Goal: Task Accomplishment & Management: Manage account settings

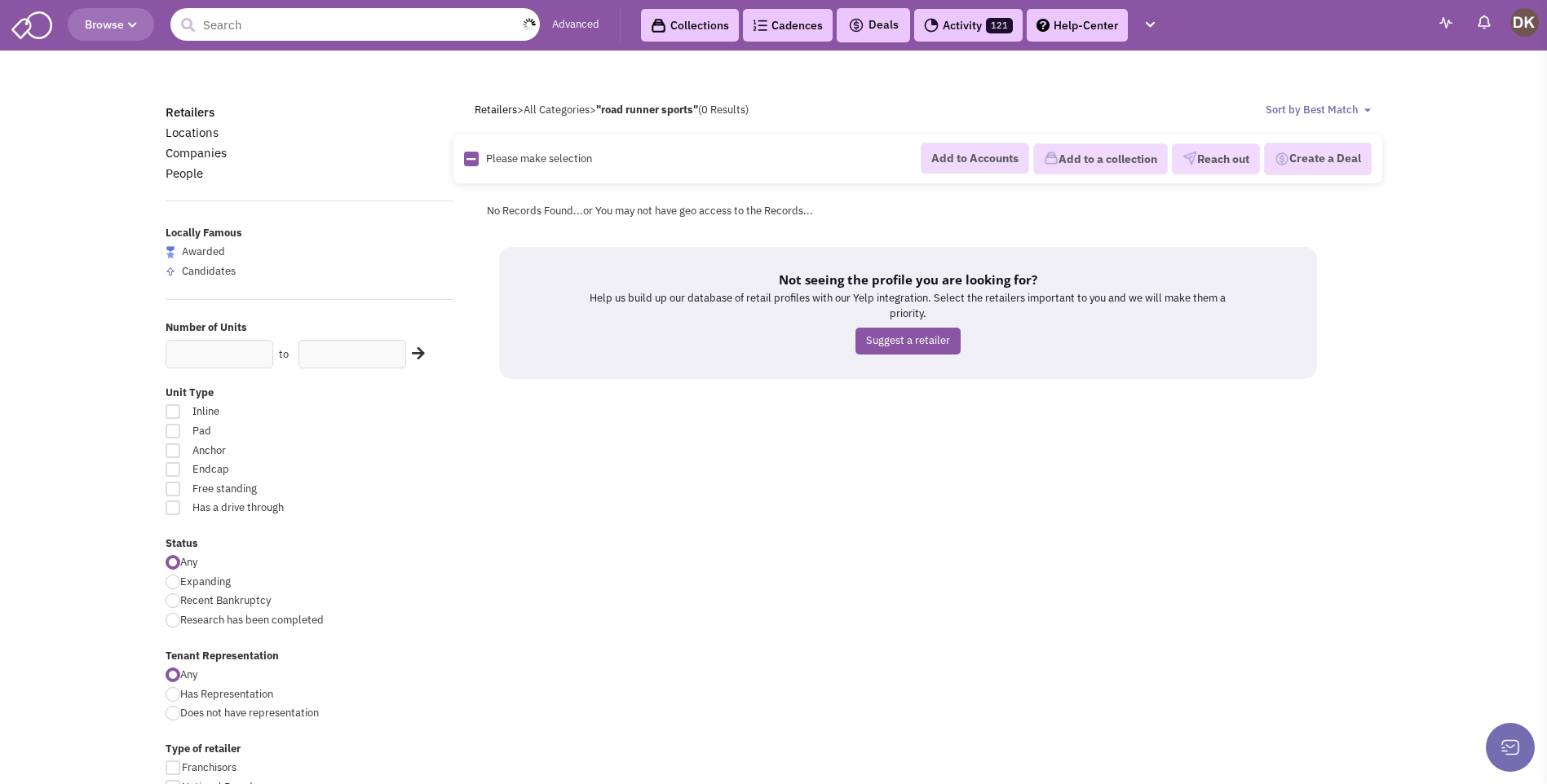
click at [275, 28] on input "text" at bounding box center [355, 24] width 370 height 32
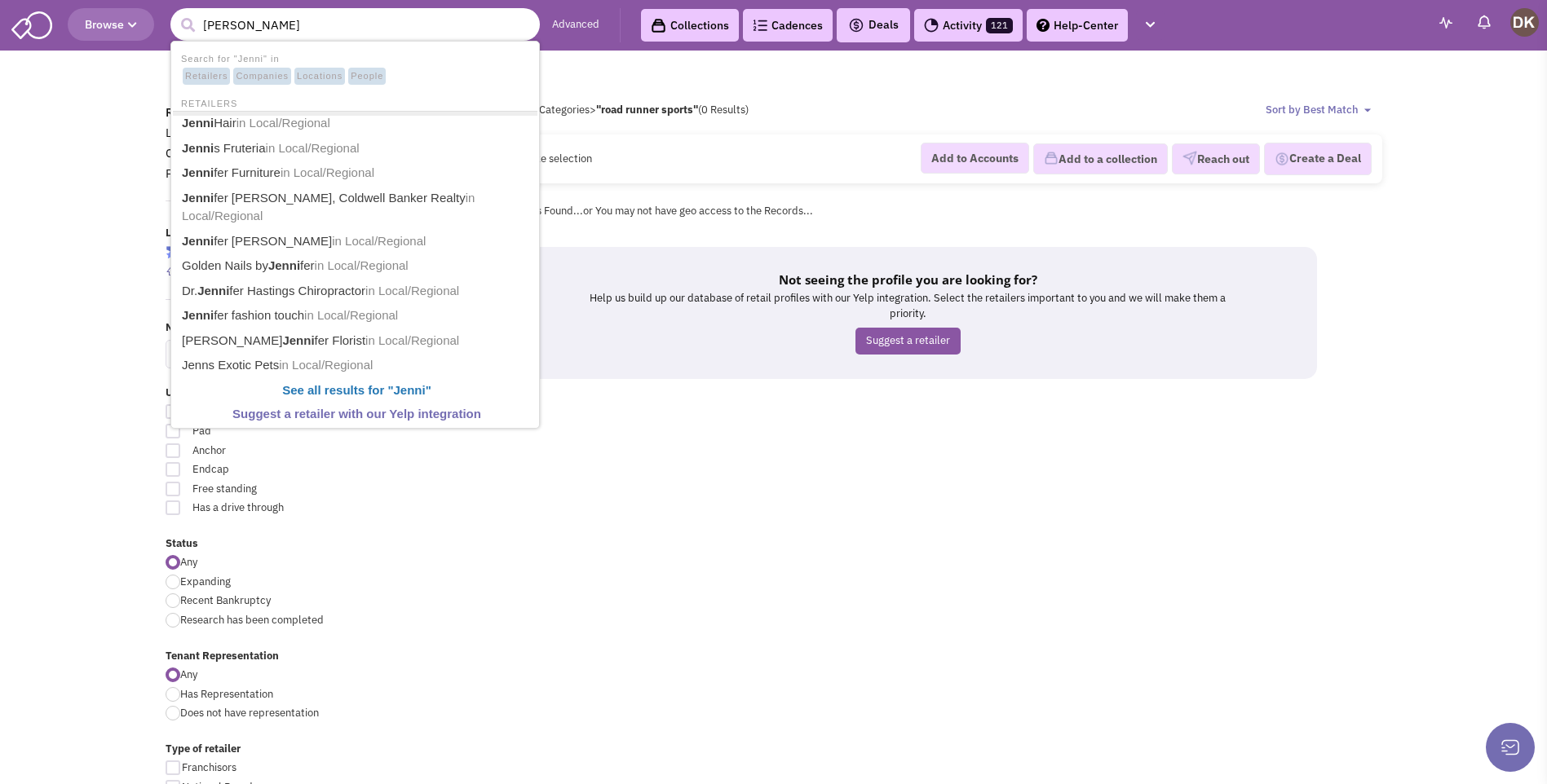
type input "Jenni Kane"
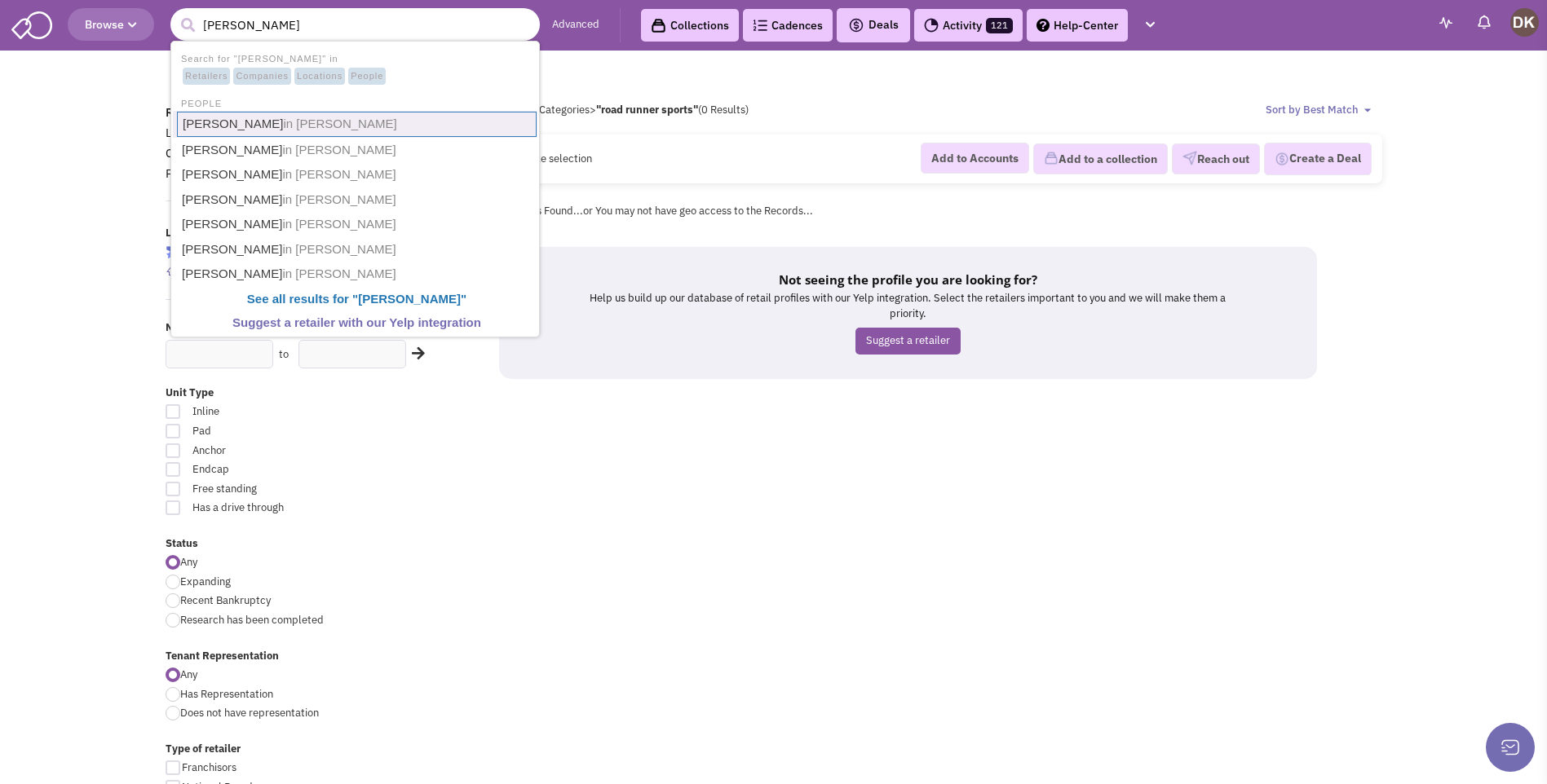
click at [246, 124] on link "Jenni kayne in Jenni Kayne" at bounding box center [356, 124] width 359 height 25
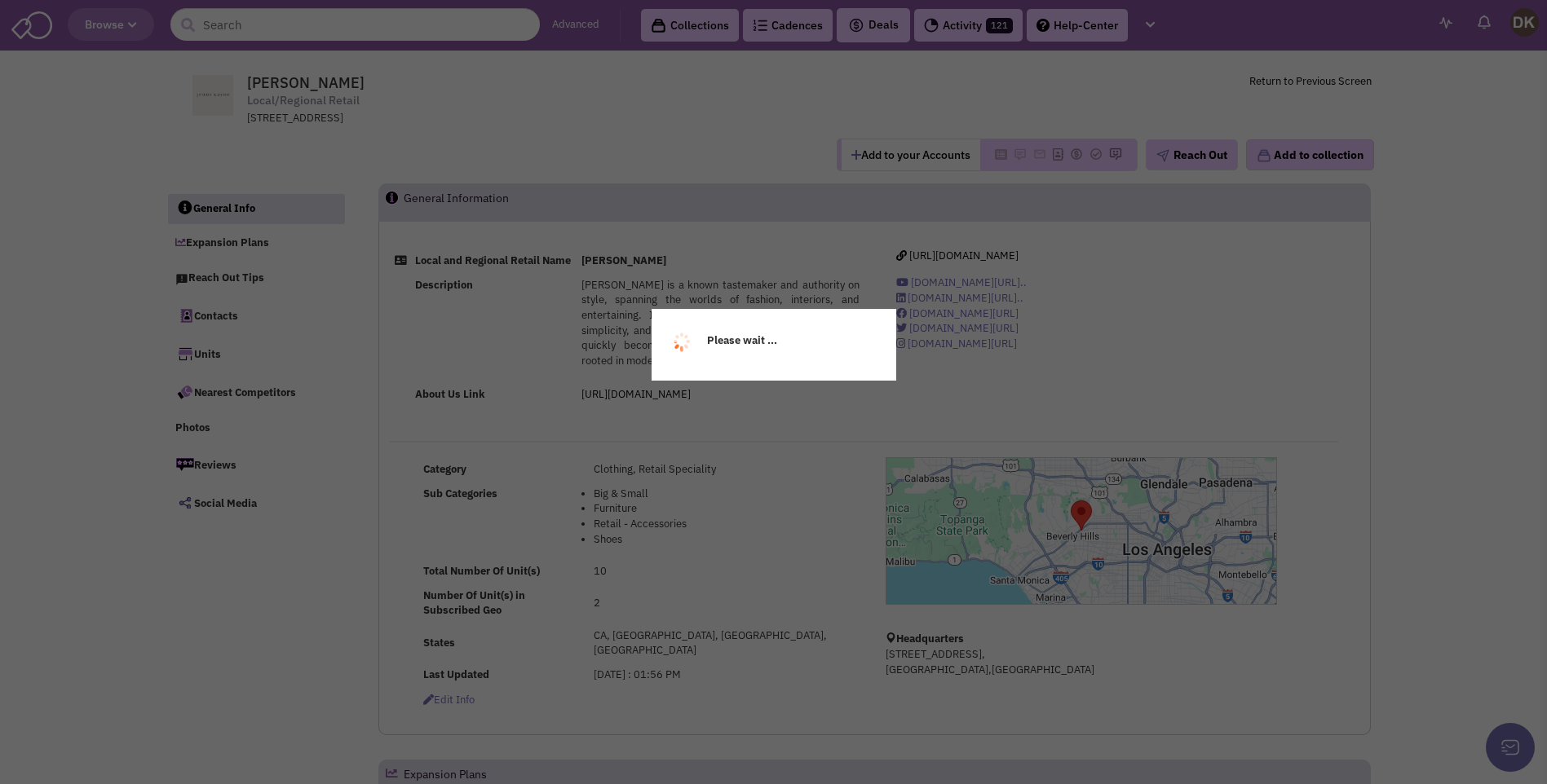
select select
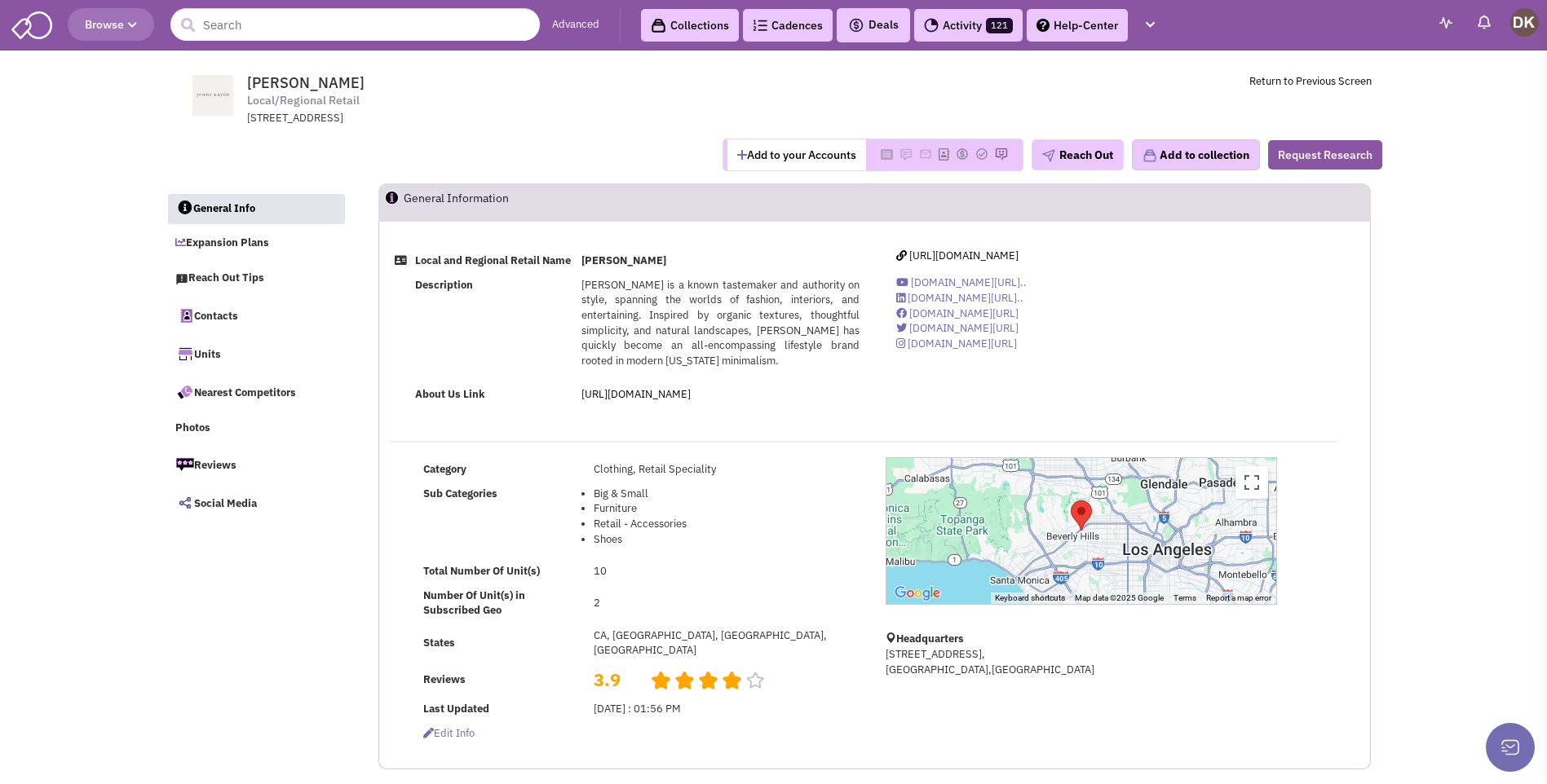
click at [778, 155] on button "Add to your Accounts" at bounding box center [796, 155] width 139 height 31
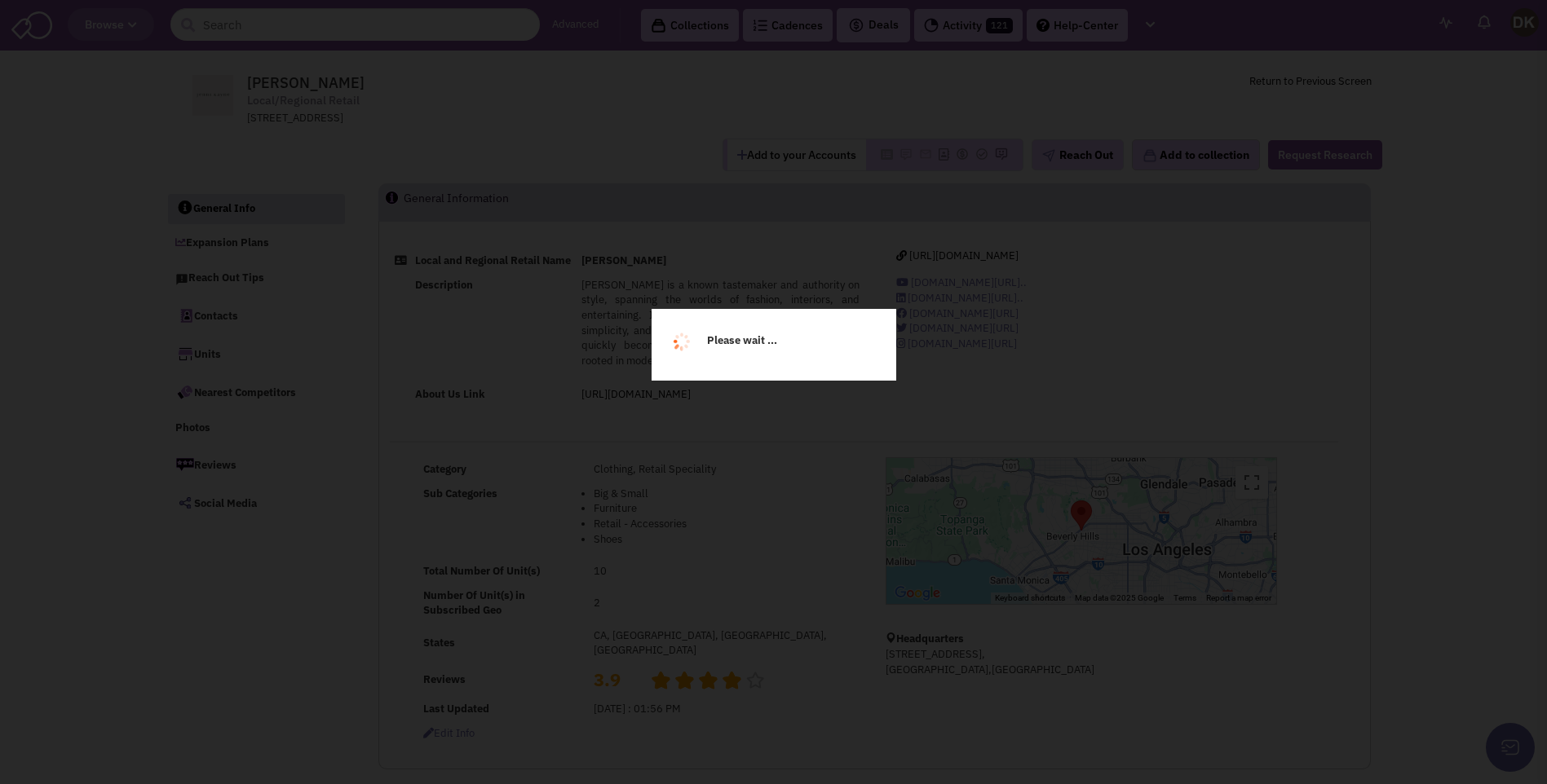
select select
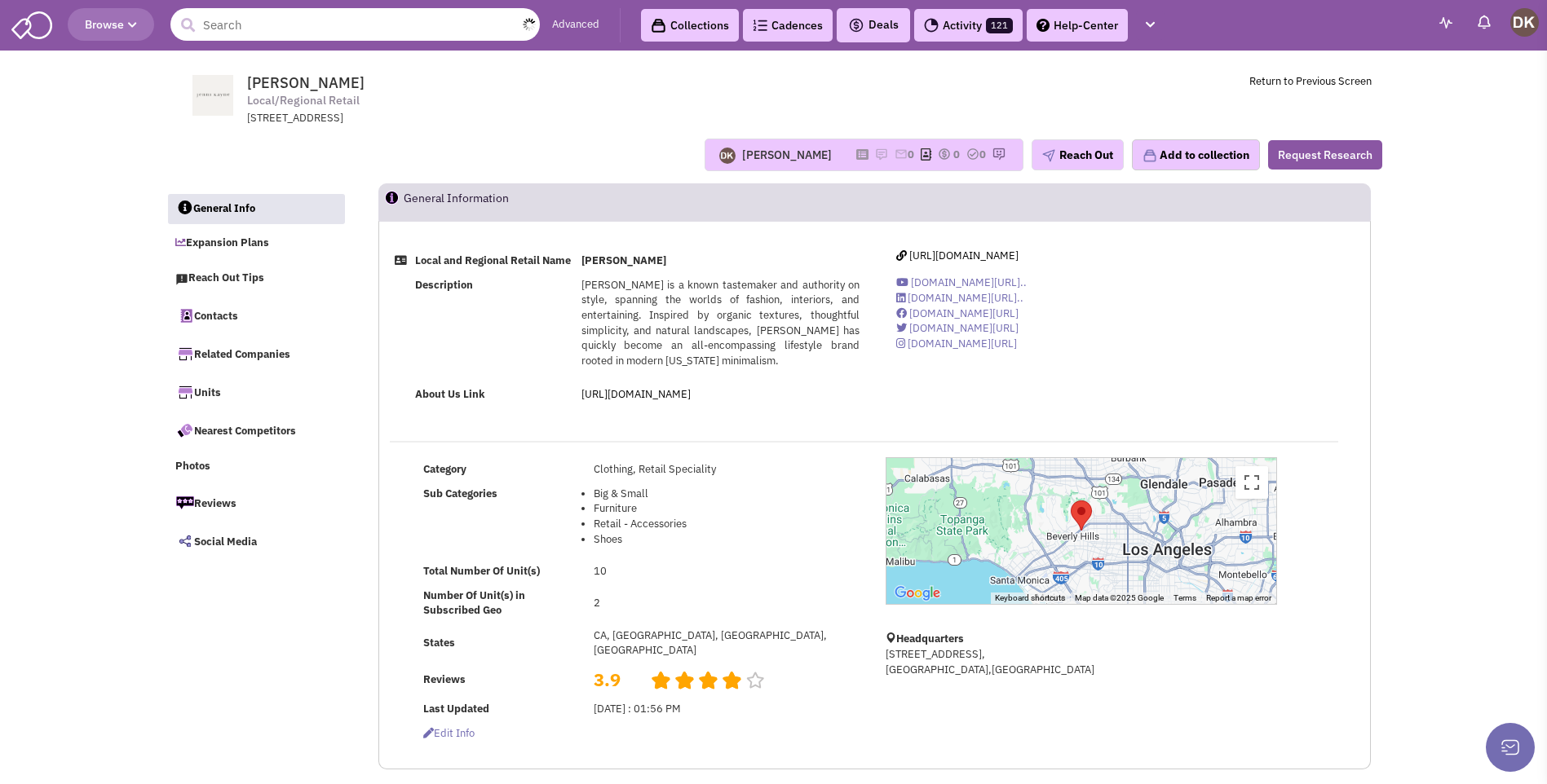
click at [276, 23] on input "text" at bounding box center [355, 24] width 370 height 32
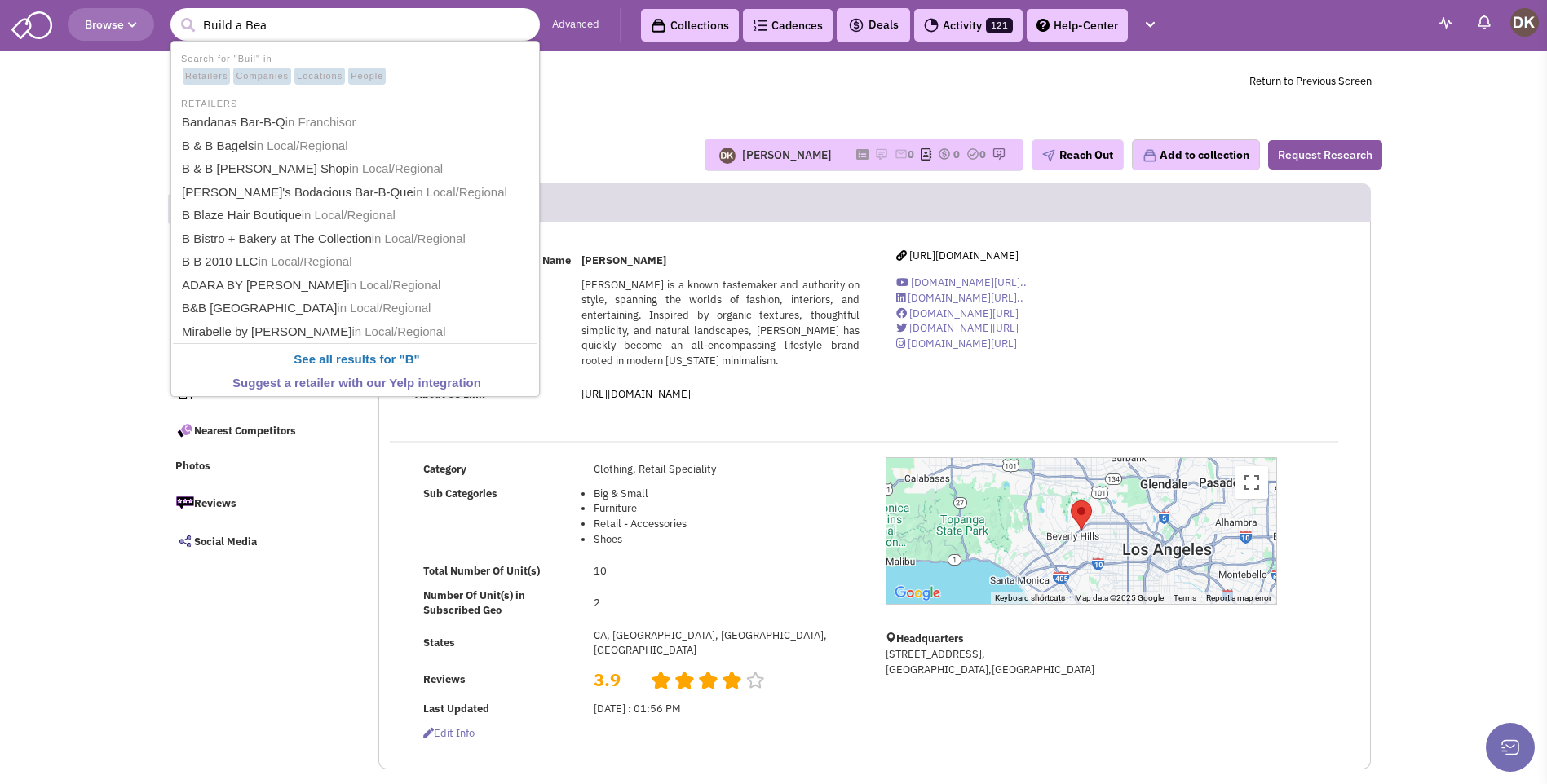
type input "Build a Bear"
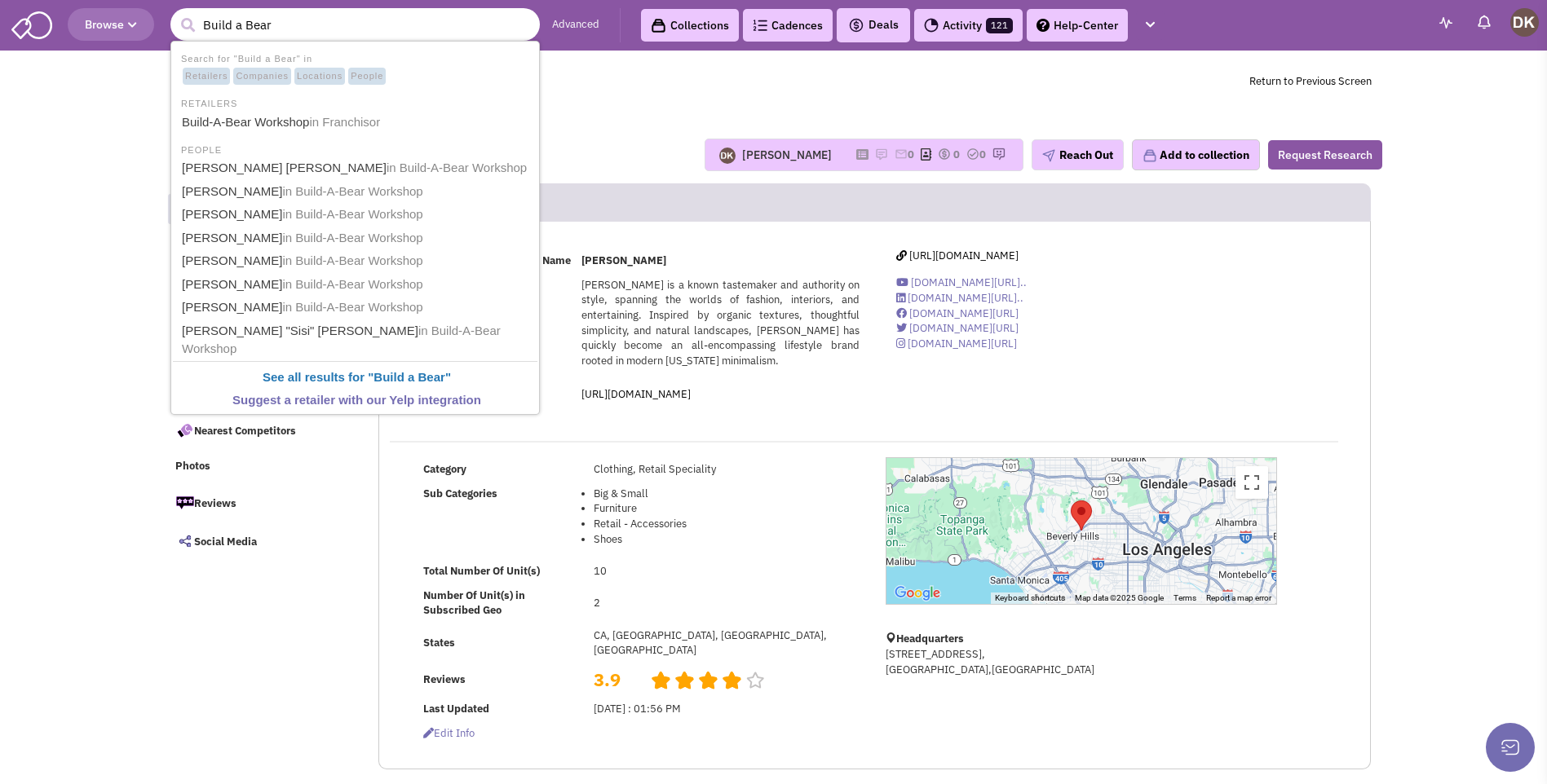
drag, startPoint x: 276, startPoint y: 23, endPoint x: 238, endPoint y: 125, distance: 108.8
click at [238, 125] on link "Build-A-Bear Workshop in Franchisor" at bounding box center [356, 123] width 359 height 22
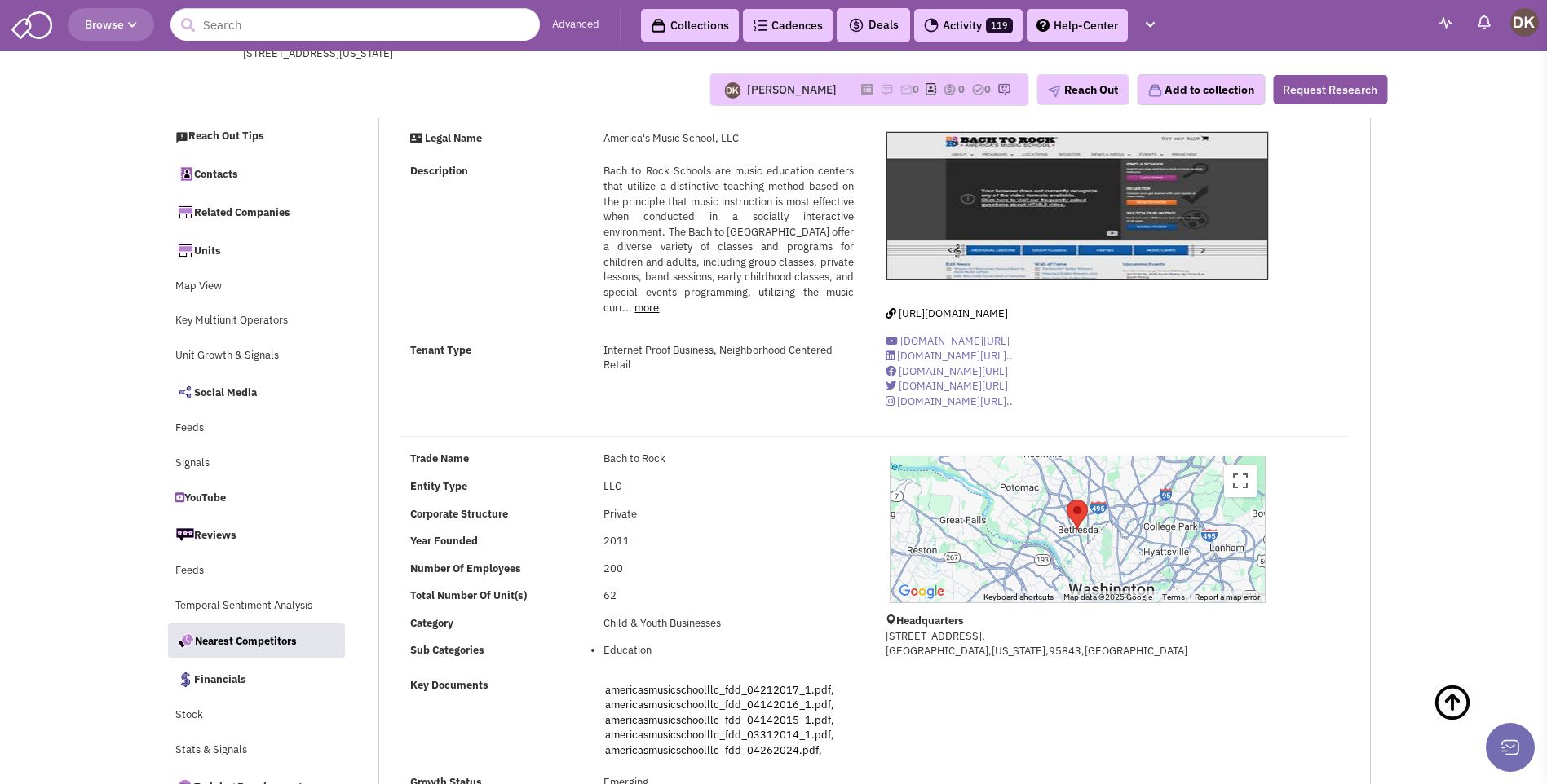
select select
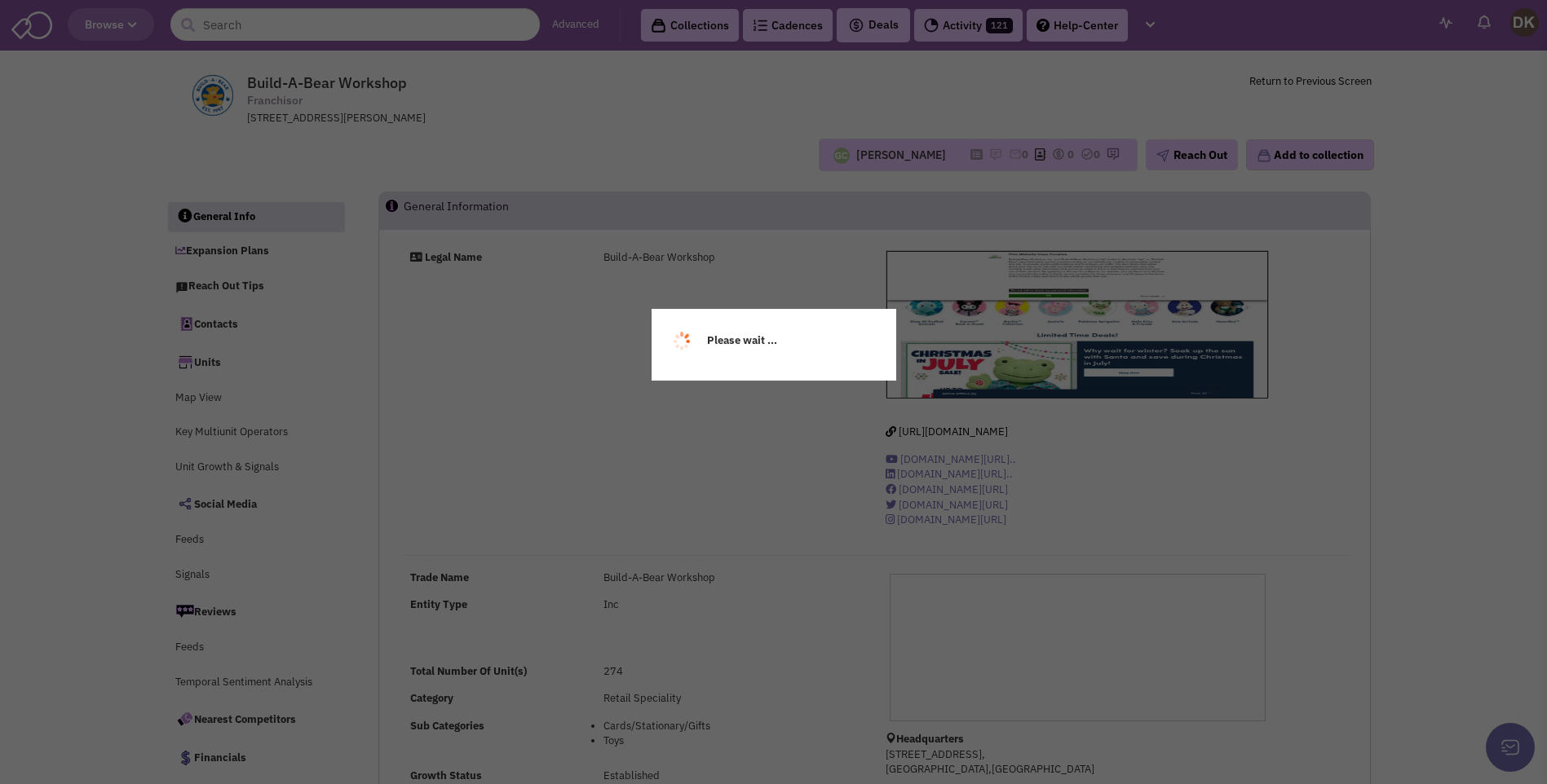
select select
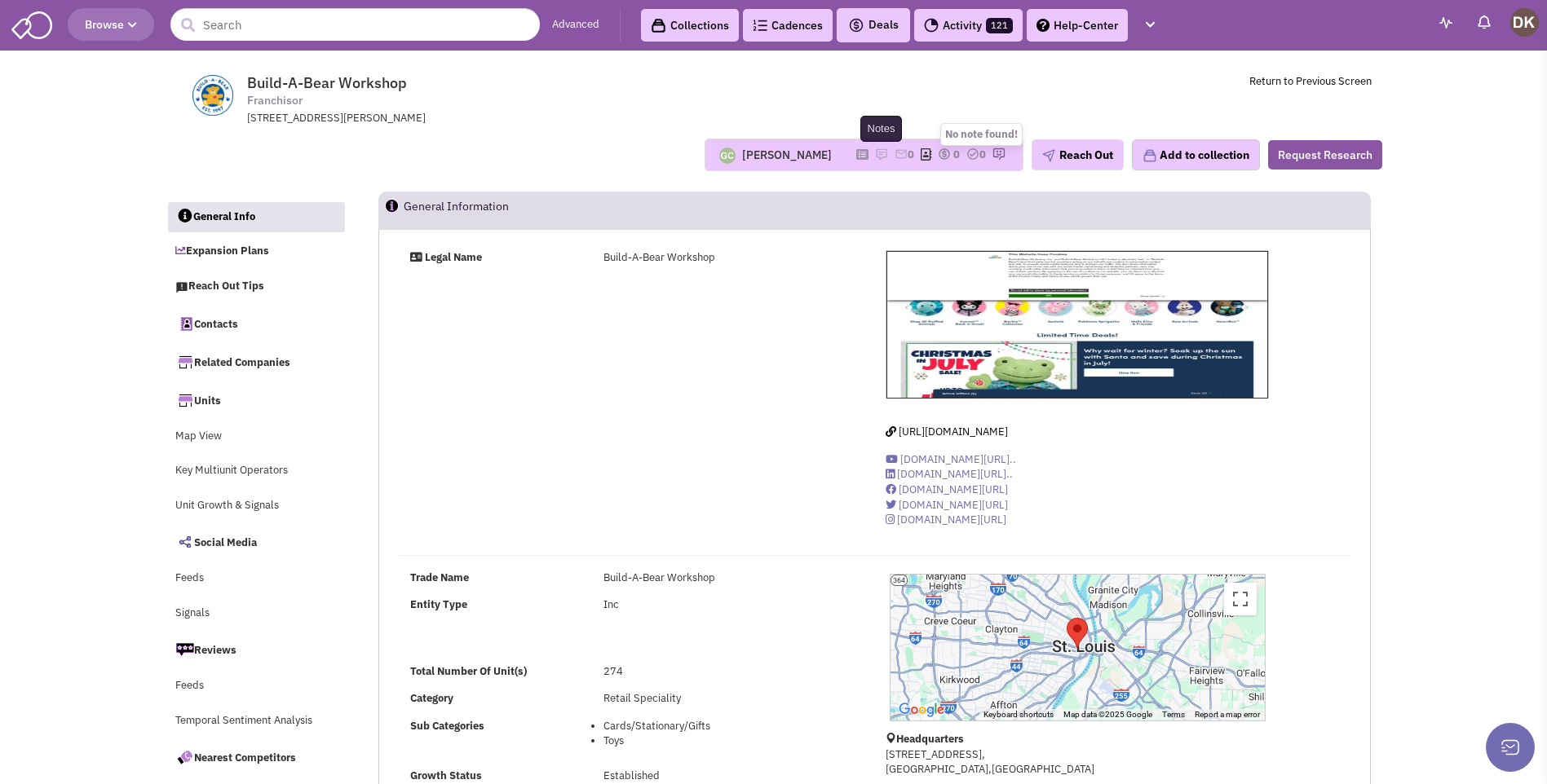
click at [875, 154] on img at bounding box center [882, 154] width 13 height 13
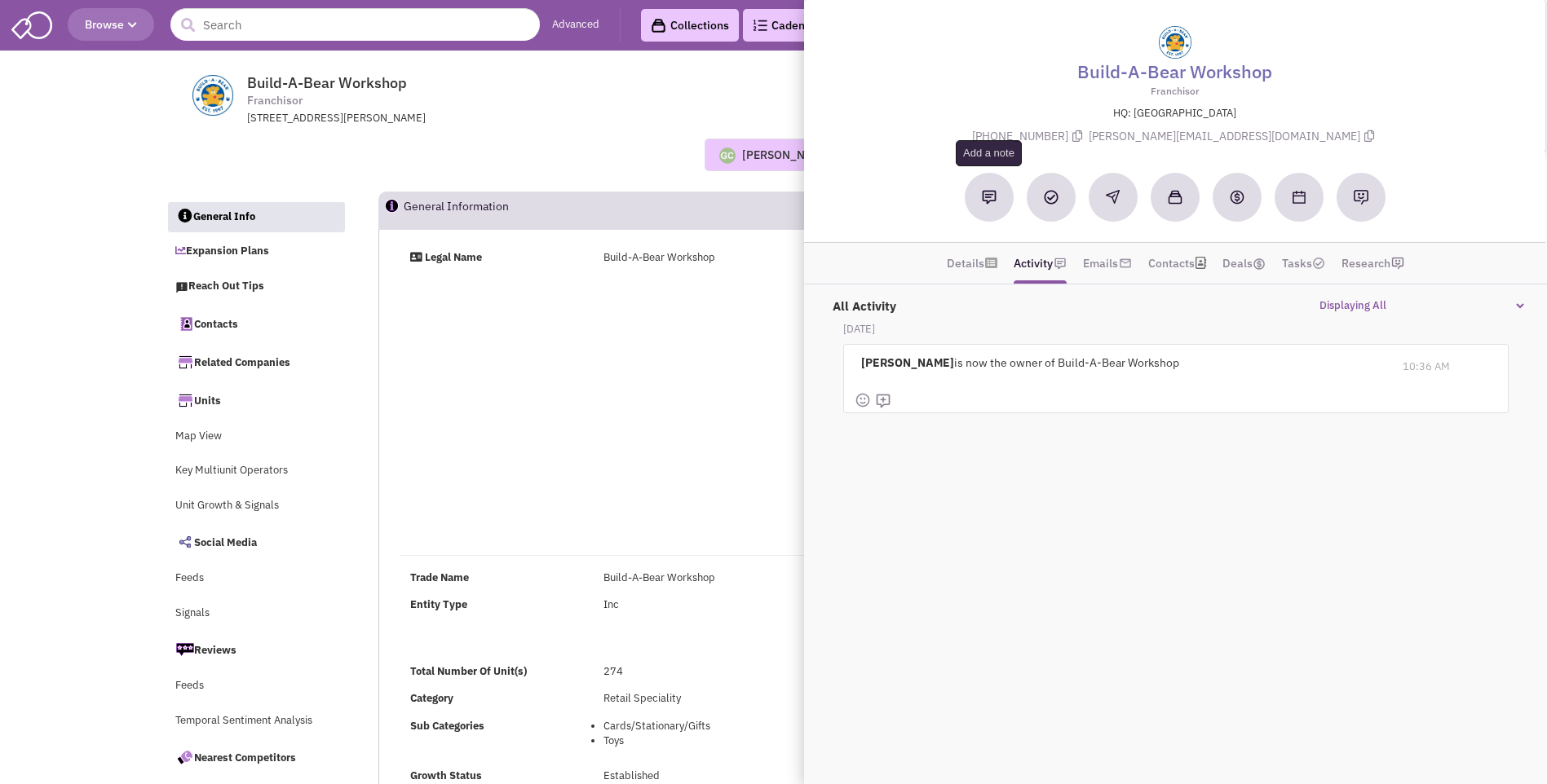
click at [986, 201] on img at bounding box center [989, 198] width 15 height 15
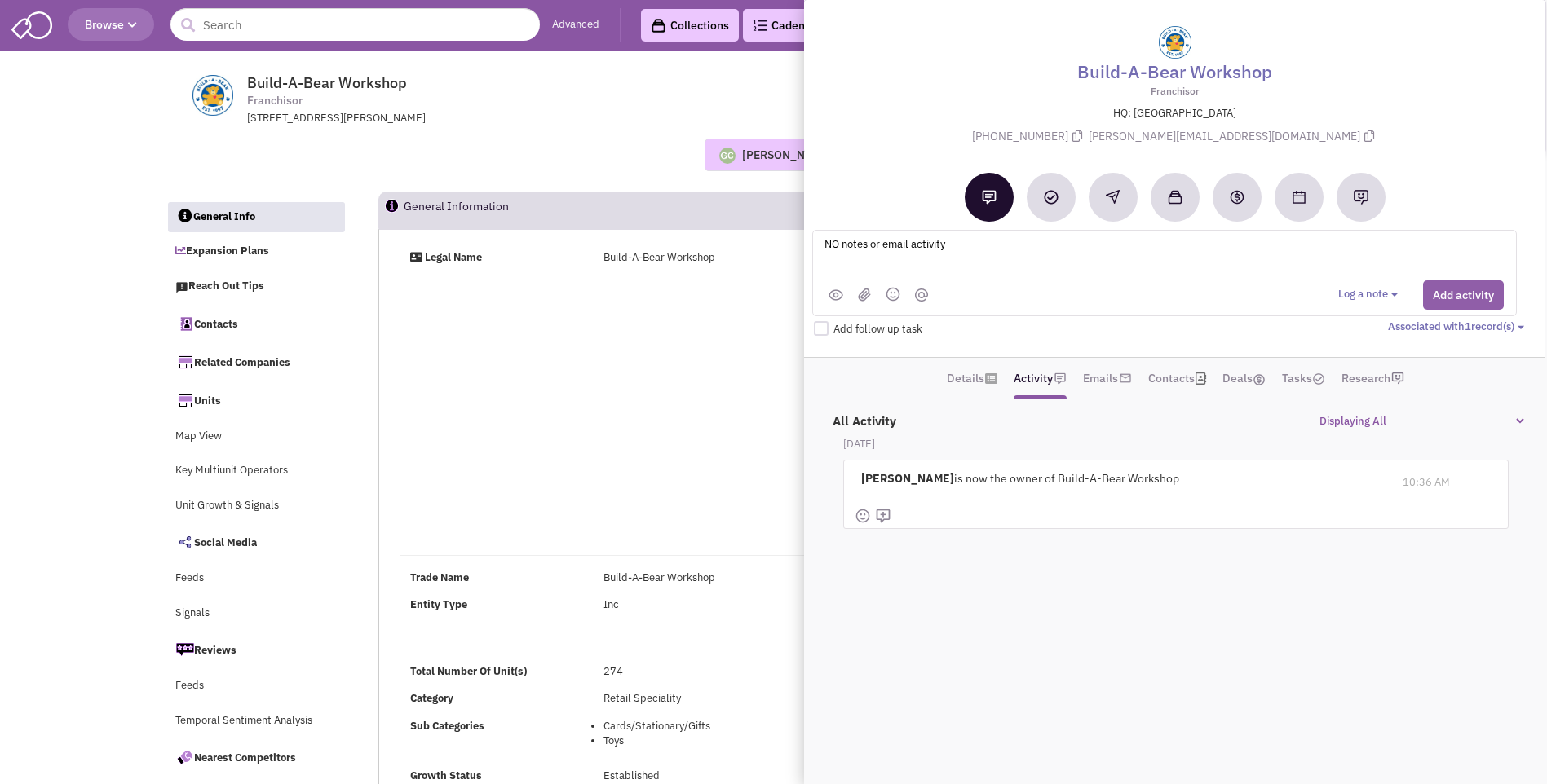
type textarea "NO notes or email activity"
click at [1453, 301] on button "Add activity" at bounding box center [1463, 295] width 81 height 29
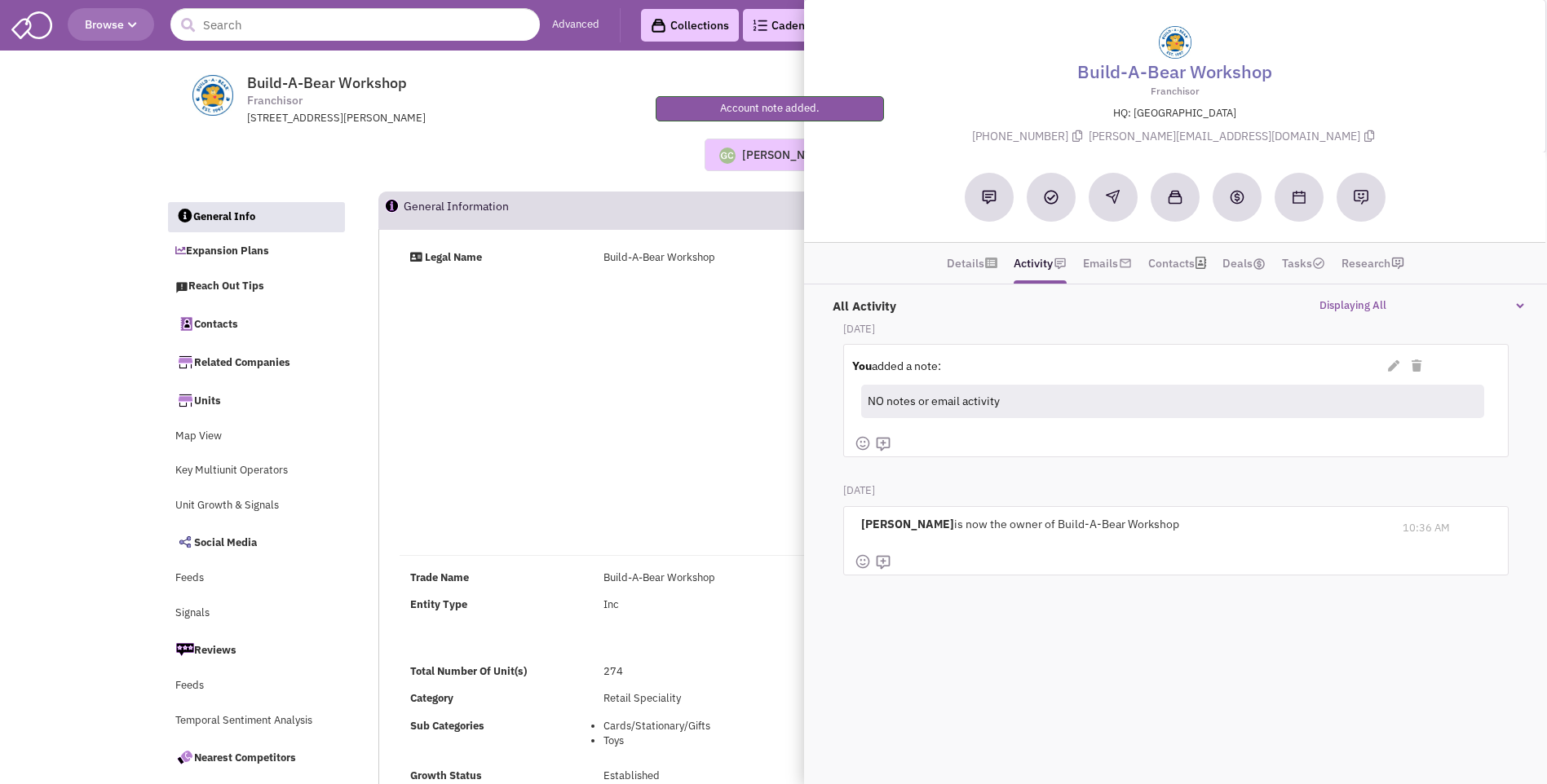
click at [758, 159] on div "[PERSON_NAME]" at bounding box center [787, 155] width 90 height 17
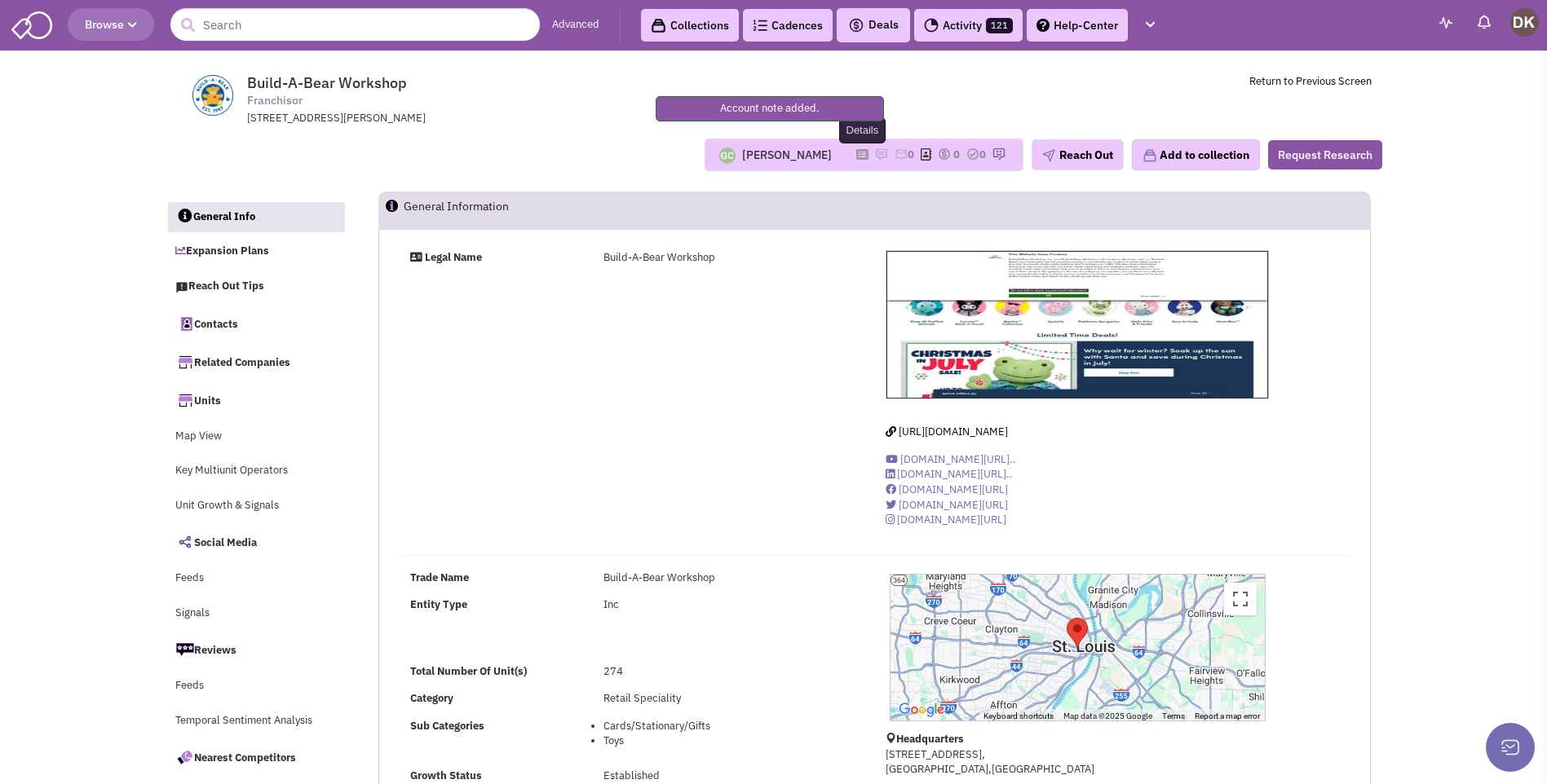
click at [856, 158] on icon at bounding box center [861, 154] width 12 height 9
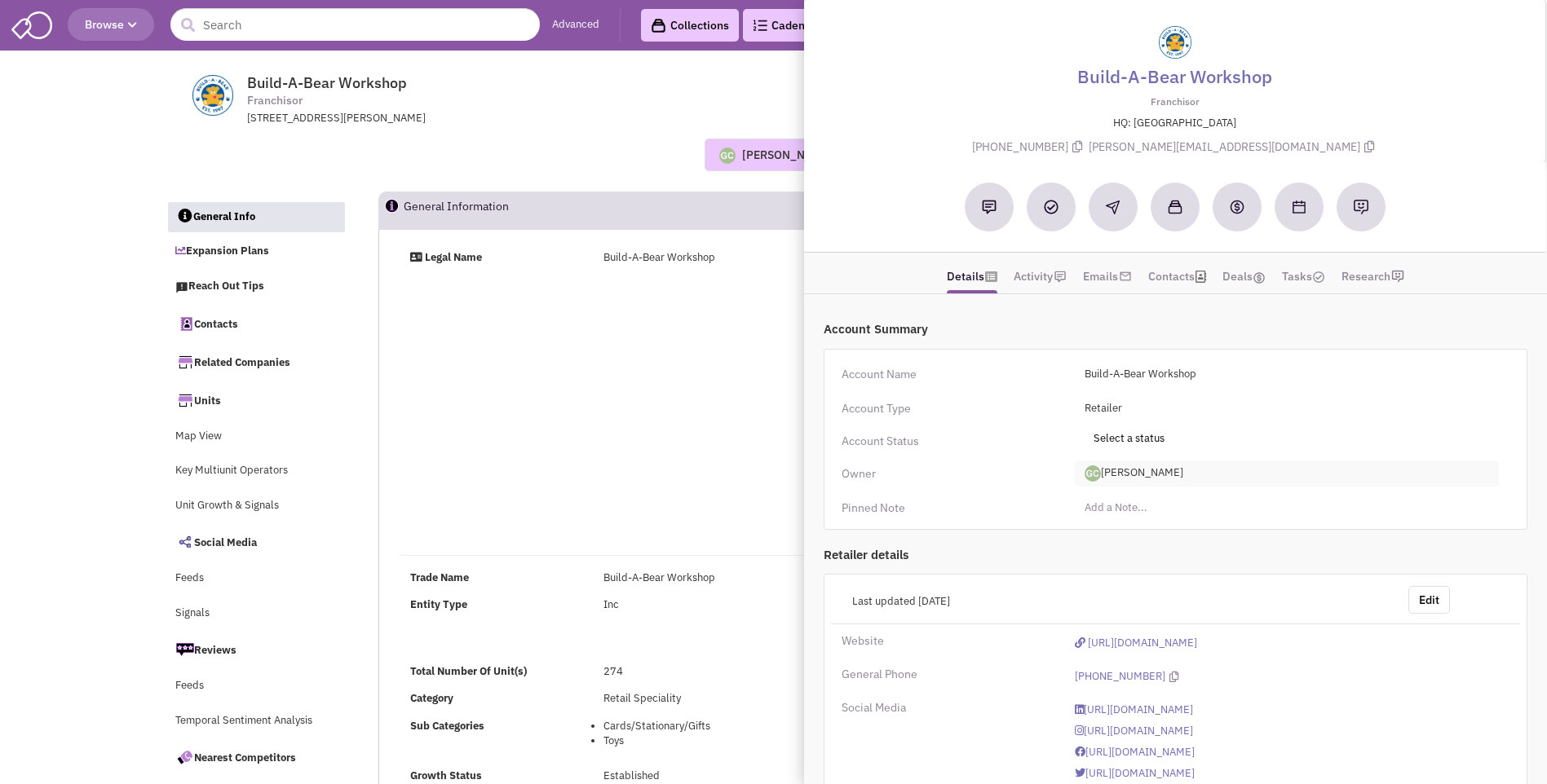
click at [1132, 471] on span "[PERSON_NAME]" at bounding box center [1286, 473] width 424 height 26
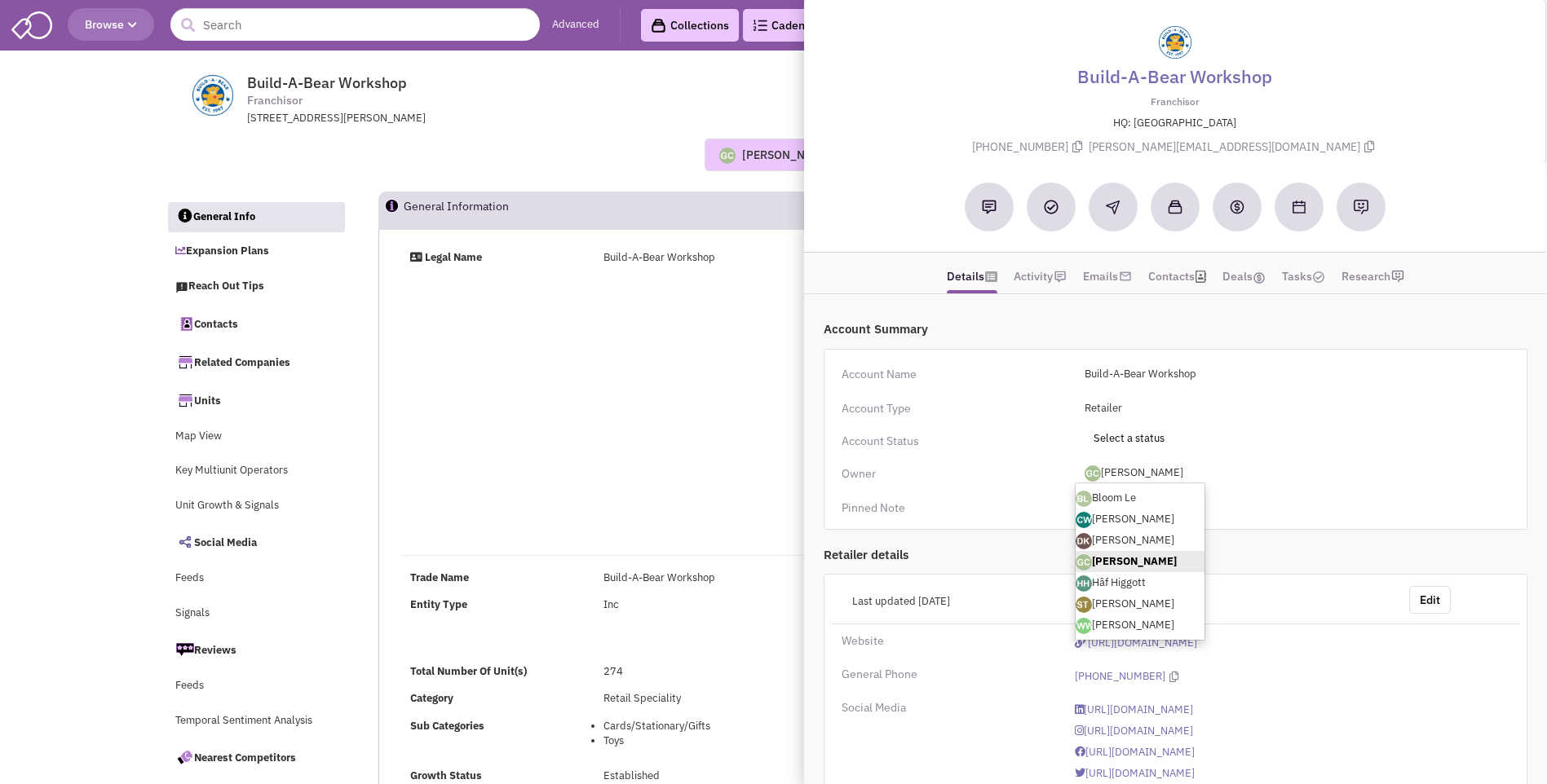
click at [1112, 539] on link "[PERSON_NAME]" at bounding box center [1140, 540] width 129 height 21
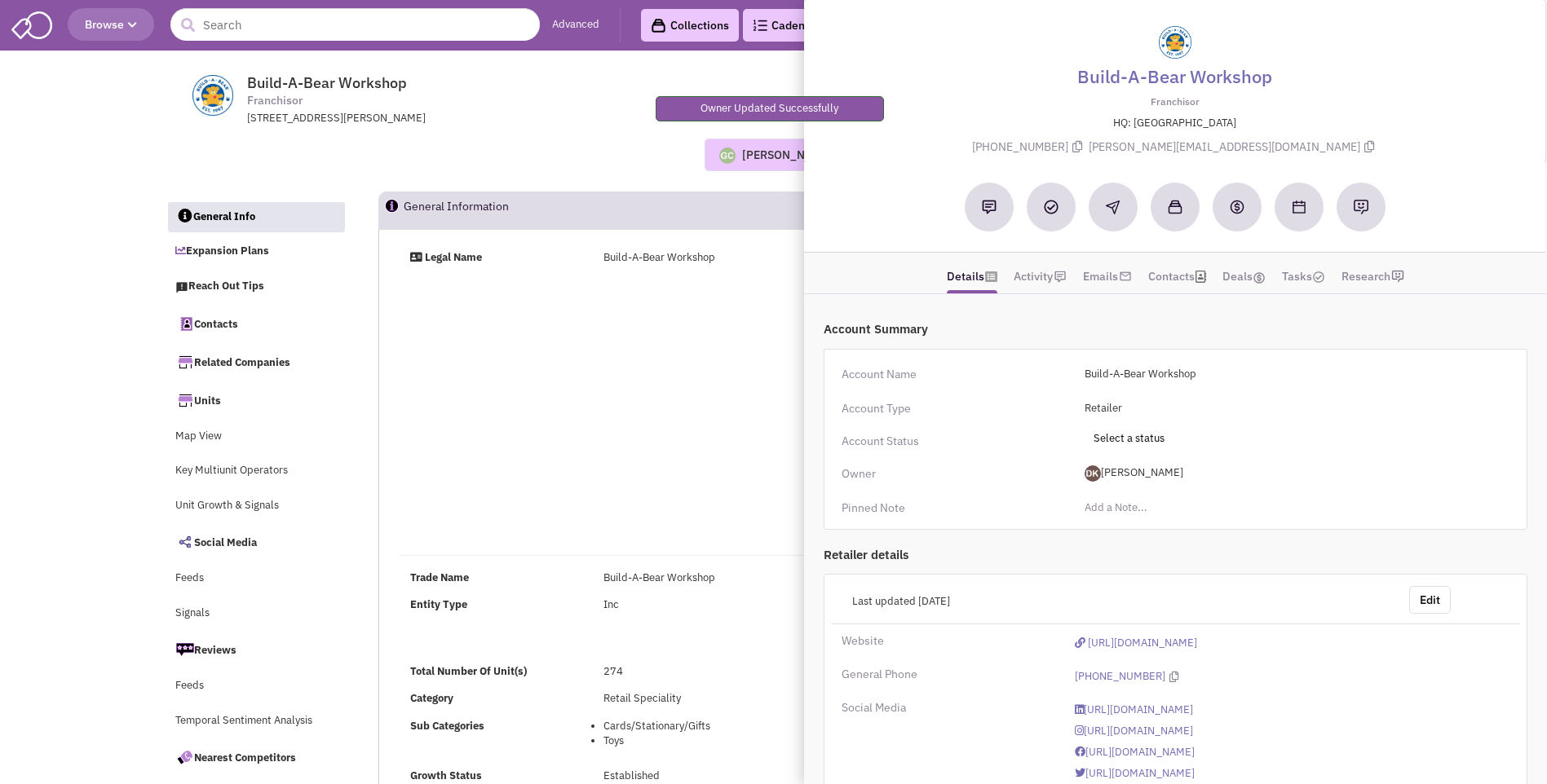
click at [637, 396] on div "Legal Name Build-A-Bear Workshop https://www.buildabear.com/ www.youtube.com/c/…" at bounding box center [874, 395] width 972 height 290
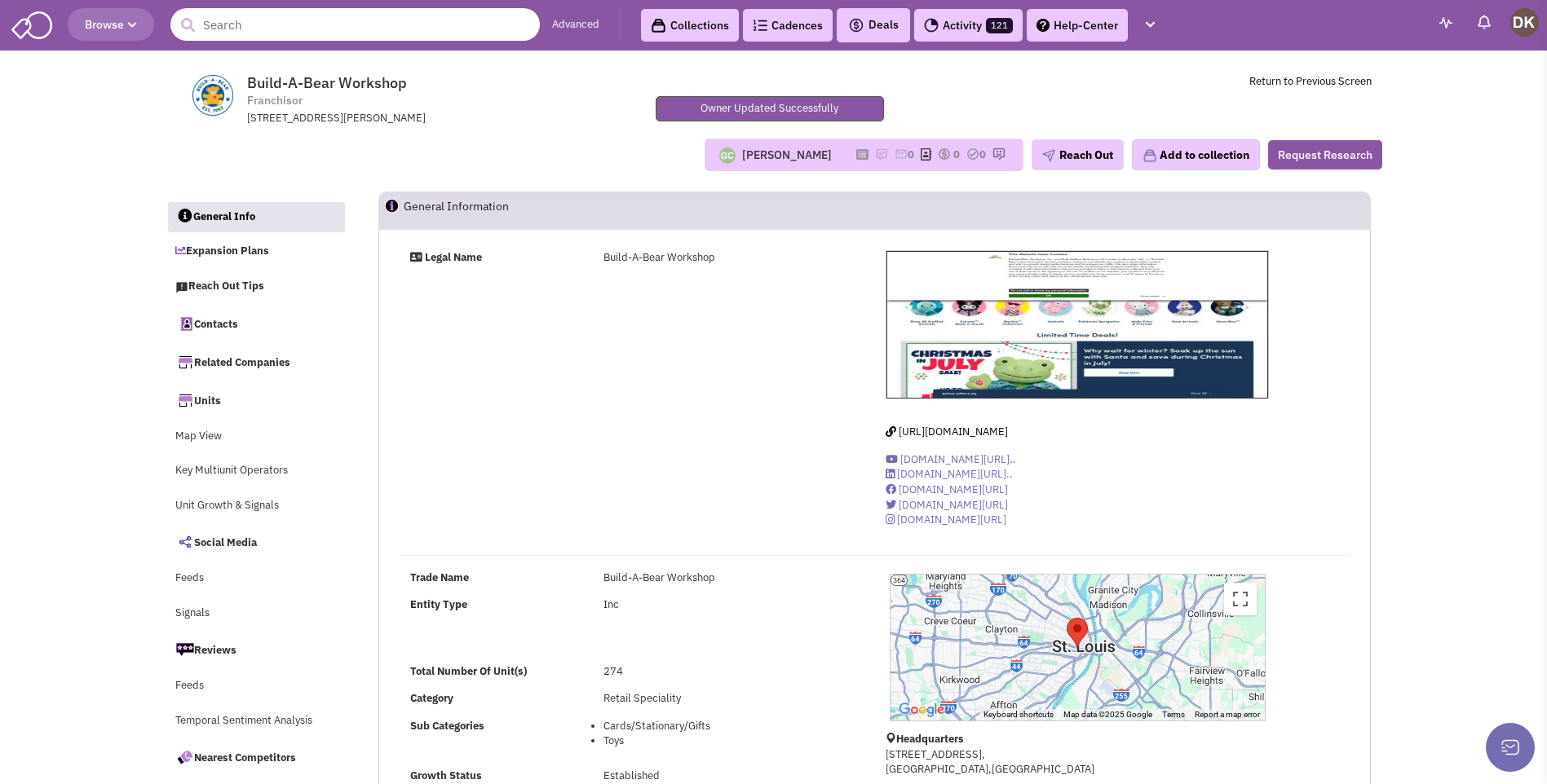
click at [298, 30] on input "text" at bounding box center [355, 24] width 370 height 32
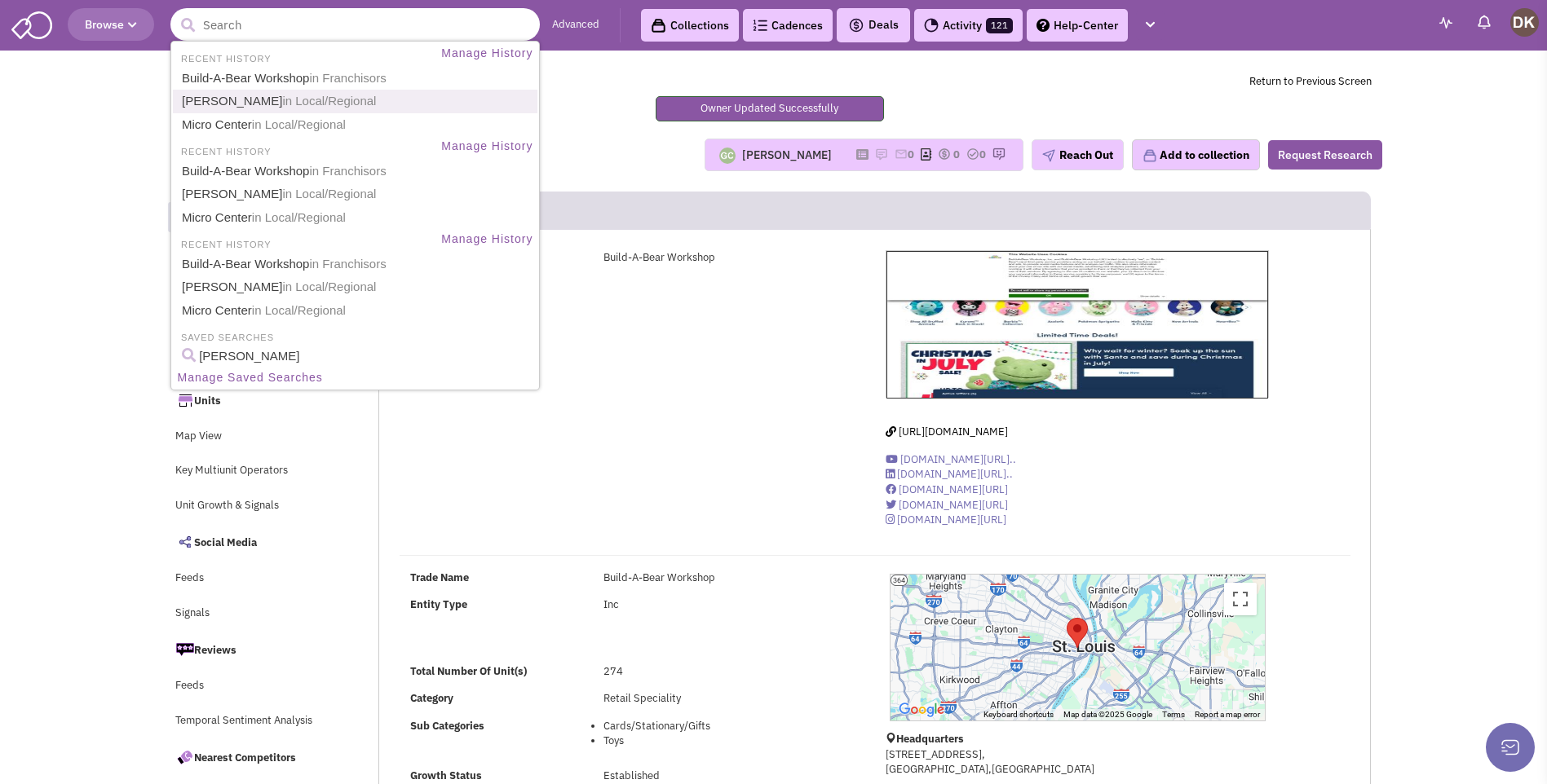
click at [282, 103] on span "in Local/Regional" at bounding box center [329, 100] width 94 height 14
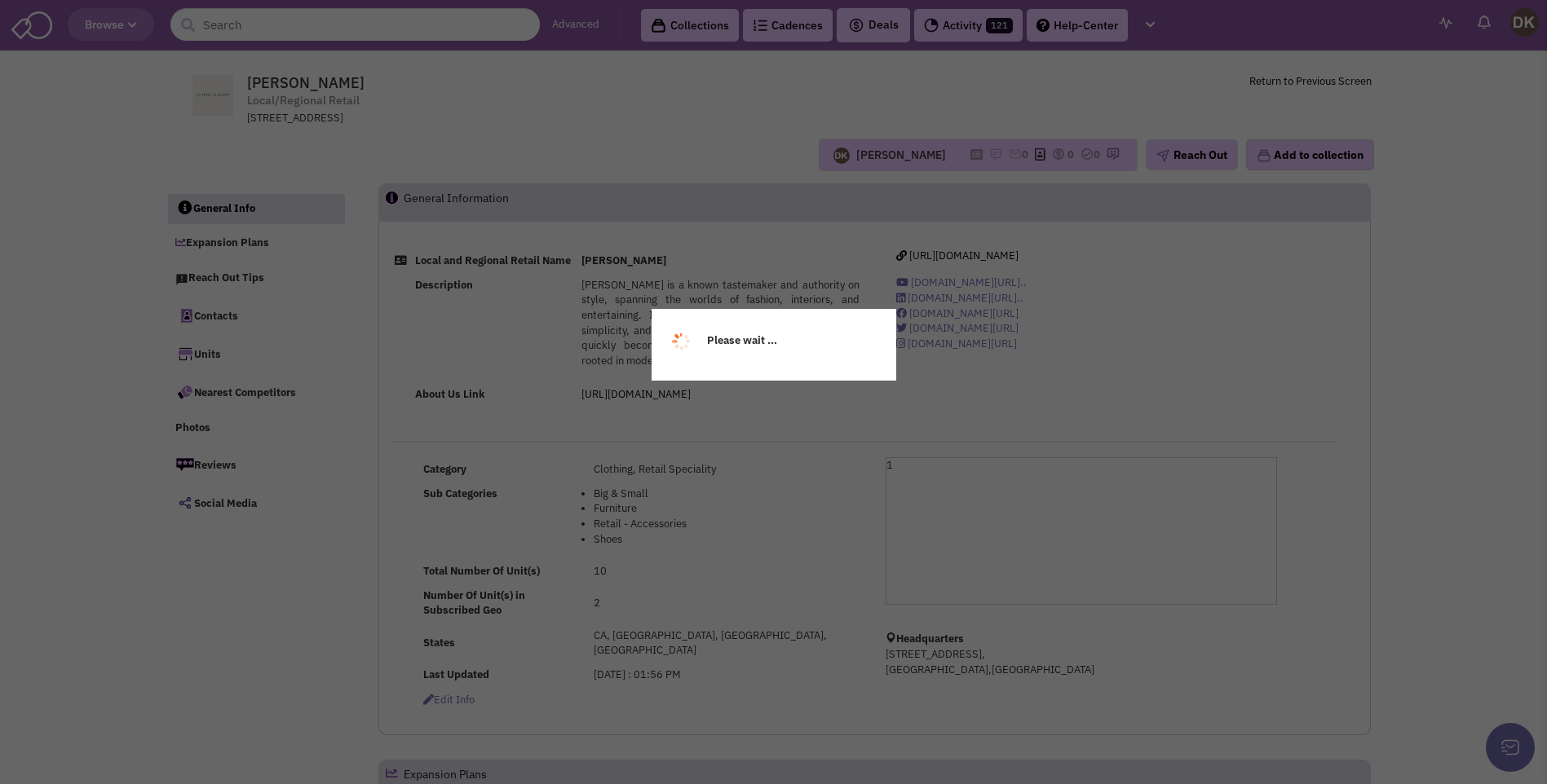
select select
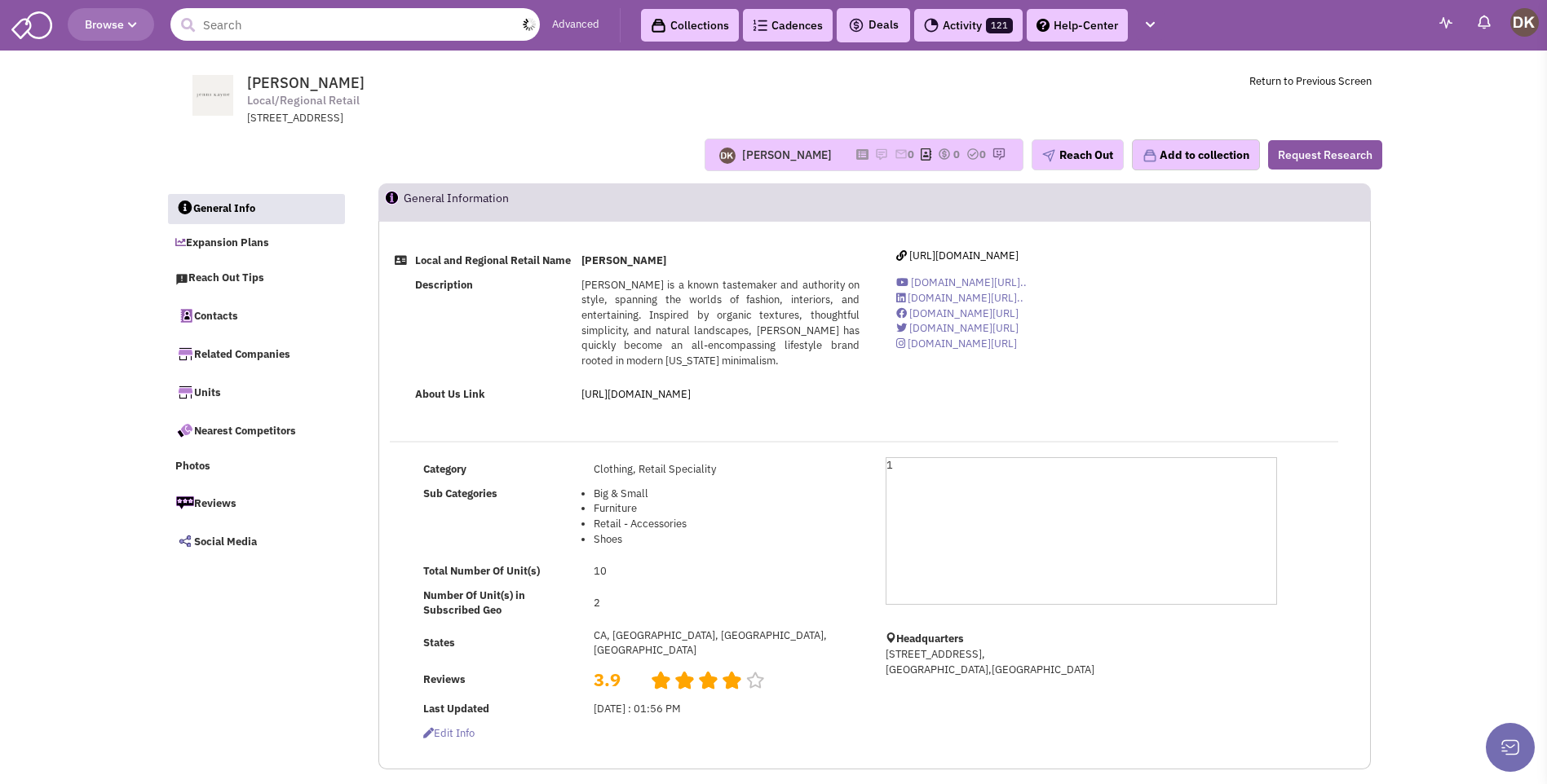
click at [257, 28] on input "text" at bounding box center [355, 24] width 370 height 32
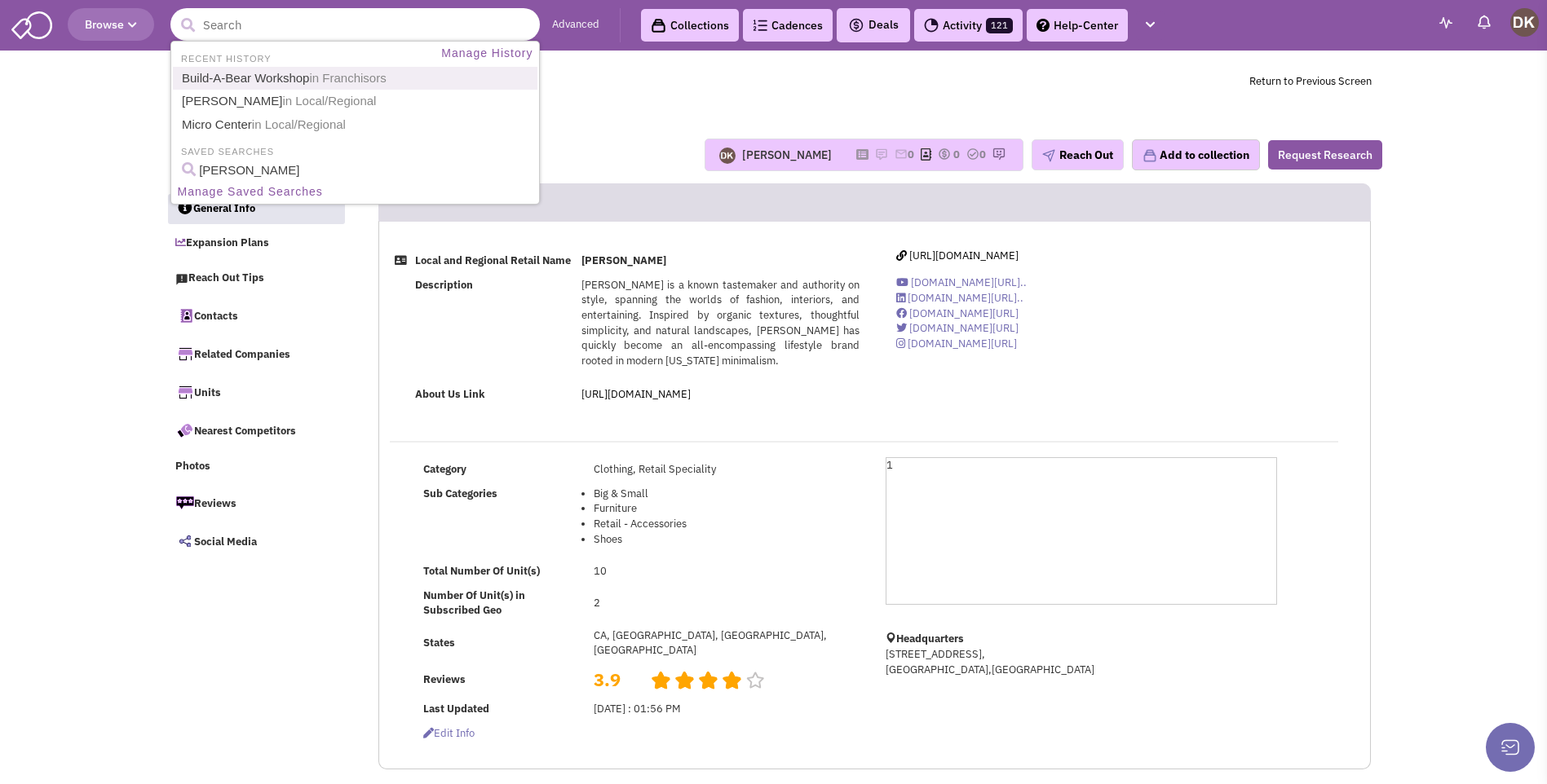
click at [248, 75] on link "Build-A-Bear Workshop in Franchisors" at bounding box center [356, 79] width 359 height 22
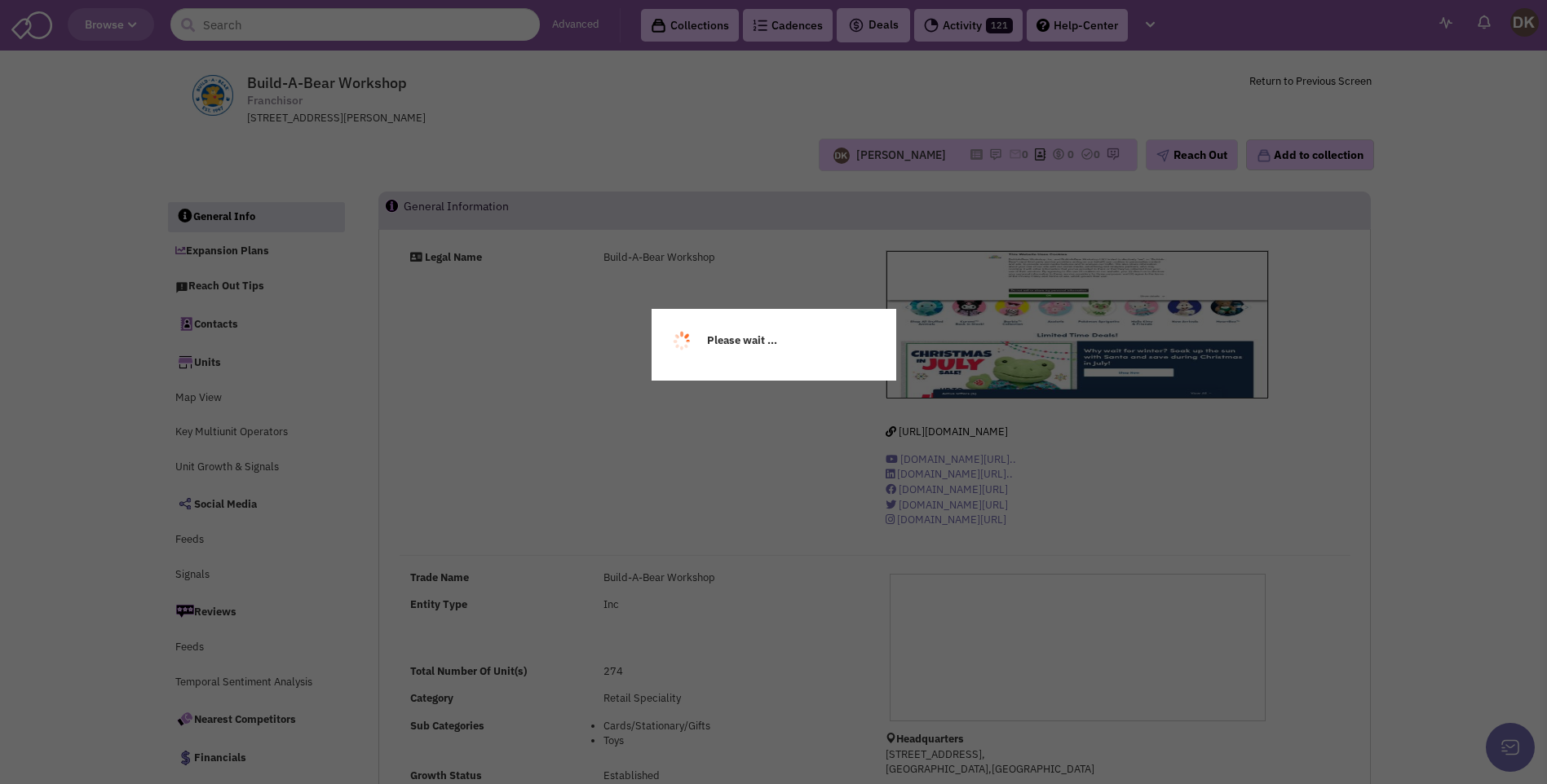
select select
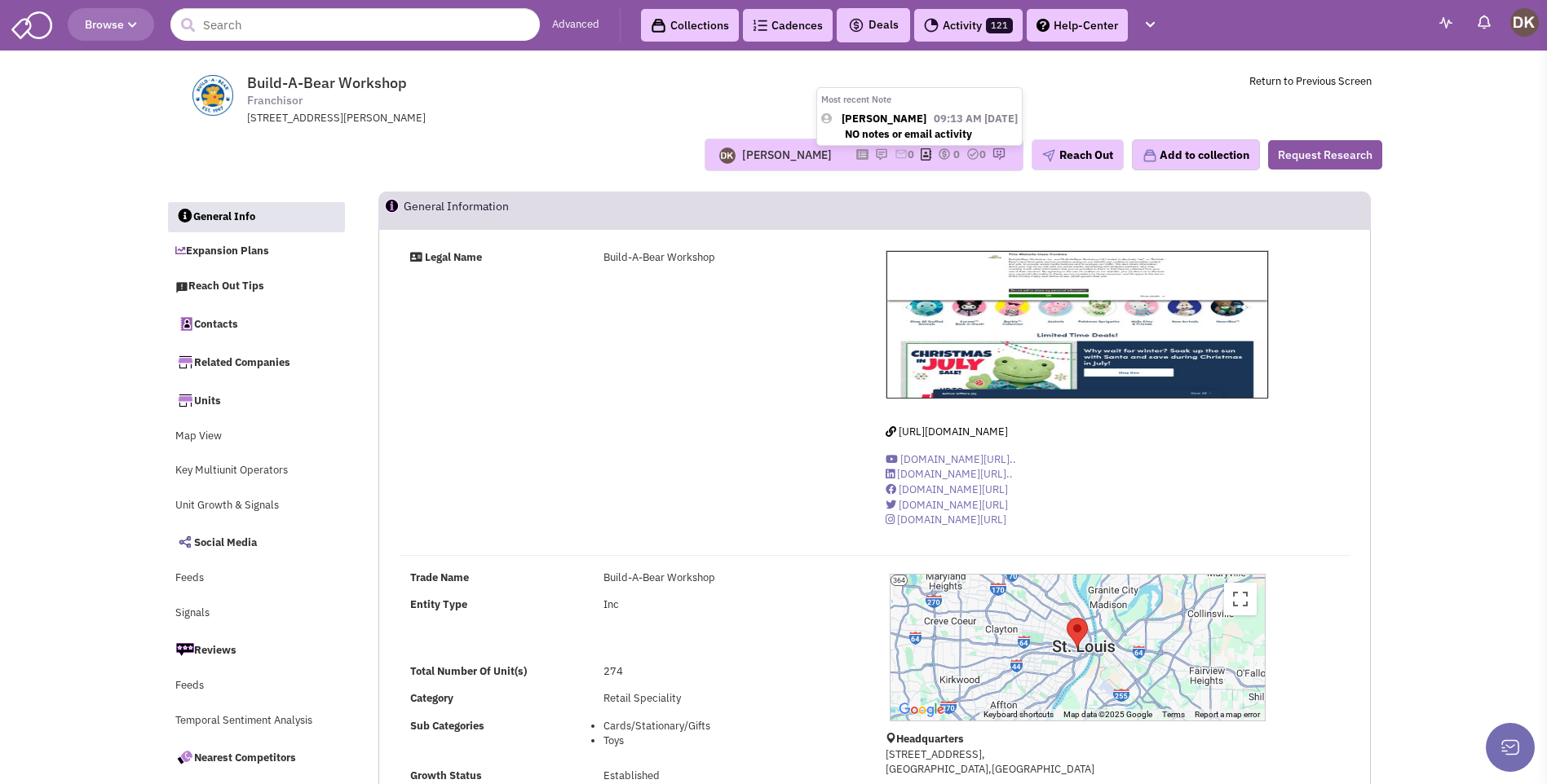
click at [875, 155] on img at bounding box center [882, 154] width 13 height 13
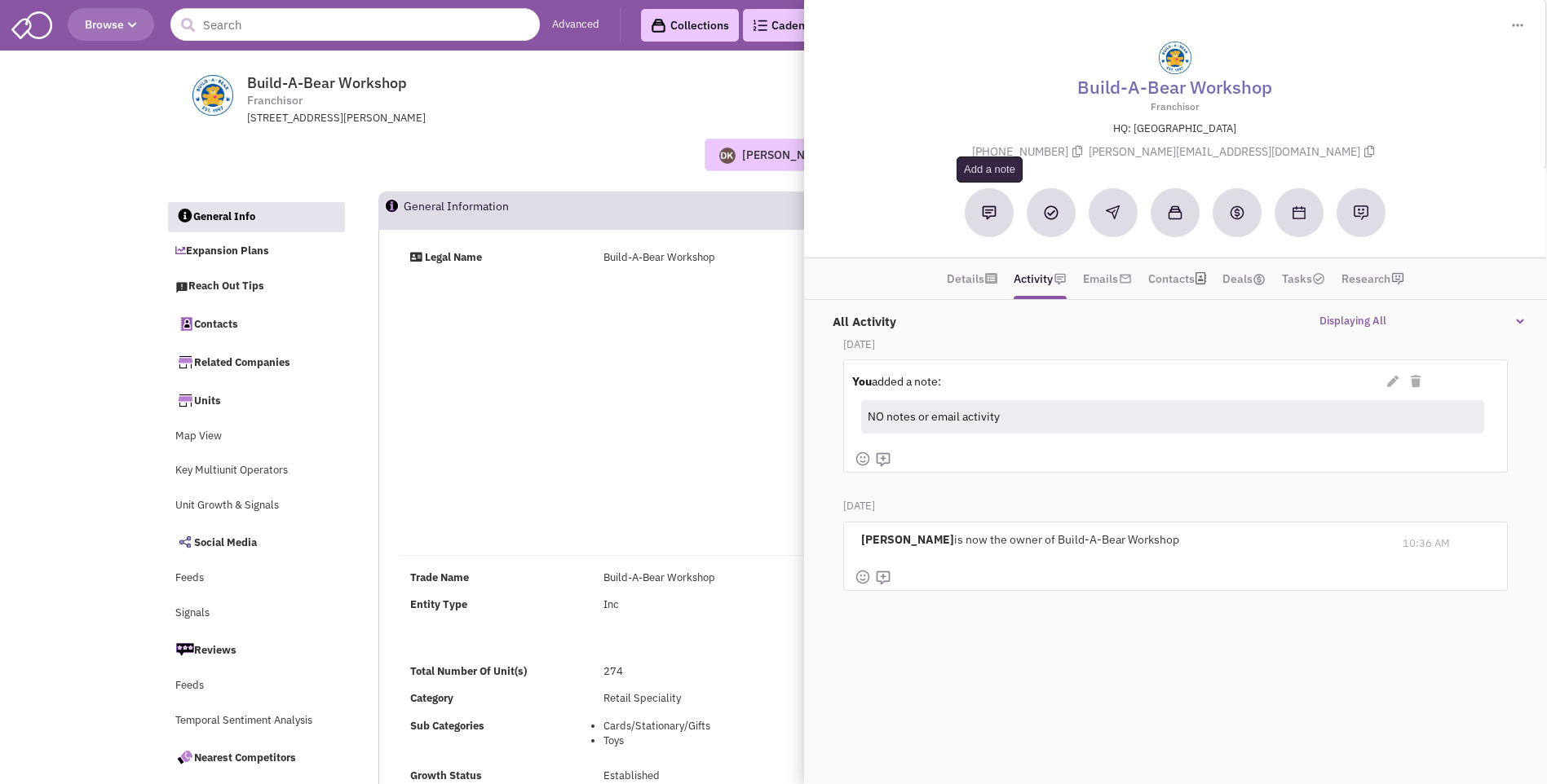
click at [985, 218] on img at bounding box center [989, 213] width 15 height 15
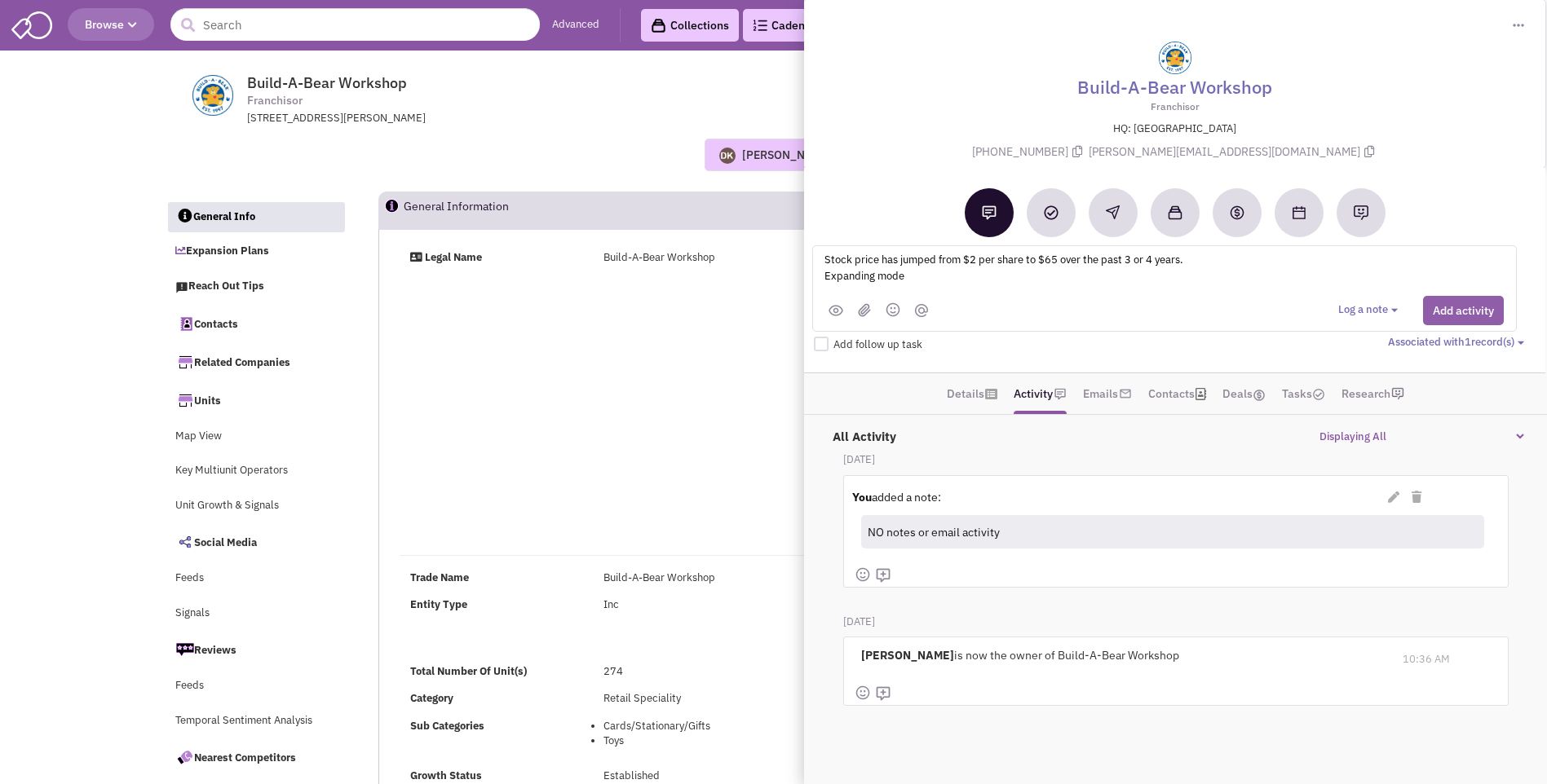
type textarea "Stock price has jumped from $2 per share to $65 over the past 3 or 4 years. Exp…"
click at [1458, 307] on button "Add activity" at bounding box center [1463, 311] width 81 height 29
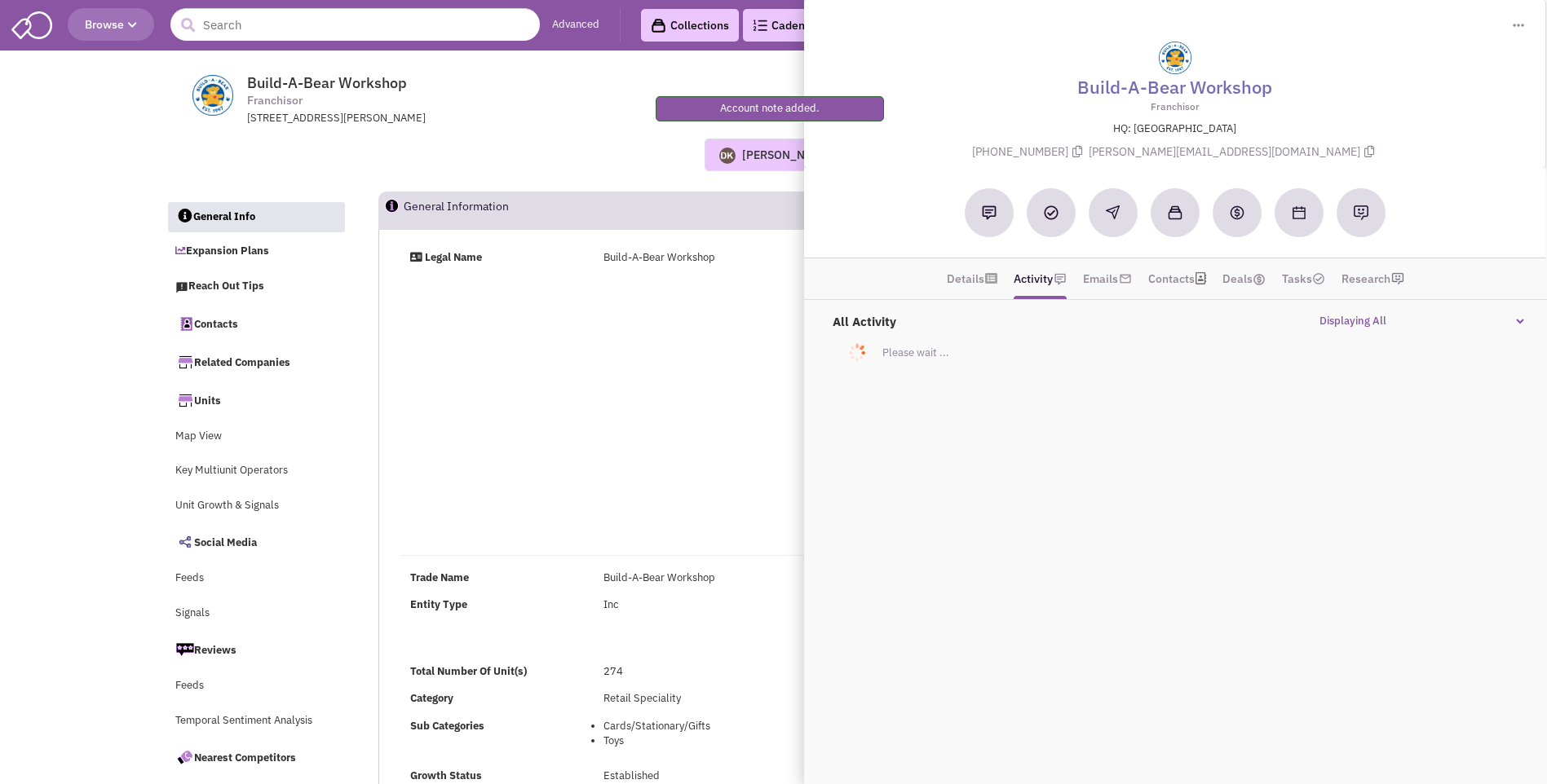
click at [549, 343] on div "Legal Name Build-A-Bear Workshop https://www.buildabear.com/ www.youtube.com/c/…" at bounding box center [874, 395] width 972 height 290
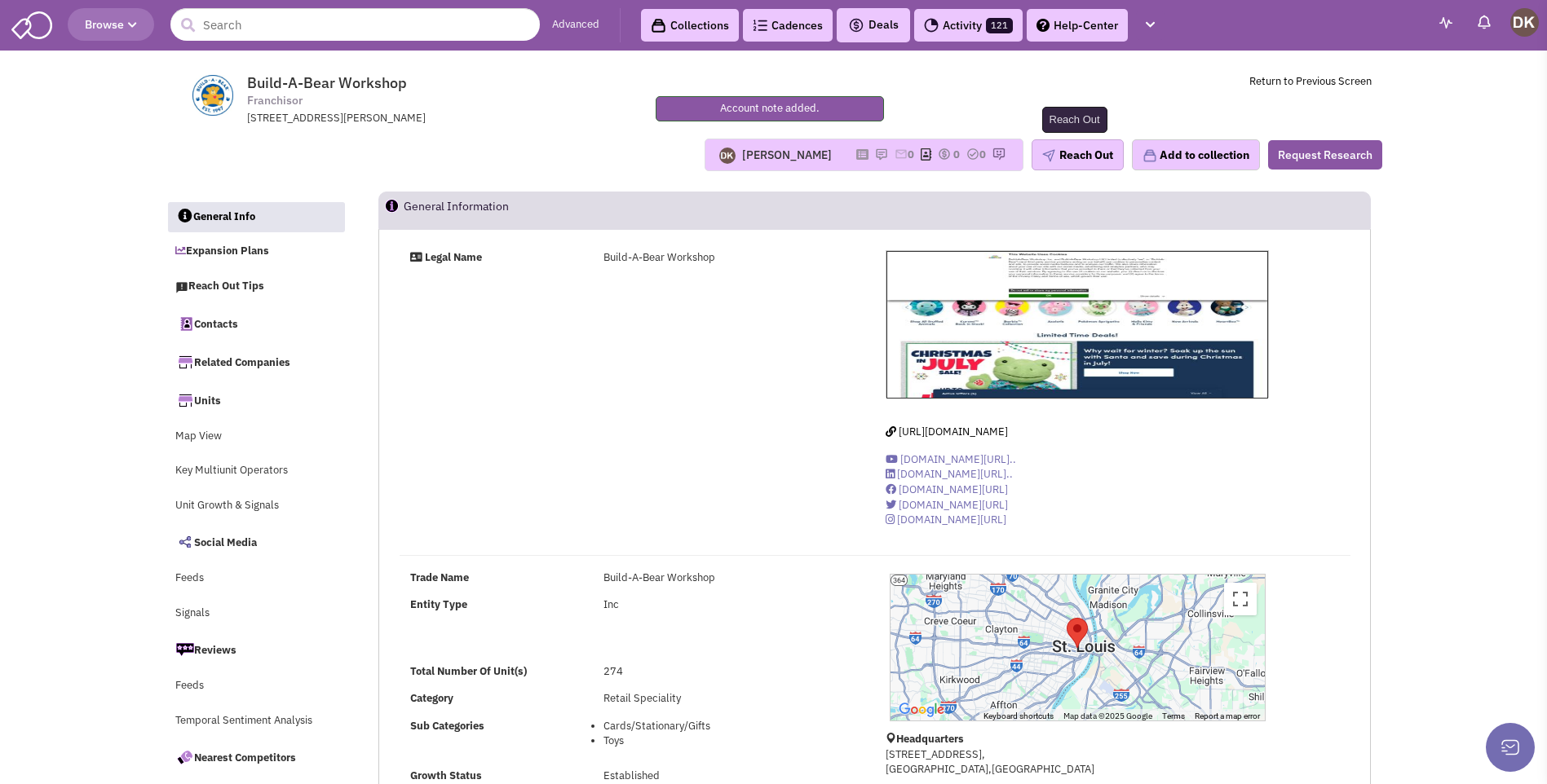
click at [1075, 160] on button "Reach Out" at bounding box center [1077, 155] width 92 height 31
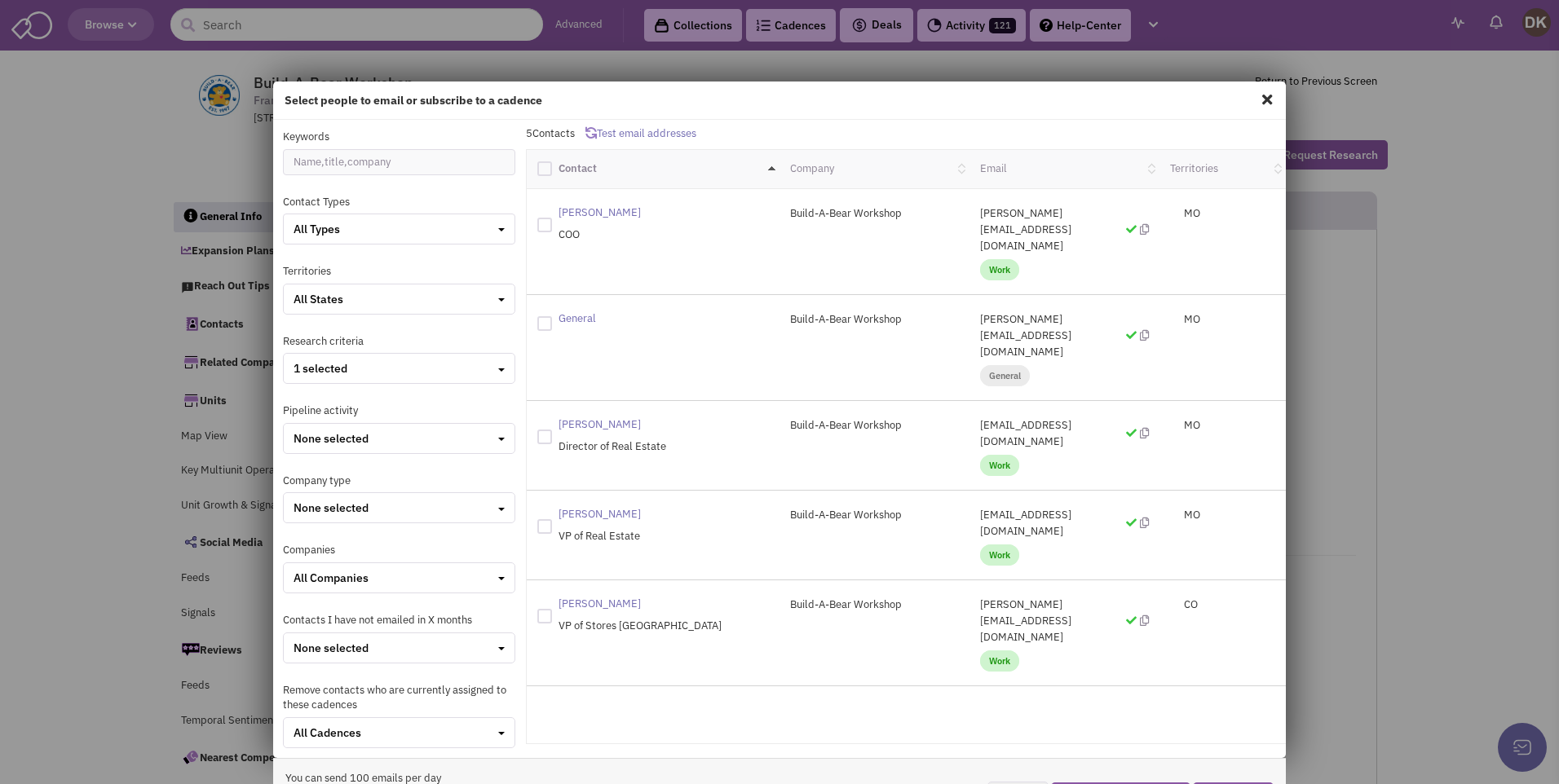
click at [233, 181] on div "Select people to email or subscribe to a cadence Keywords Contact Types All Typ…" at bounding box center [780, 392] width 1559 height 784
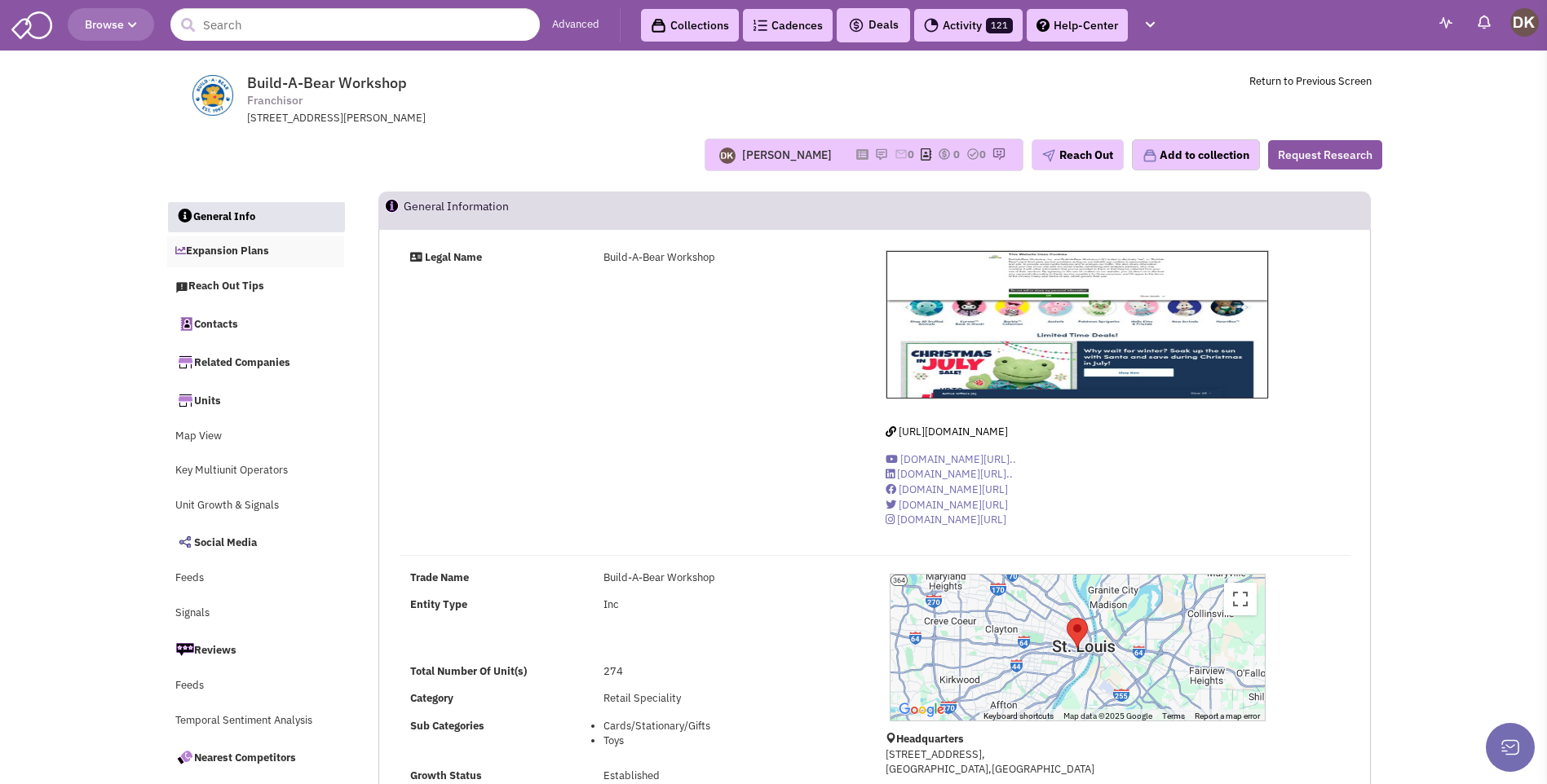
click at [222, 256] on link "Expansion Plans" at bounding box center [256, 252] width 177 height 31
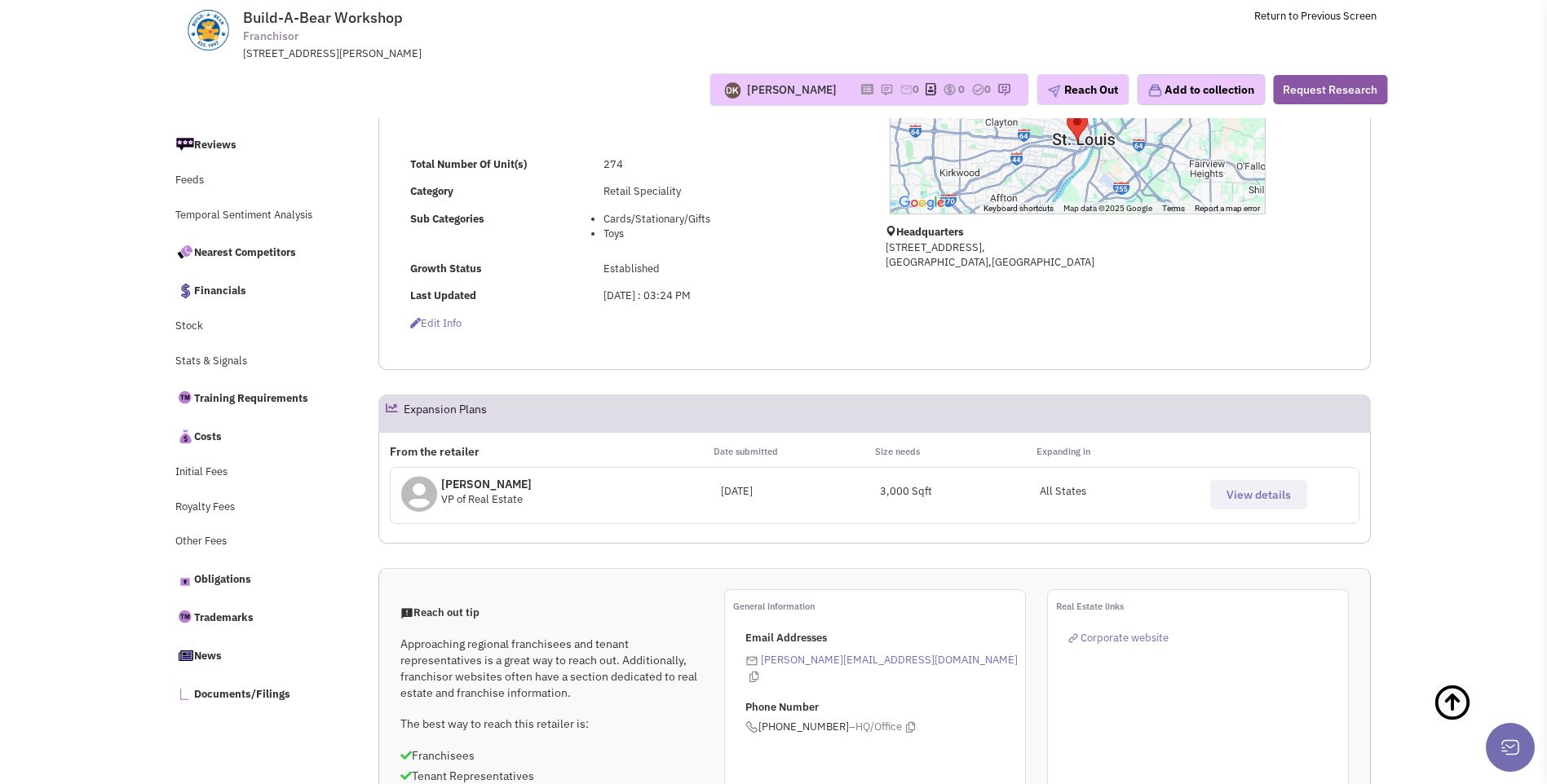
scroll to position [407, 0]
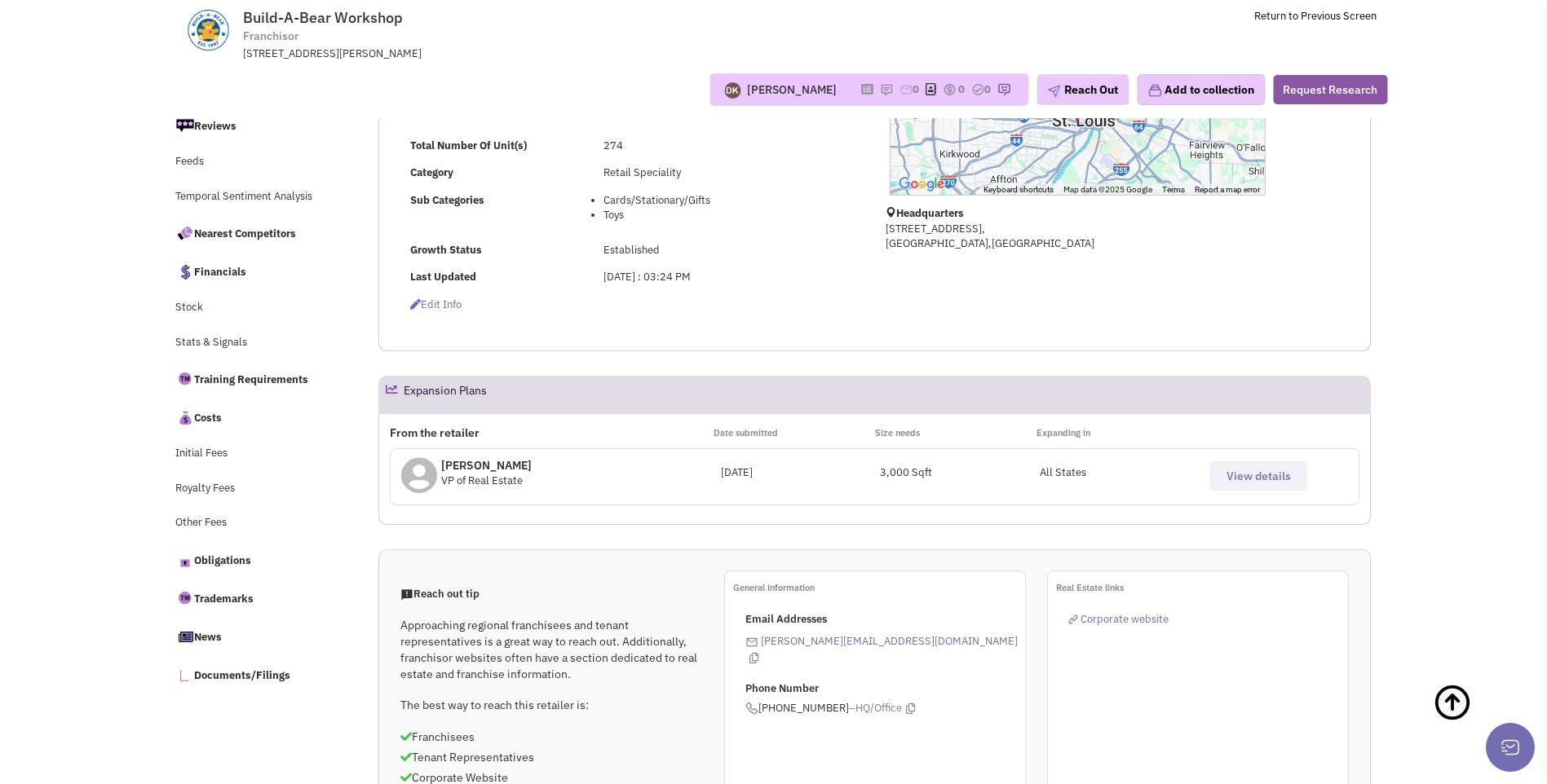
click at [1246, 483] on span "View details" at bounding box center [1258, 476] width 64 height 15
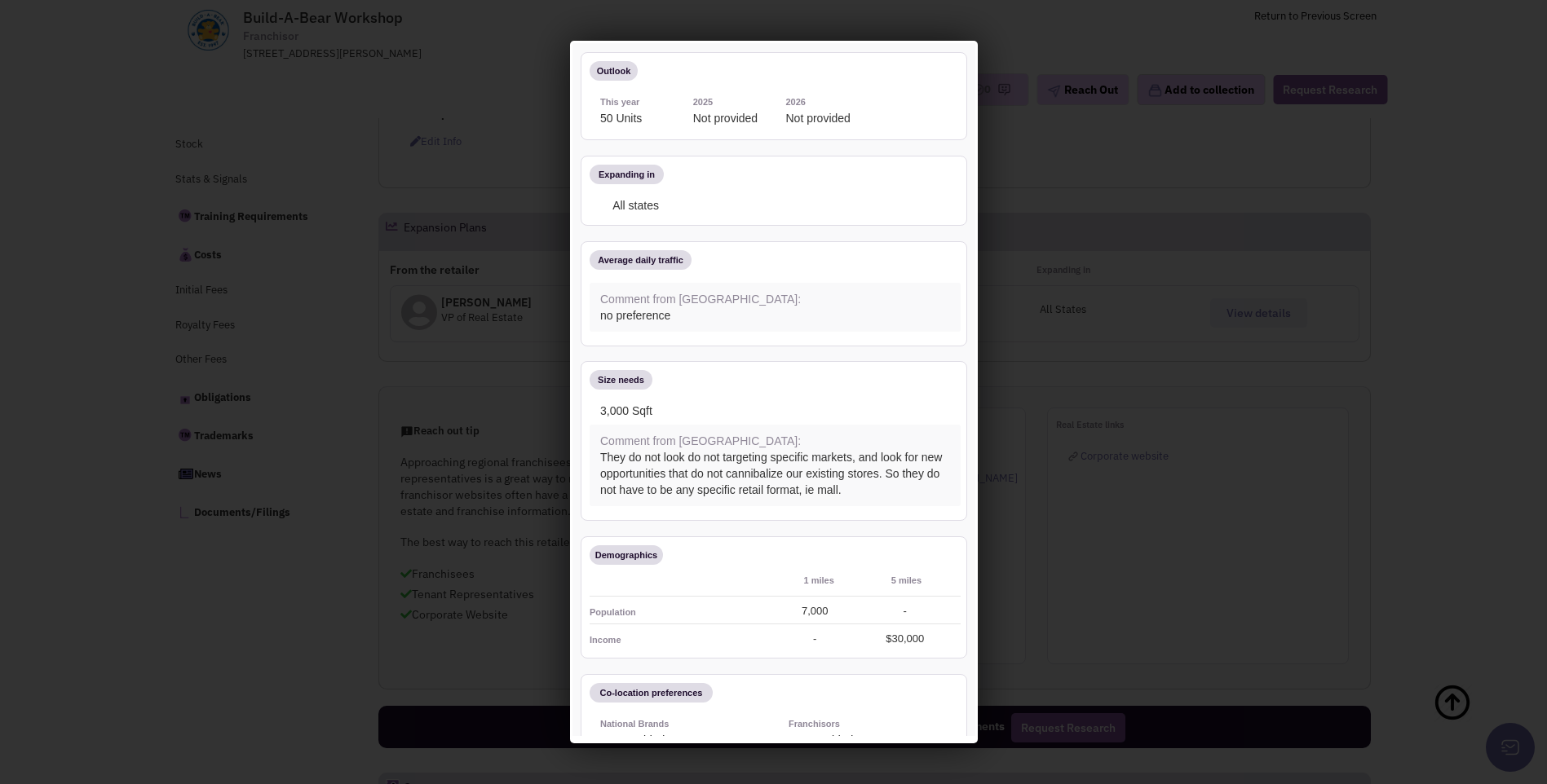
scroll to position [0, 0]
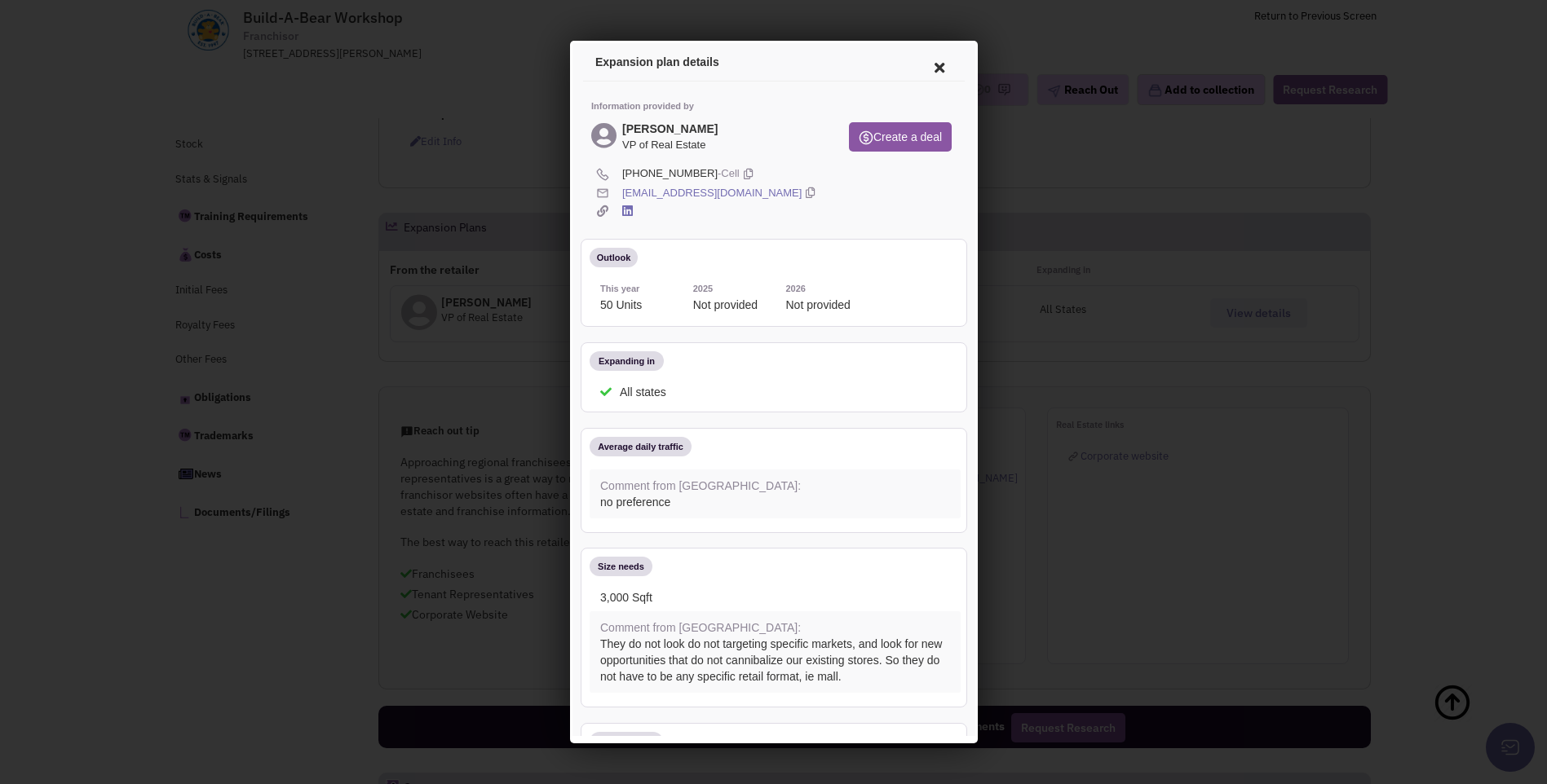
click at [927, 63] on icon at bounding box center [936, 65] width 34 height 40
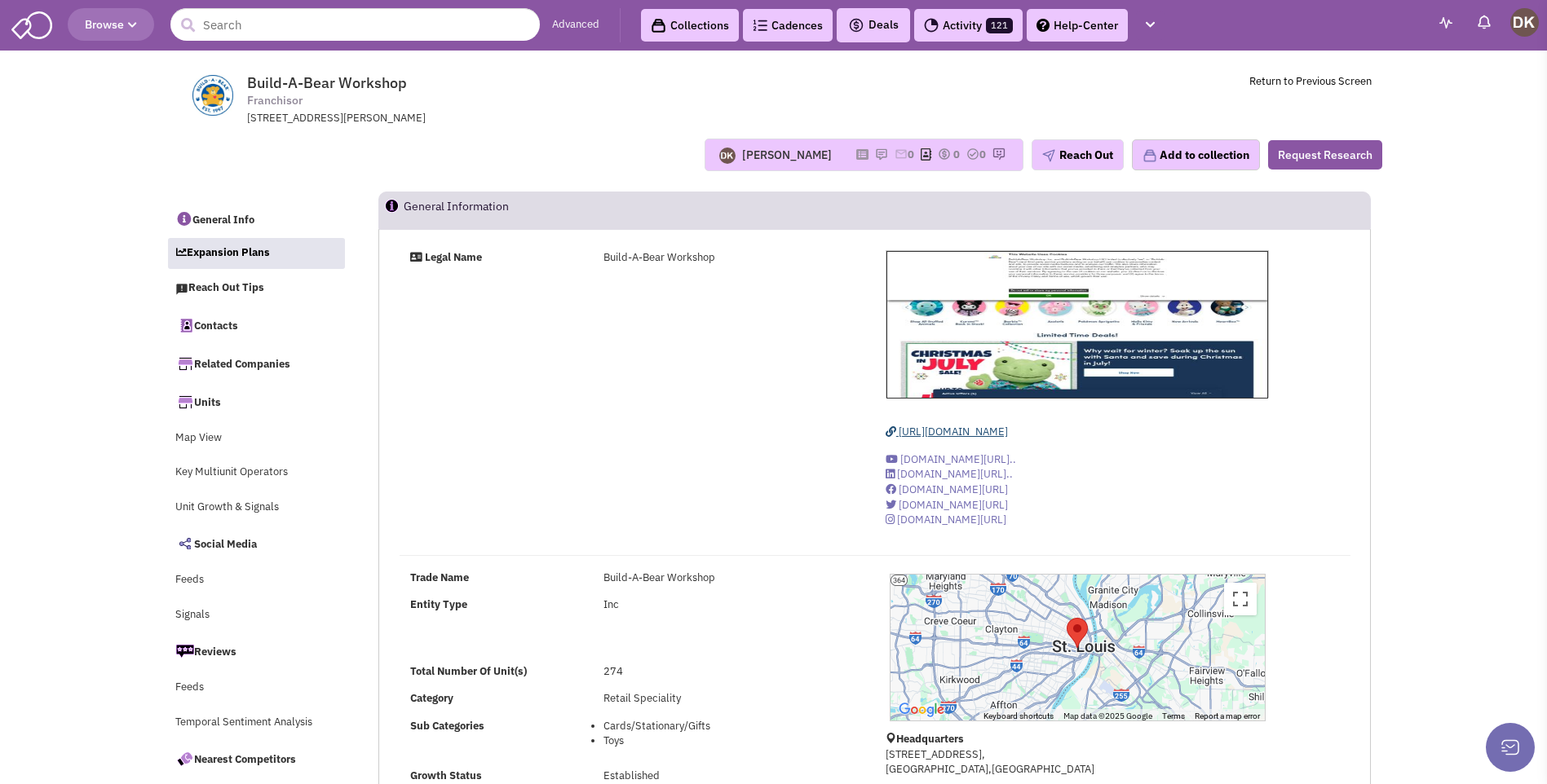
click at [989, 426] on span "[URL][DOMAIN_NAME]" at bounding box center [952, 431] width 109 height 14
click at [856, 159] on icon at bounding box center [861, 154] width 12 height 9
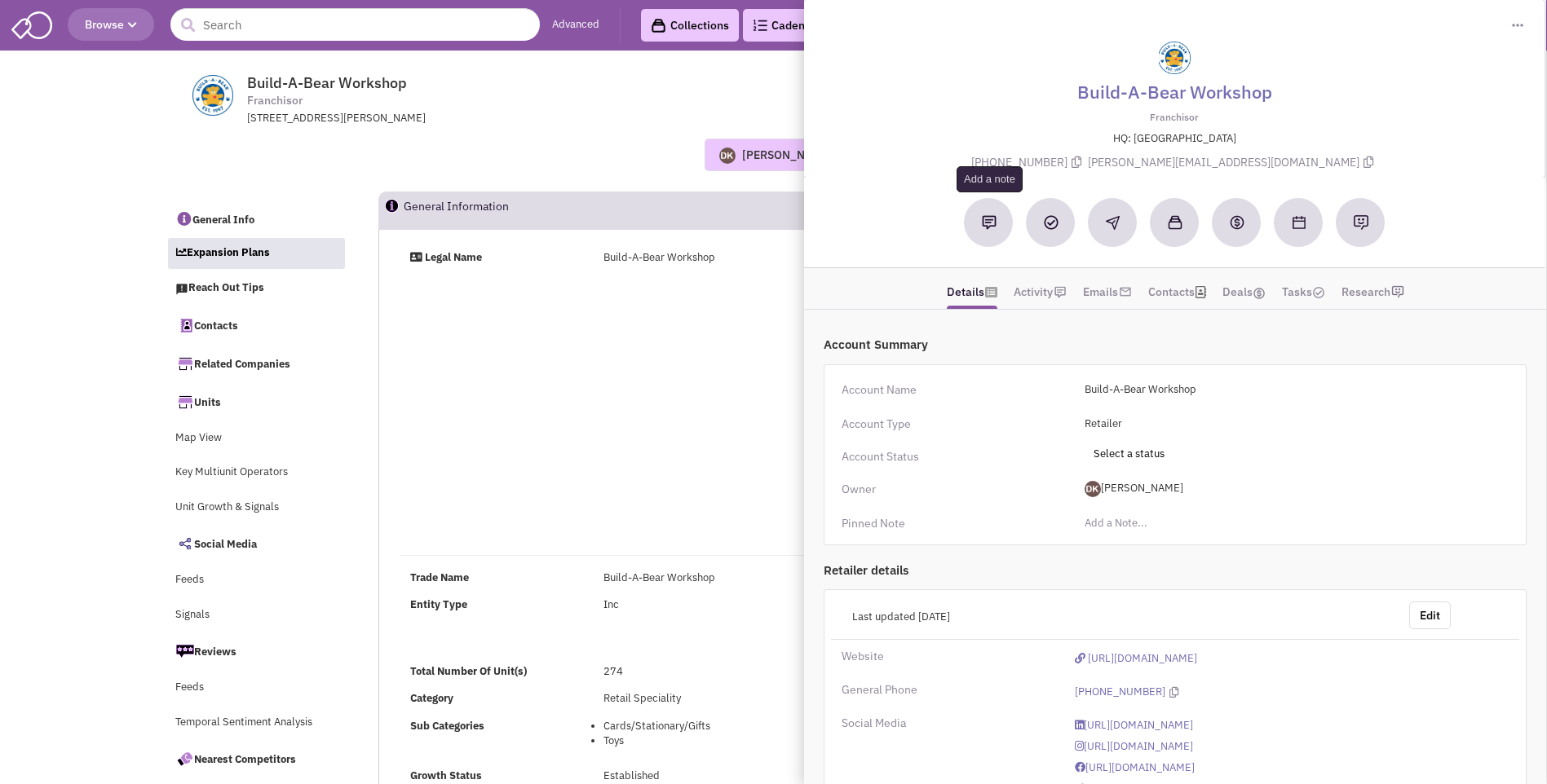
click at [992, 227] on img at bounding box center [989, 222] width 15 height 15
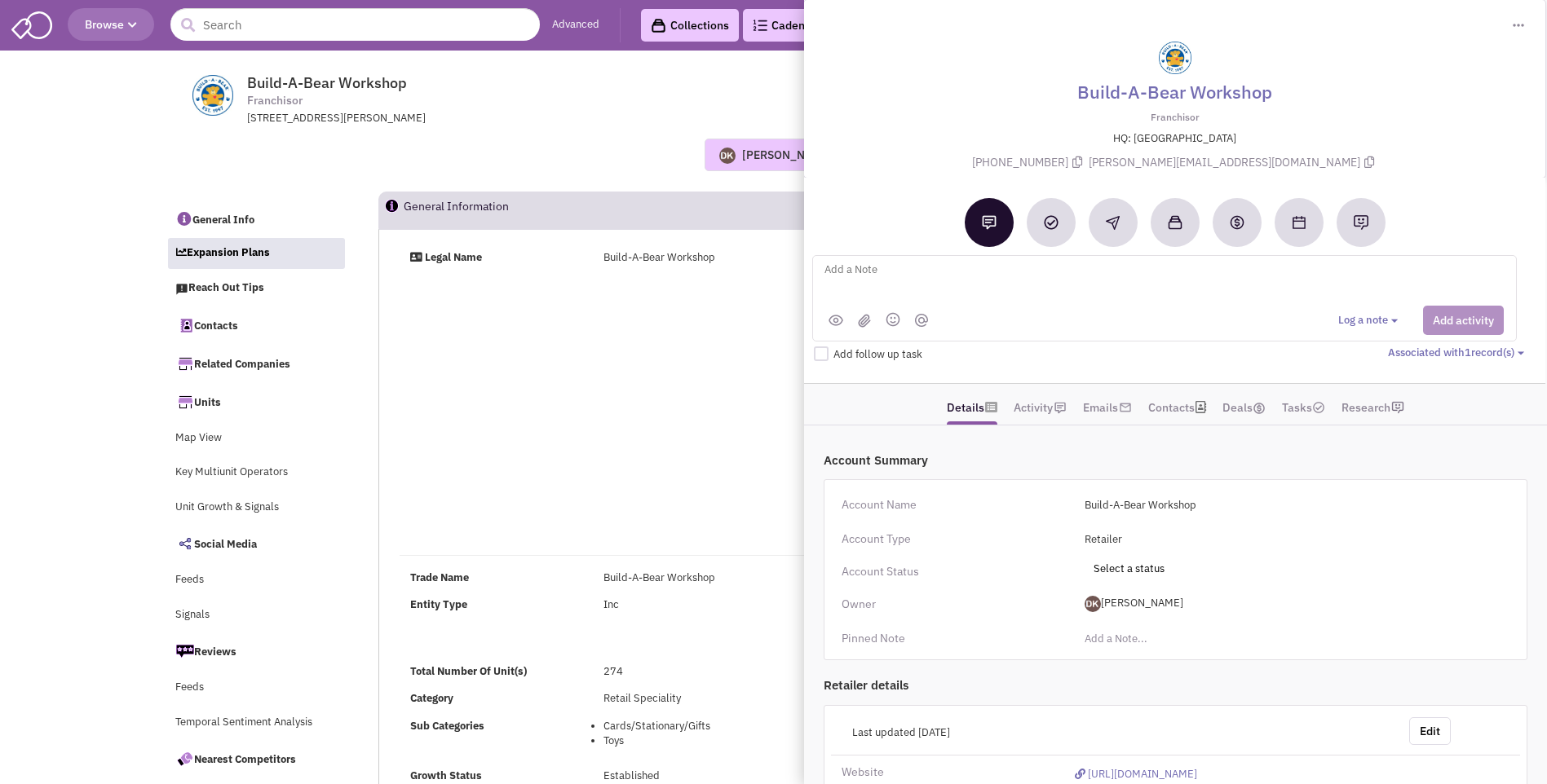
click at [892, 275] on textarea at bounding box center [1024, 282] width 404 height 45
type textarea "placed vmx + sent email to Marsha Fuchs"
click at [1455, 325] on button "Add activity" at bounding box center [1463, 321] width 81 height 29
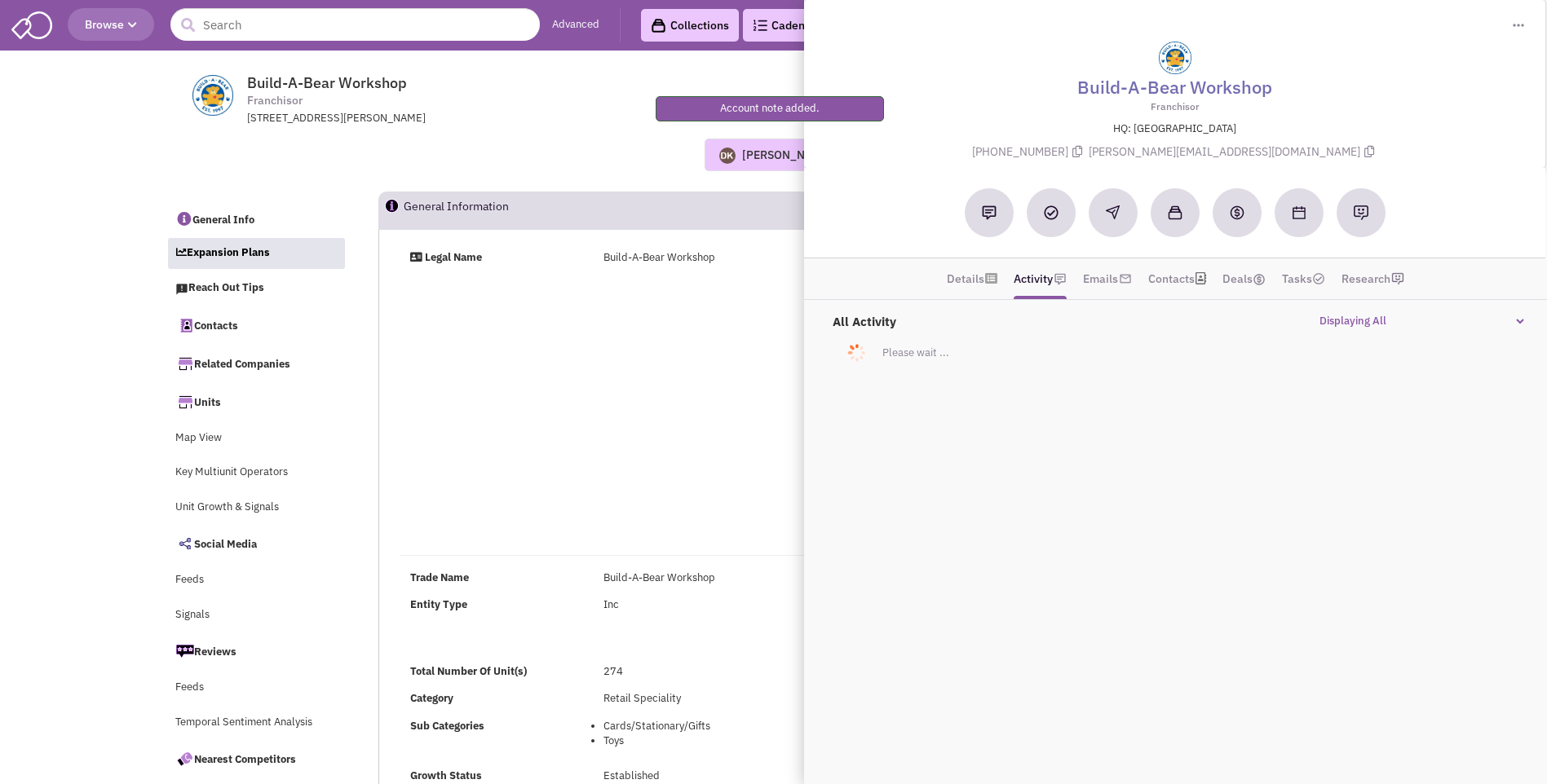
click at [667, 392] on div "Legal Name Build-A-Bear Workshop https://www.buildabear.com/ www.youtube.com/c/…" at bounding box center [874, 395] width 972 height 290
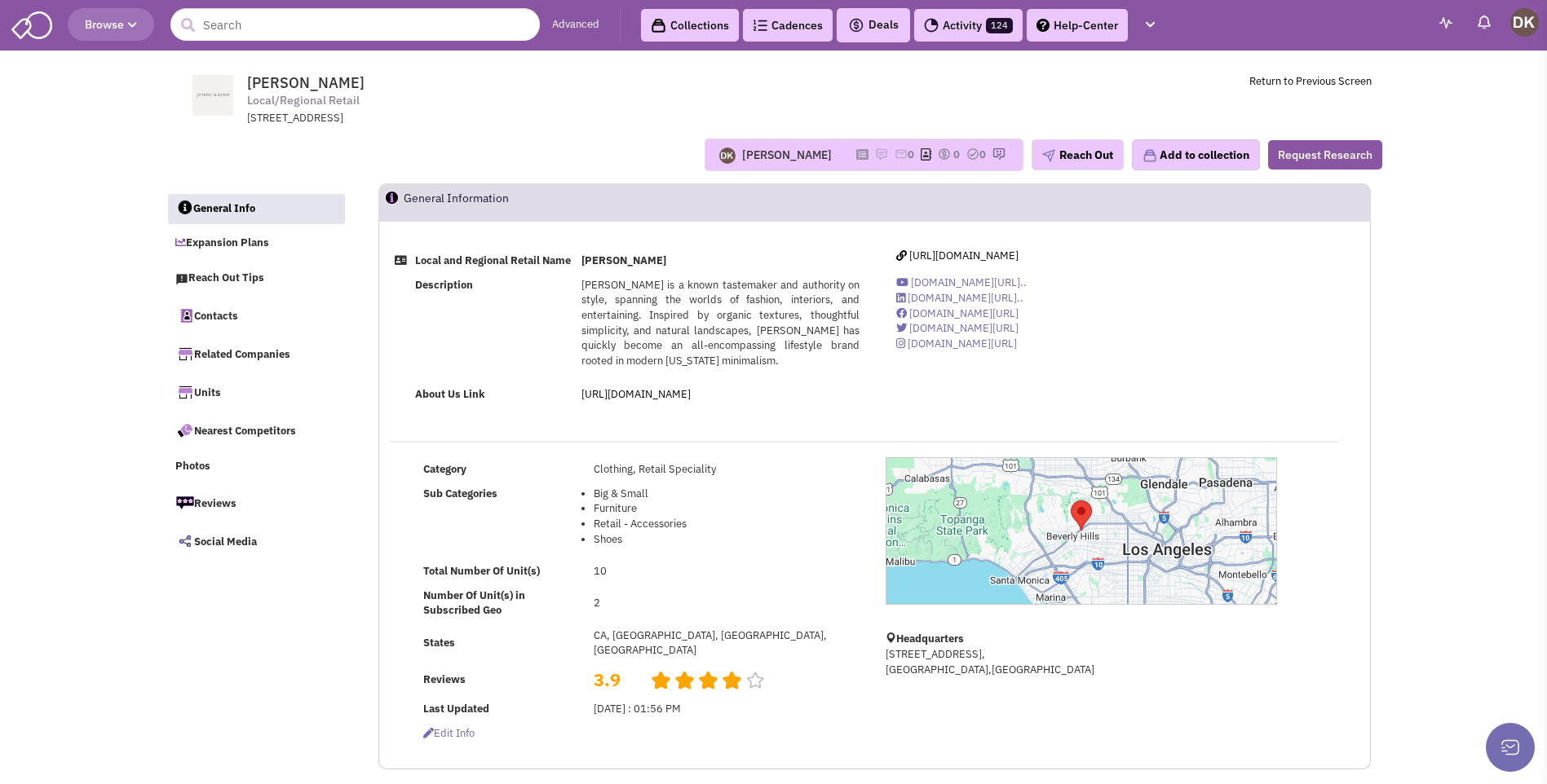
select select
click at [249, 358] on link "Related Companies" at bounding box center [256, 353] width 177 height 34
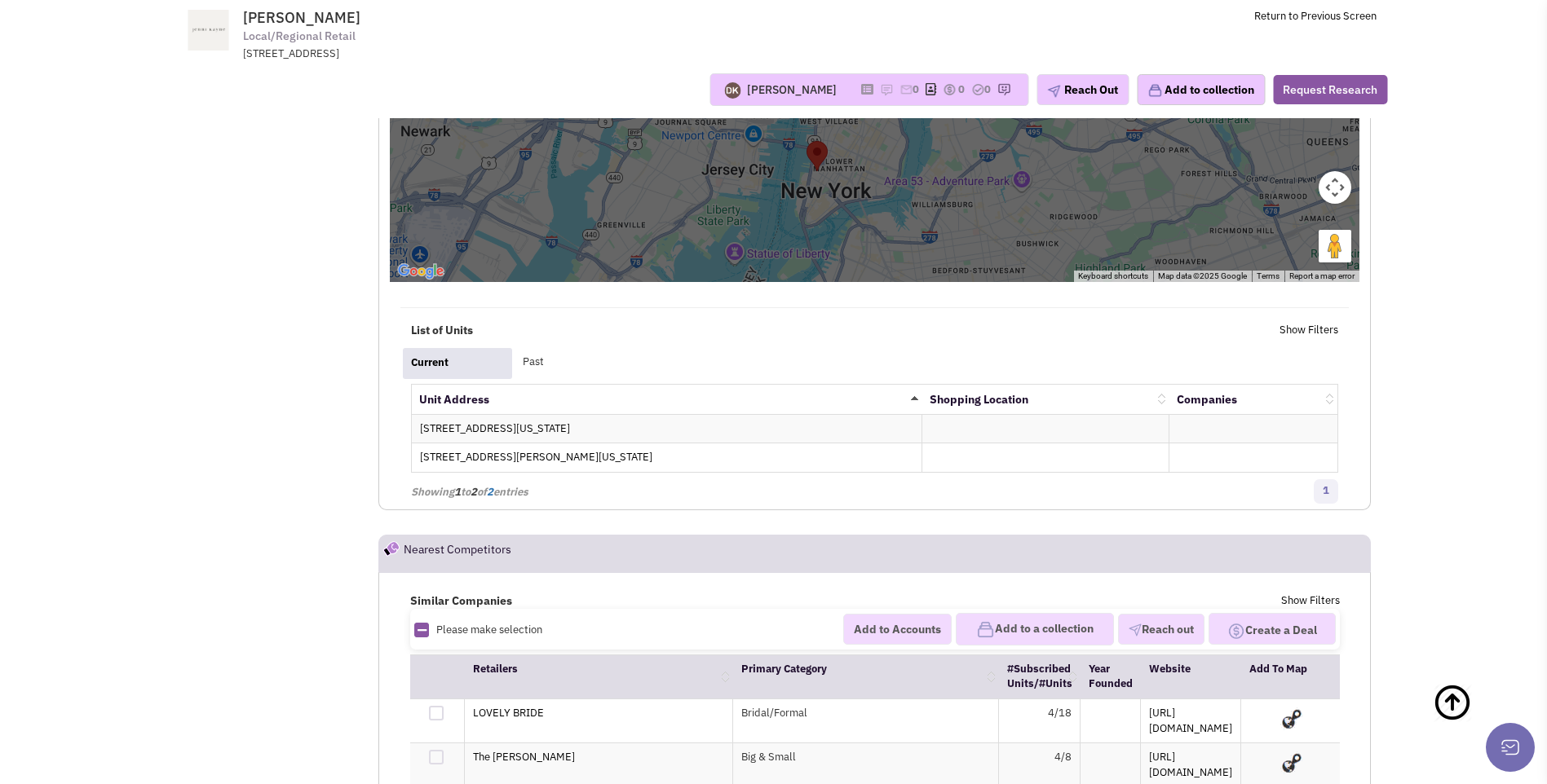
scroll to position [2876, 0]
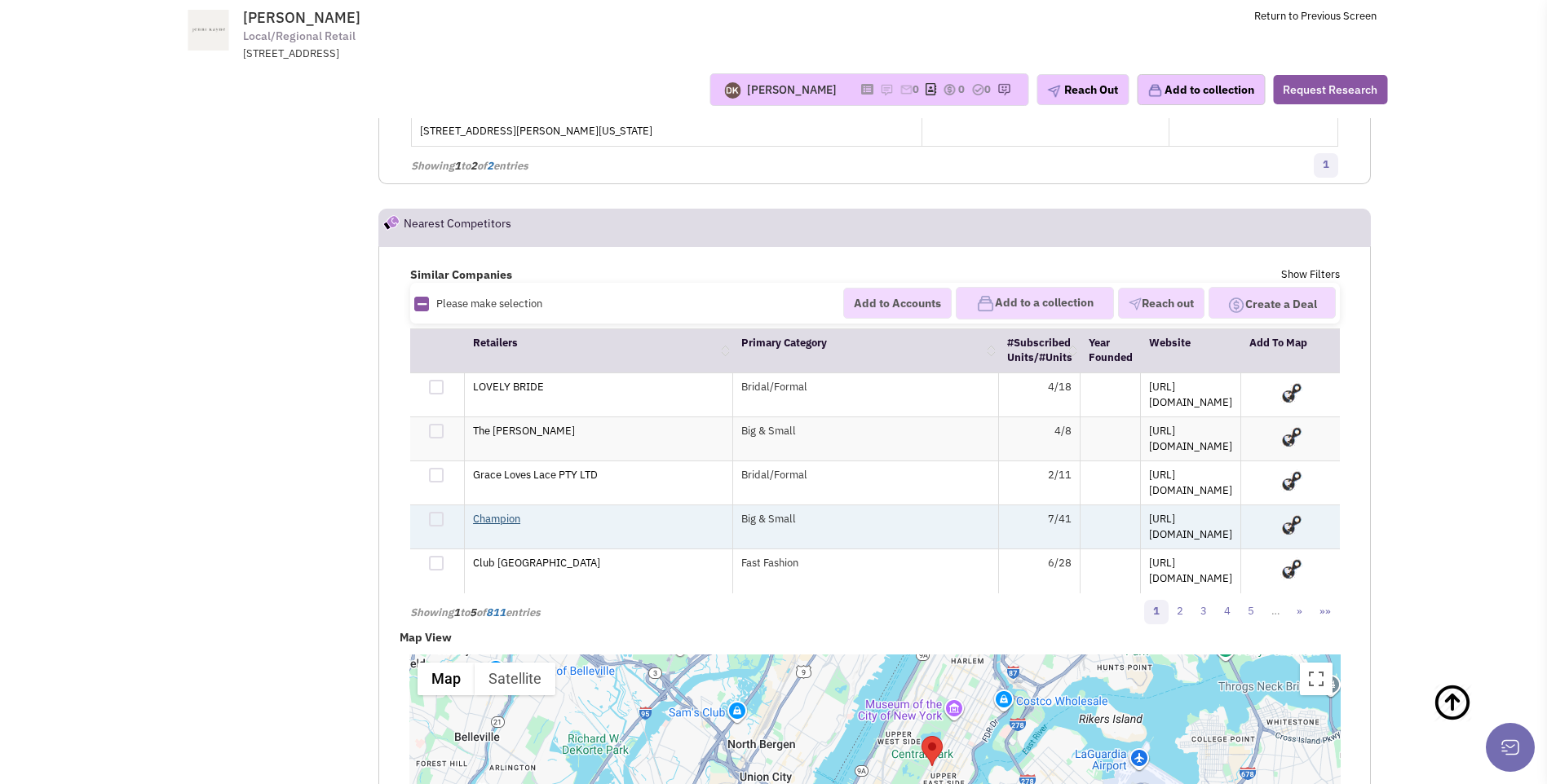
click at [497, 512] on link "Champion" at bounding box center [495, 518] width 47 height 14
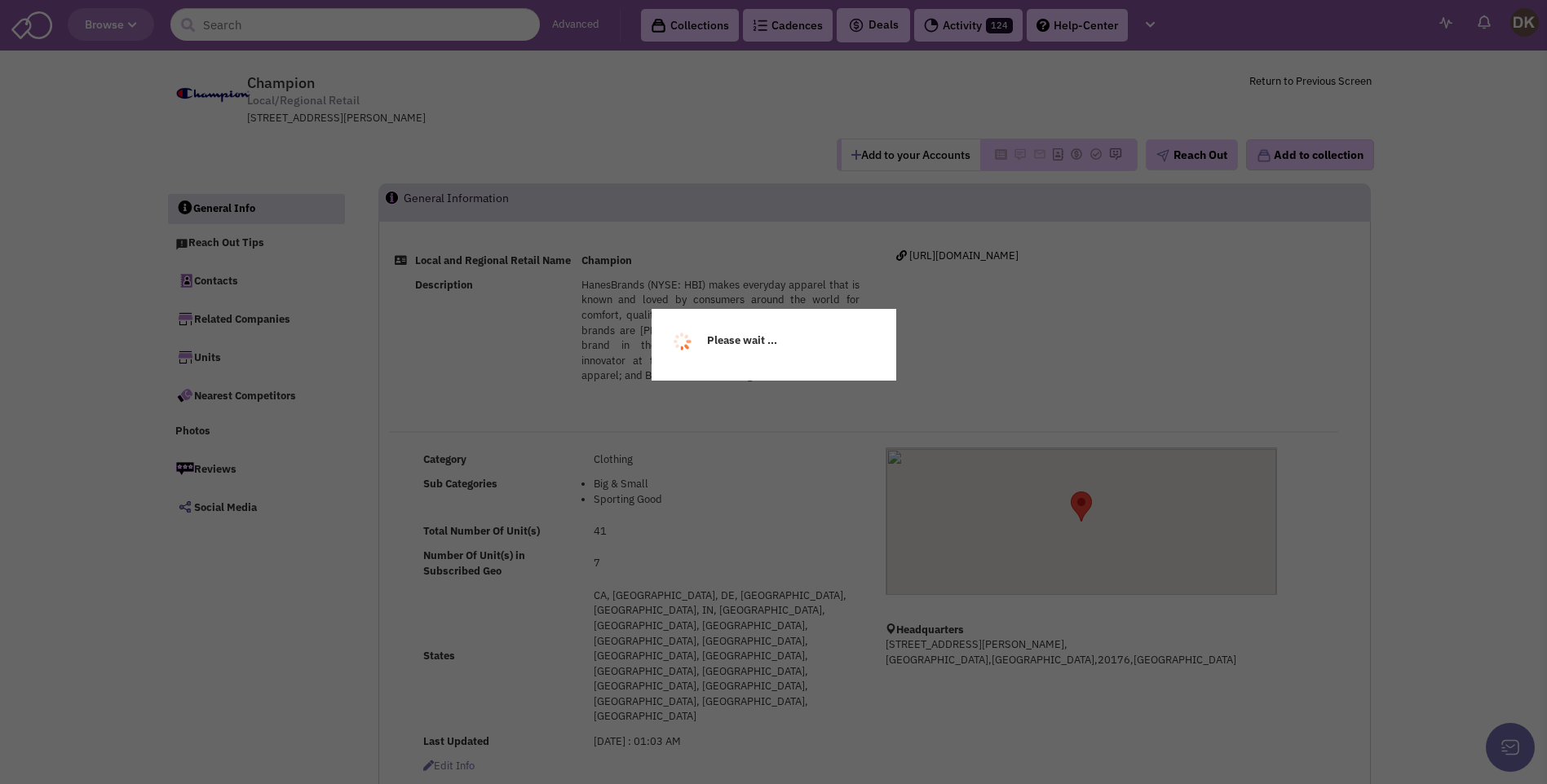
select select
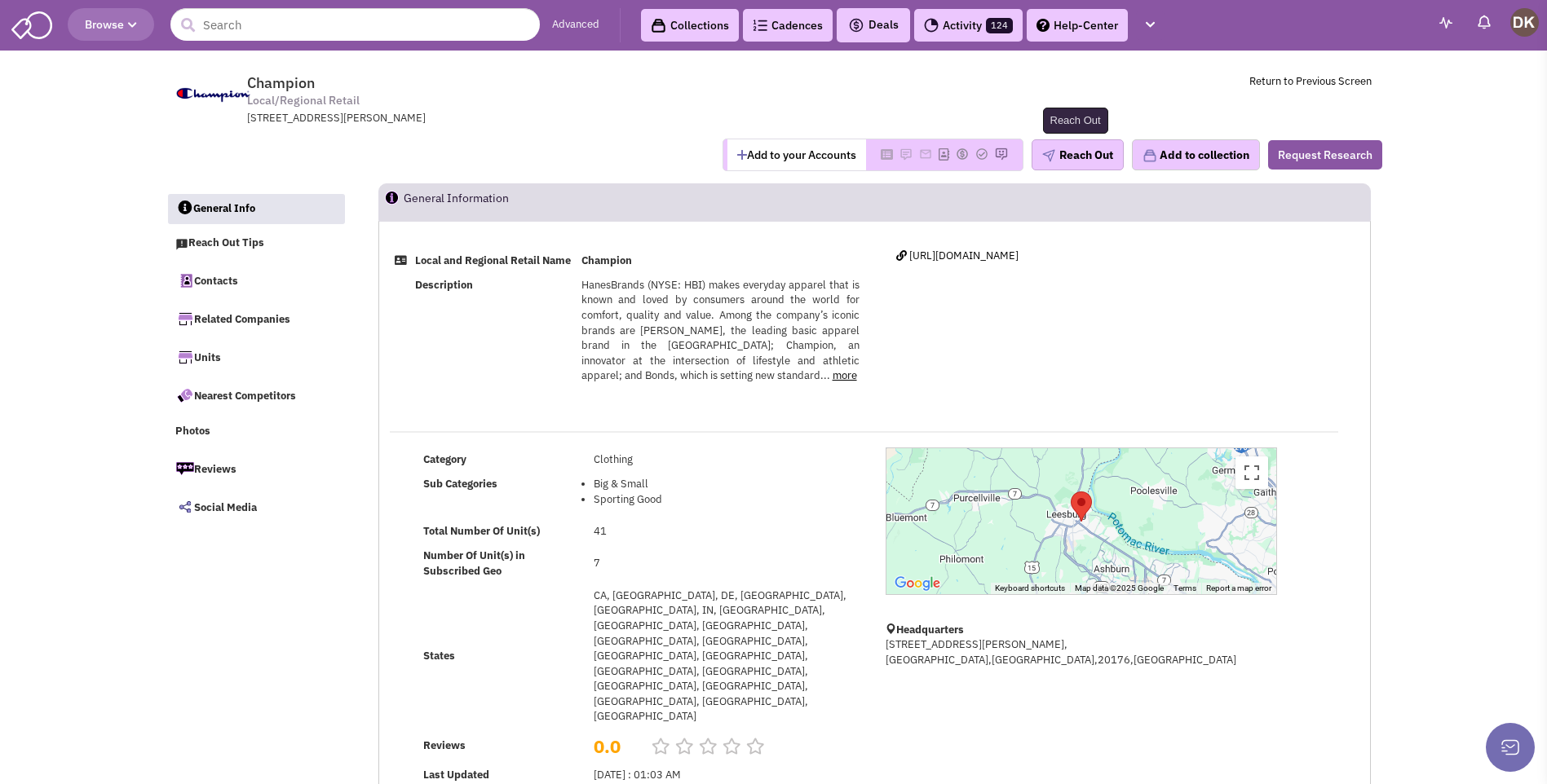
click at [1075, 165] on button "Reach Out" at bounding box center [1077, 155] width 92 height 31
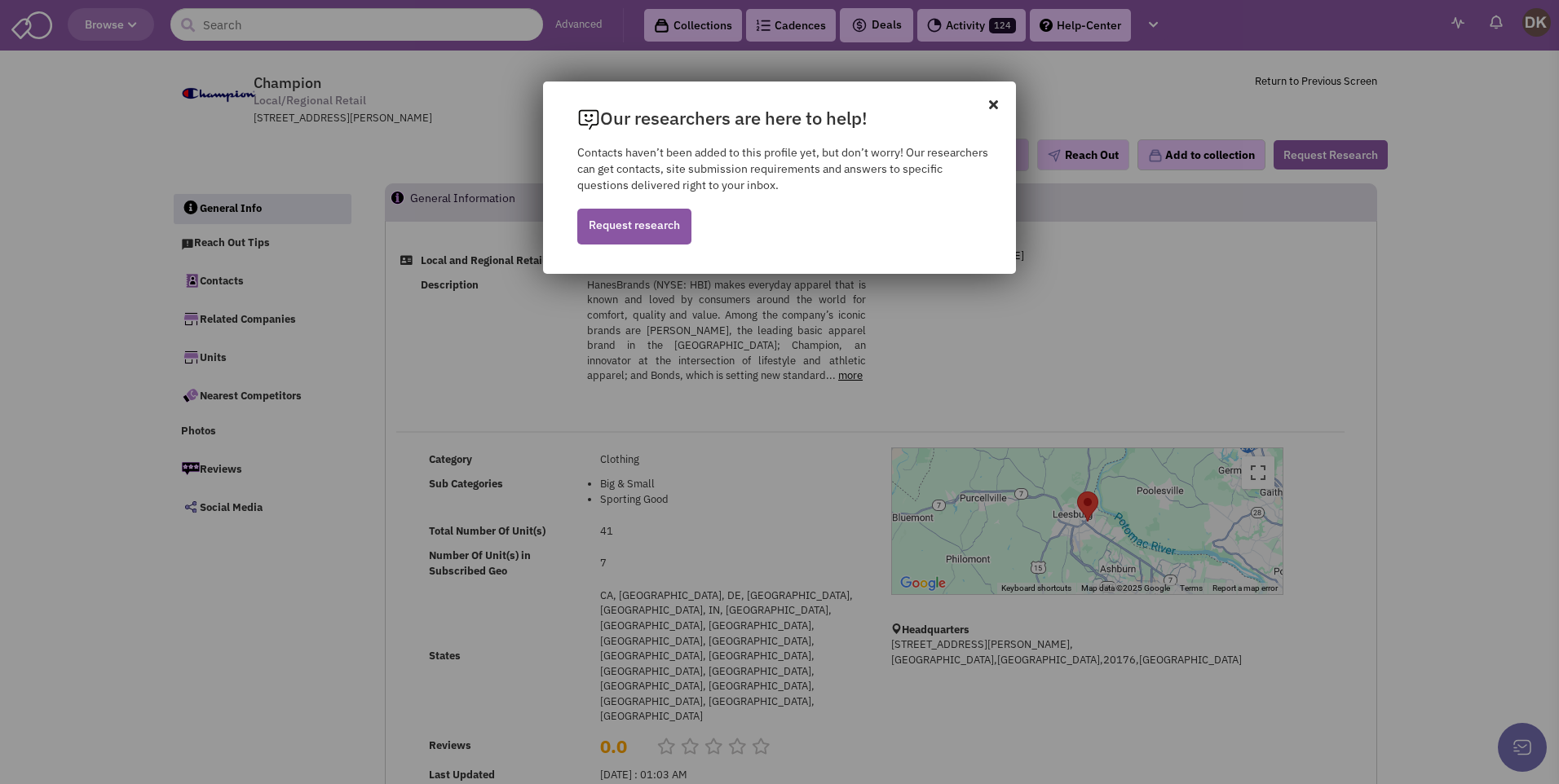
click at [1002, 110] on icon at bounding box center [1002, 97] width 27 height 29
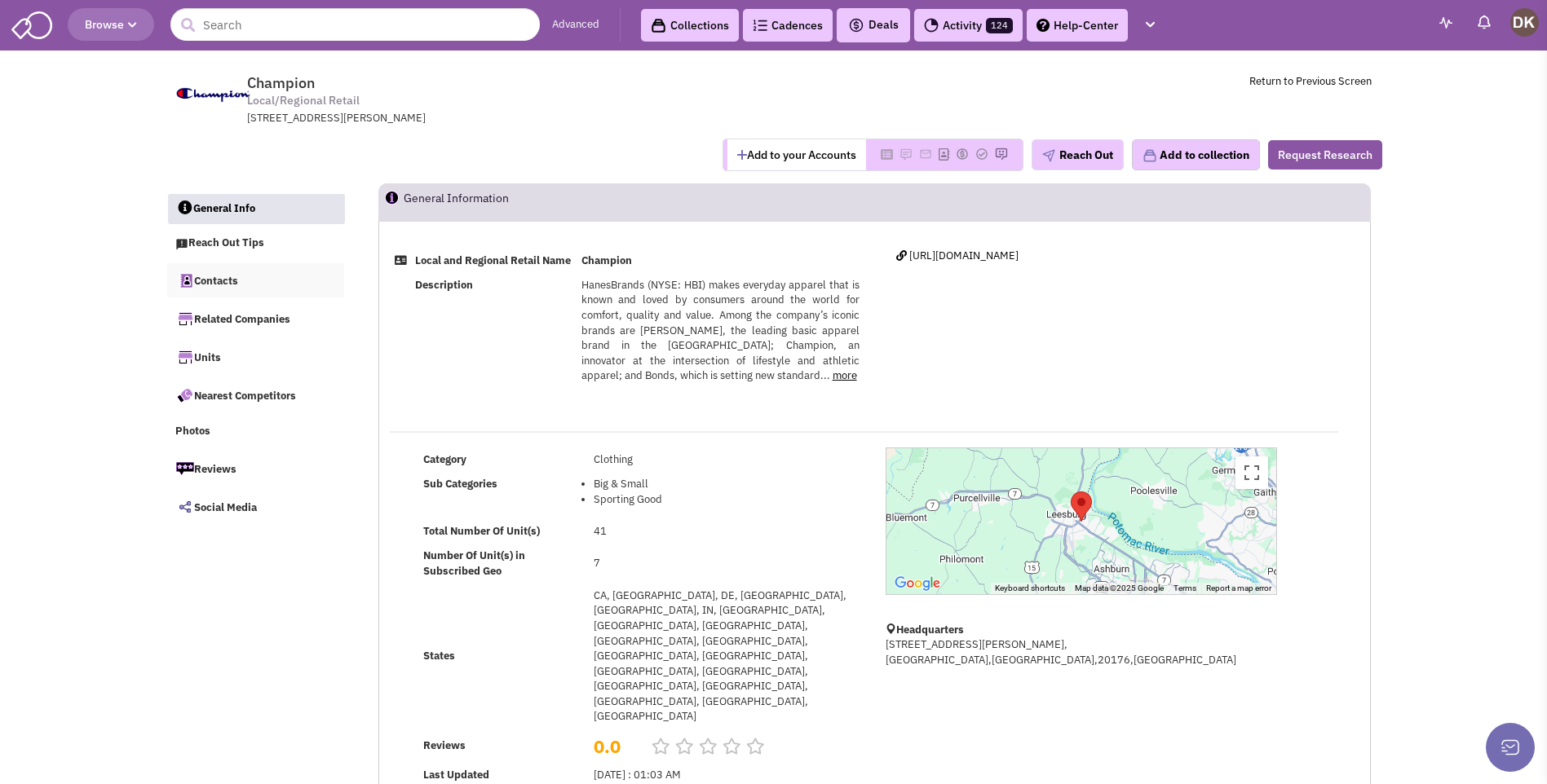
click at [222, 285] on link "Contacts" at bounding box center [256, 279] width 177 height 34
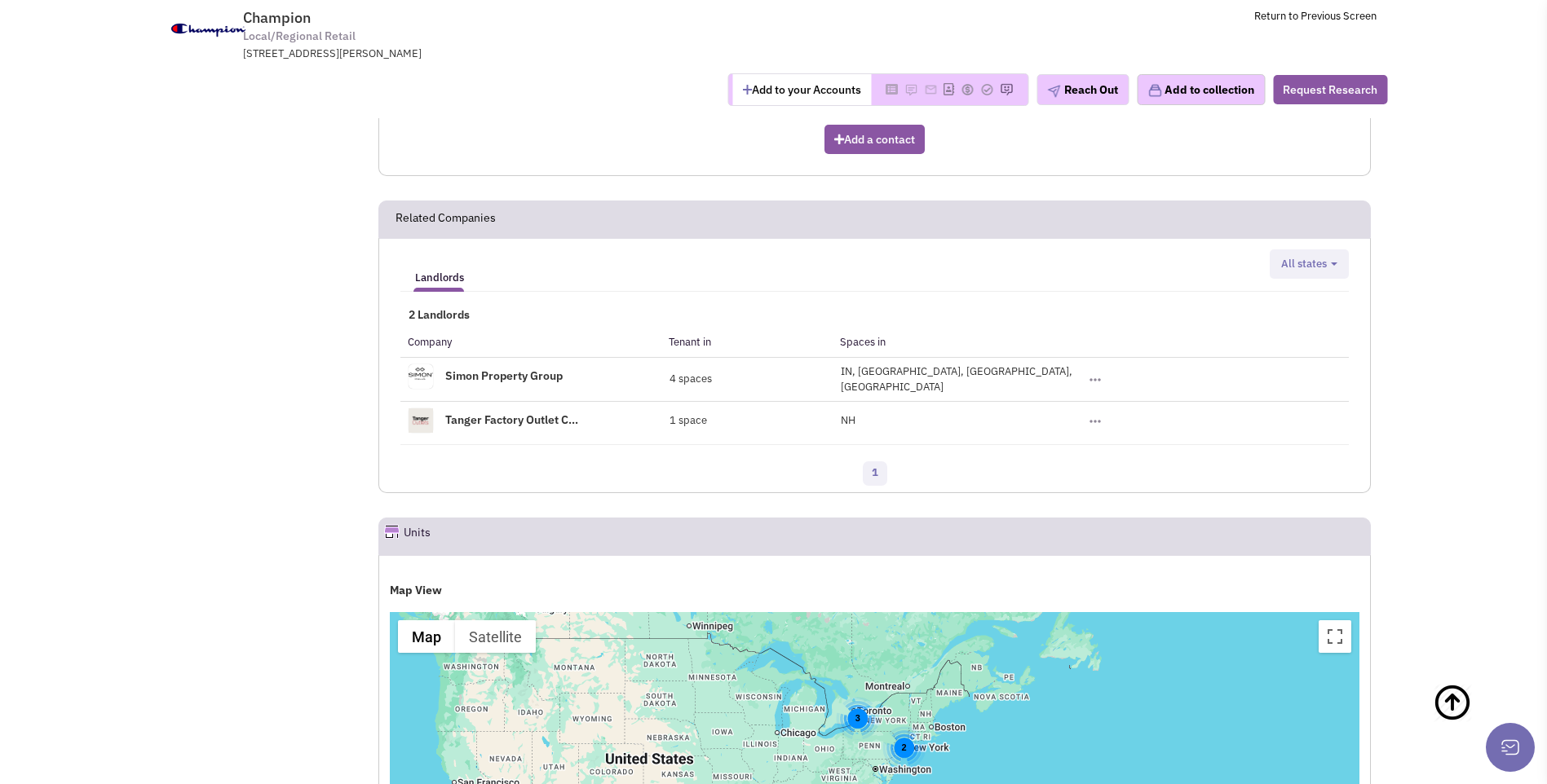
scroll to position [1142, 0]
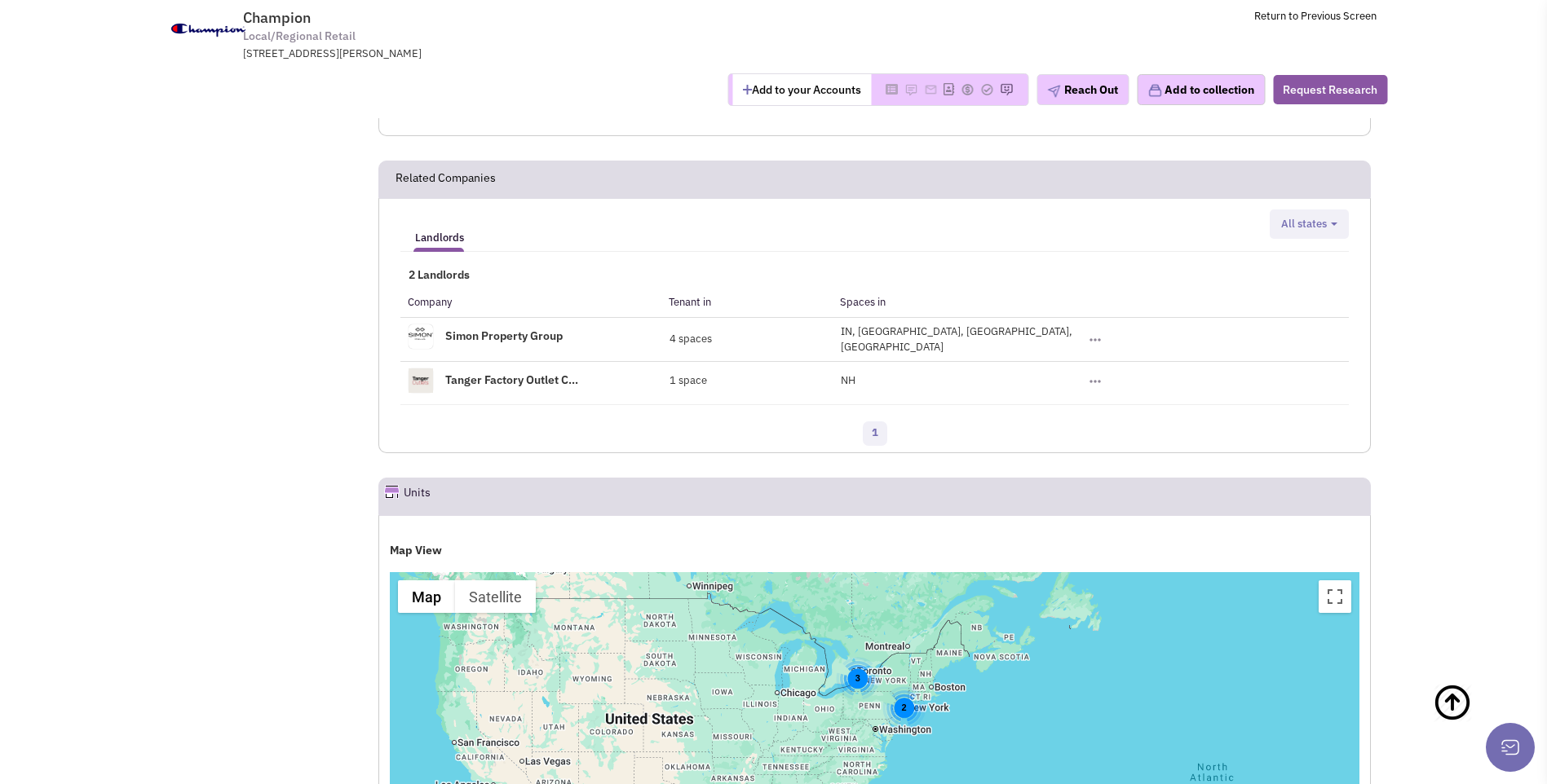
click at [905, 687] on div "2" at bounding box center [904, 708] width 43 height 43
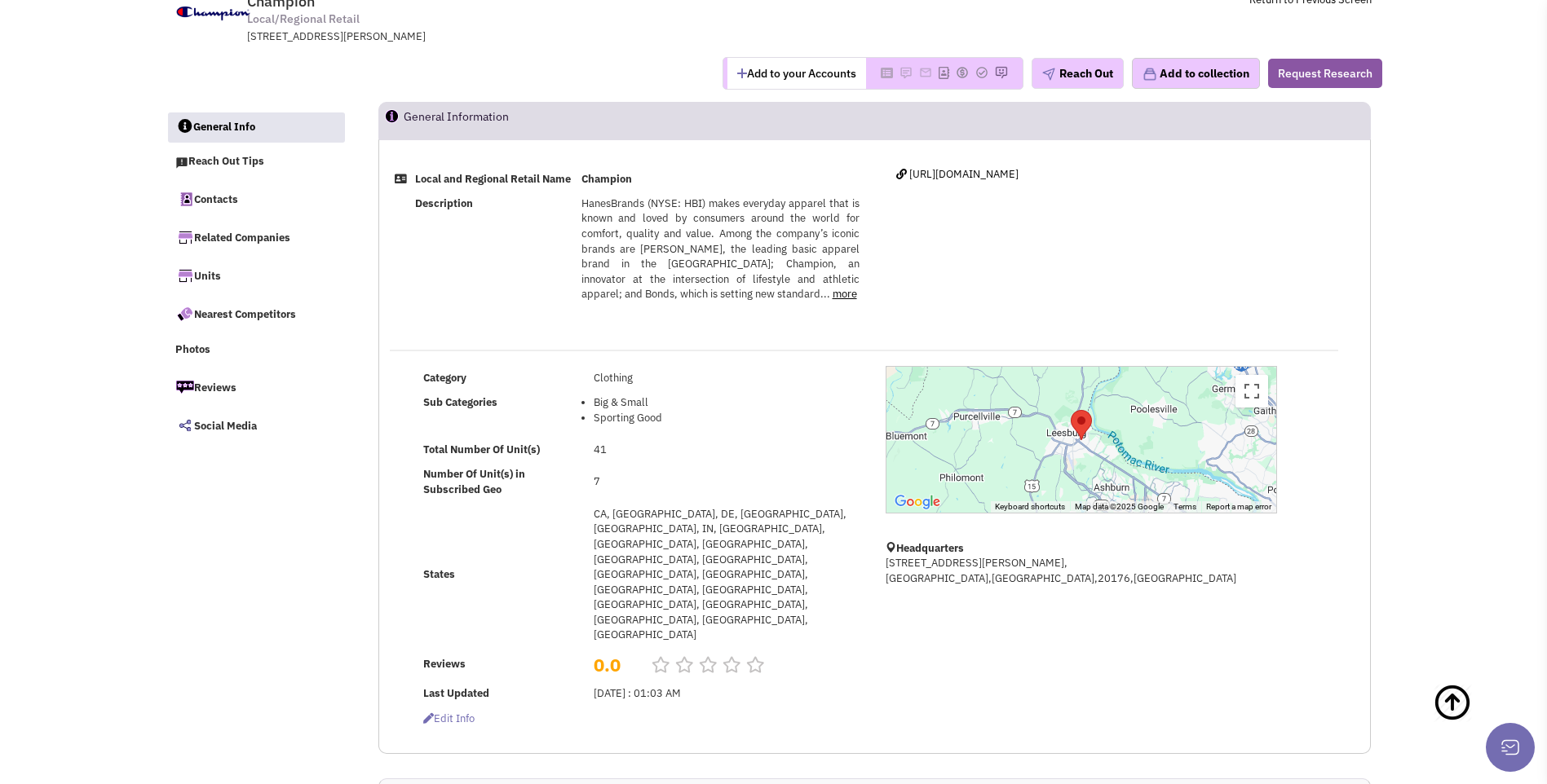
scroll to position [0, 0]
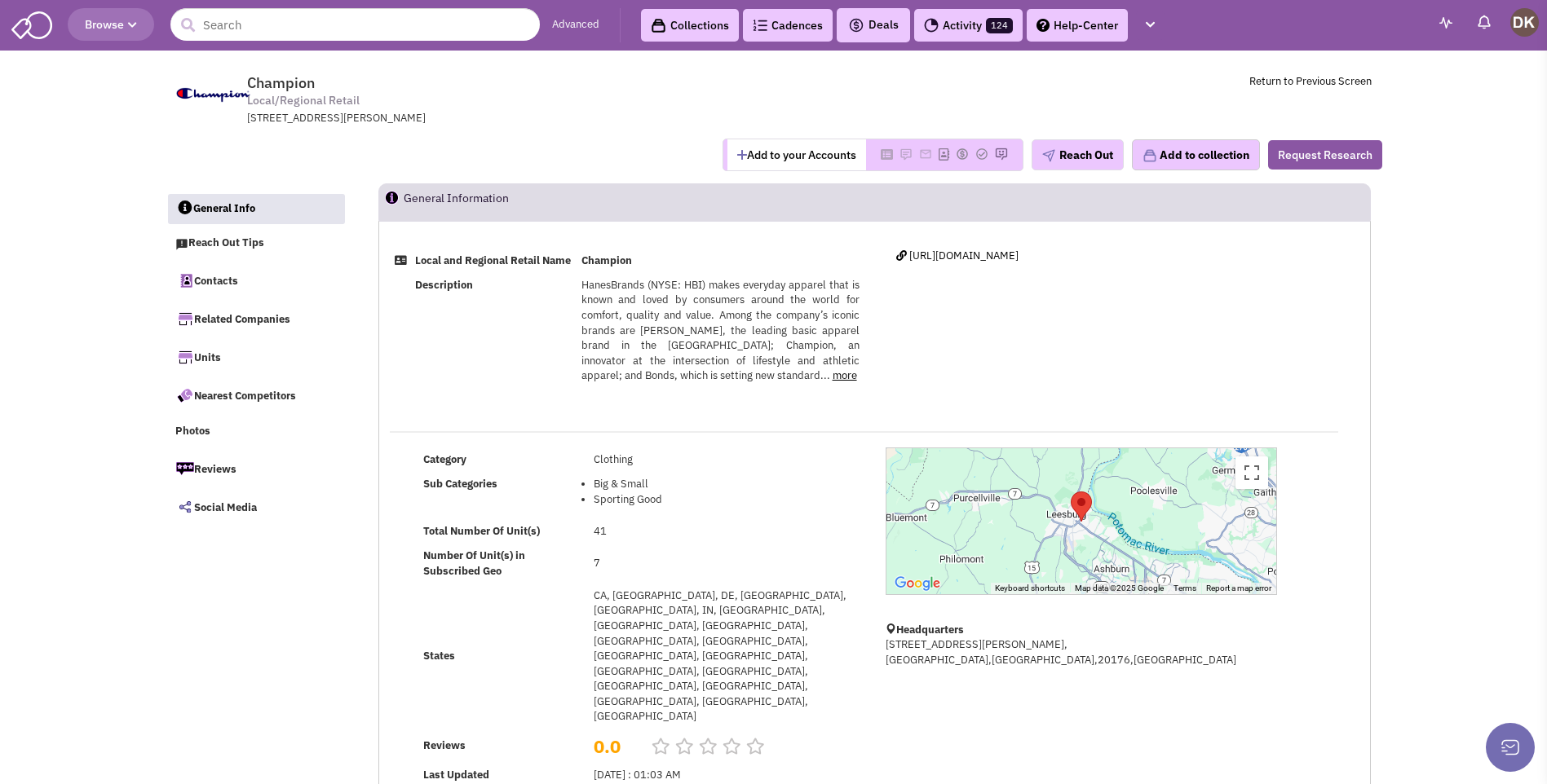
click at [582, 149] on div "Add to your Accounts Reach Out" at bounding box center [774, 154] width 1237 height 32
click at [241, 32] on input "text" at bounding box center [355, 24] width 370 height 32
click at [322, 17] on input "text" at bounding box center [355, 24] width 370 height 32
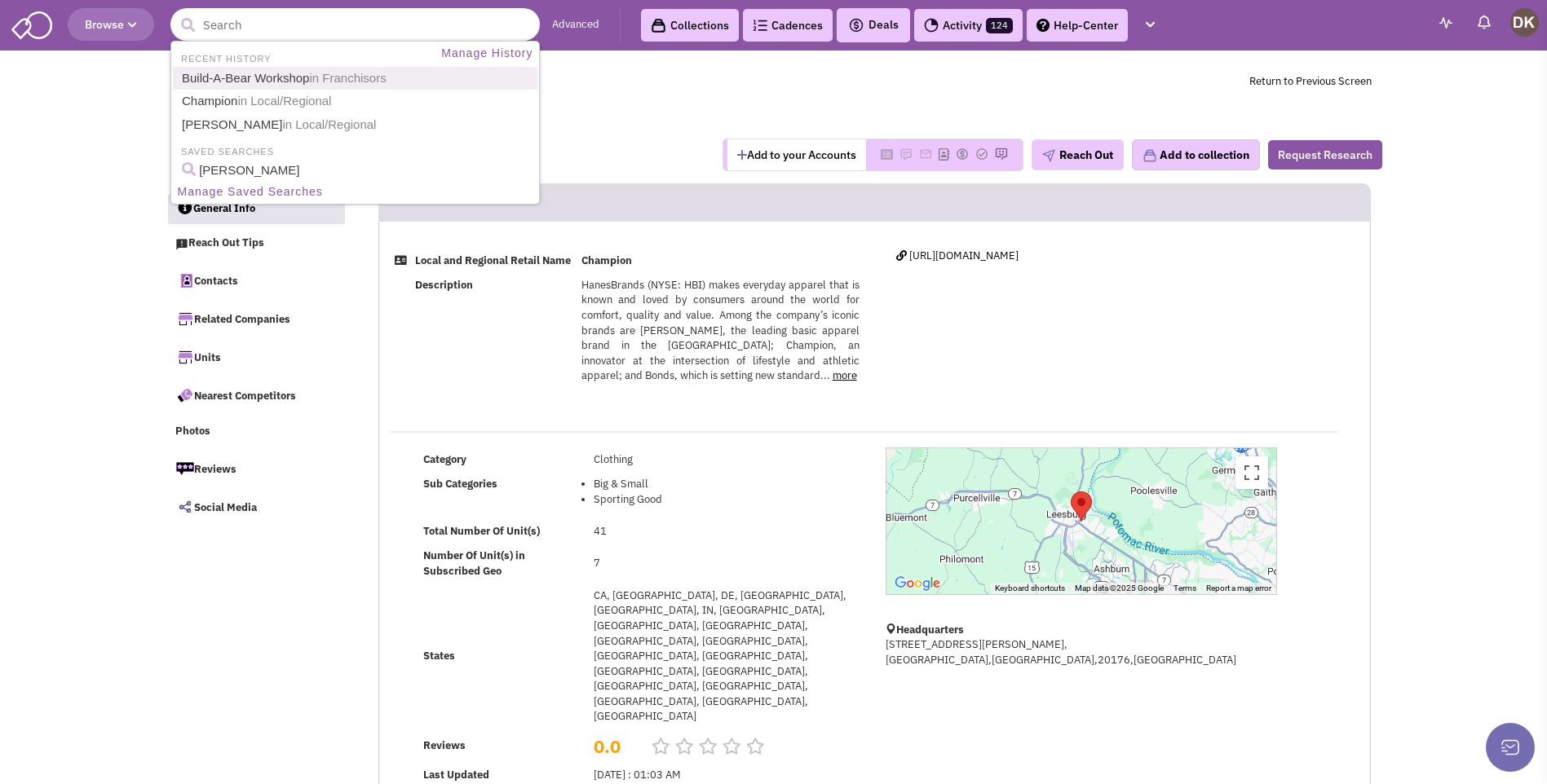
click at [284, 77] on link "Build-A-Bear Workshop in Franchisors" at bounding box center [356, 79] width 359 height 22
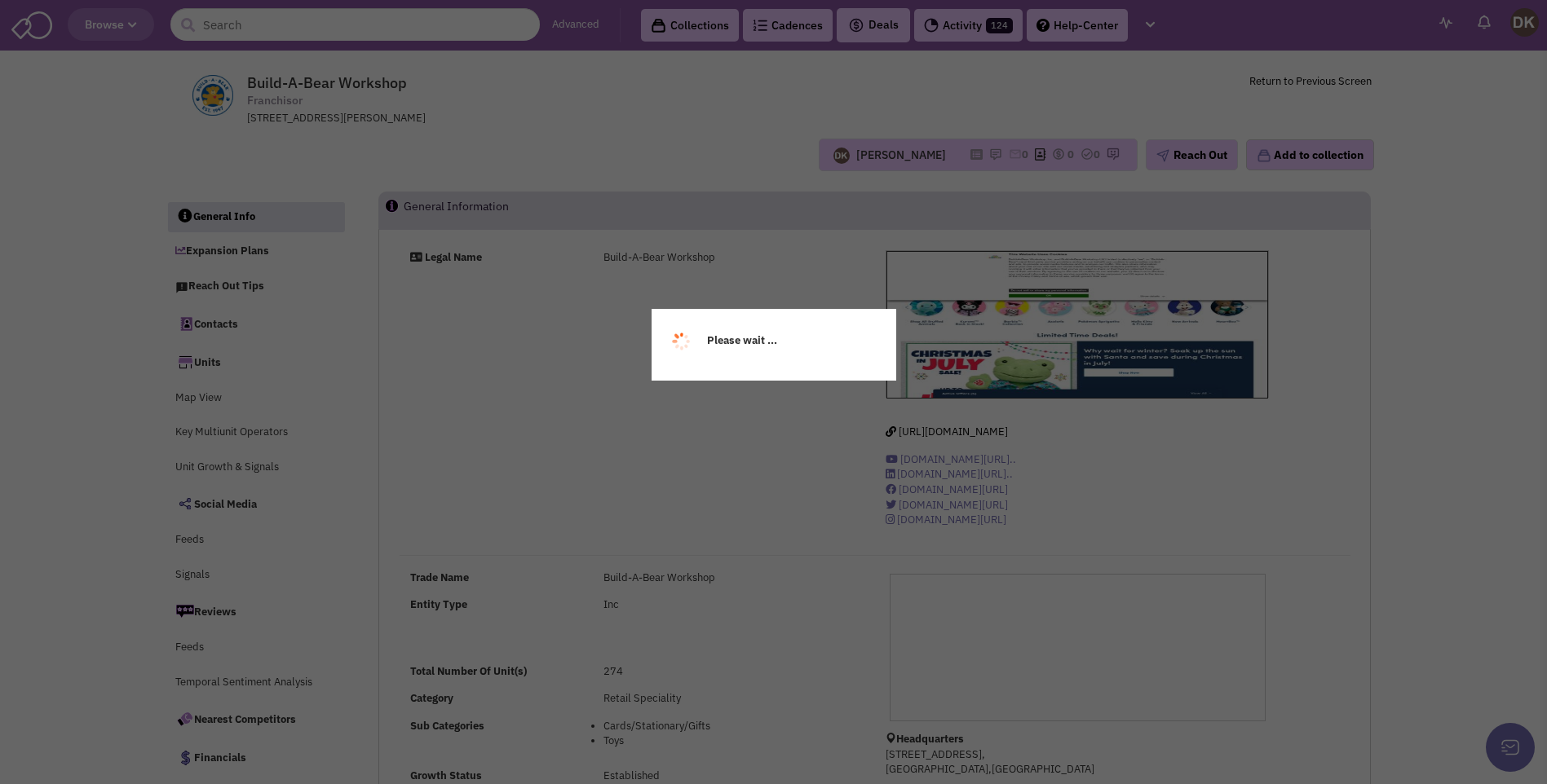
select select
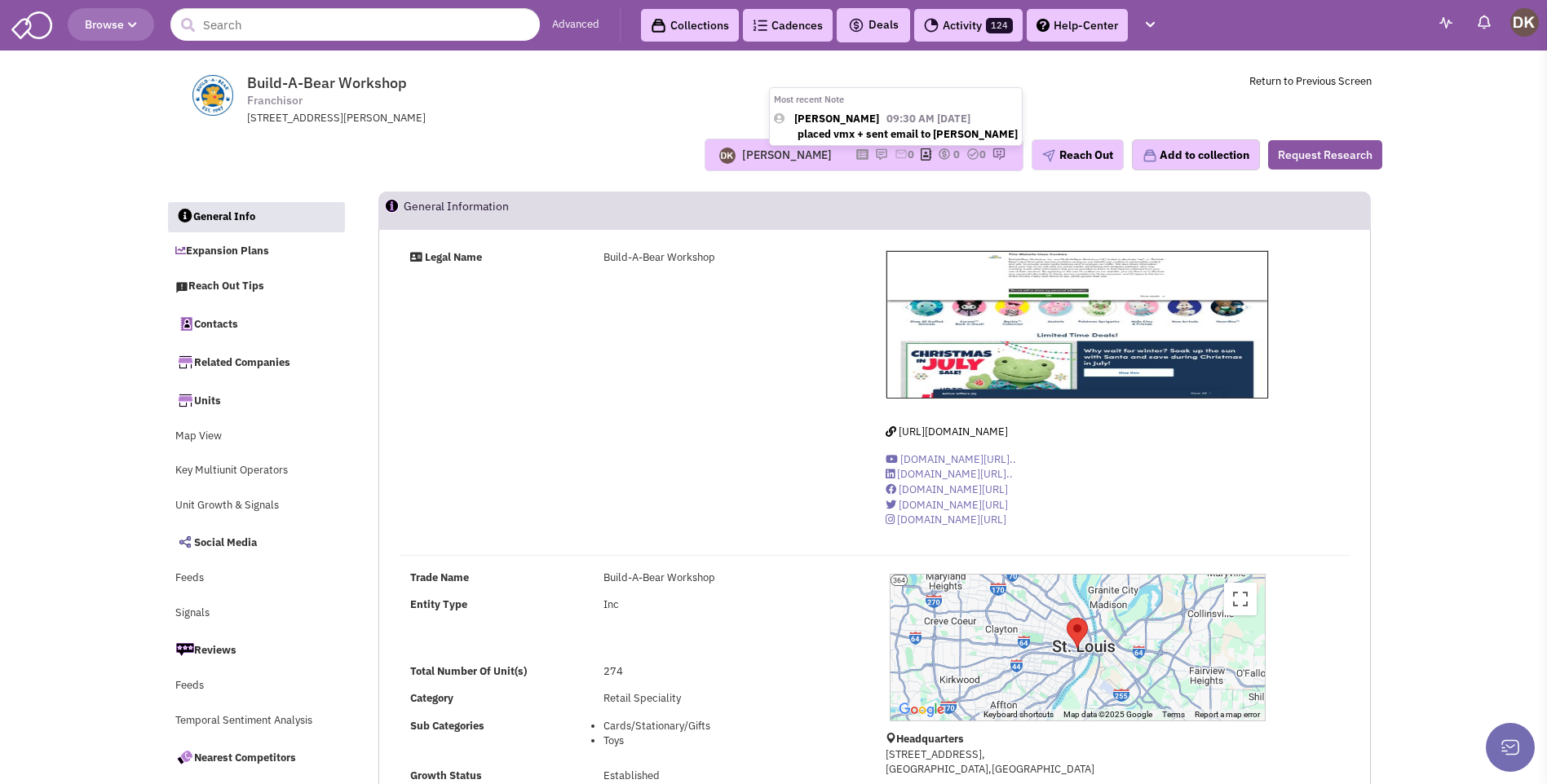
click at [875, 155] on img at bounding box center [882, 154] width 13 height 13
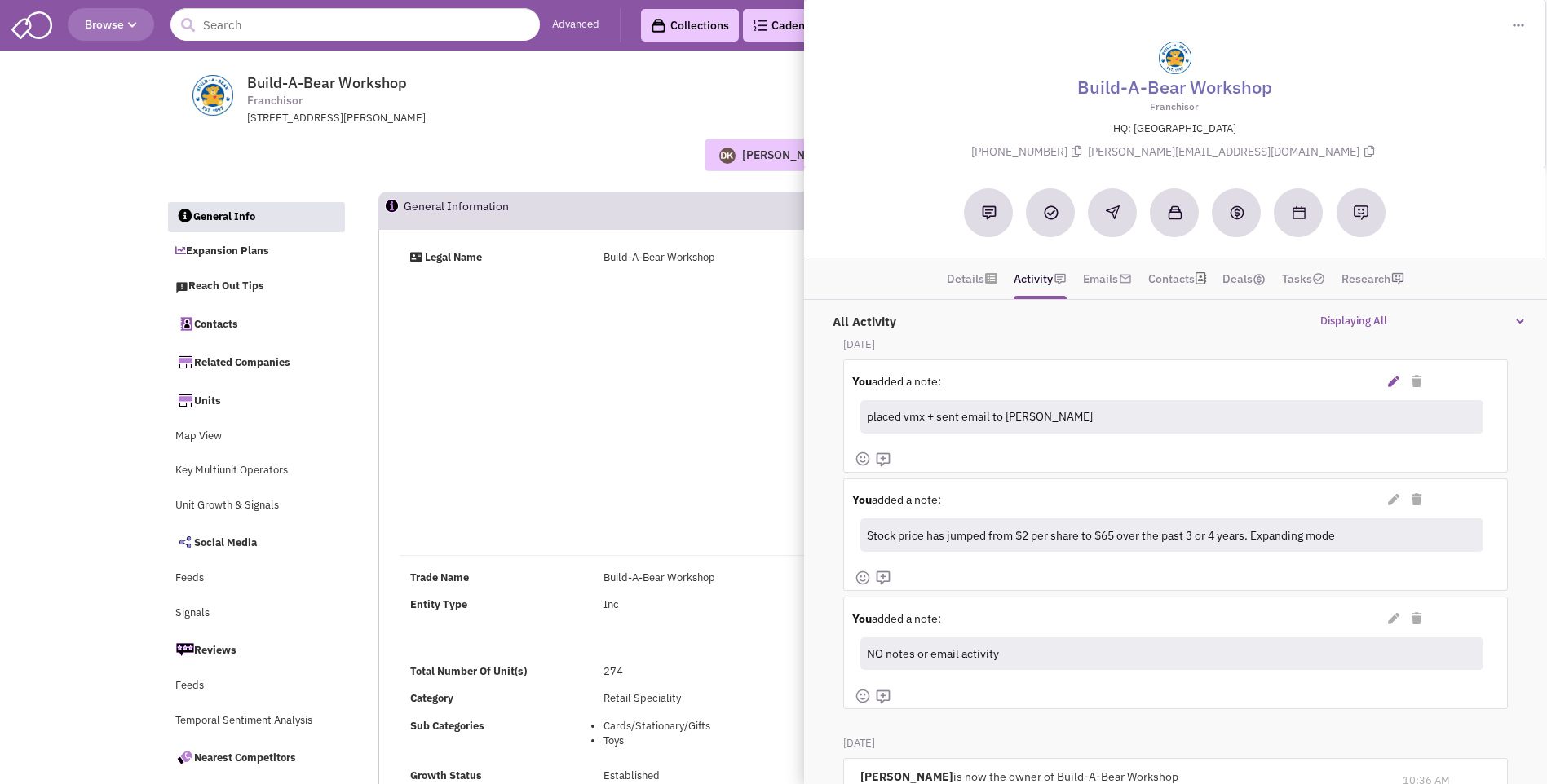
click at [1391, 386] on icon at bounding box center [1393, 381] width 11 height 11
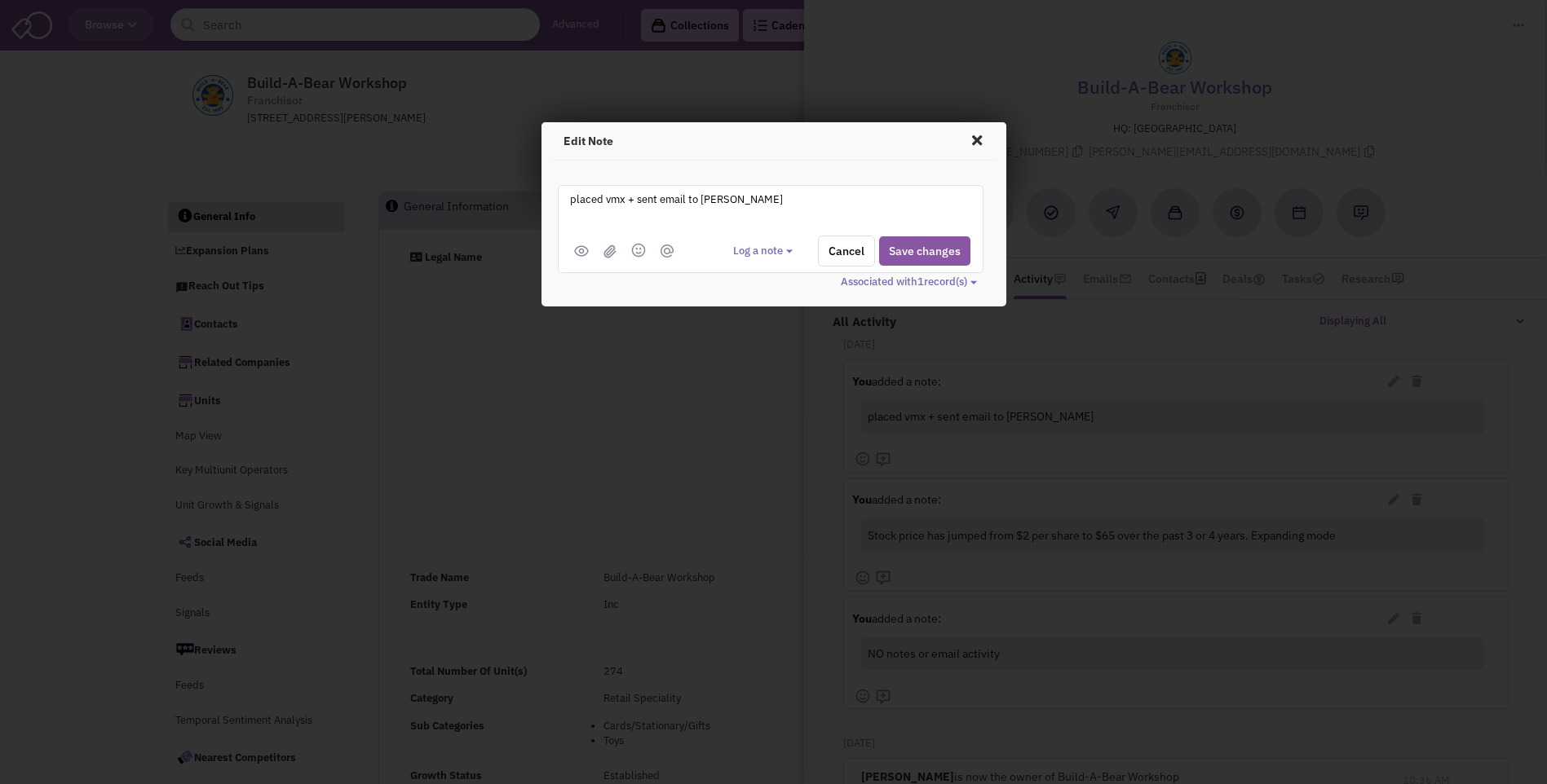
click at [774, 204] on textarea "placed vmx + sent email to [PERSON_NAME]" at bounding box center [769, 212] width 404 height 45
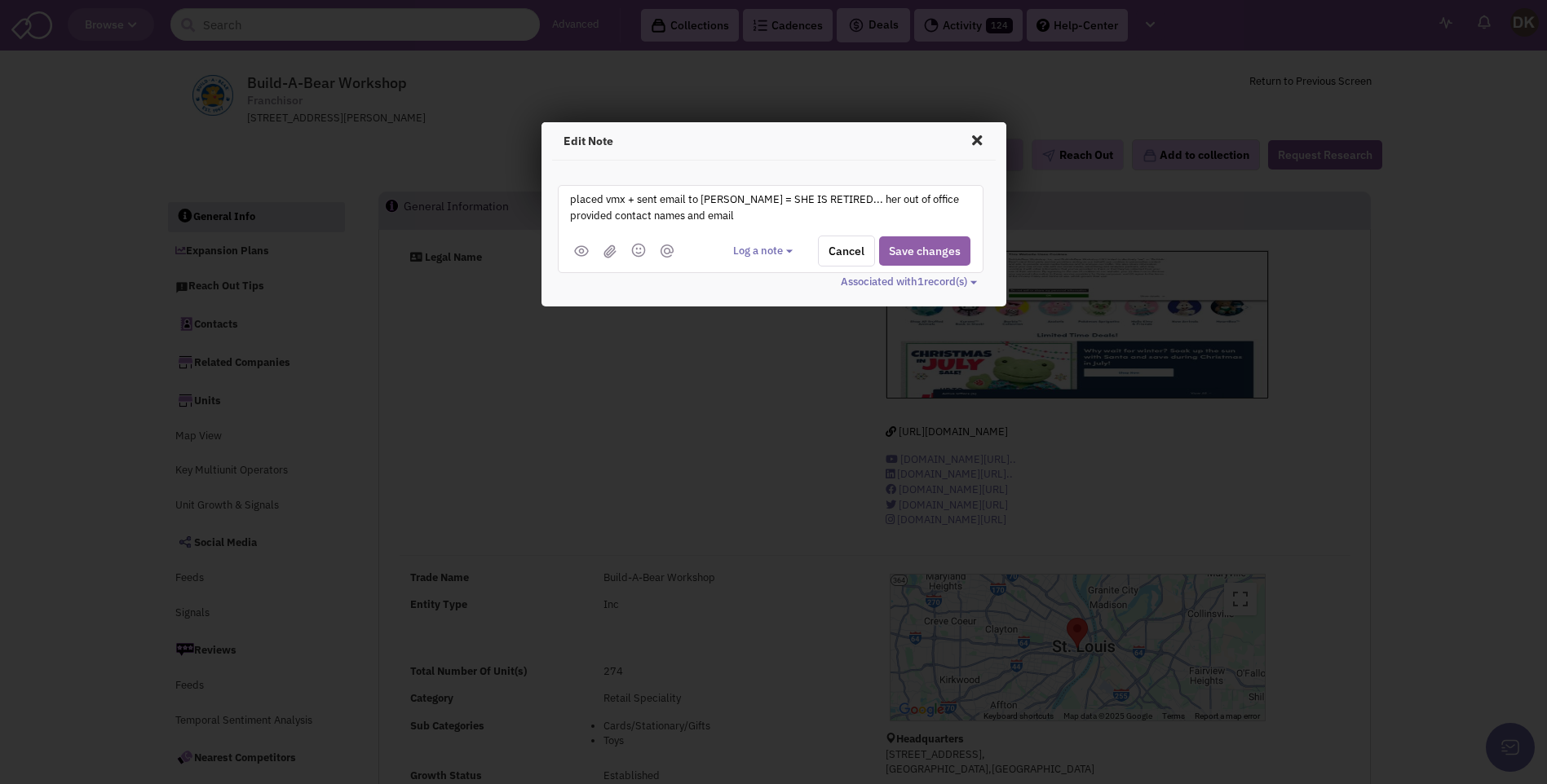
type textarea "placed vmx + sent email to [PERSON_NAME] = SHE IS RETIRED... her out of office …"
click at [901, 251] on button "Save changes" at bounding box center [924, 251] width 91 height 29
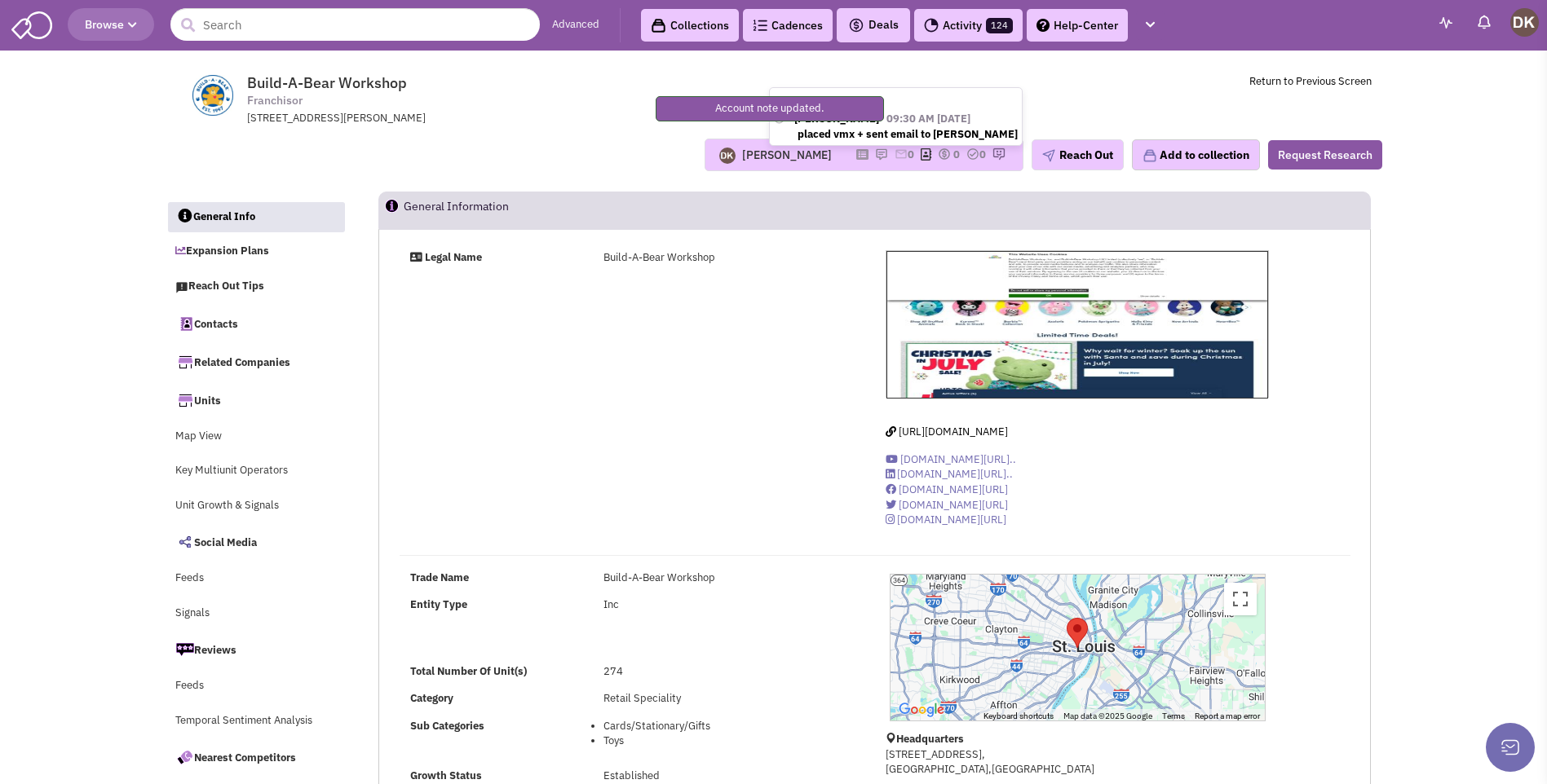
click at [875, 152] on img at bounding box center [882, 154] width 13 height 13
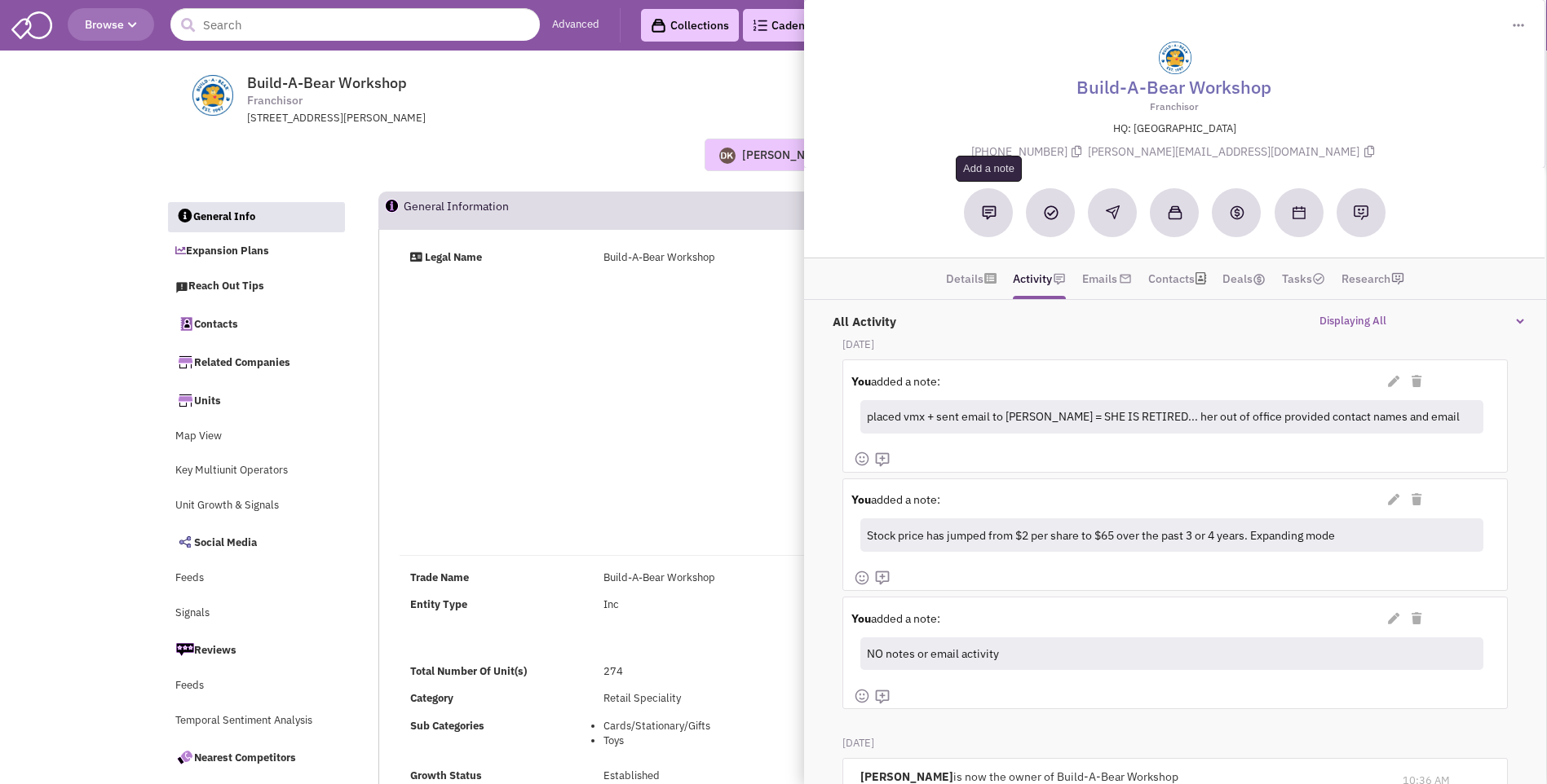
click at [979, 209] on button at bounding box center [988, 212] width 49 height 49
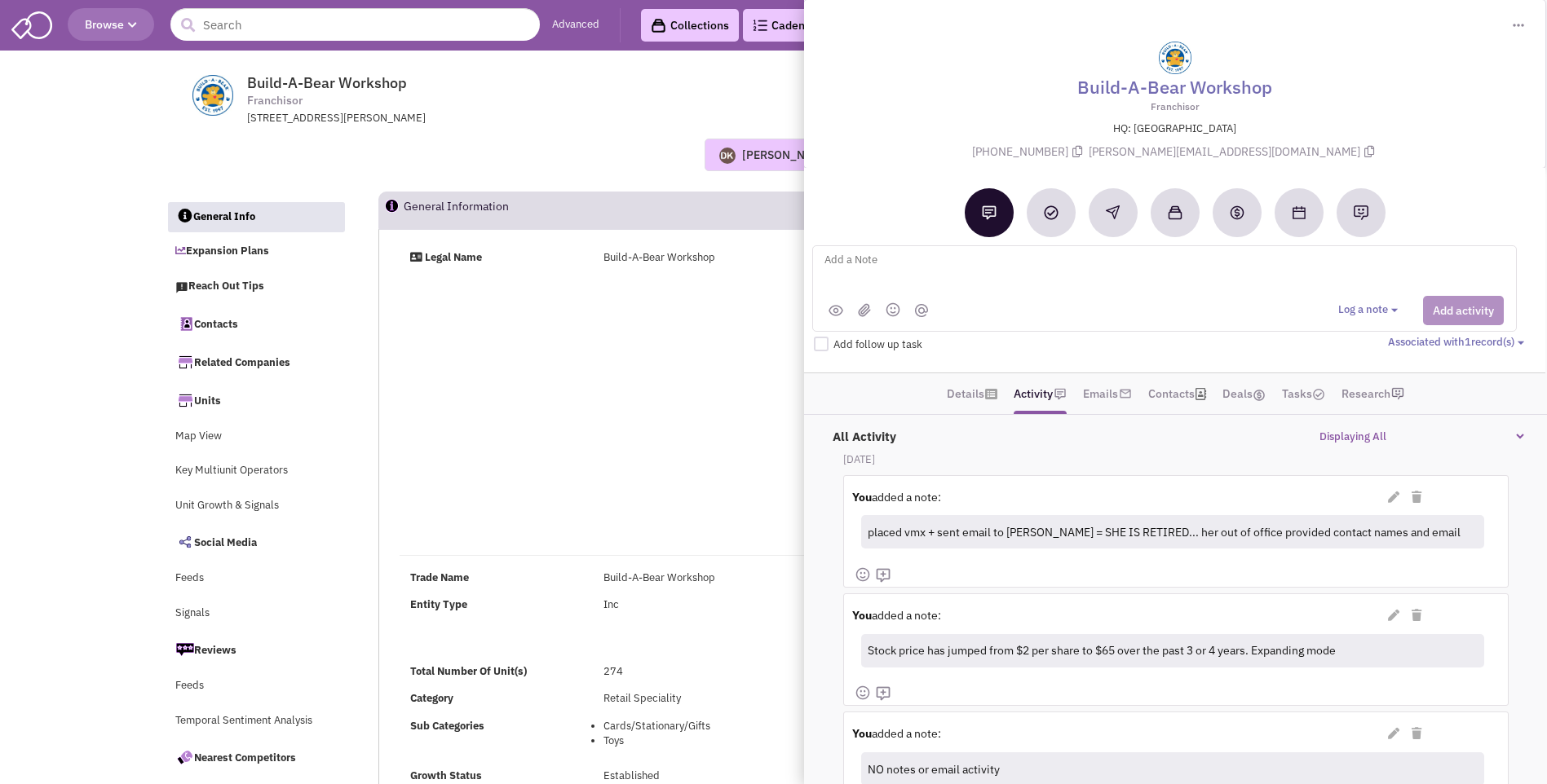
click at [855, 263] on textarea at bounding box center [1024, 272] width 404 height 45
type textarea "Correct contacts [PERSON_NAME] and [PERSON_NAME] - sent email / phone numbers p…"
click at [1447, 317] on button "Add activity" at bounding box center [1463, 311] width 81 height 29
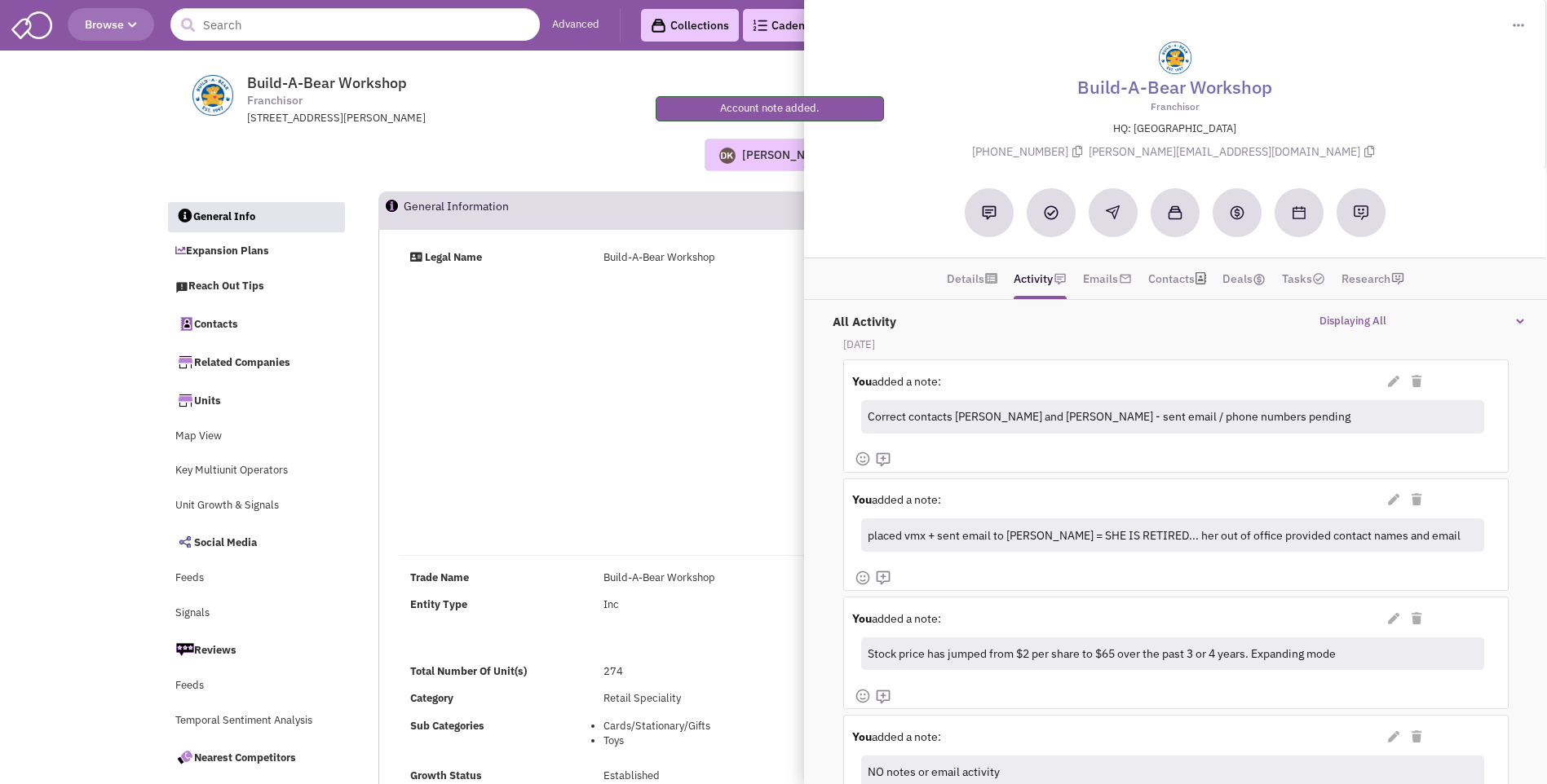
click at [656, 369] on div "Legal Name Build-A-Bear Workshop [URL][DOMAIN_NAME] [DOMAIN_NAME][URL].. [DOMAI…" at bounding box center [874, 395] width 972 height 290
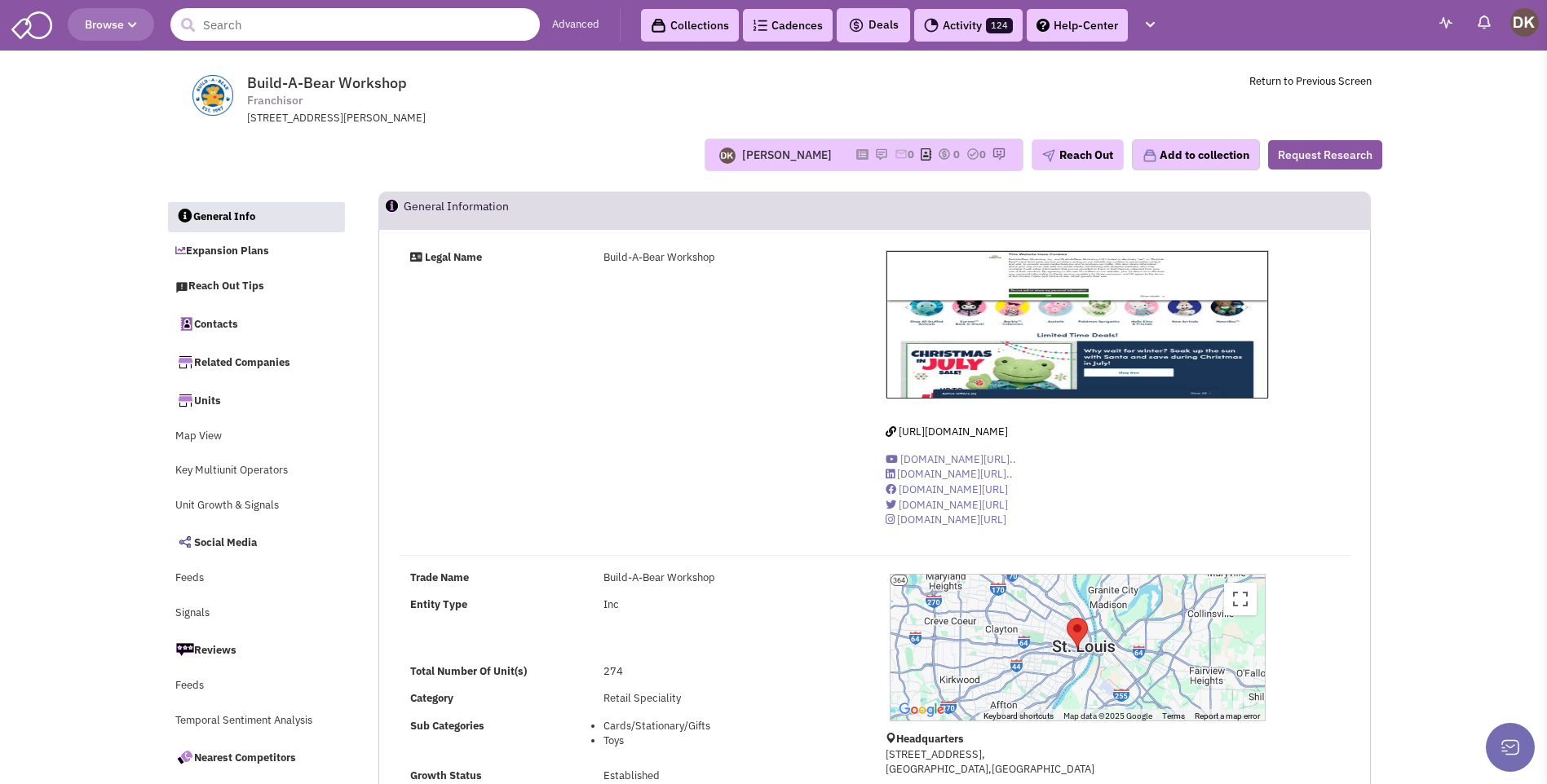
click at [284, 31] on input "text" at bounding box center [355, 24] width 370 height 32
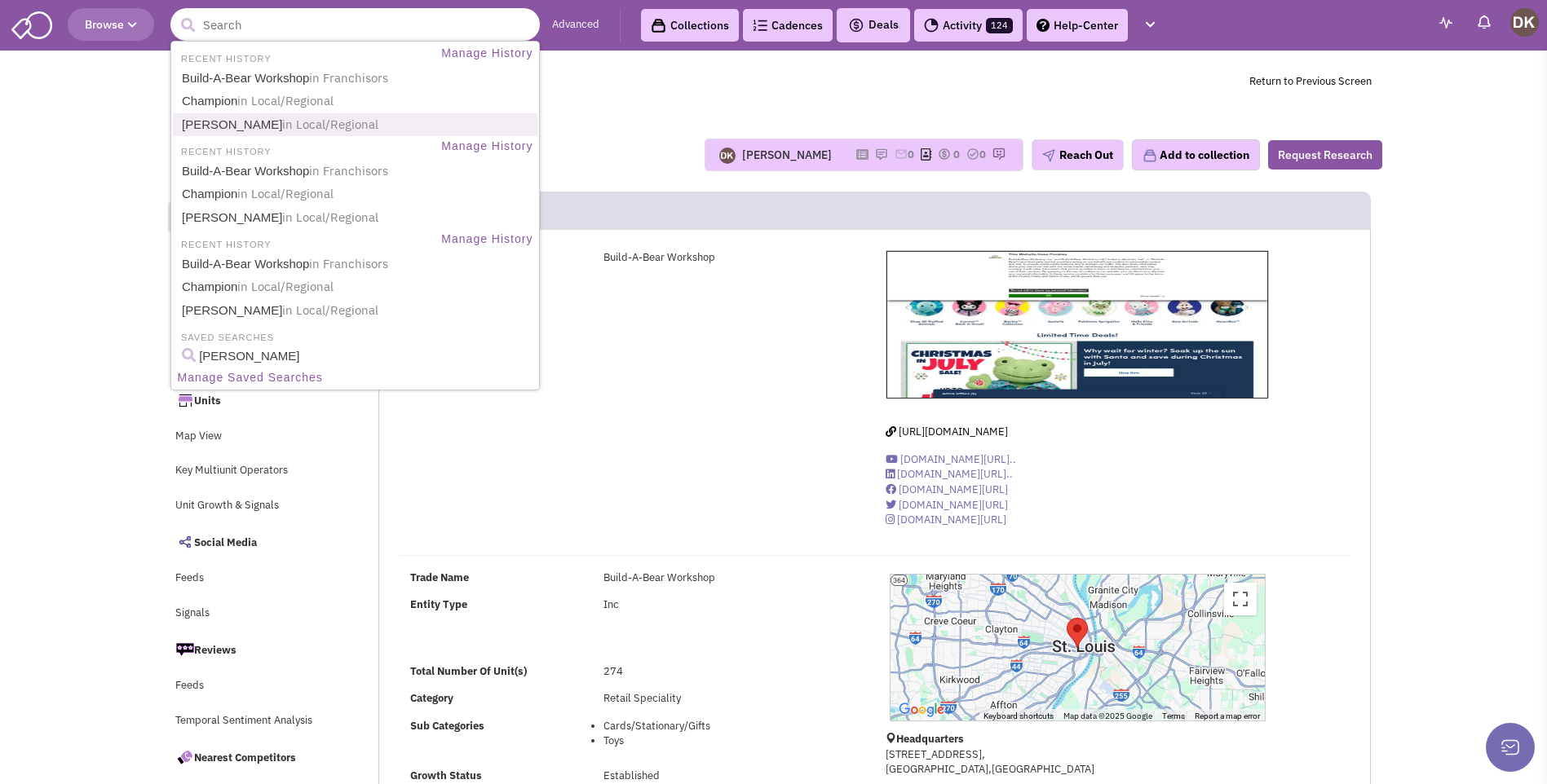
click at [267, 132] on link "[PERSON_NAME] in Local/Regional" at bounding box center [356, 125] width 359 height 22
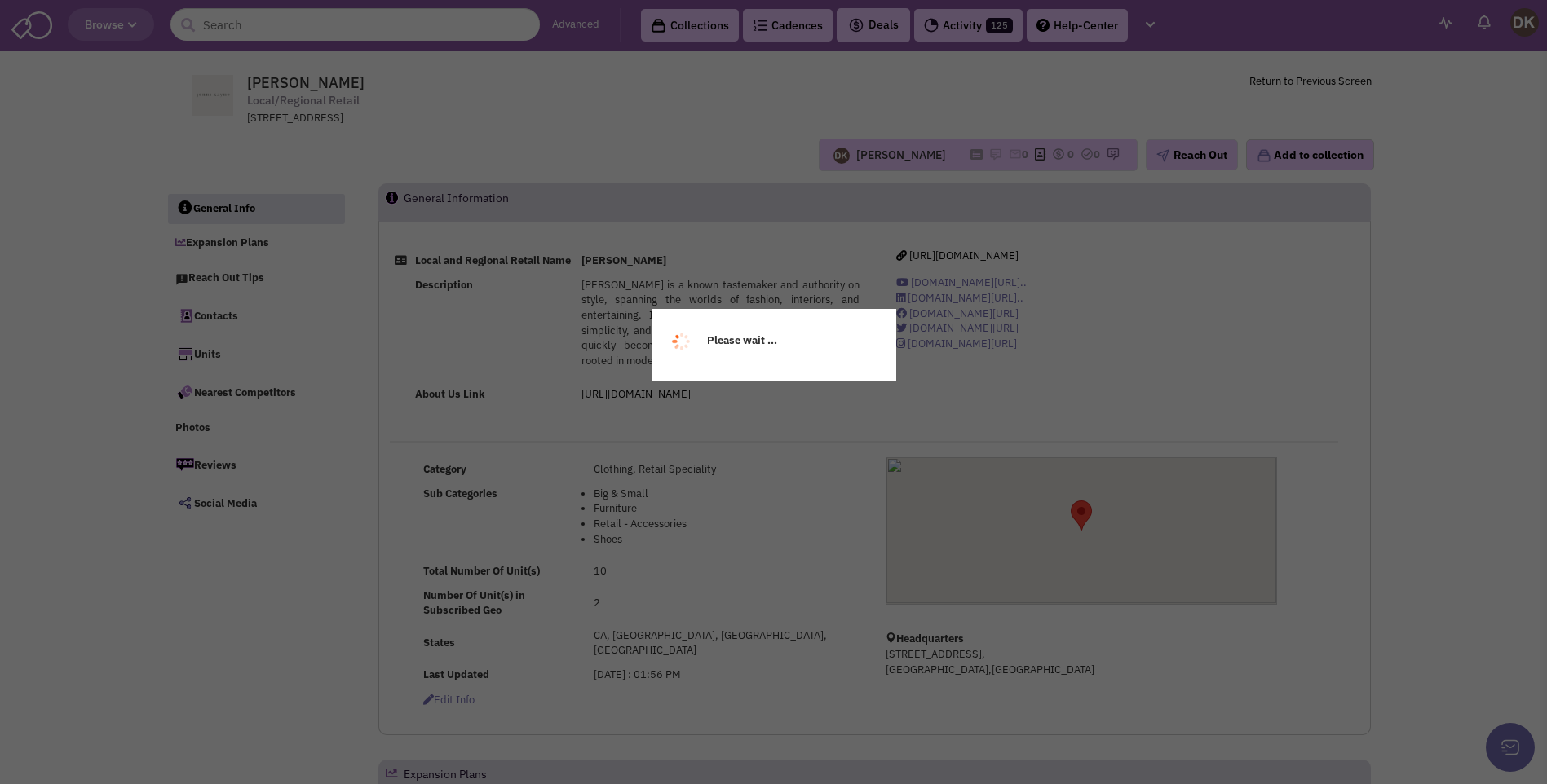
select select
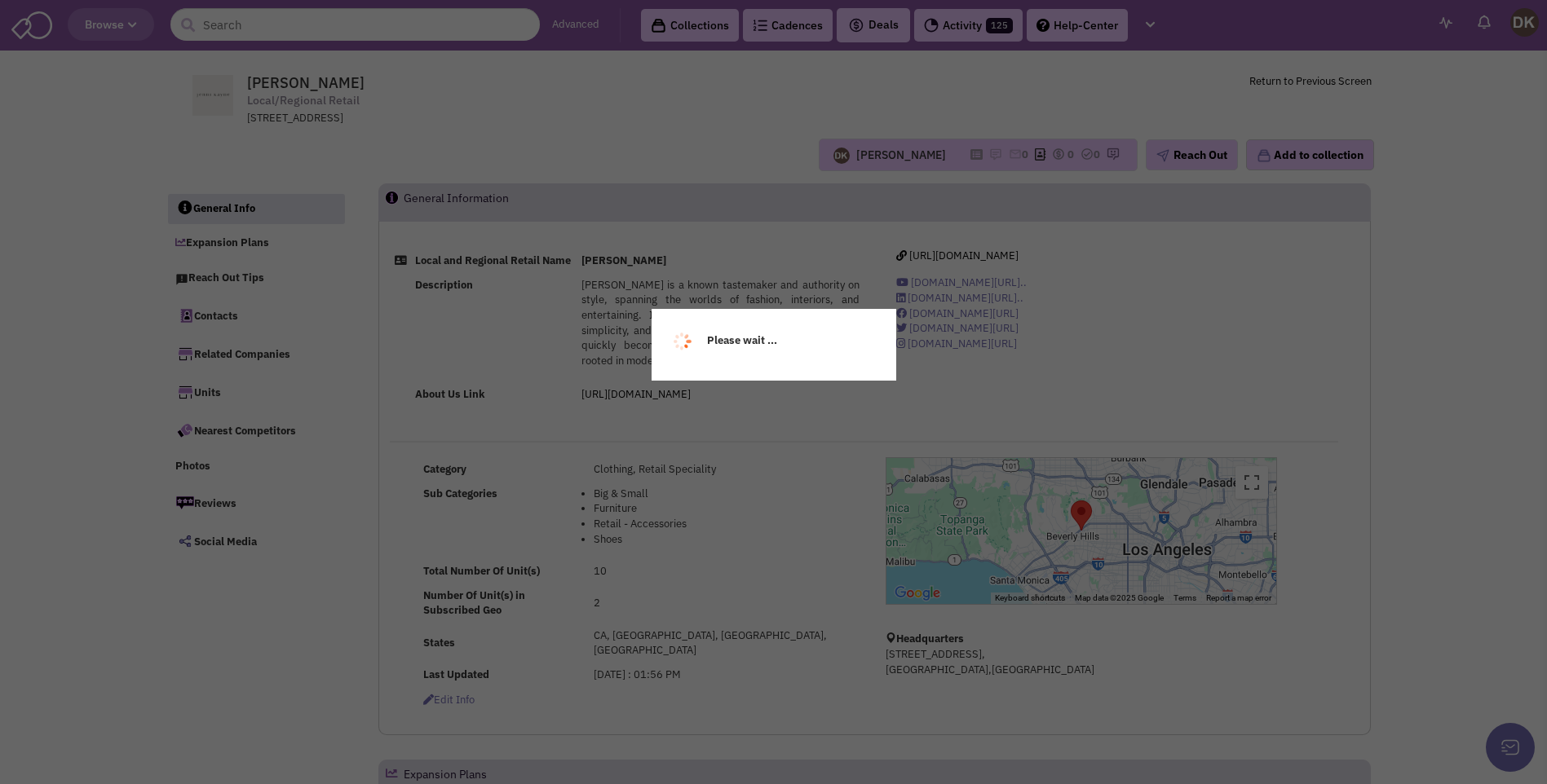
select select
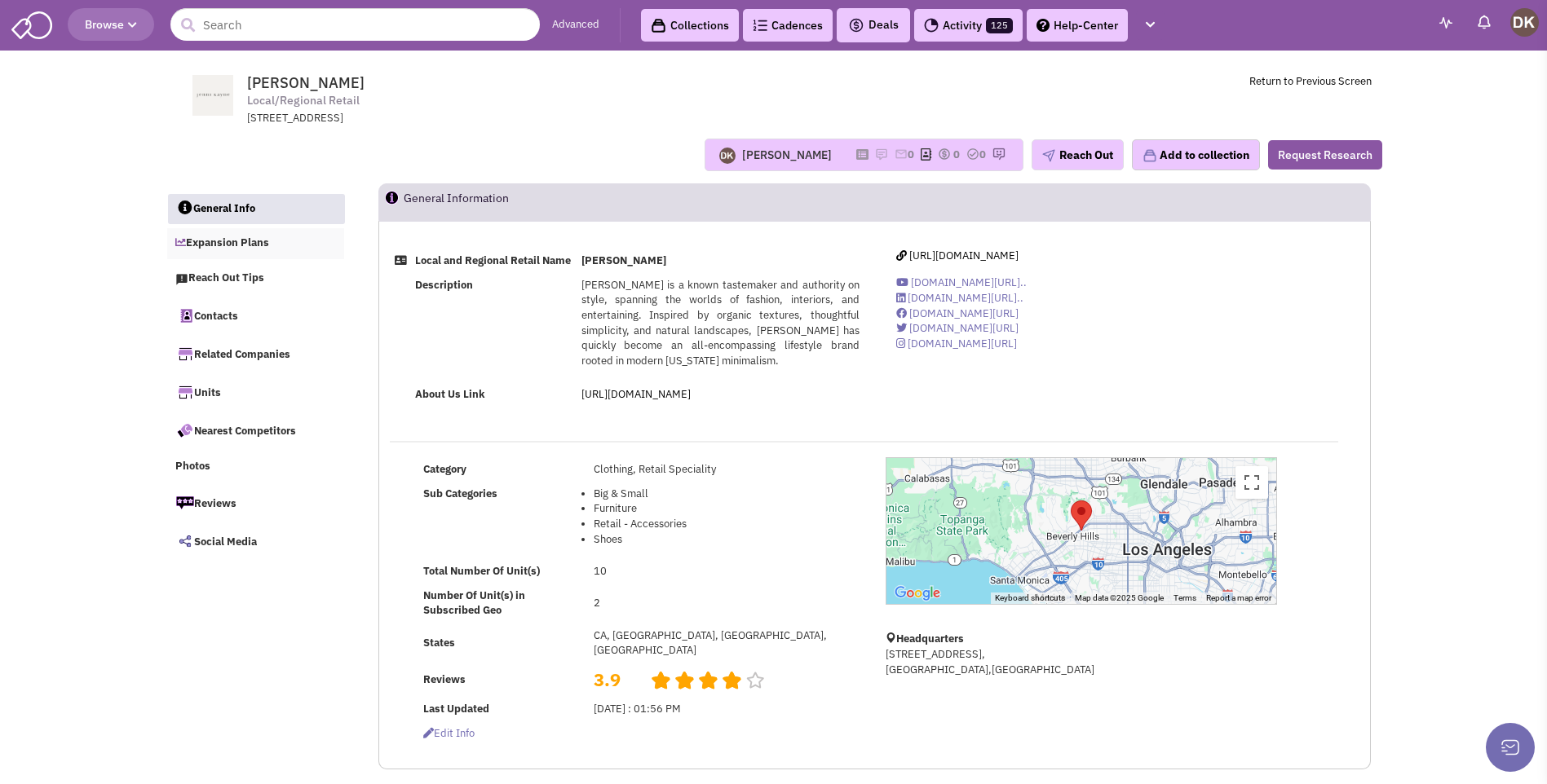
click at [232, 242] on link "Expansion Plans" at bounding box center [256, 244] width 177 height 31
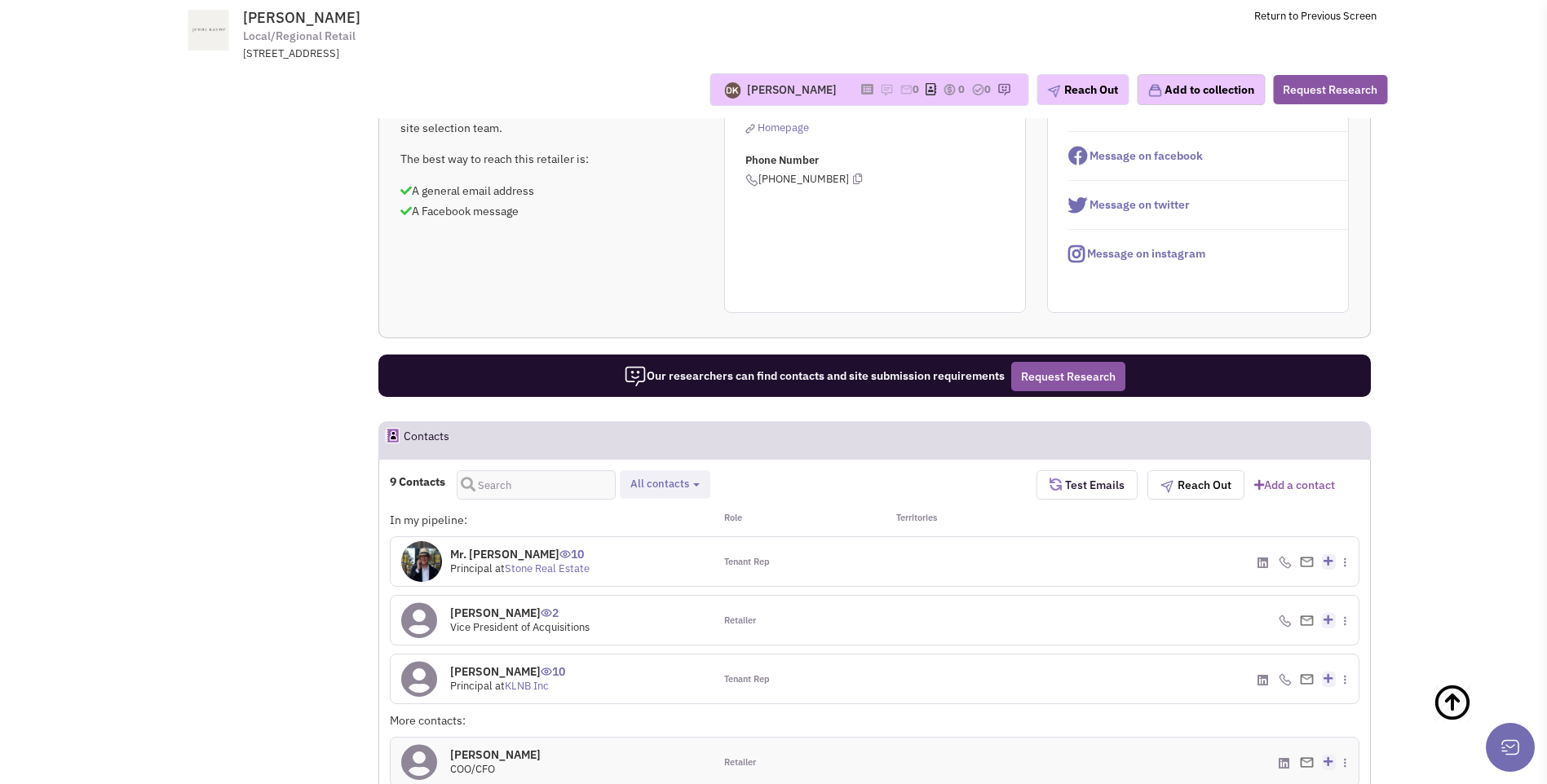
scroll to position [373, 0]
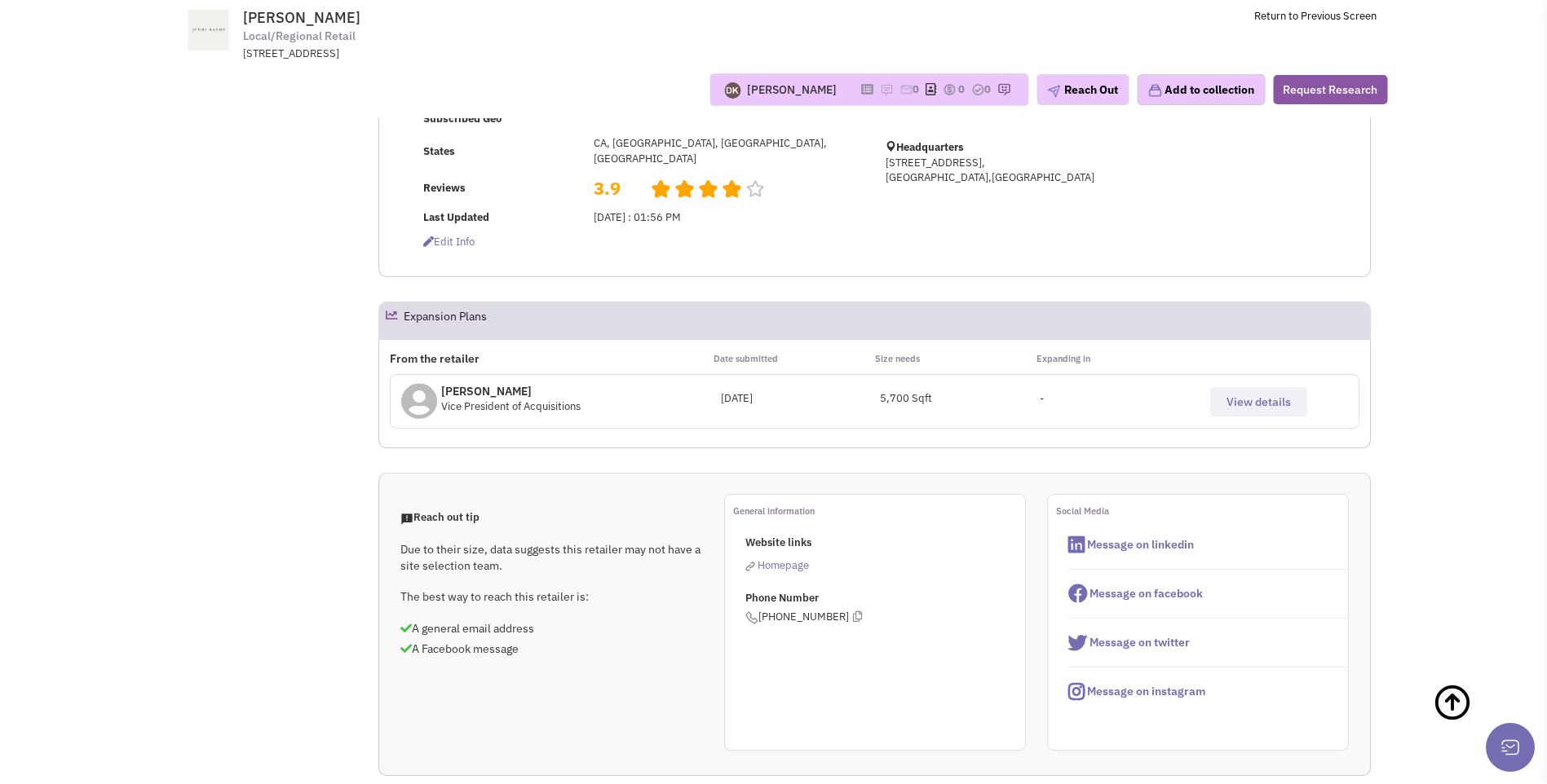
click at [1243, 406] on span "View details" at bounding box center [1258, 402] width 64 height 15
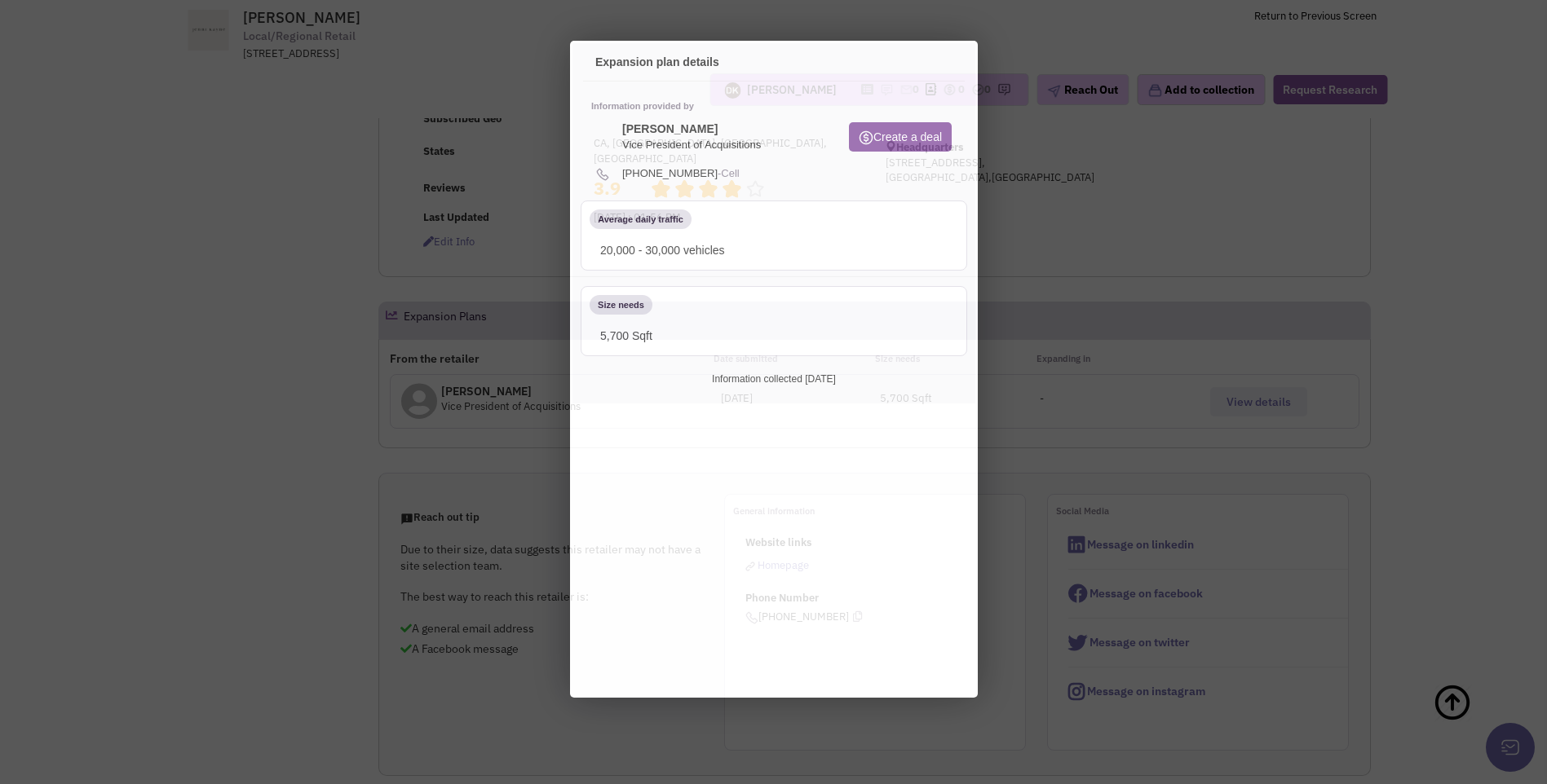
scroll to position [0, 0]
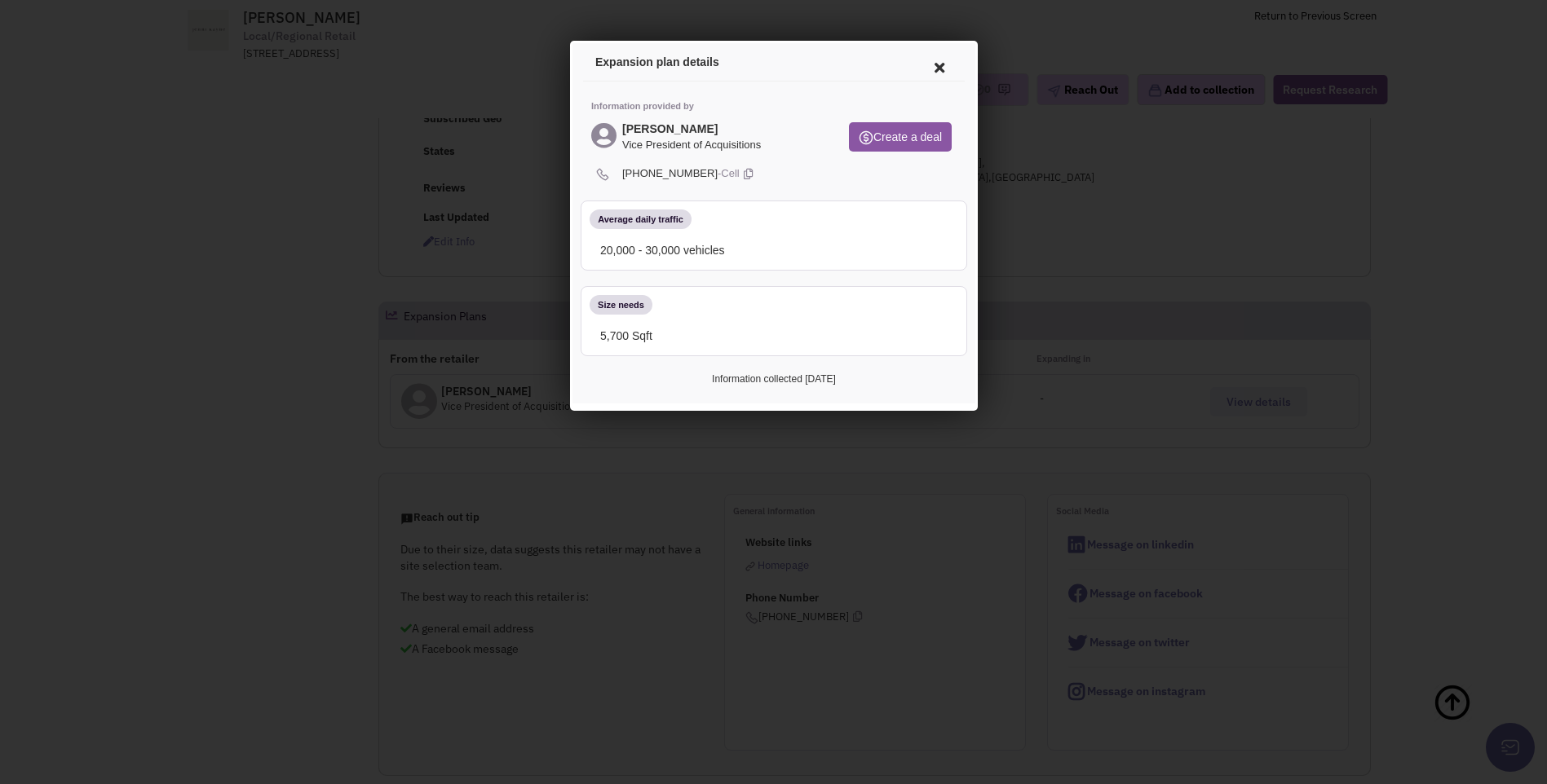
click at [935, 68] on icon at bounding box center [936, 65] width 34 height 40
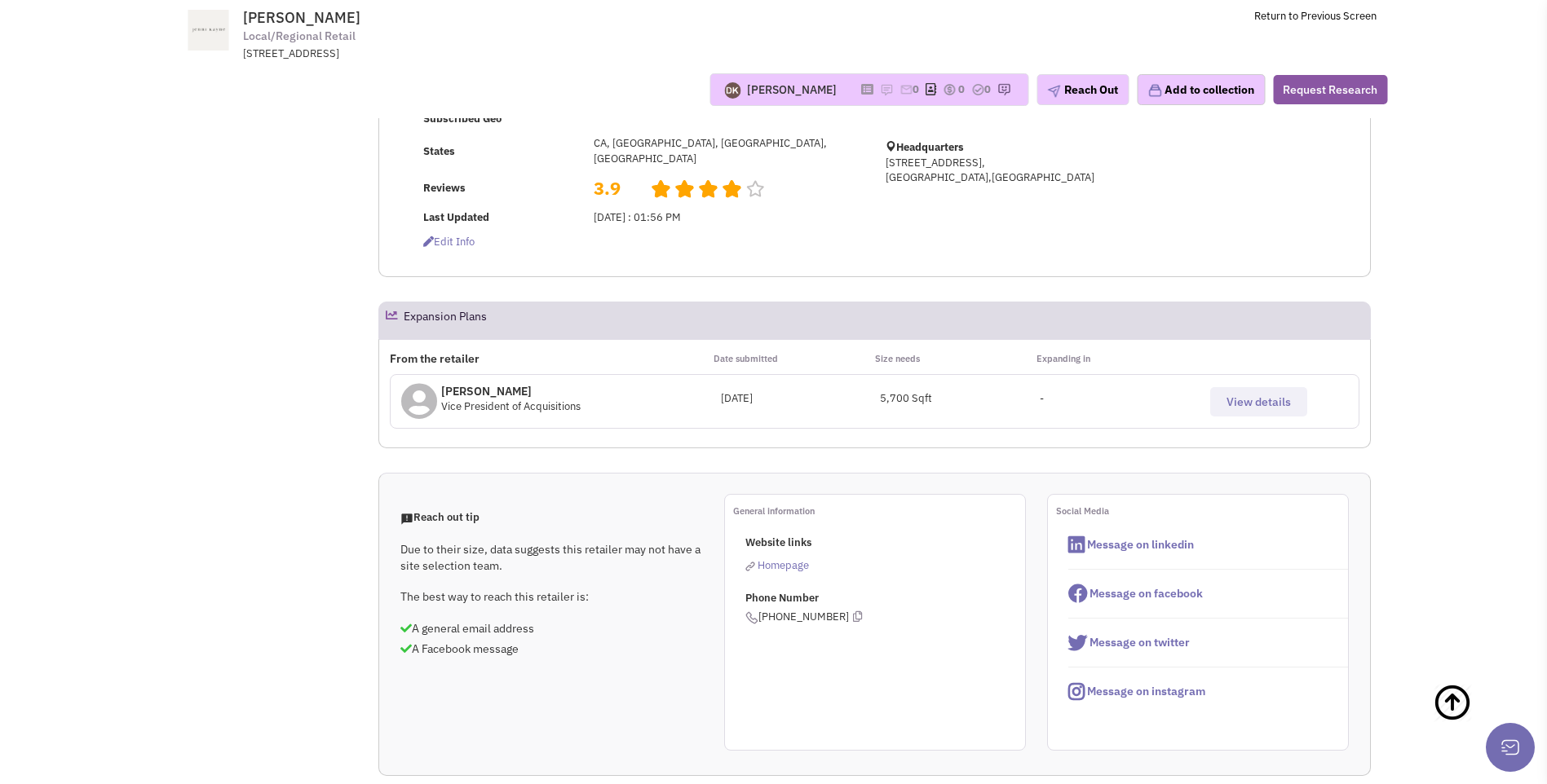
click at [1255, 407] on span "View details" at bounding box center [1258, 402] width 64 height 15
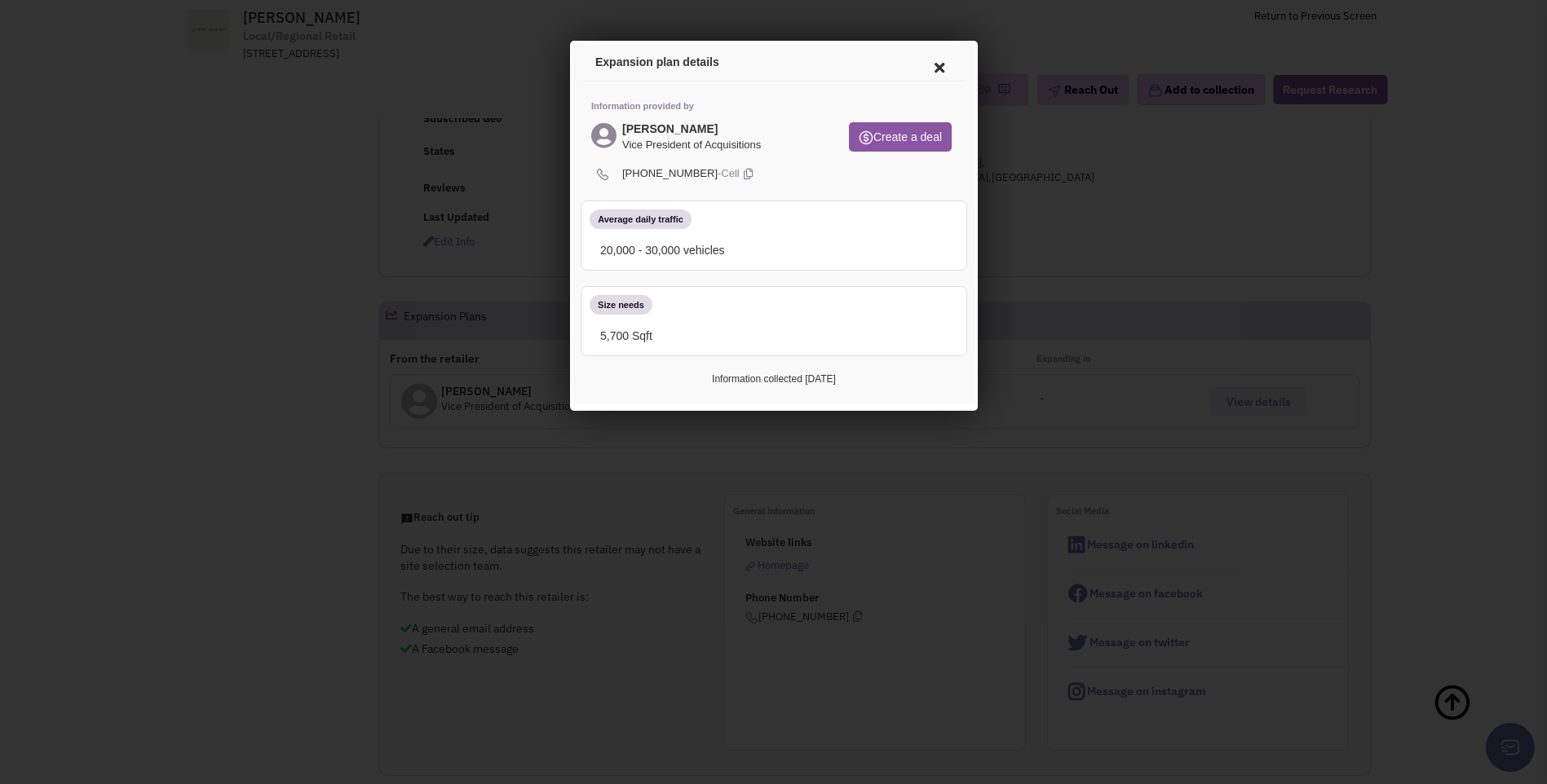
click at [937, 66] on icon at bounding box center [936, 65] width 34 height 40
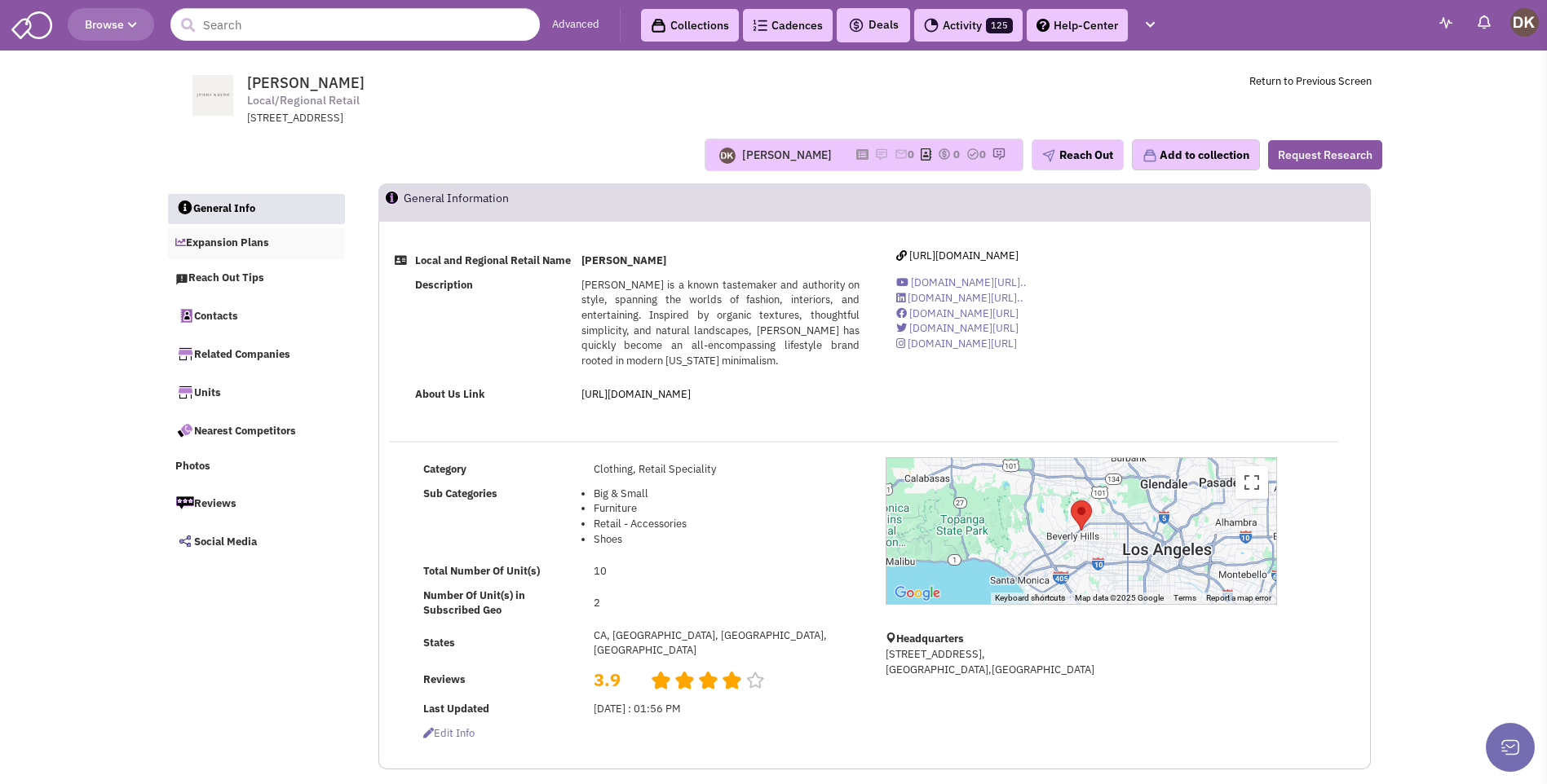
click at [237, 245] on link "Expansion Plans" at bounding box center [256, 244] width 177 height 31
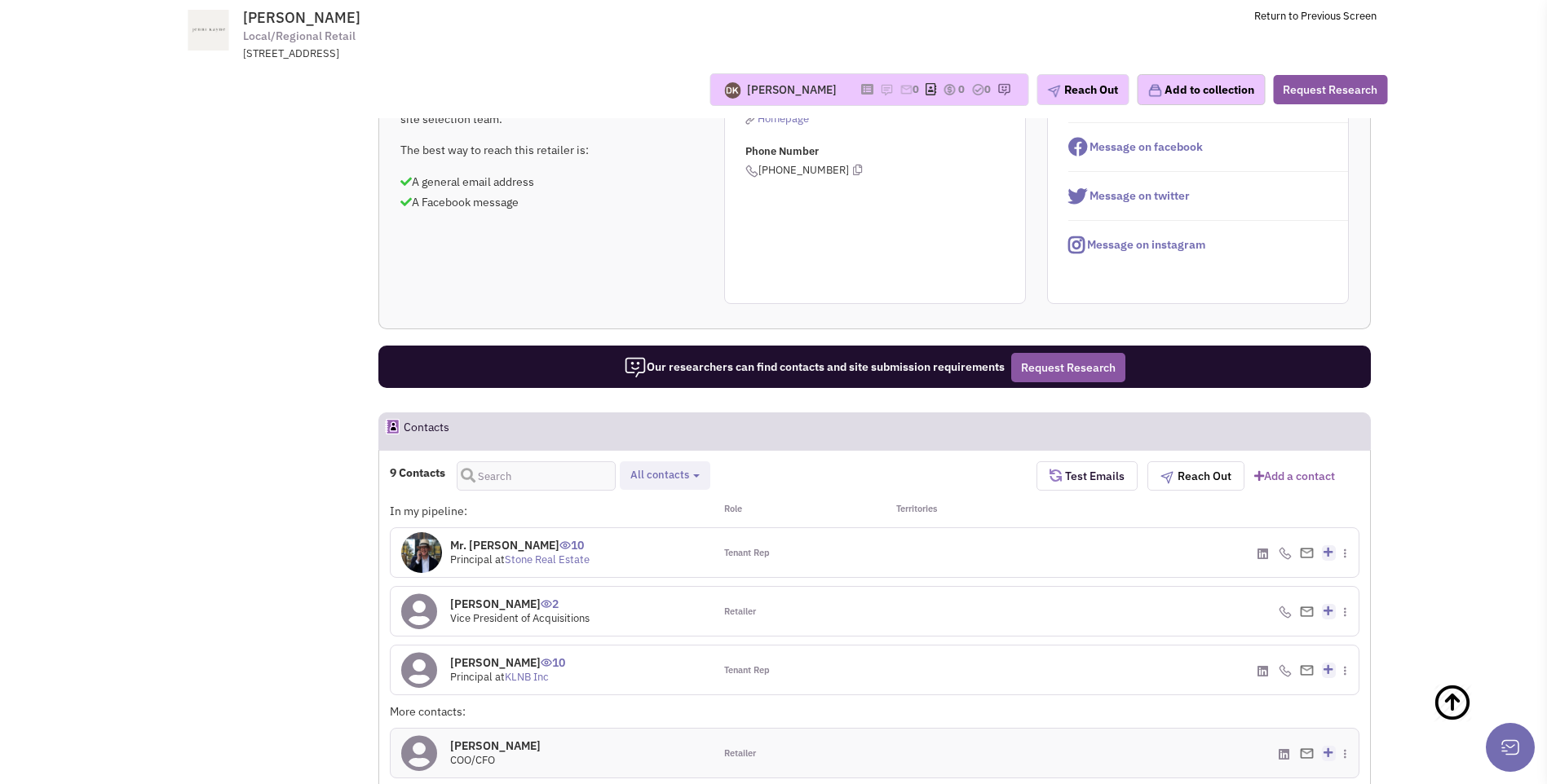
scroll to position [373, 0]
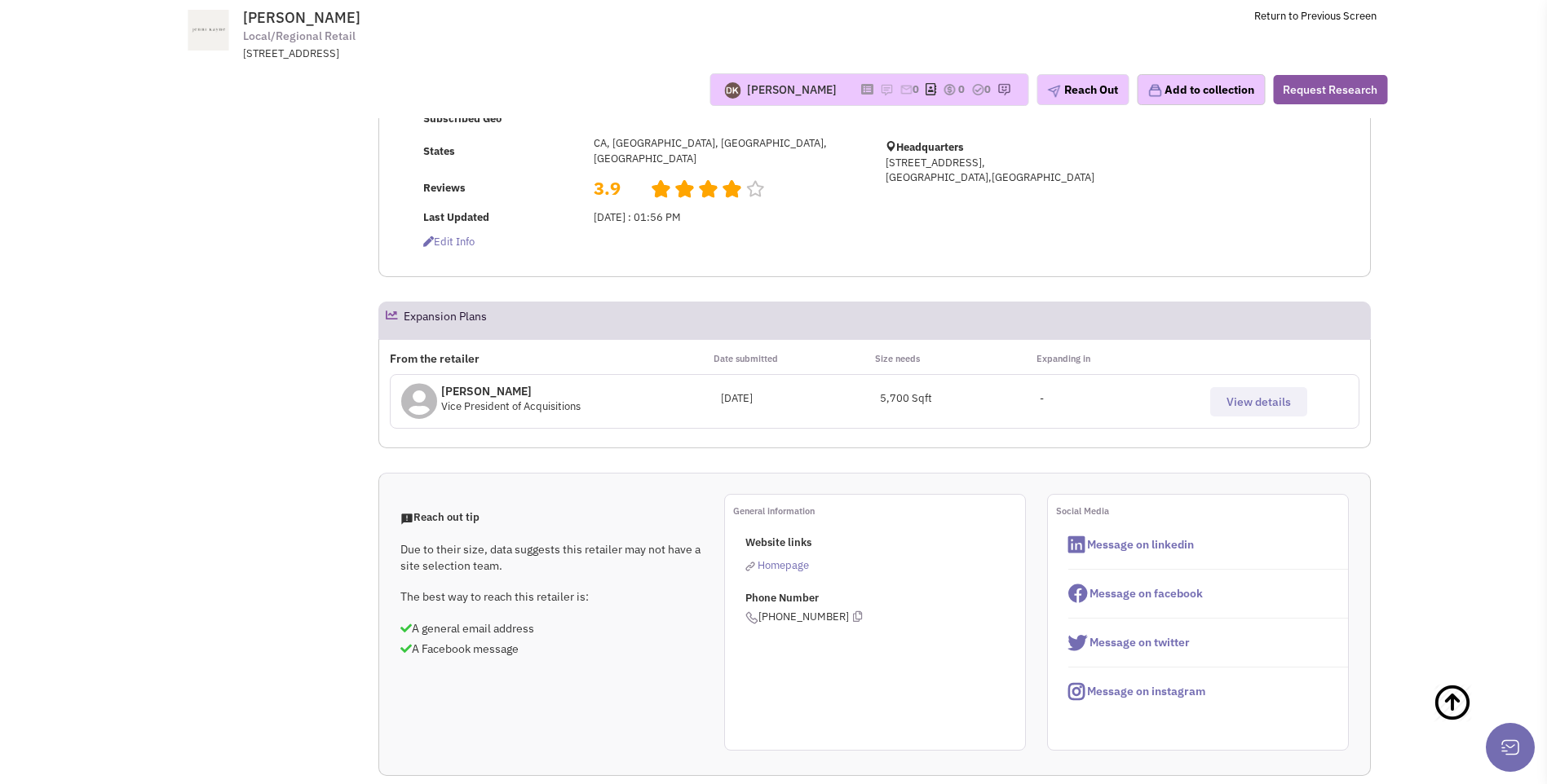
click at [1251, 403] on span "View details" at bounding box center [1258, 402] width 64 height 15
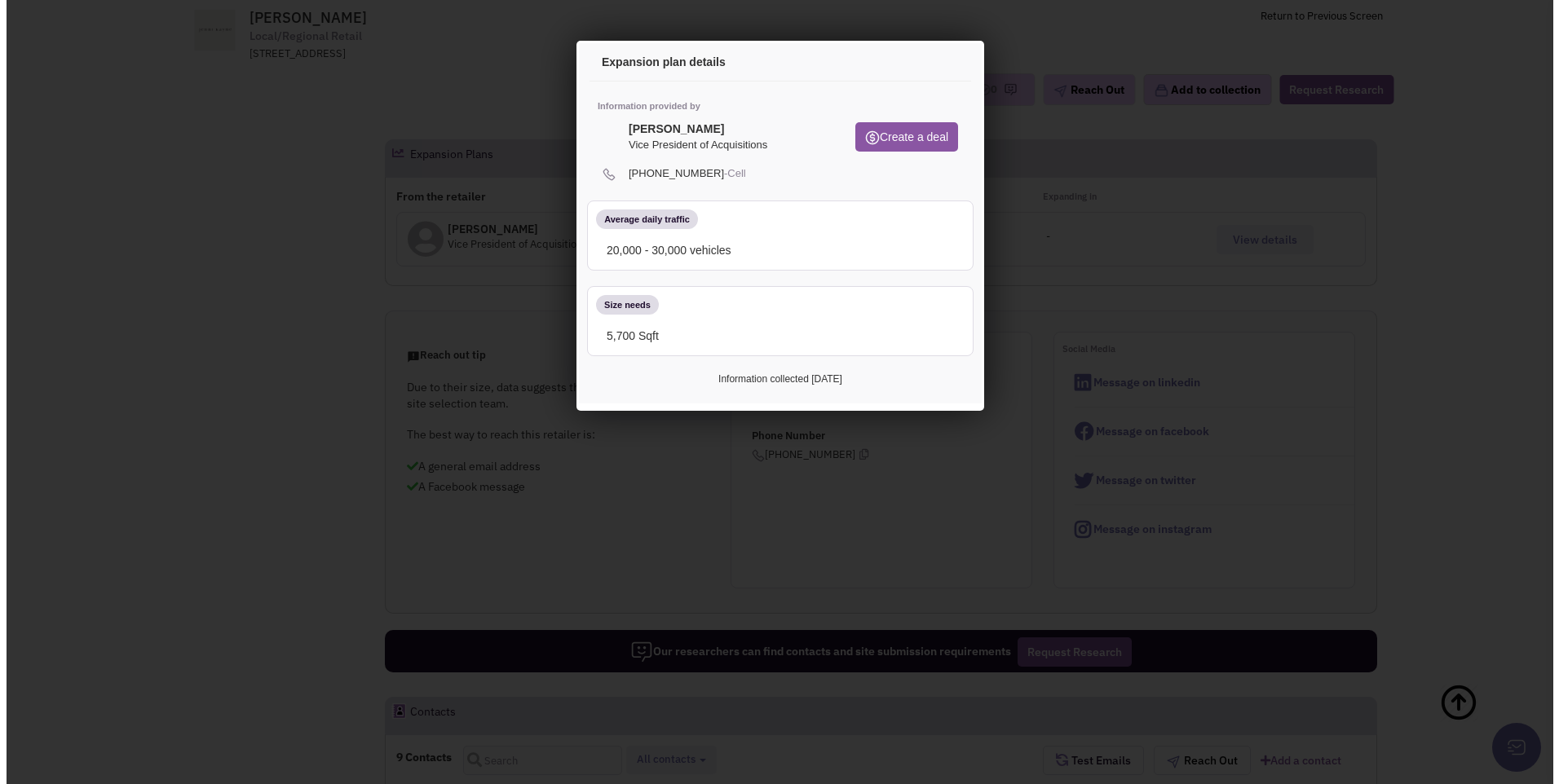
scroll to position [537, 0]
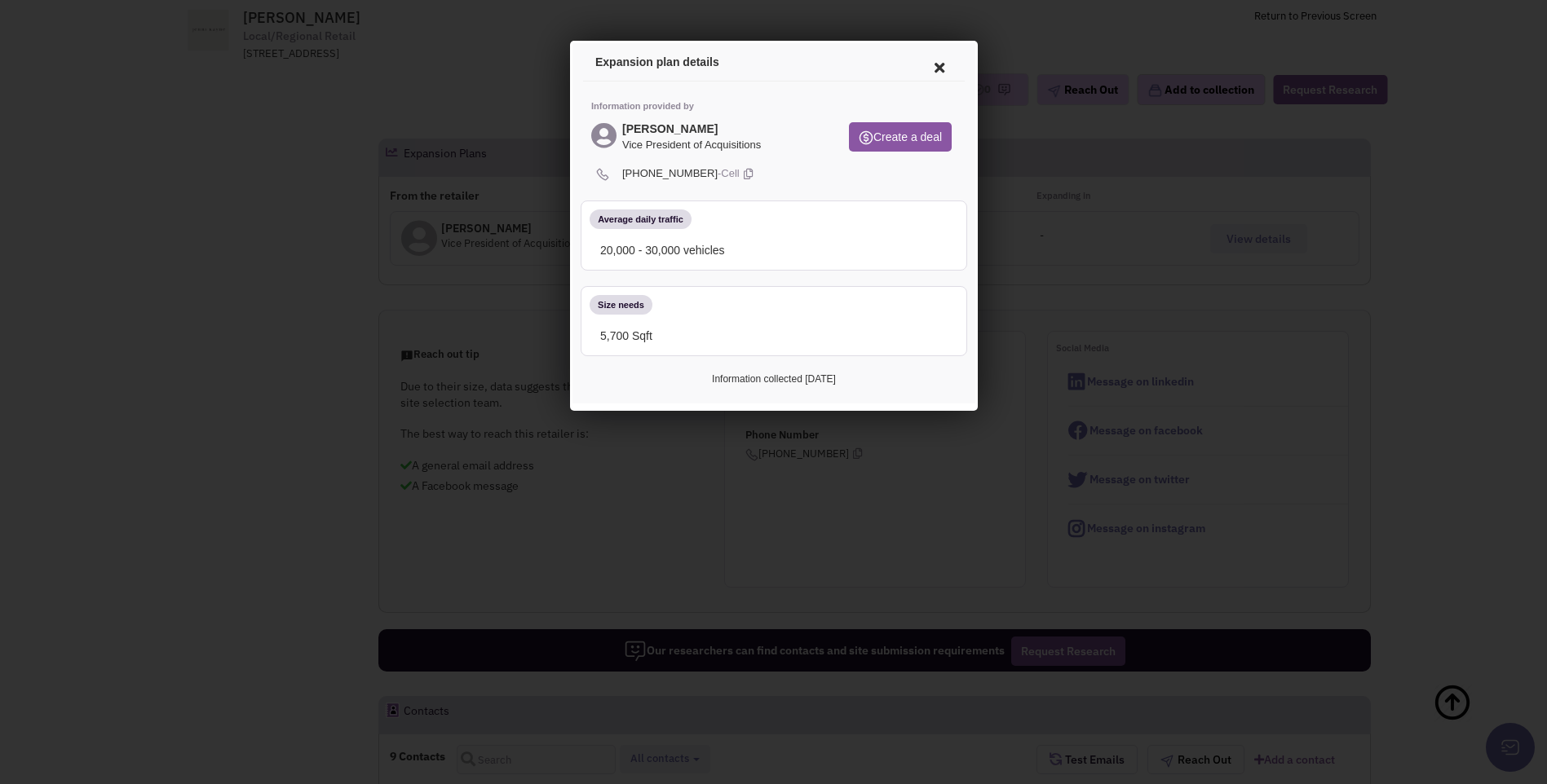
click at [938, 65] on icon at bounding box center [936, 65] width 34 height 40
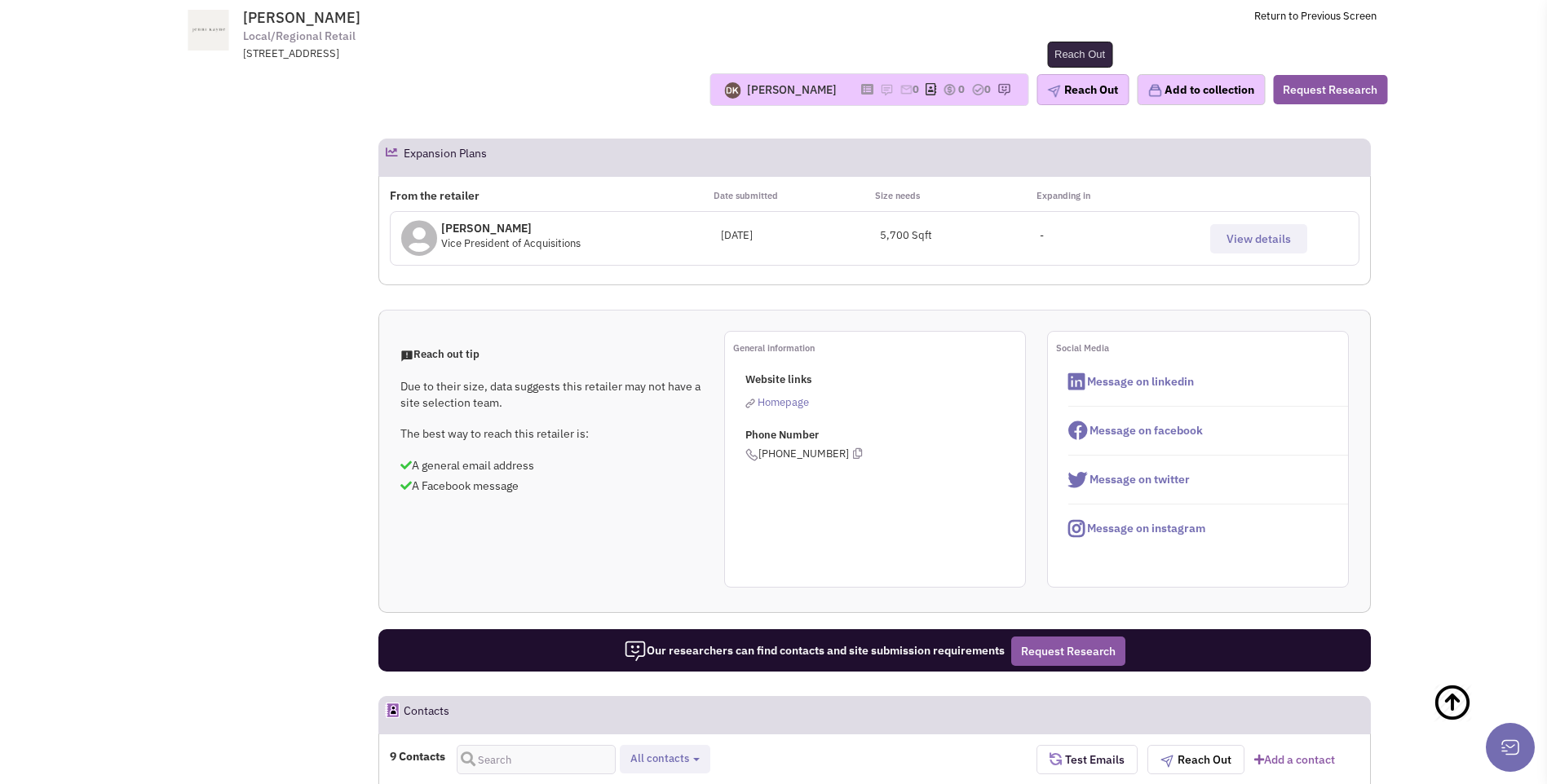
click at [1081, 96] on button "Reach Out" at bounding box center [1082, 90] width 92 height 31
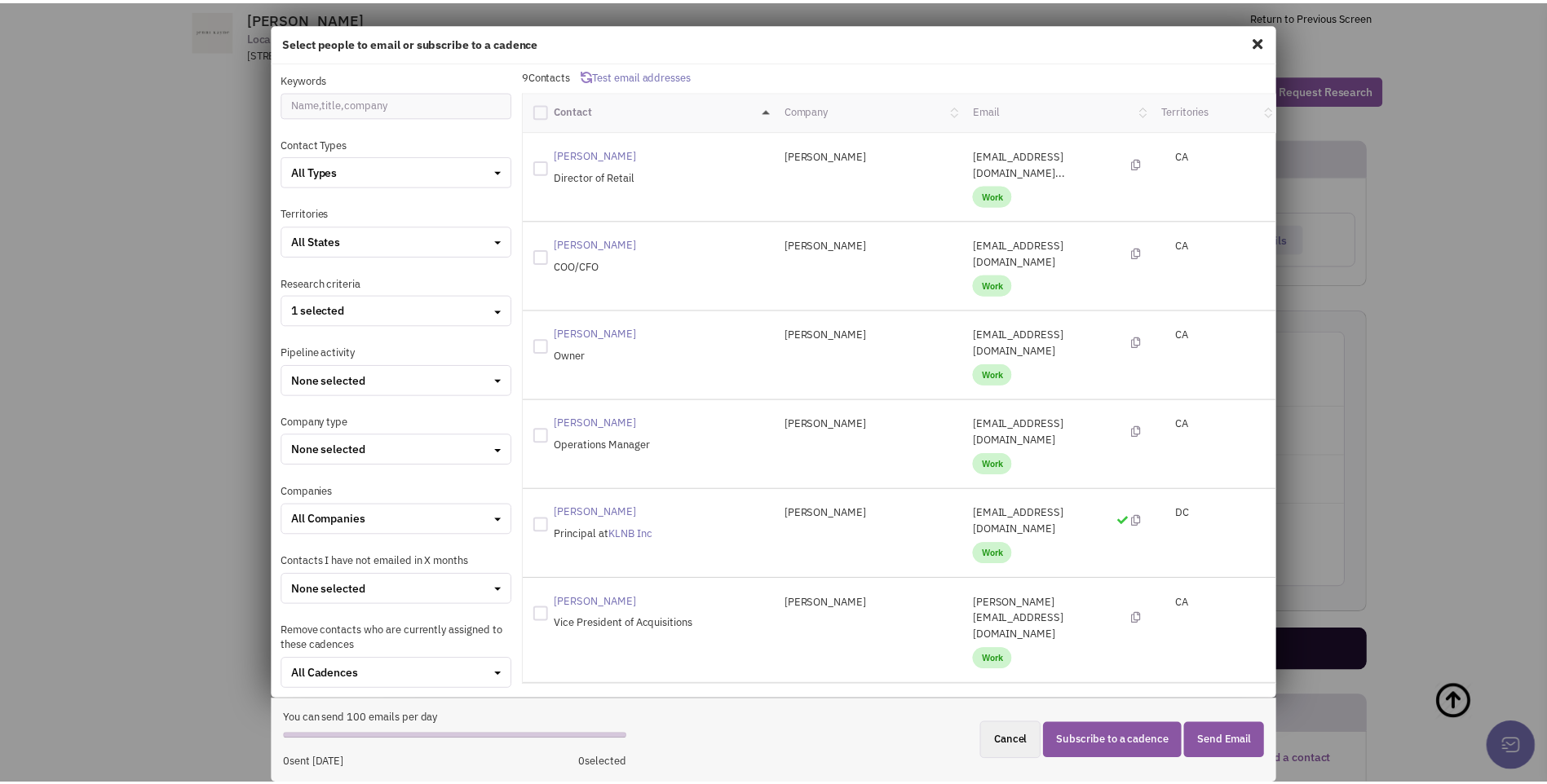
scroll to position [0, 0]
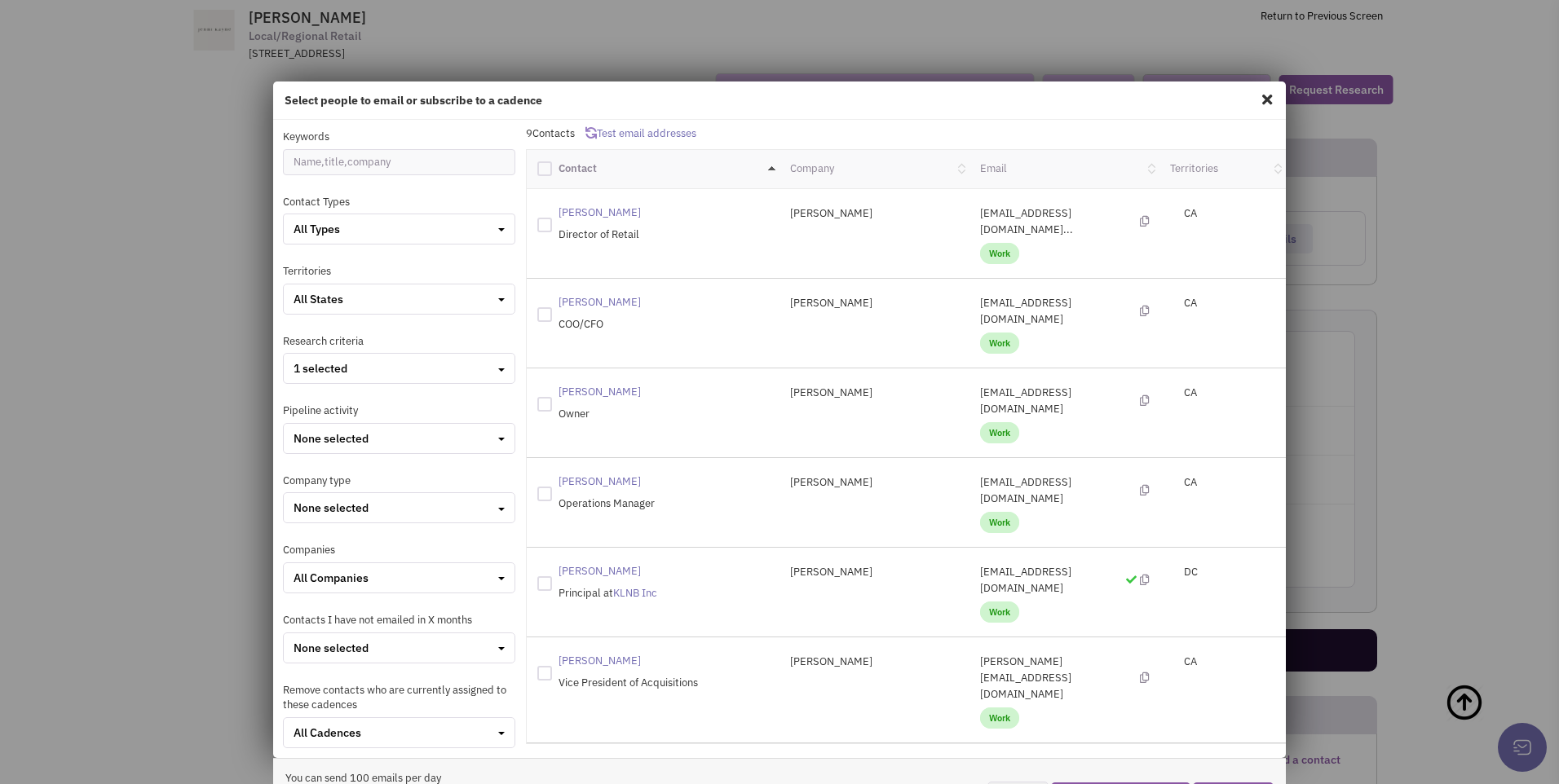
click at [573, 219] on spn "Ali Blochinger" at bounding box center [600, 212] width 83 height 14
click at [1259, 97] on span at bounding box center [1267, 99] width 21 height 26
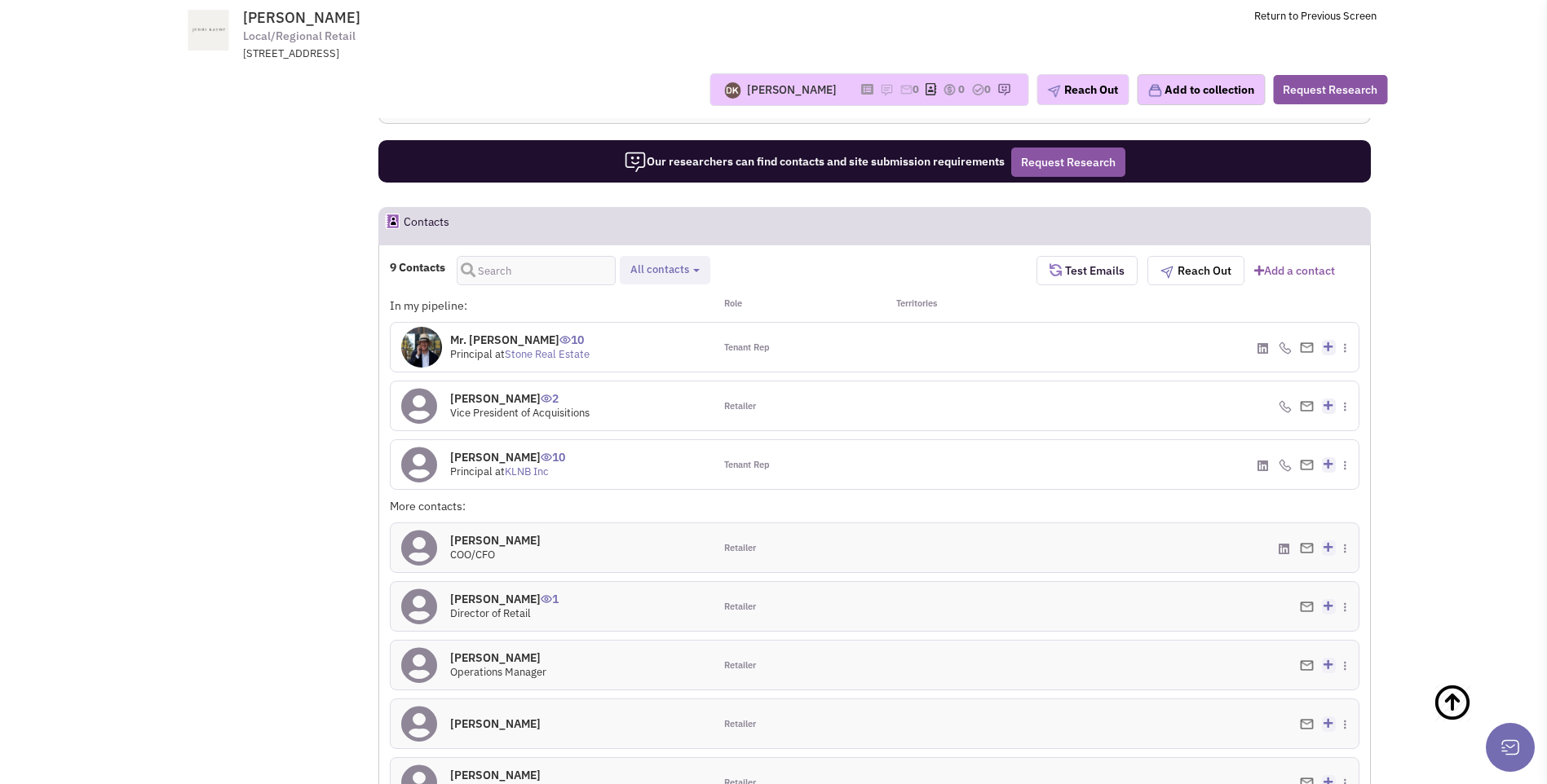
scroll to position [1188, 0]
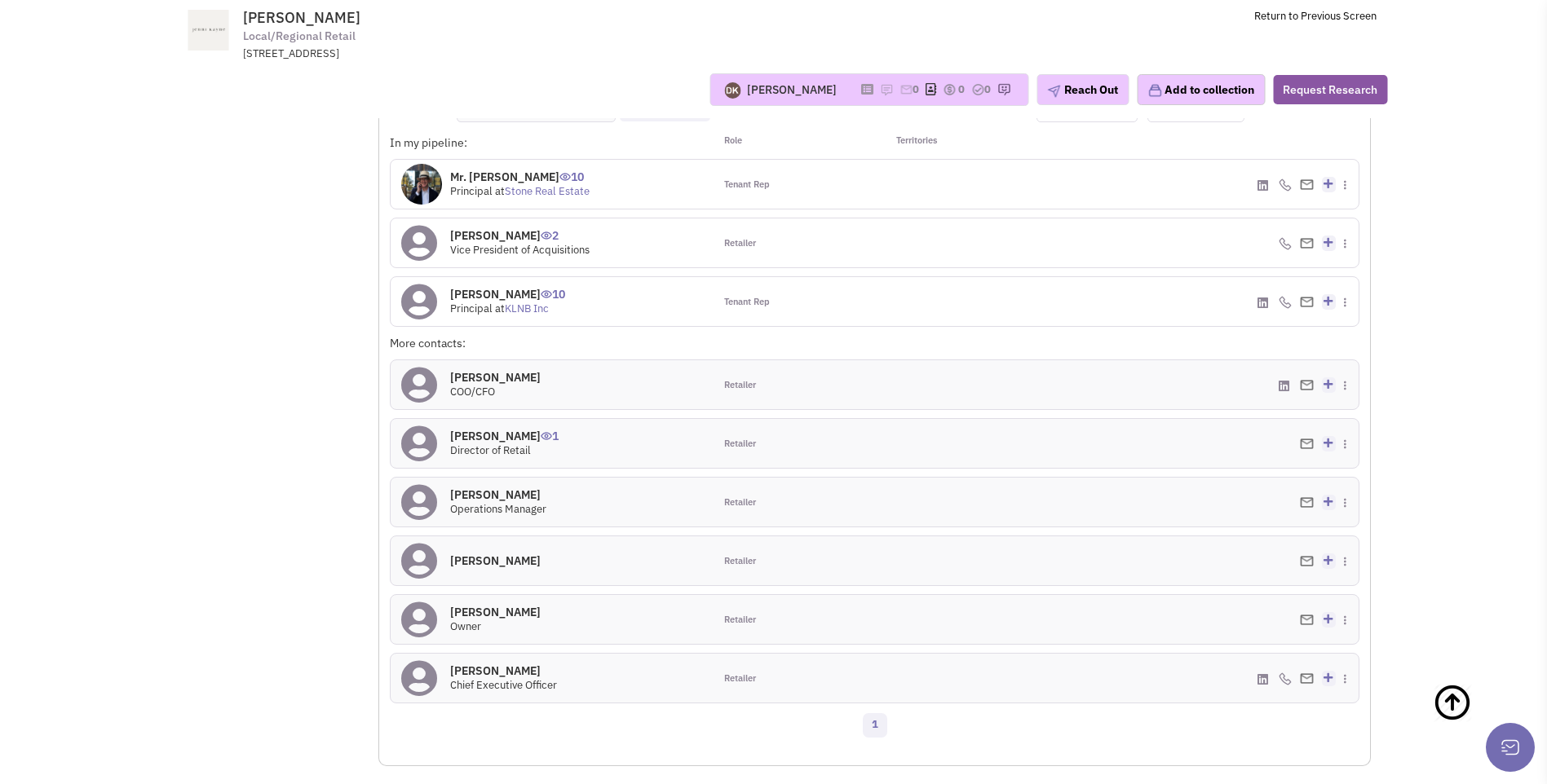
click at [428, 389] on icon at bounding box center [418, 385] width 36 height 37
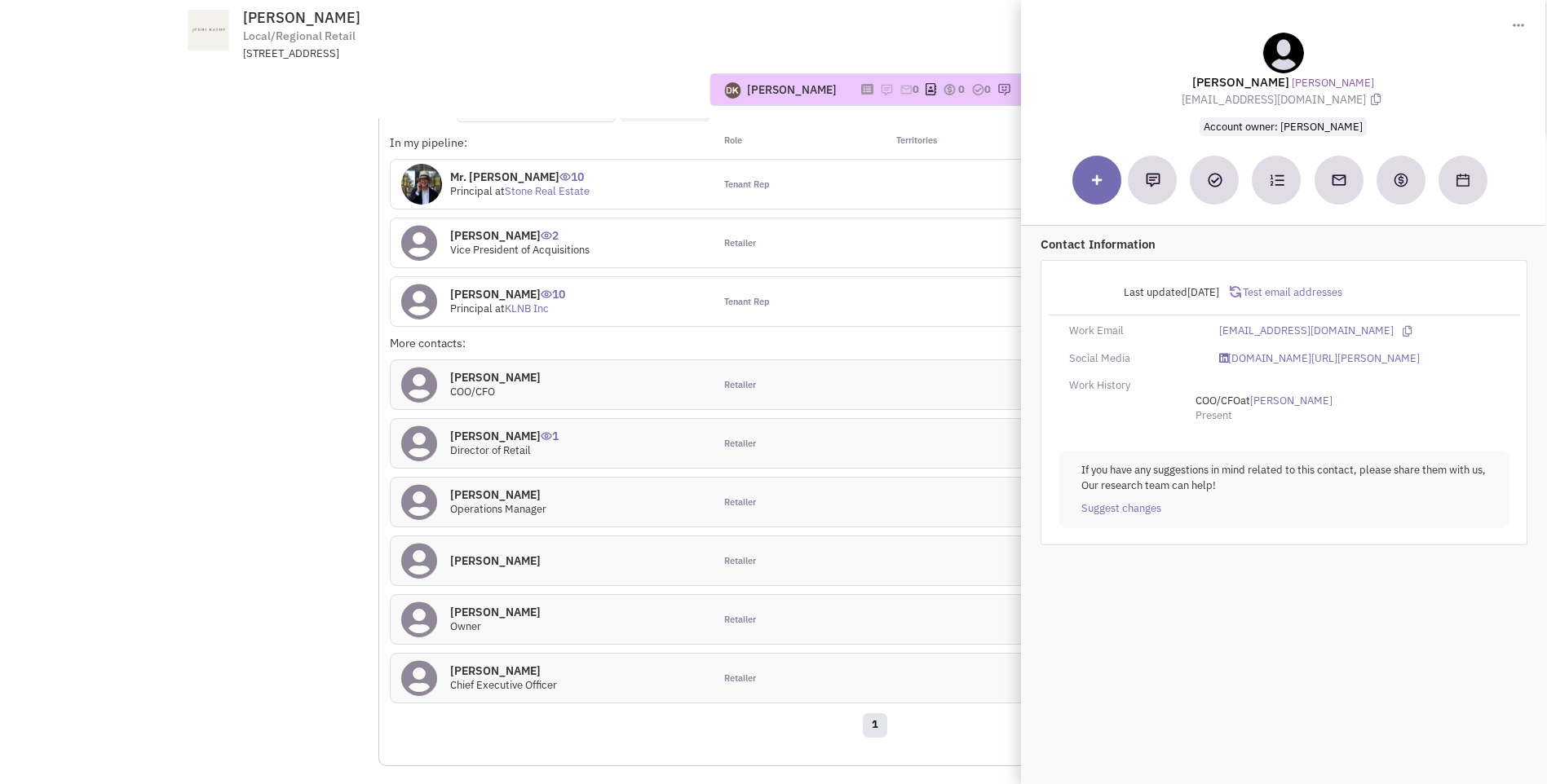
click at [595, 447] on div "Ali Blochinger 1 Director of Retail" at bounding box center [552, 443] width 323 height 49
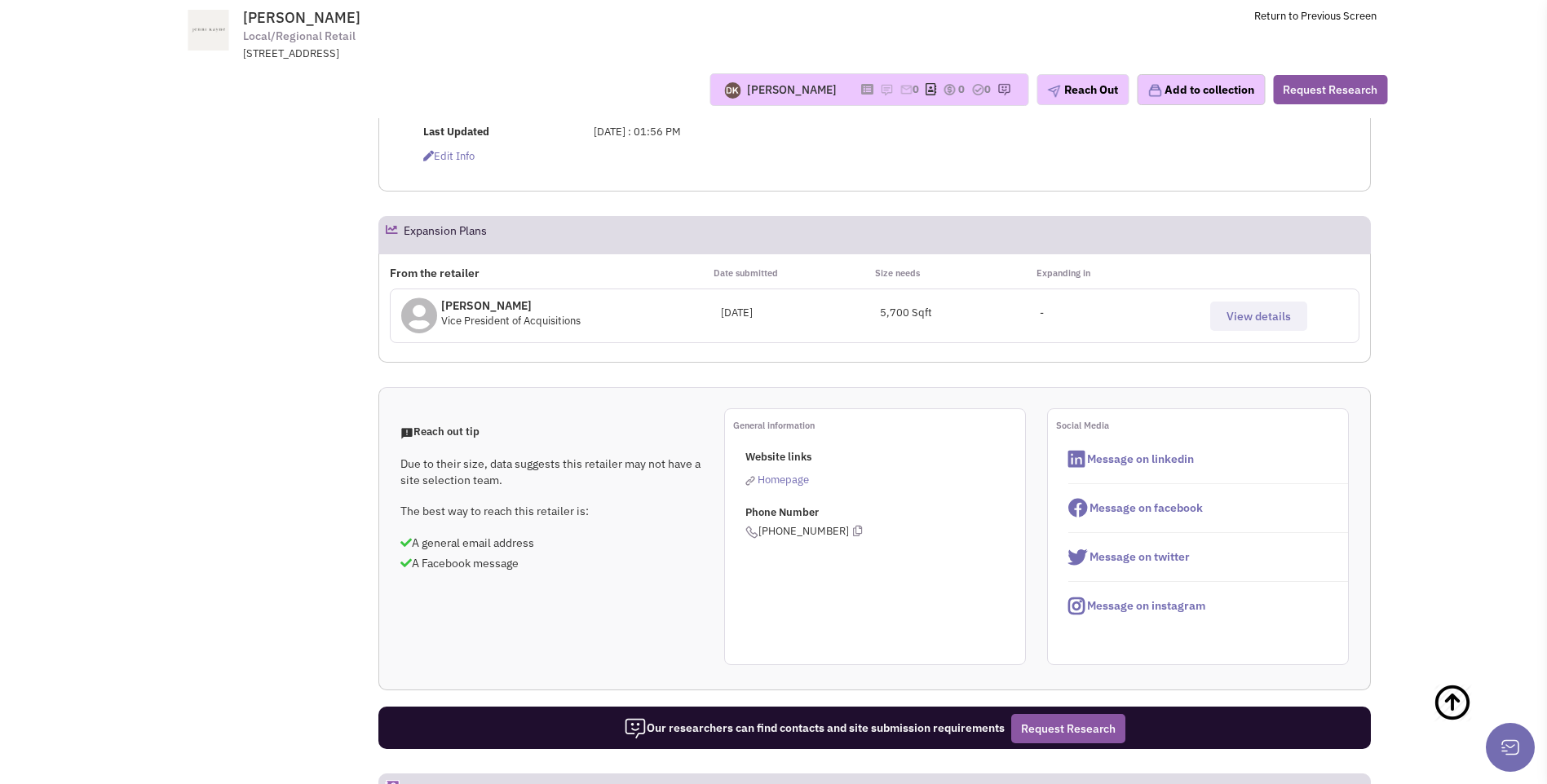
scroll to position [373, 0]
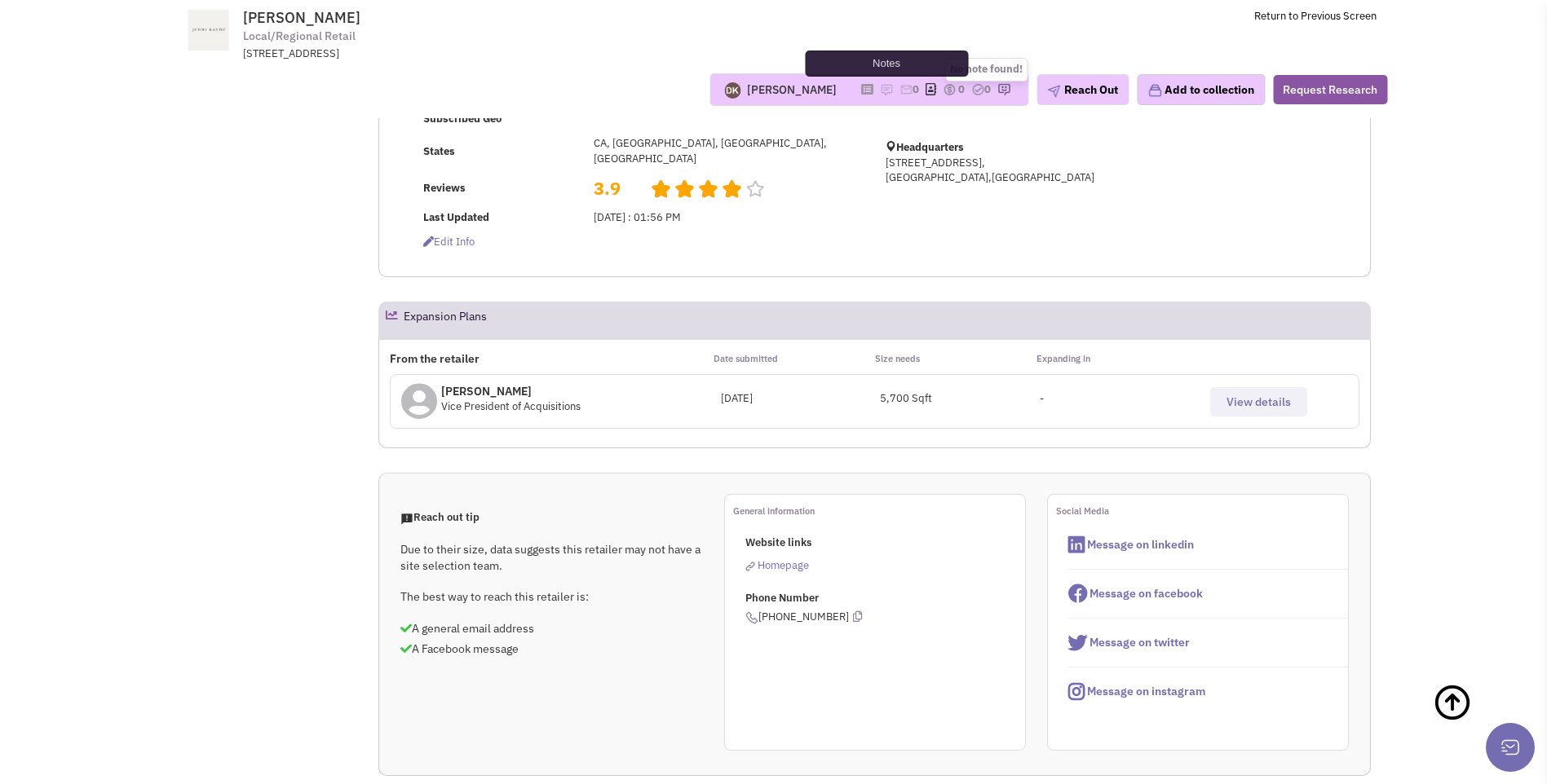
click at [880, 90] on img at bounding box center [886, 89] width 13 height 13
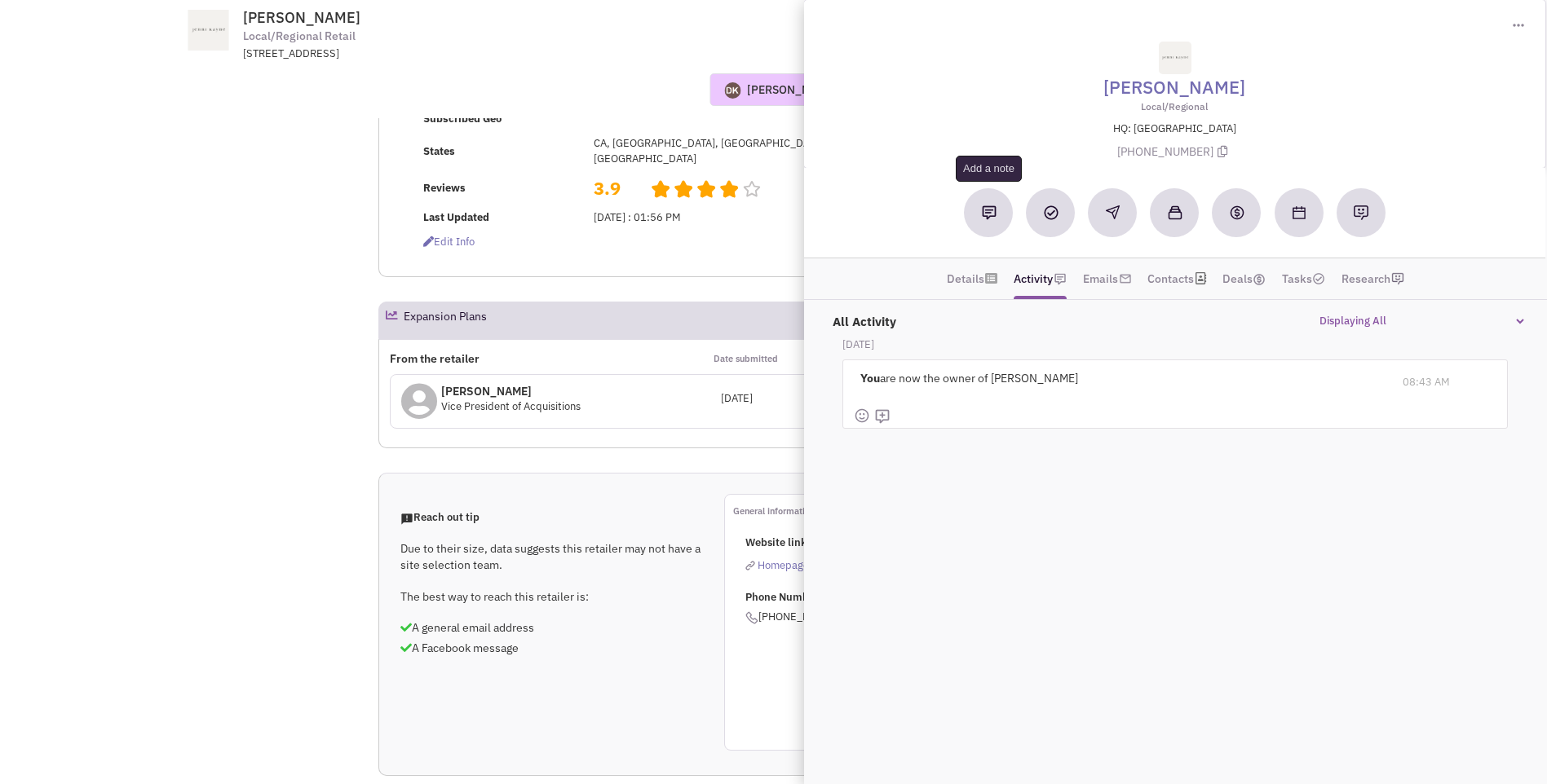
click at [994, 220] on button at bounding box center [988, 212] width 49 height 49
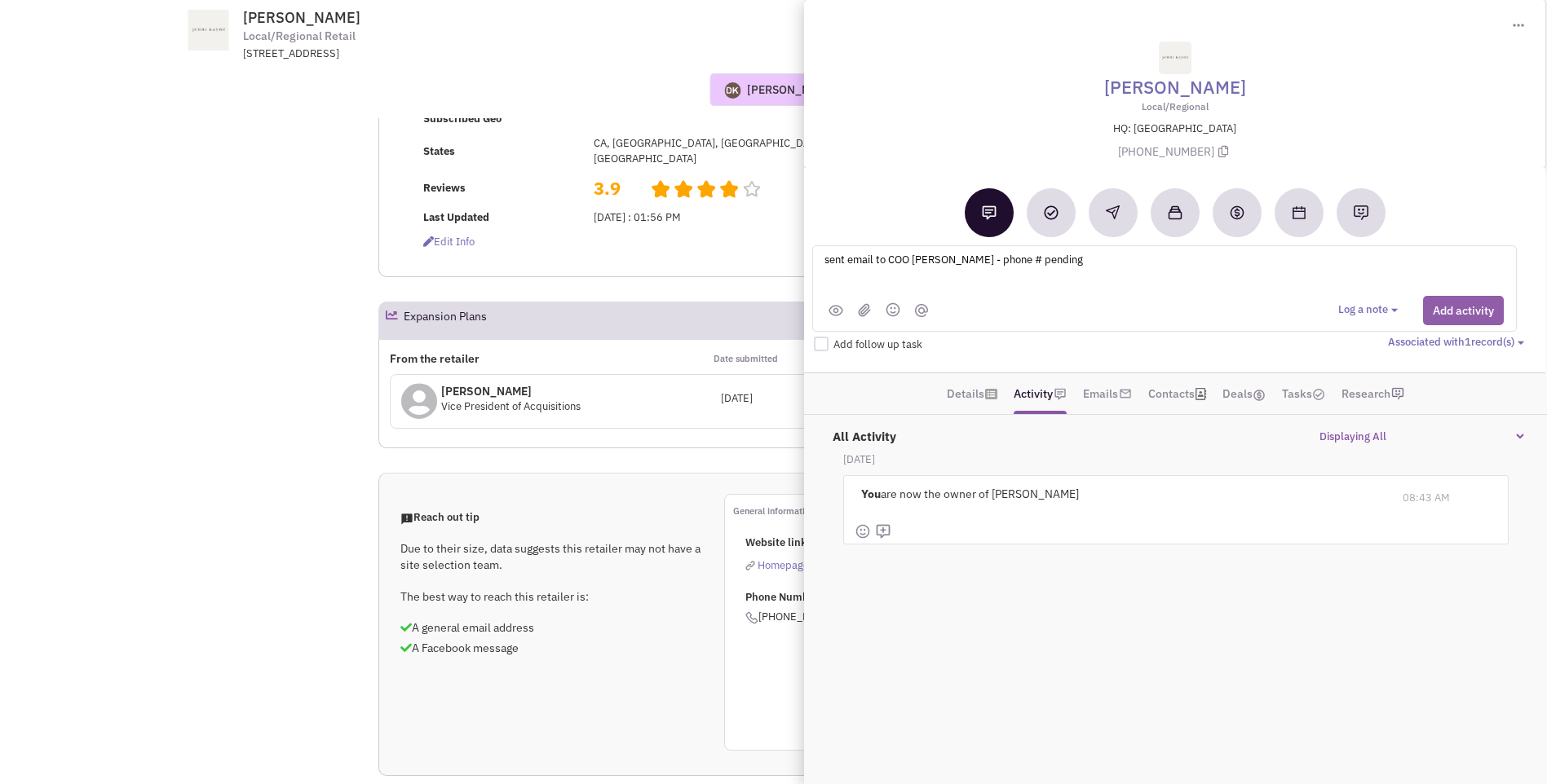
type textarea "sent email to COO Anne Pak - phone # pending"
click at [1480, 316] on button "Add activity" at bounding box center [1463, 311] width 81 height 29
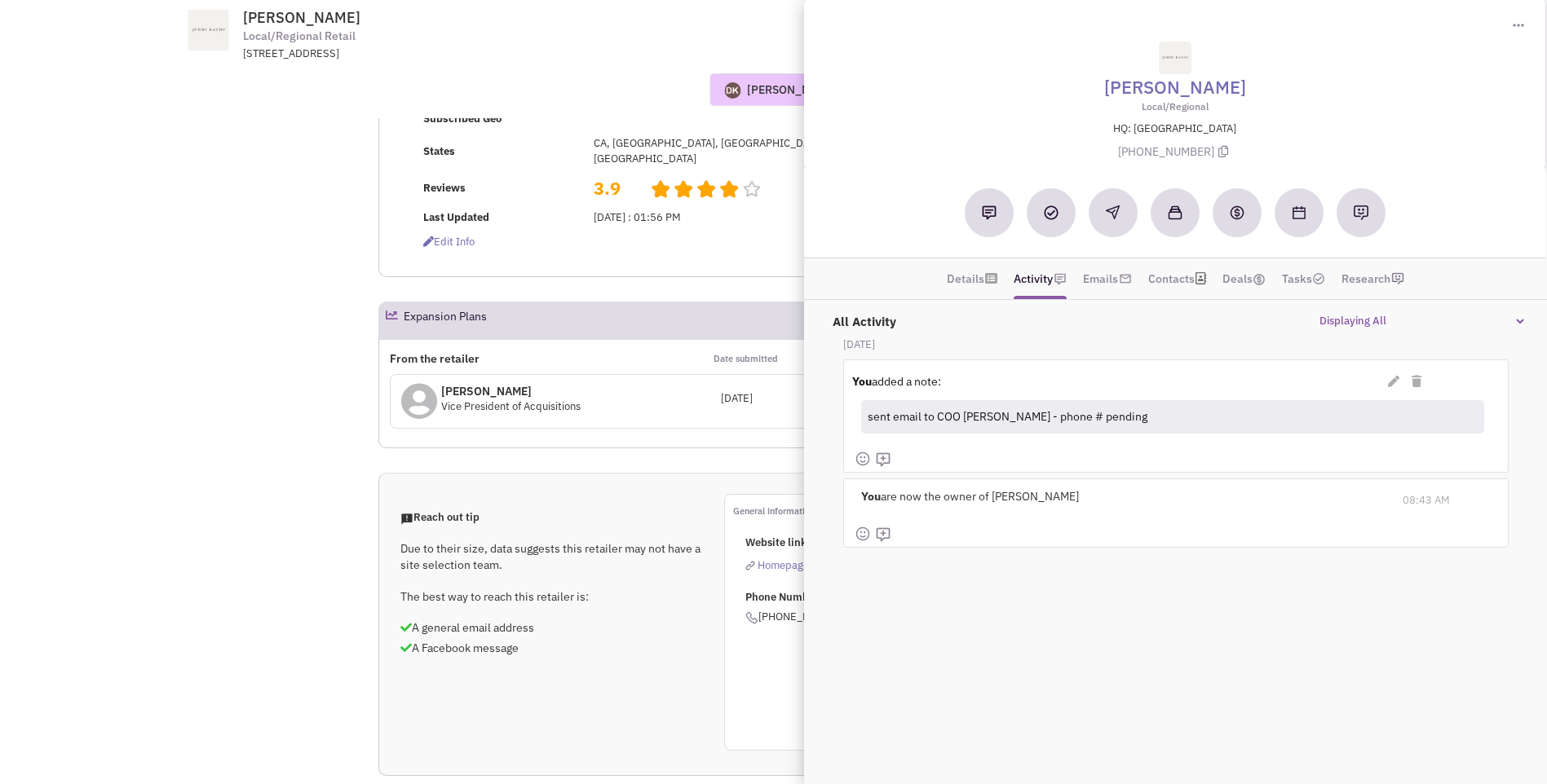
click at [568, 70] on div "Donnie Keller No note found! 0 0 0 Reach Out Add to collection" at bounding box center [773, 90] width 1248 height 57
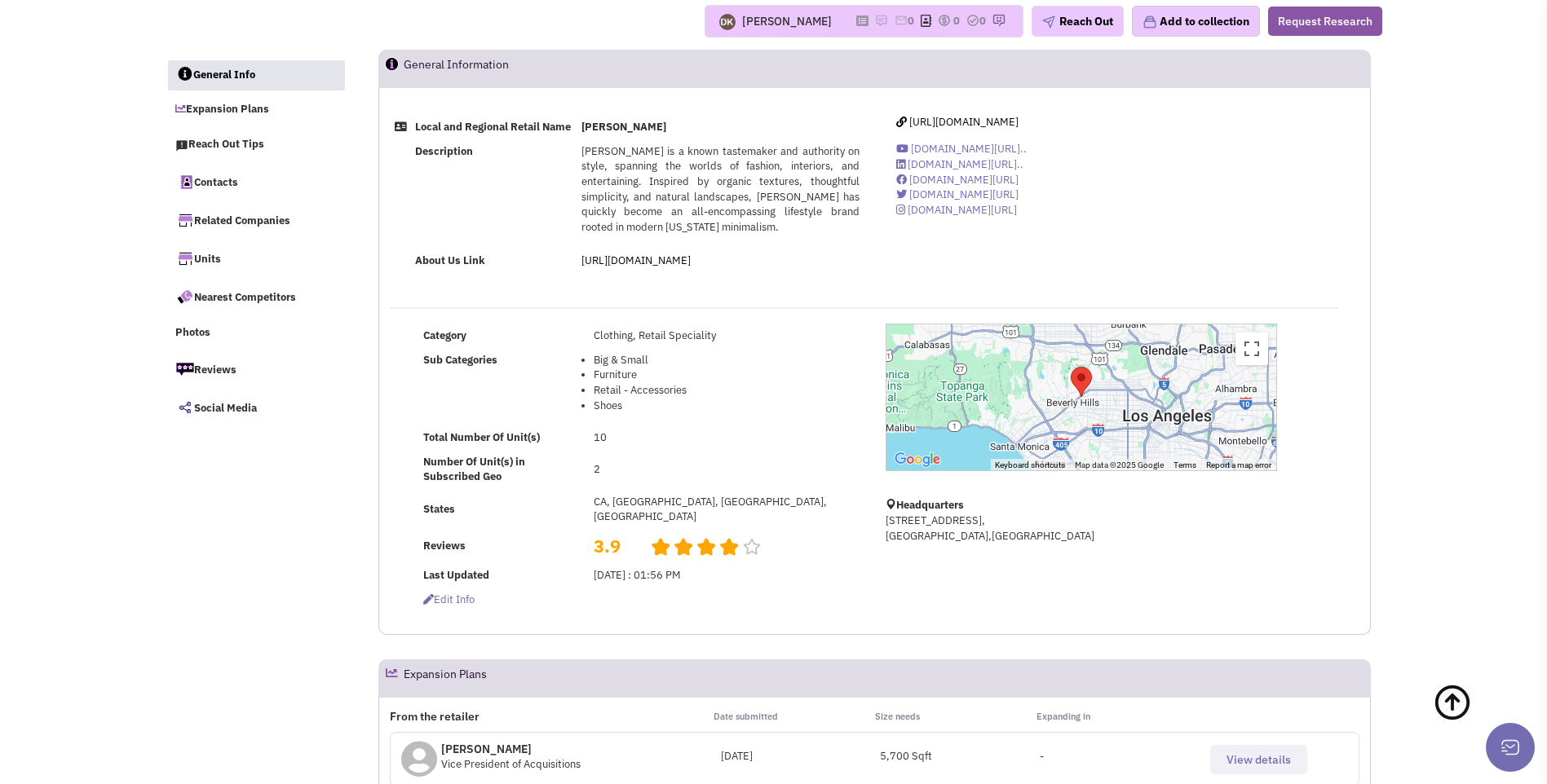
scroll to position [0, 0]
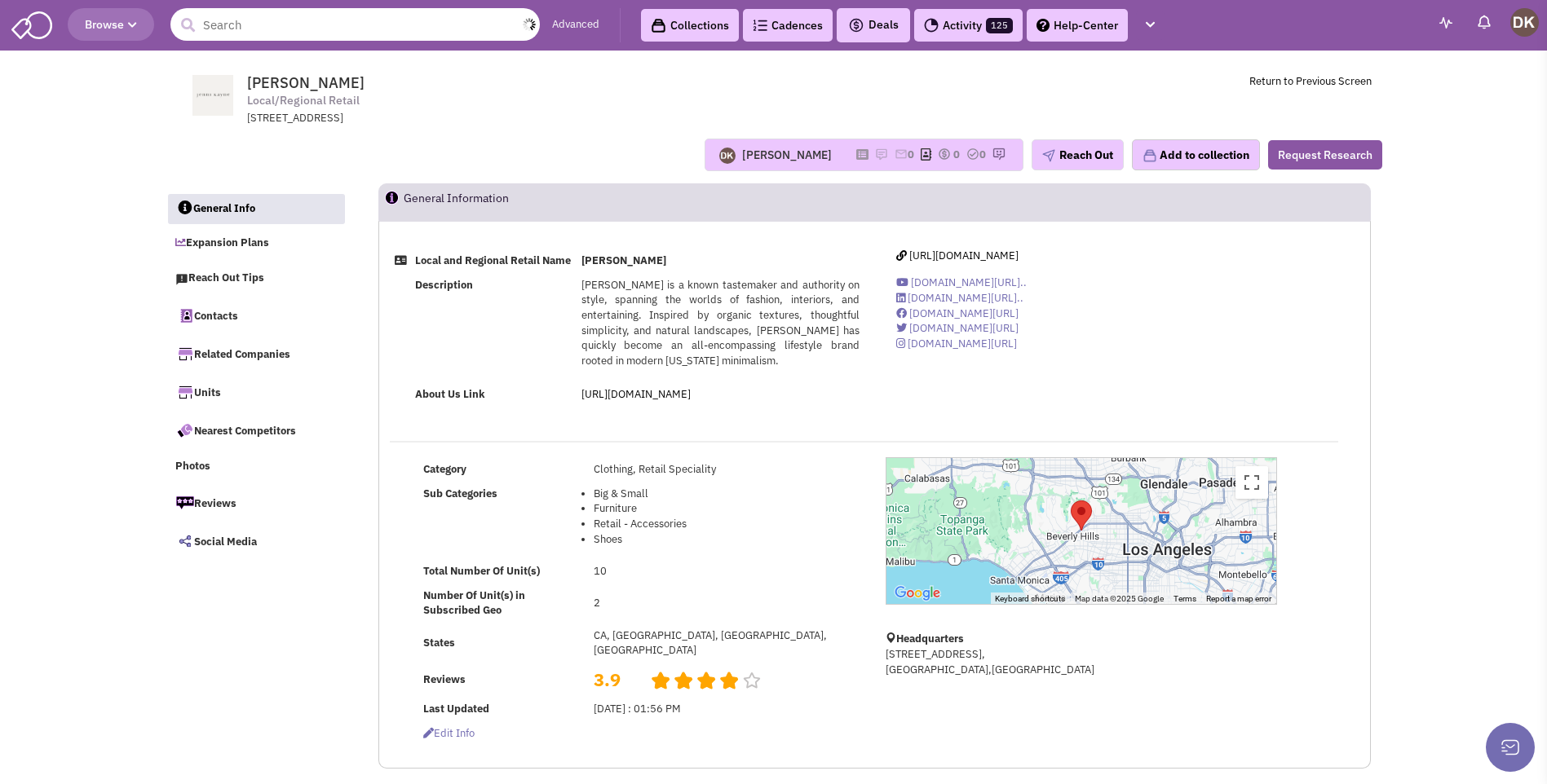
click at [249, 26] on input "text" at bounding box center [355, 24] width 370 height 32
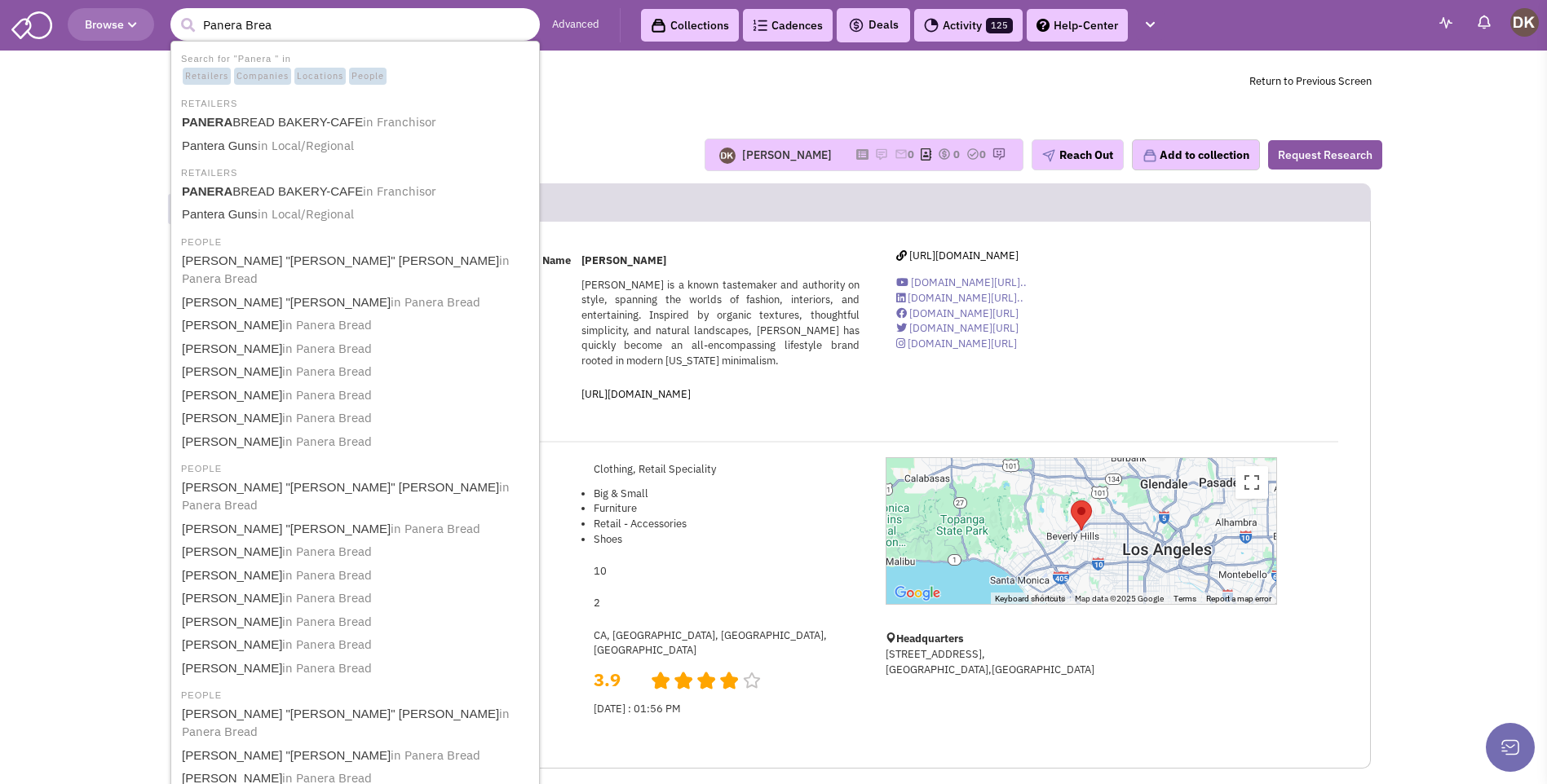
type input "Panera Bread"
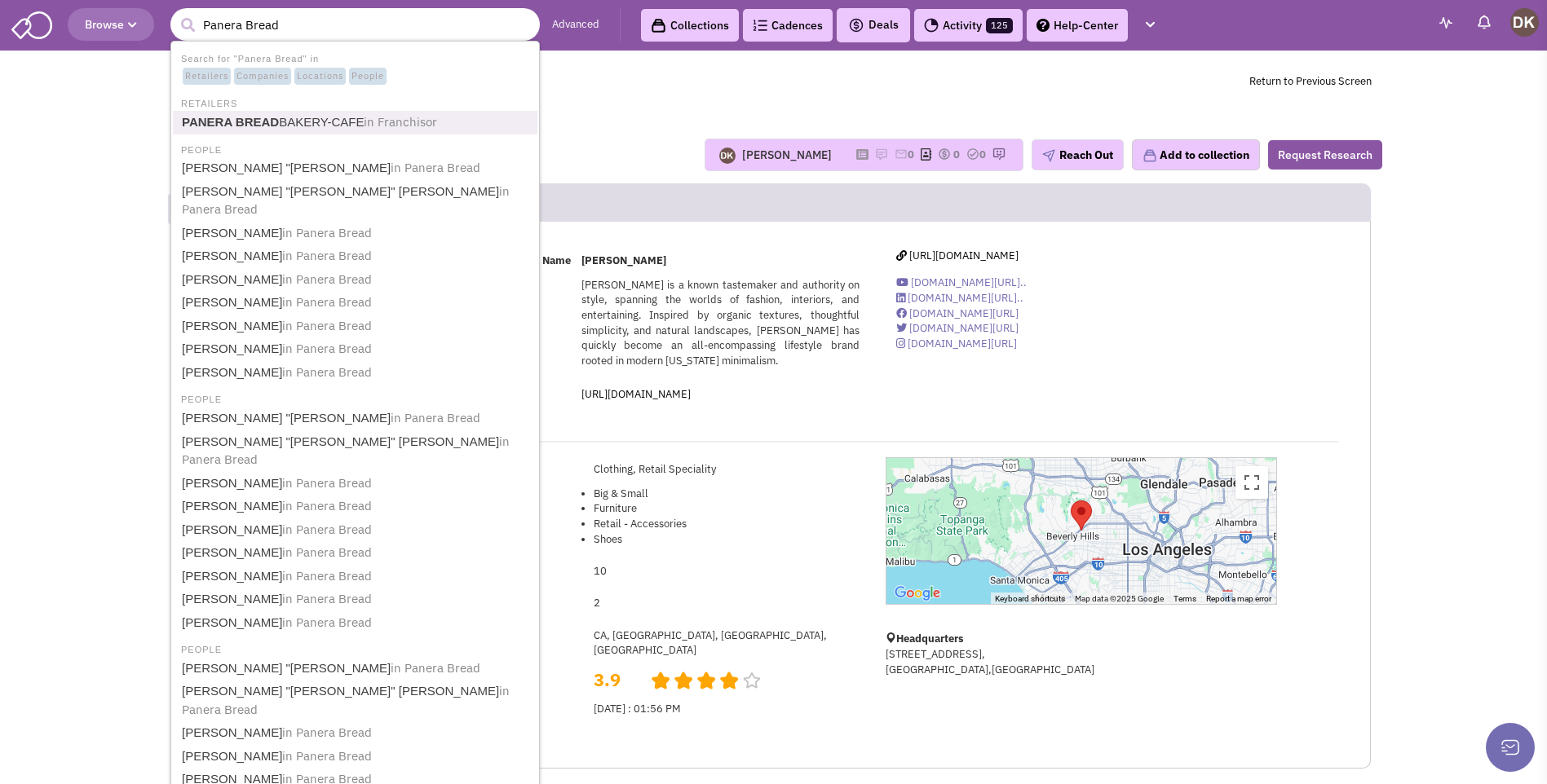
click at [259, 125] on b "PANERA BREAD" at bounding box center [231, 121] width 97 height 14
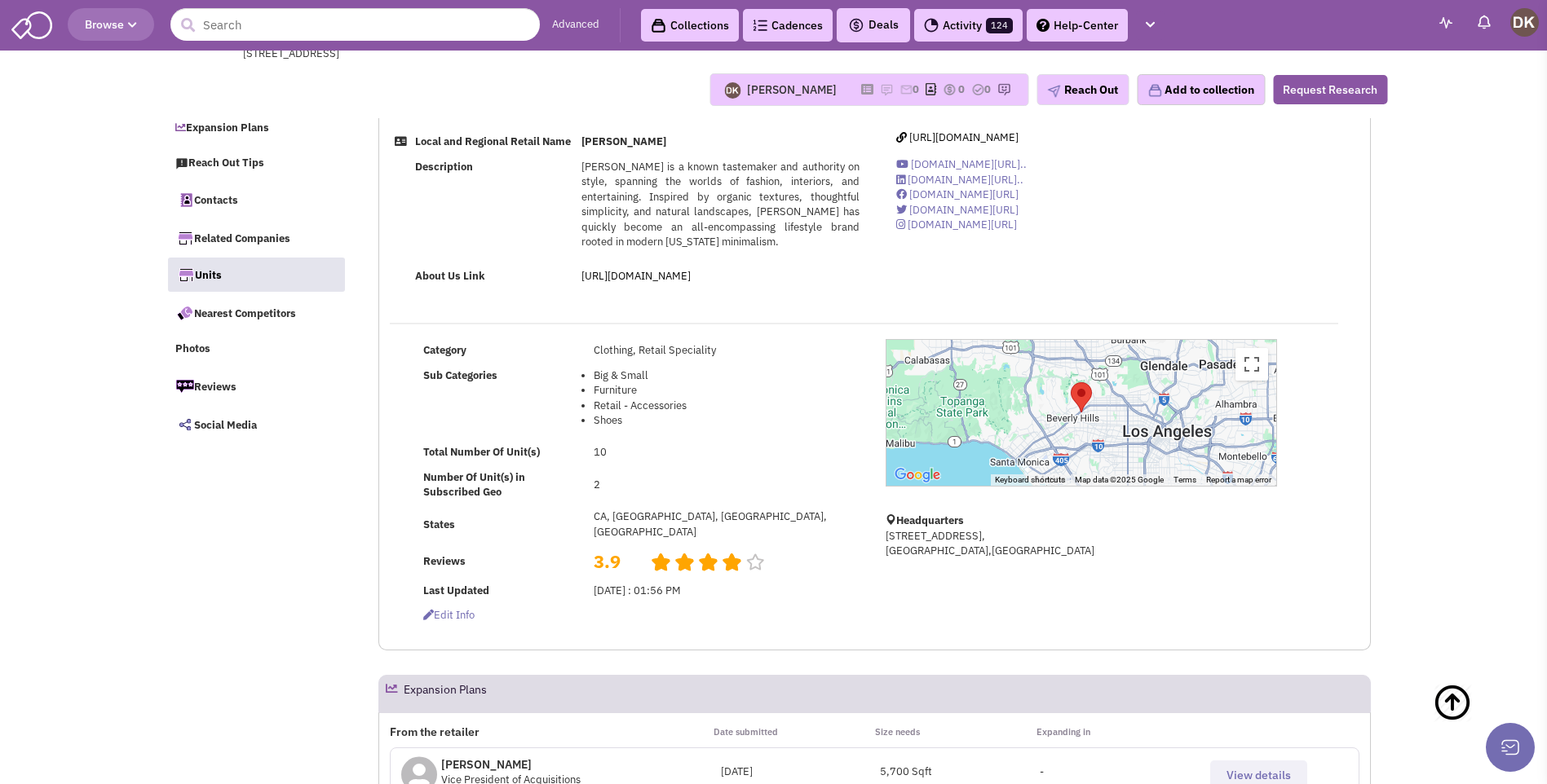
select select
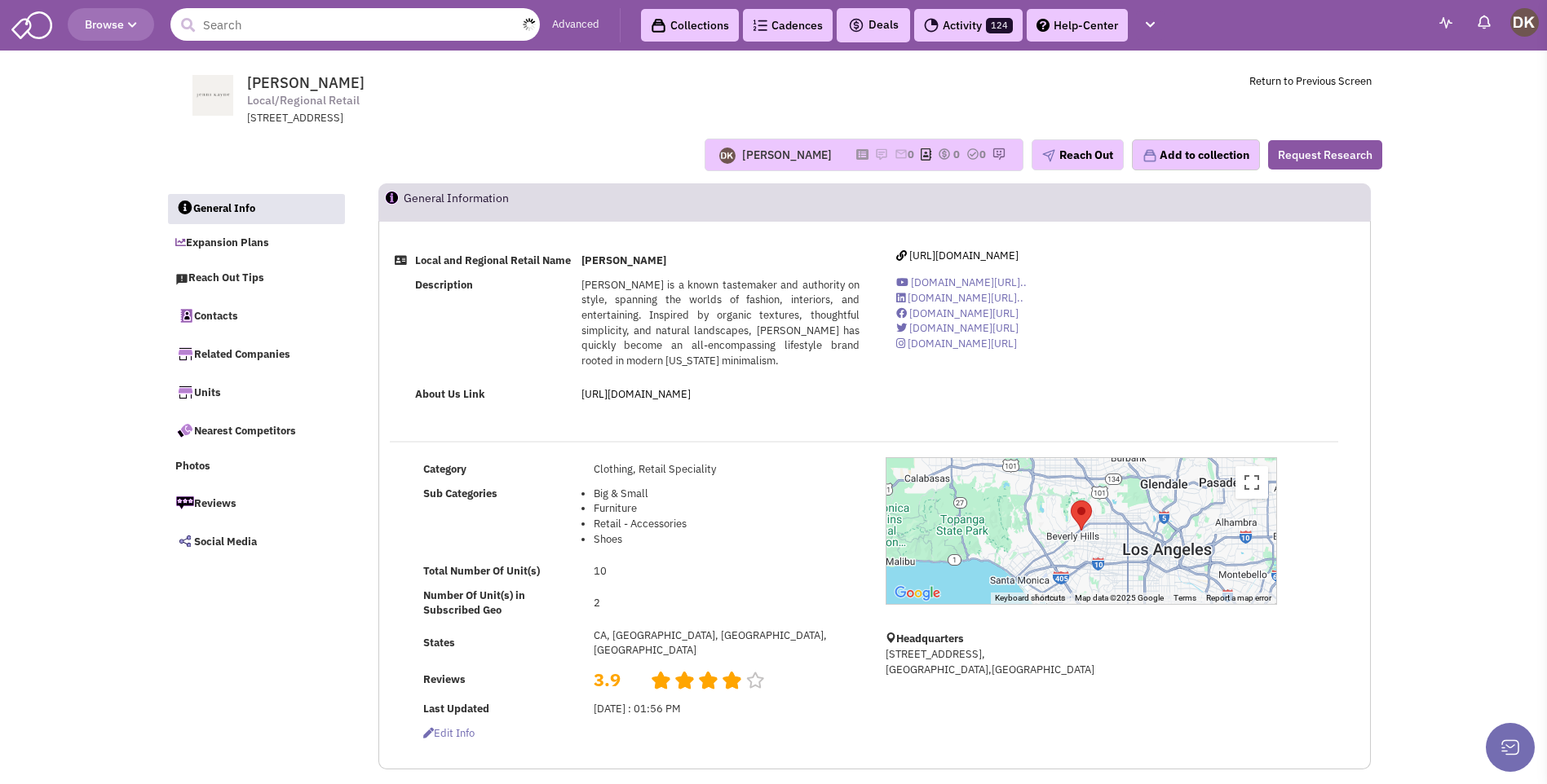
click at [290, 32] on input "text" at bounding box center [355, 24] width 370 height 32
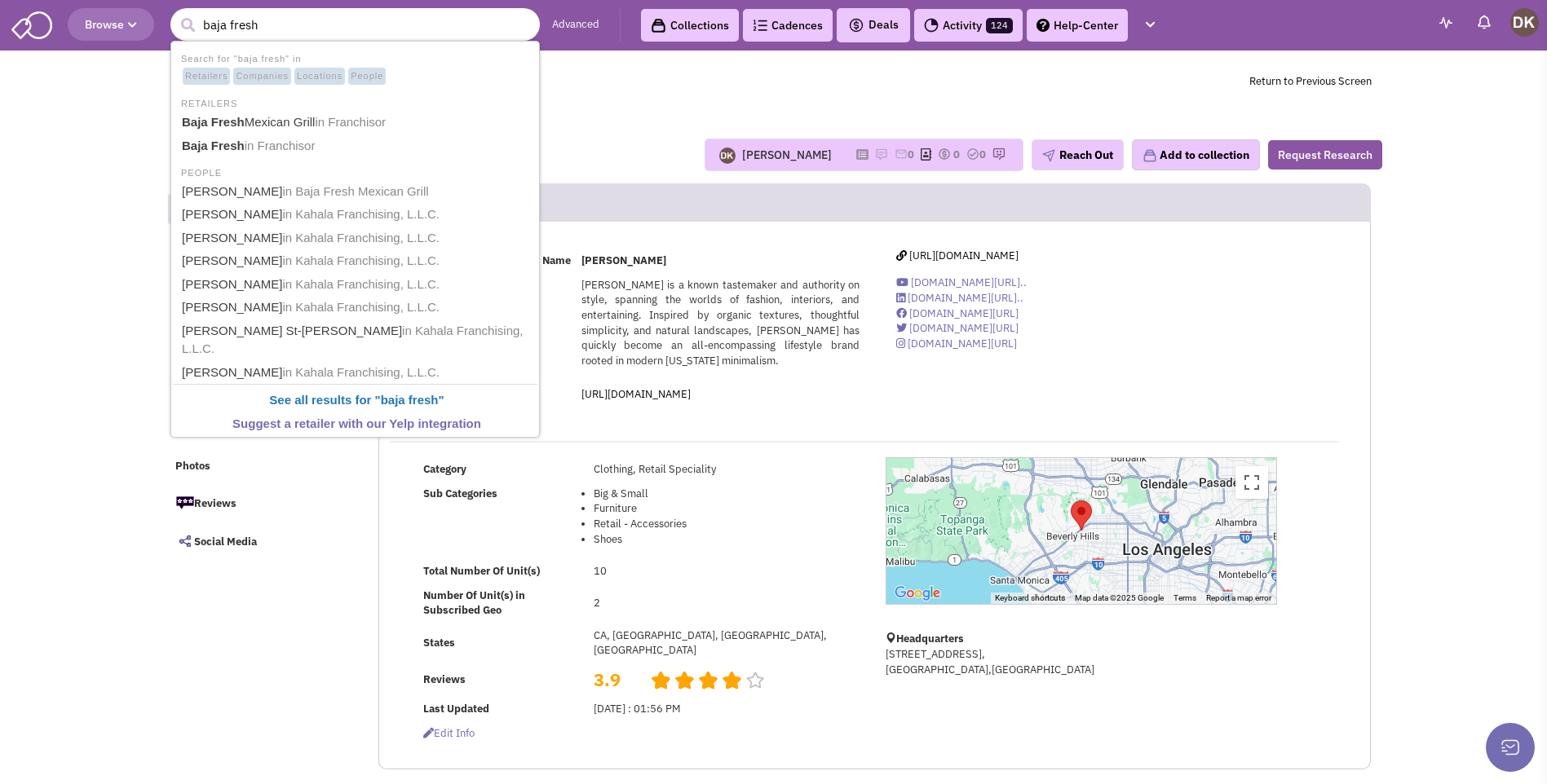
type input "baja fresh"
click at [176, 13] on button "submit" at bounding box center [188, 25] width 25 height 25
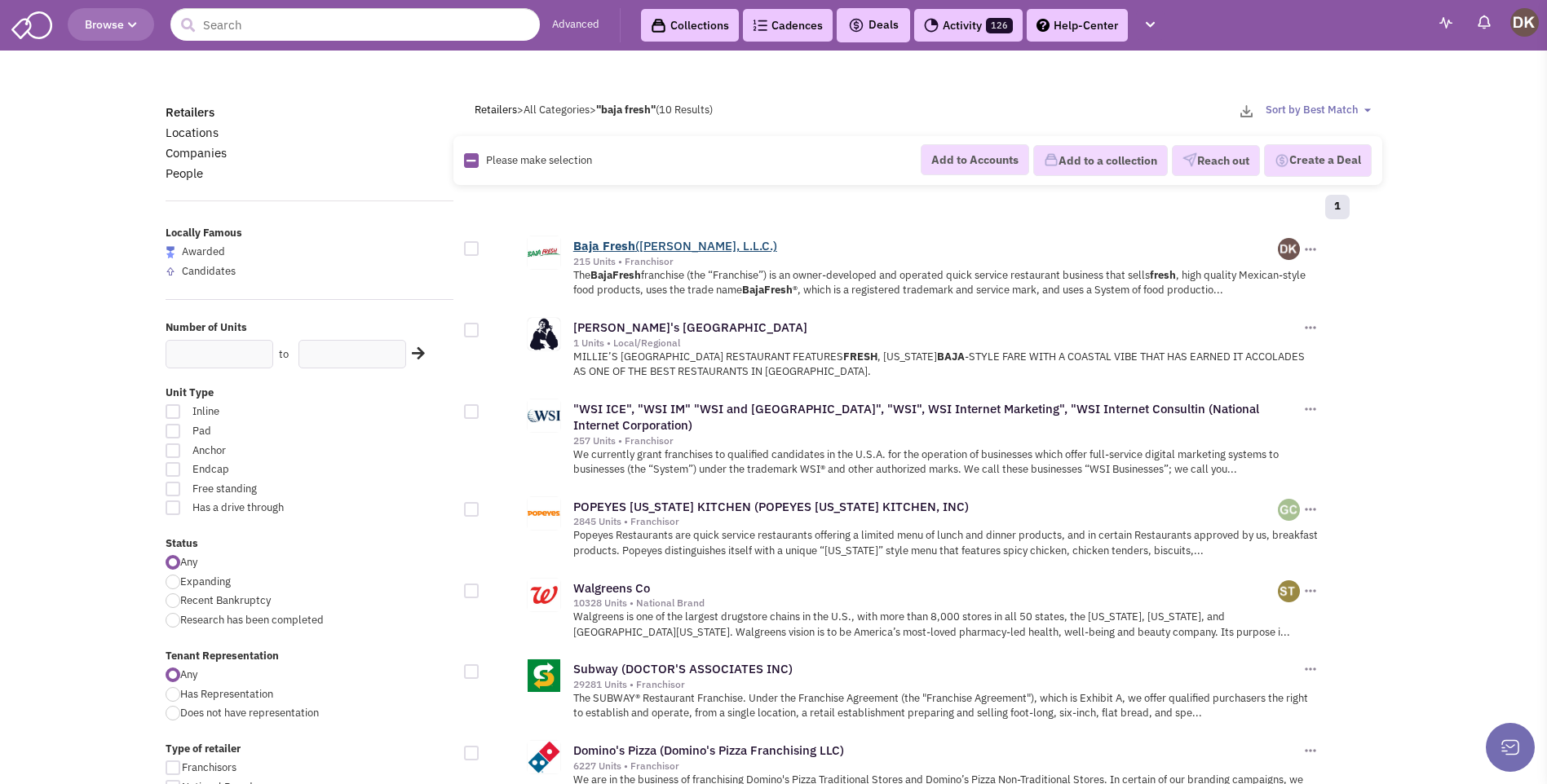
click at [602, 245] on b "Fresh" at bounding box center [618, 245] width 32 height 16
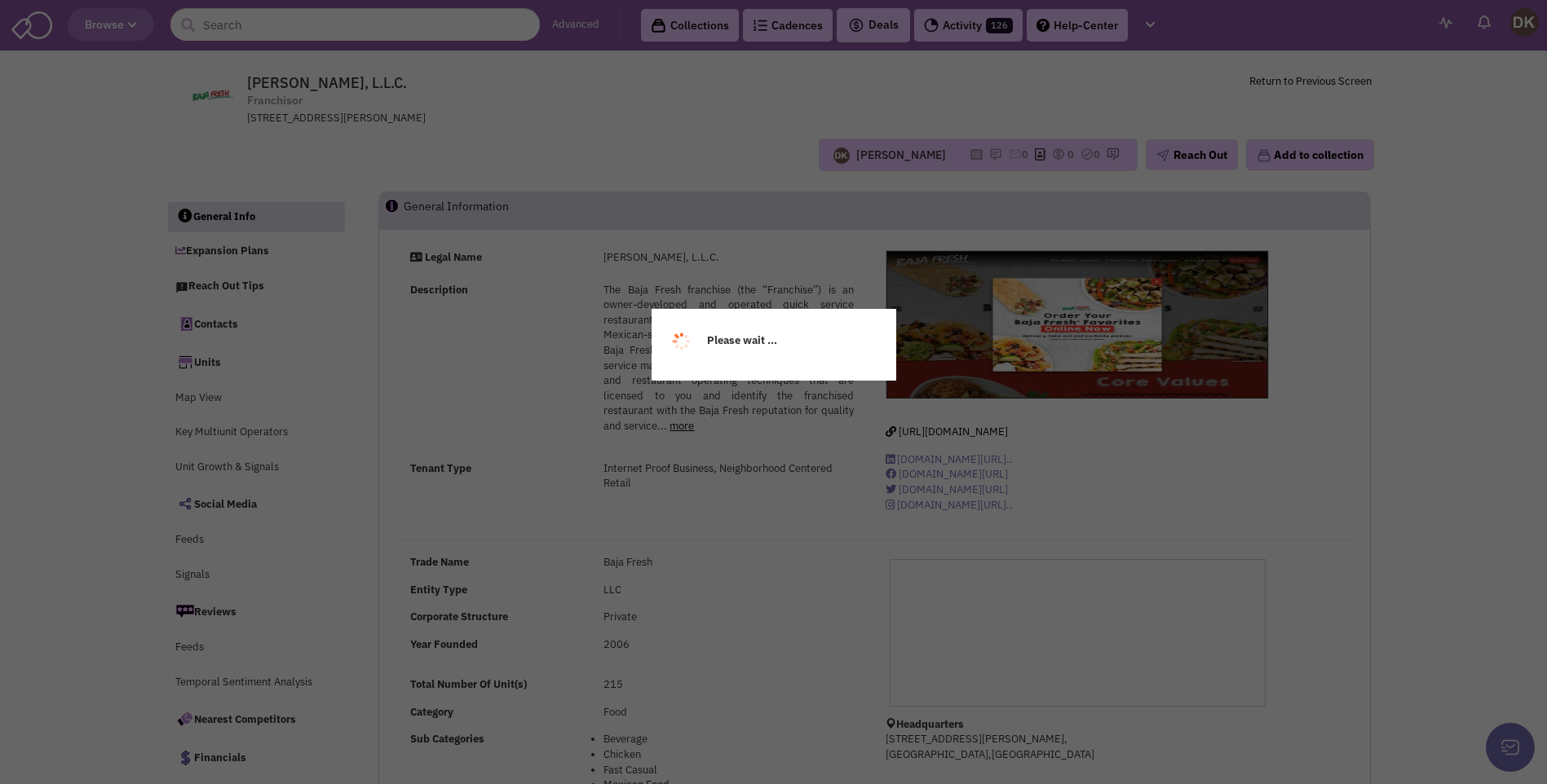
select select
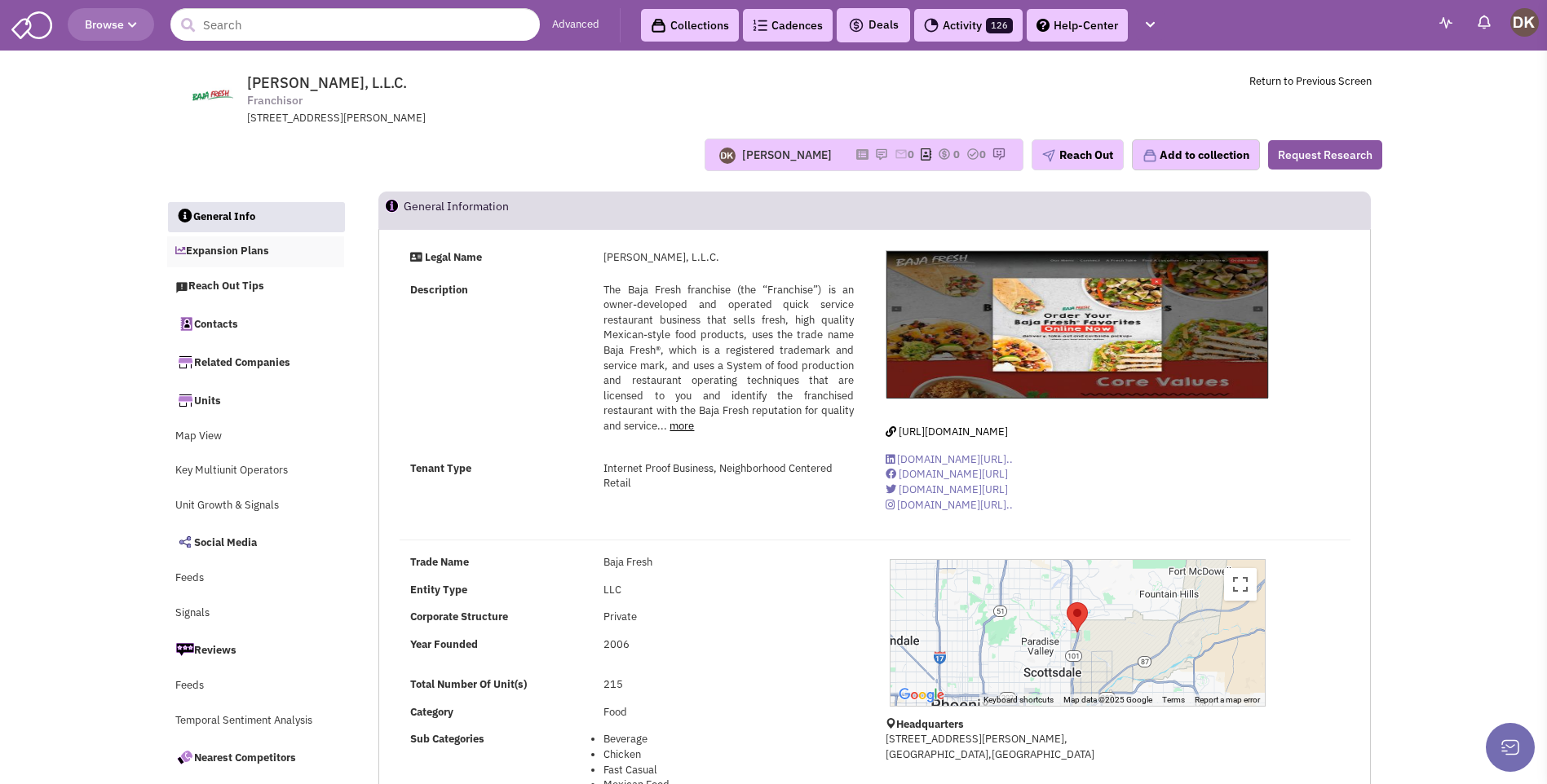
click at [237, 256] on link "Expansion Plans" at bounding box center [256, 252] width 177 height 31
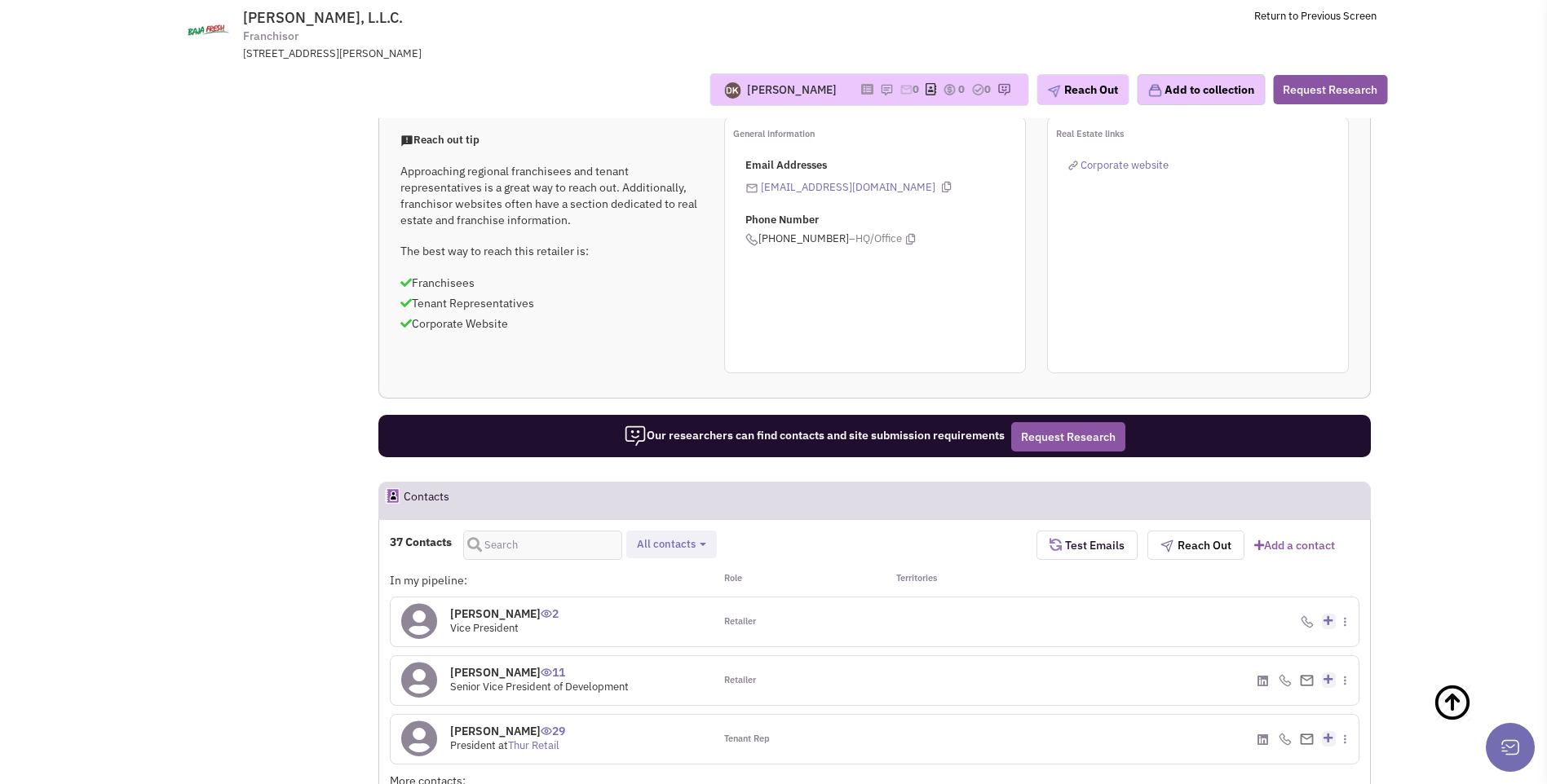
scroll to position [593, 0]
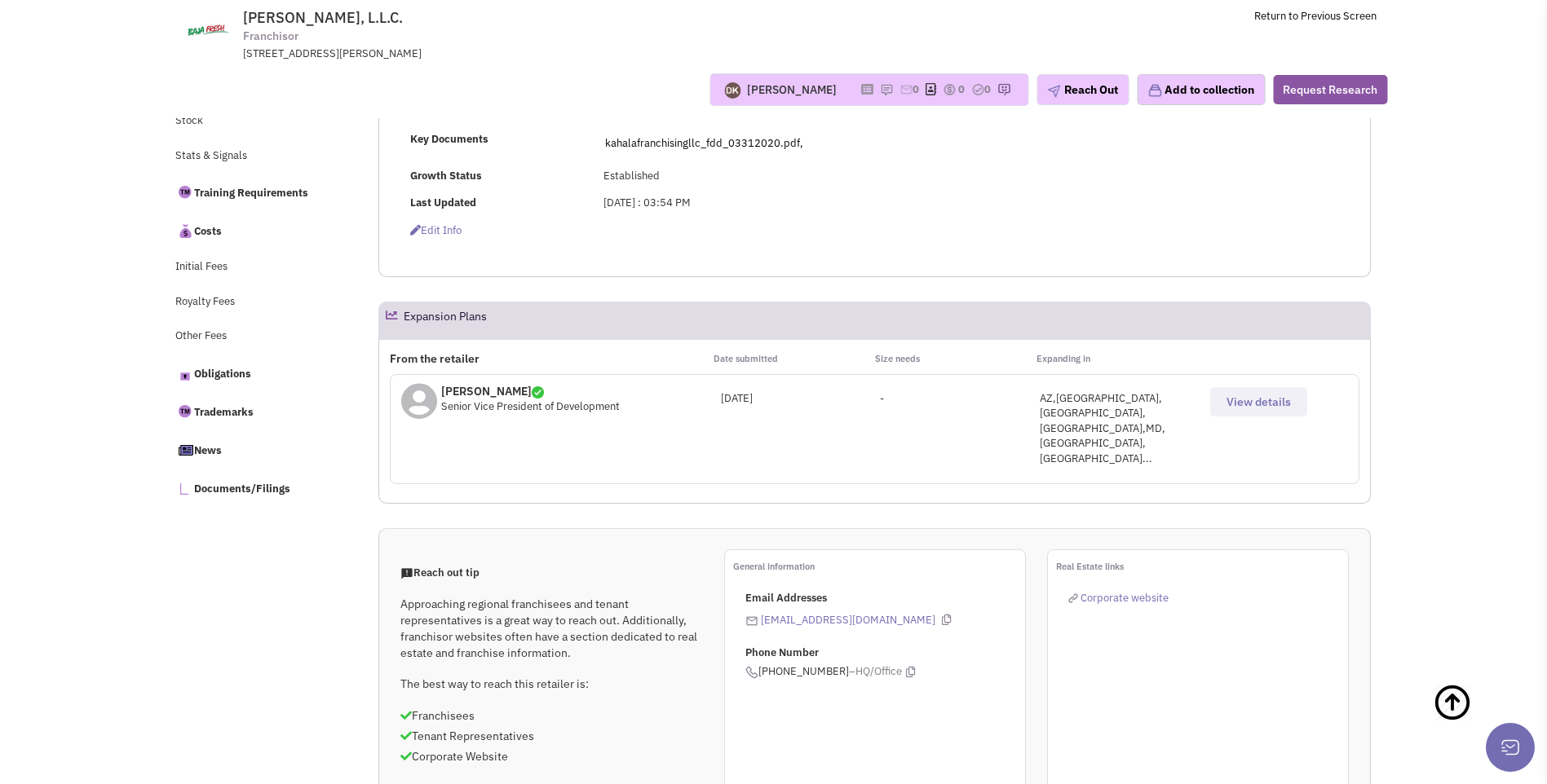
click at [1251, 403] on span "View details" at bounding box center [1258, 402] width 64 height 15
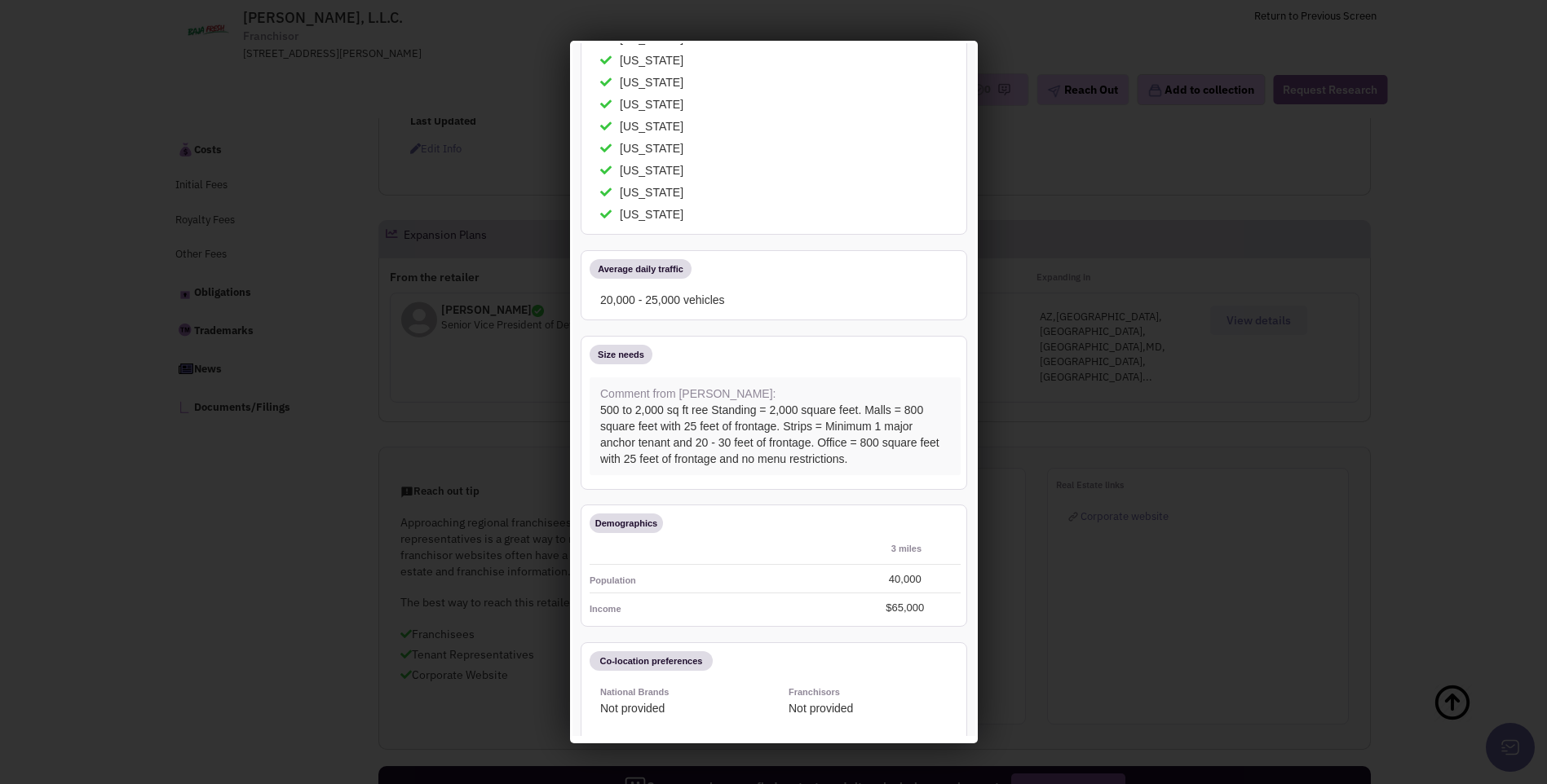
scroll to position [0, 0]
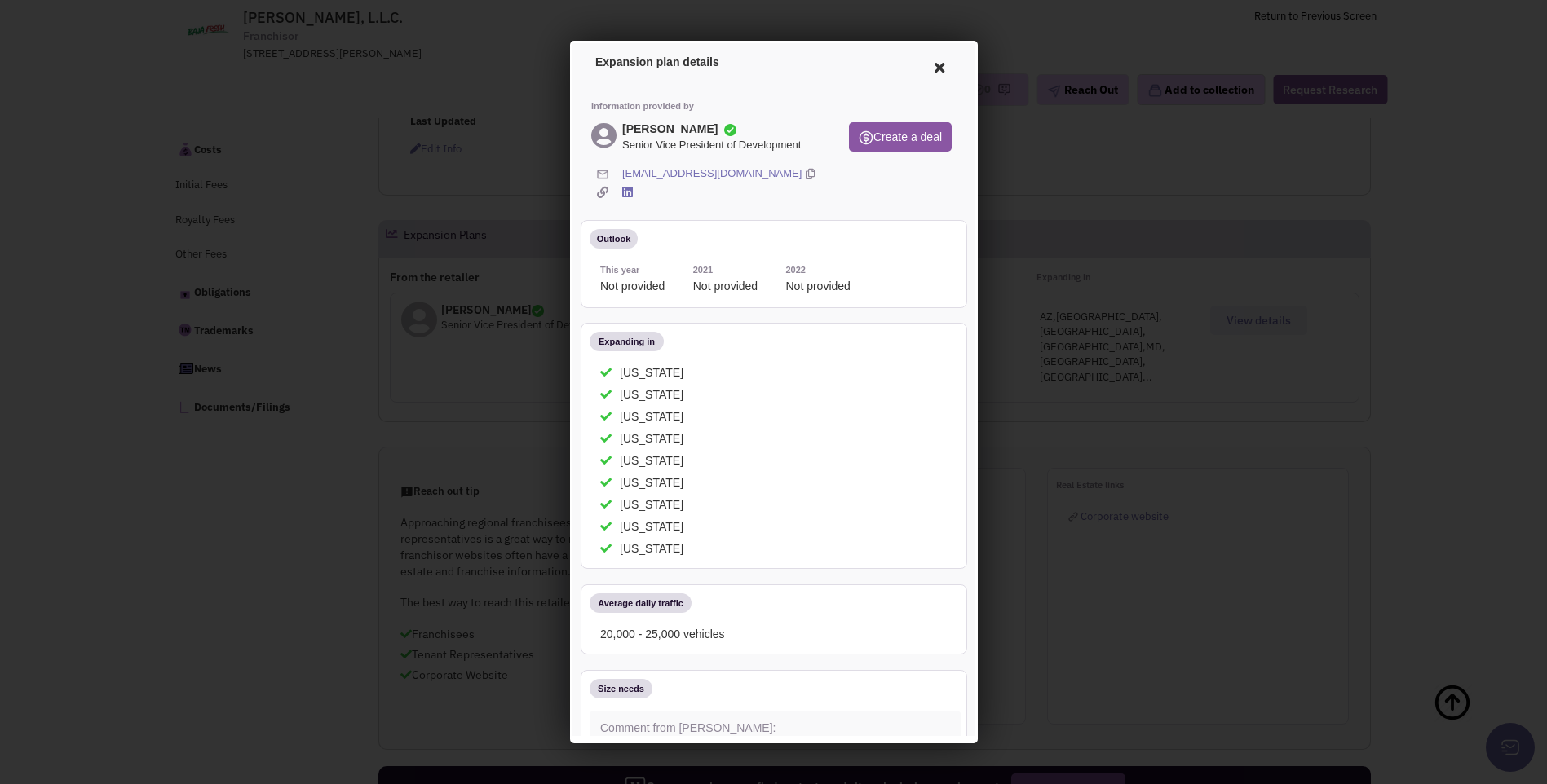
click at [926, 67] on icon at bounding box center [936, 65] width 34 height 40
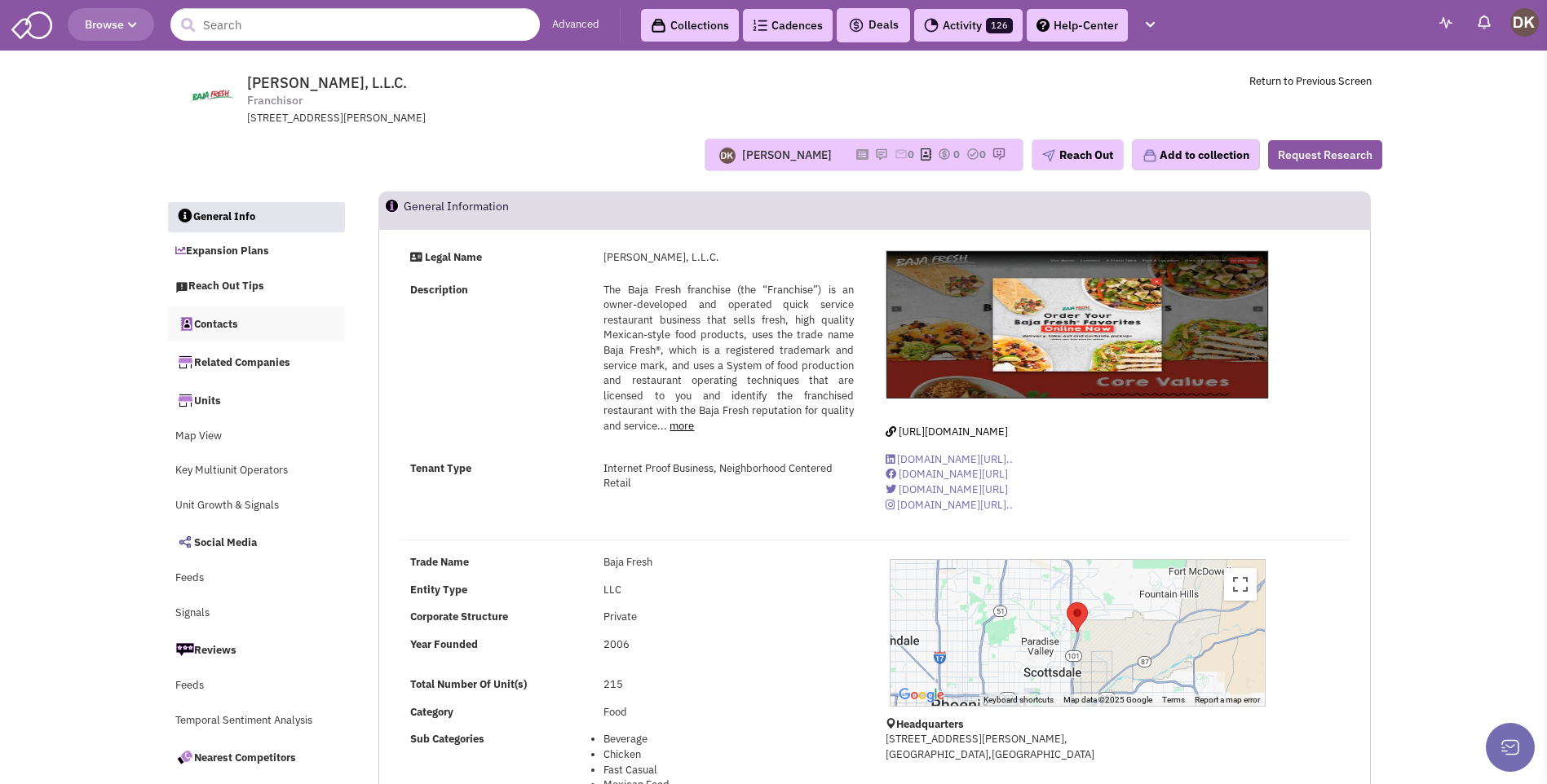
click at [218, 330] on link "Contacts" at bounding box center [256, 323] width 177 height 34
click at [230, 324] on link "Contacts" at bounding box center [256, 323] width 177 height 34
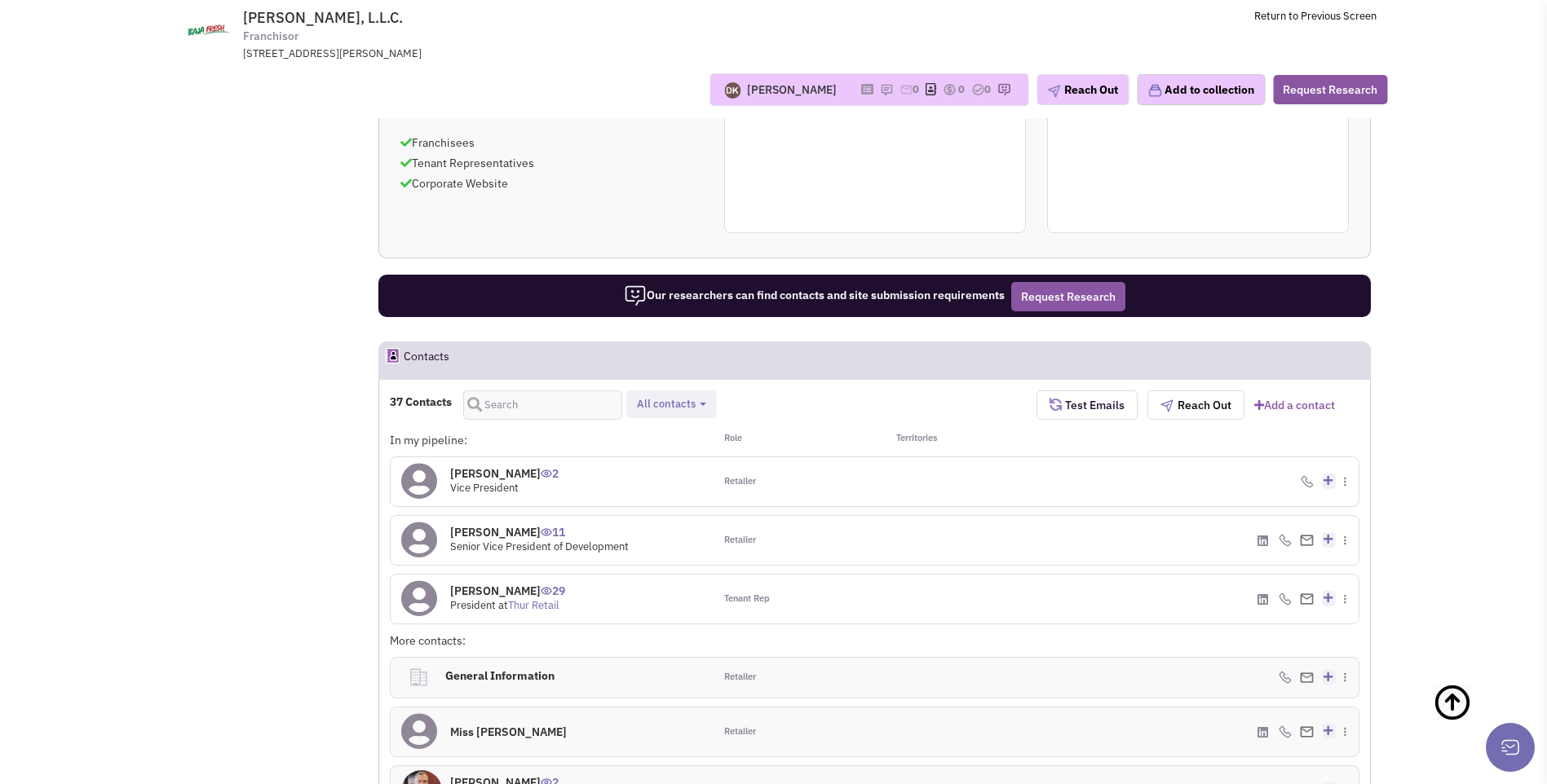
scroll to position [1126, 0]
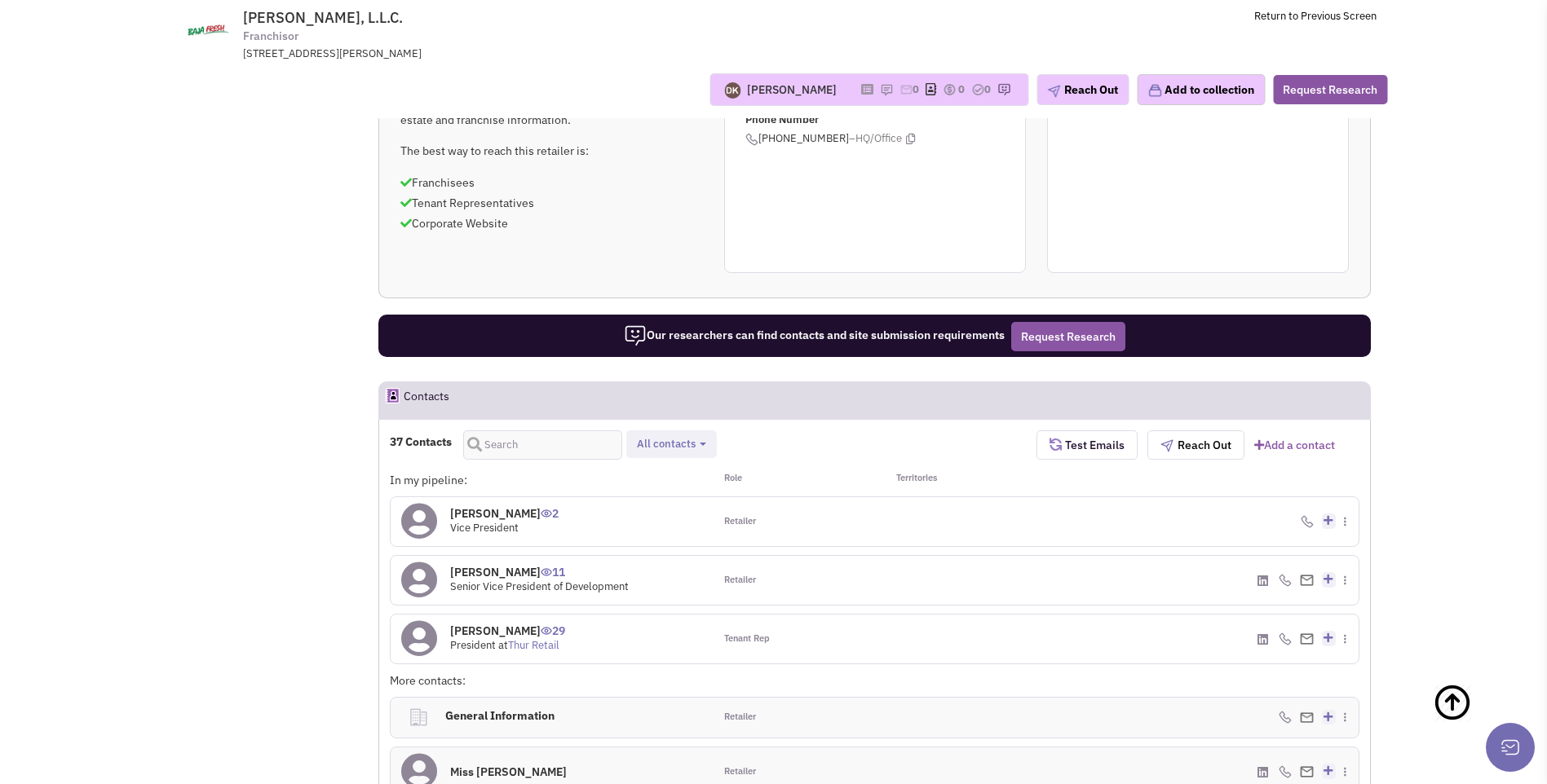
drag, startPoint x: 218, startPoint y: 199, endPoint x: 160, endPoint y: 313, distance: 127.9
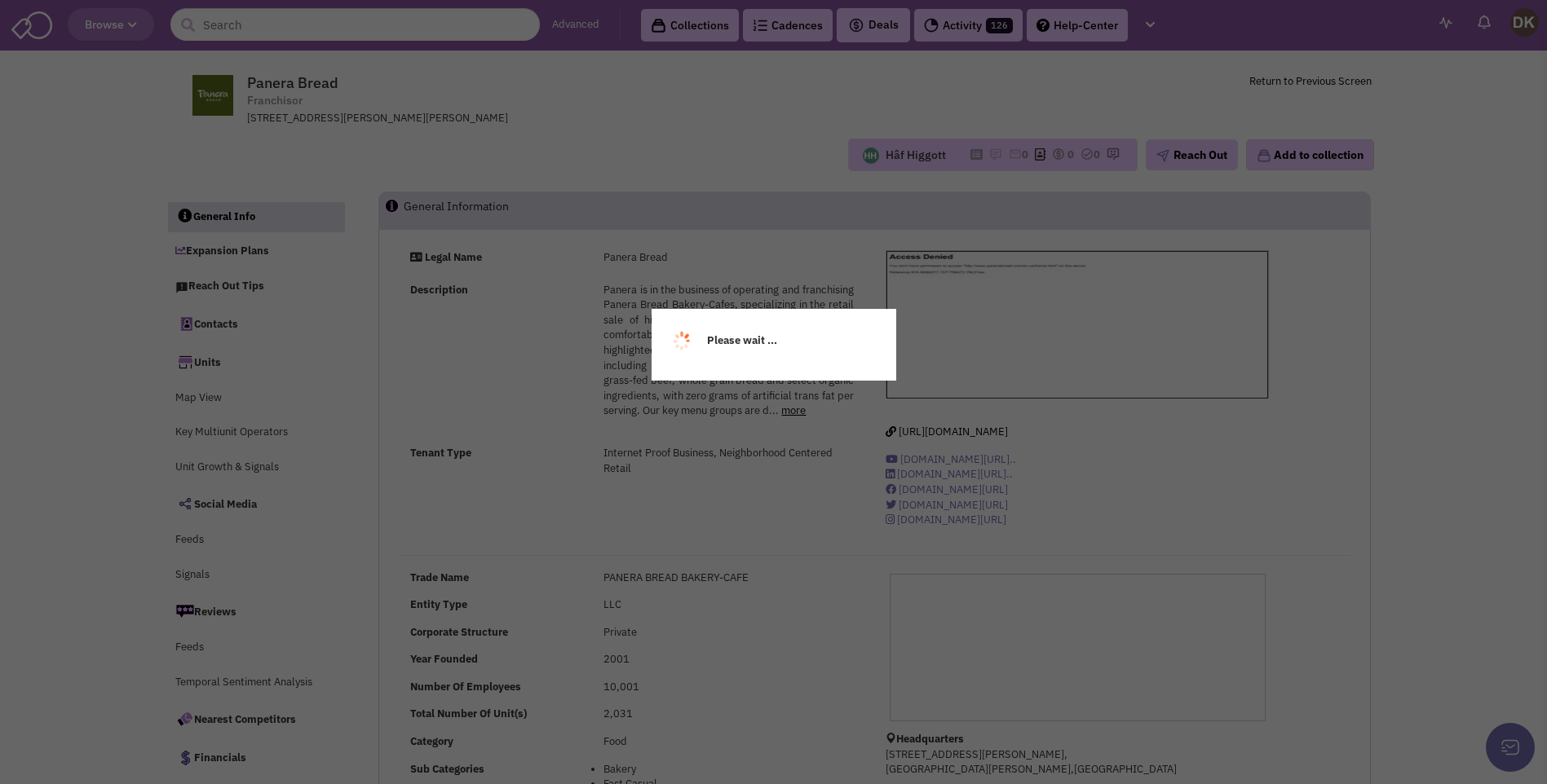
select select
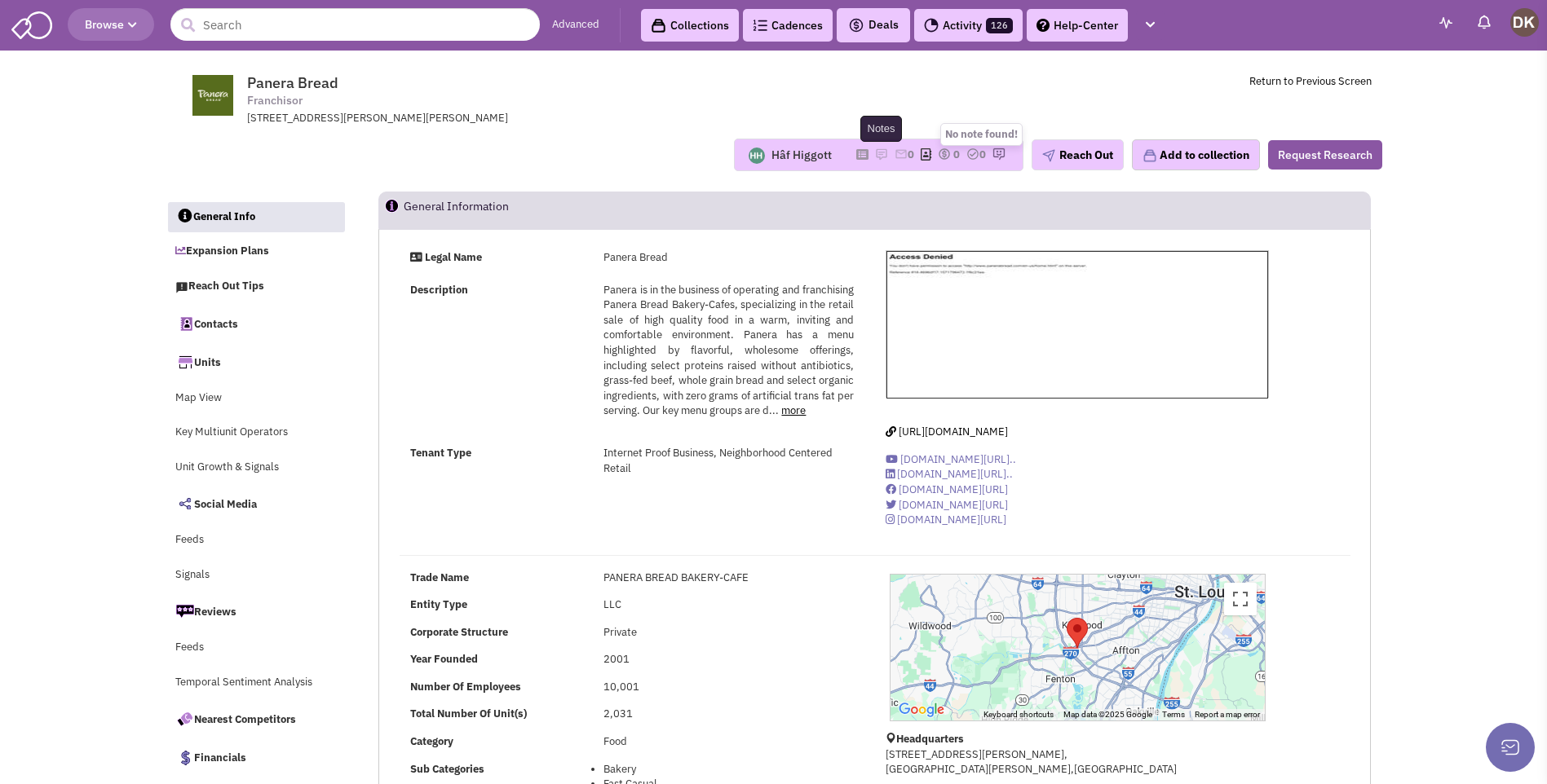
click at [875, 156] on img at bounding box center [882, 154] width 13 height 13
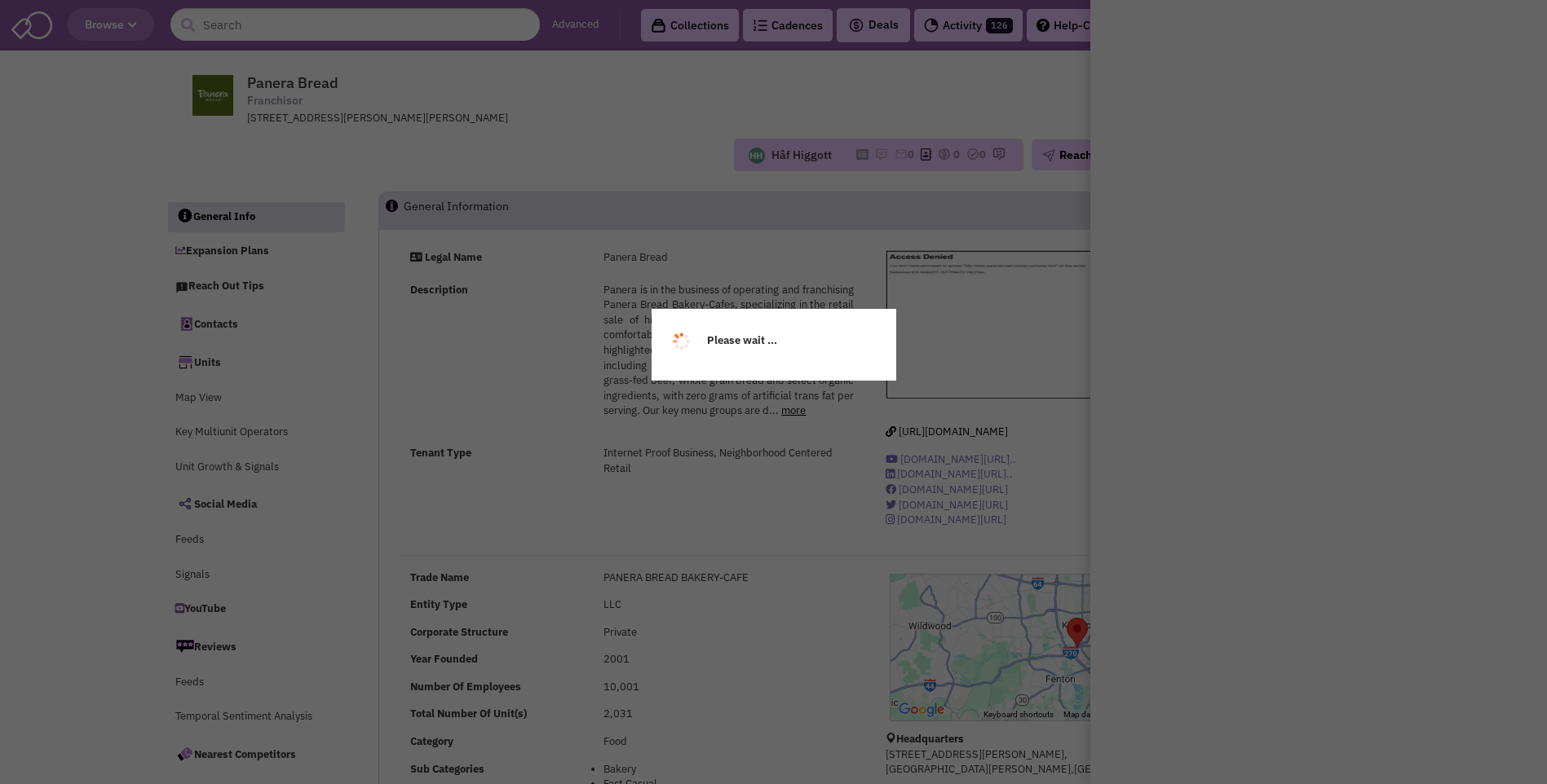
select select
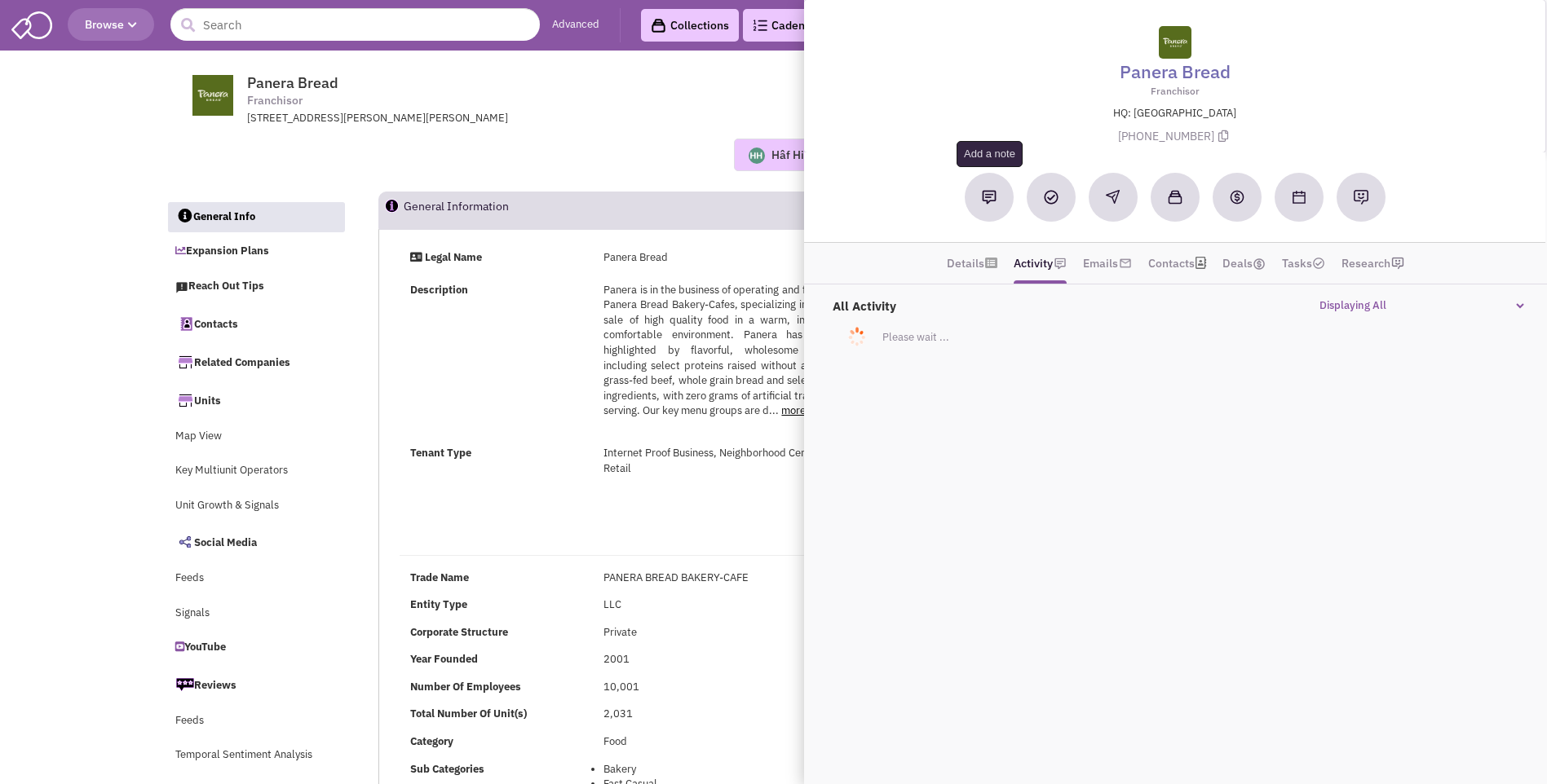
click at [982, 198] on img at bounding box center [989, 198] width 15 height 15
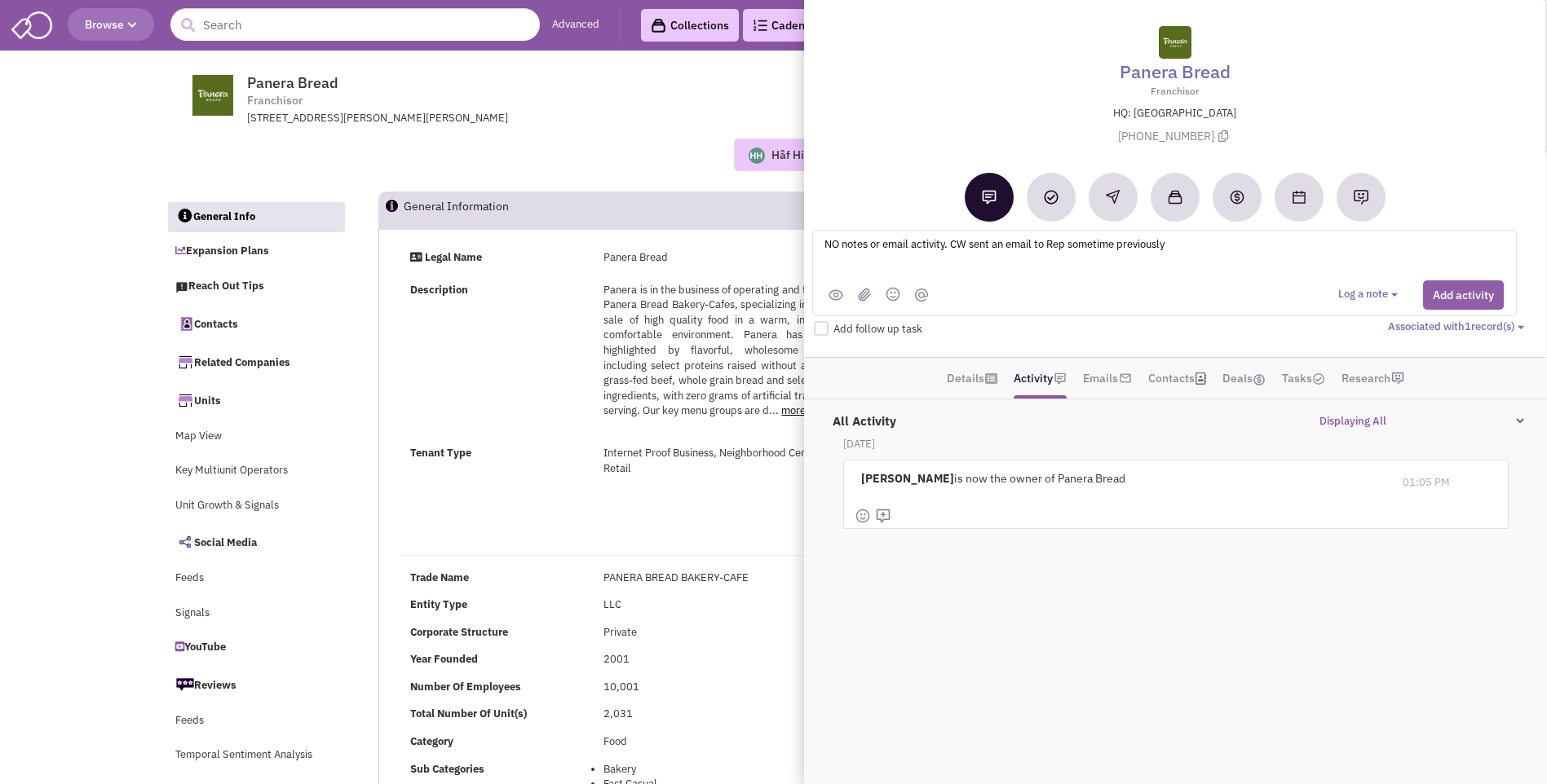
type textarea "NO notes or email activity. CW sent an email to Rep sometime previously"
click at [1448, 297] on button "Add activity" at bounding box center [1463, 295] width 81 height 29
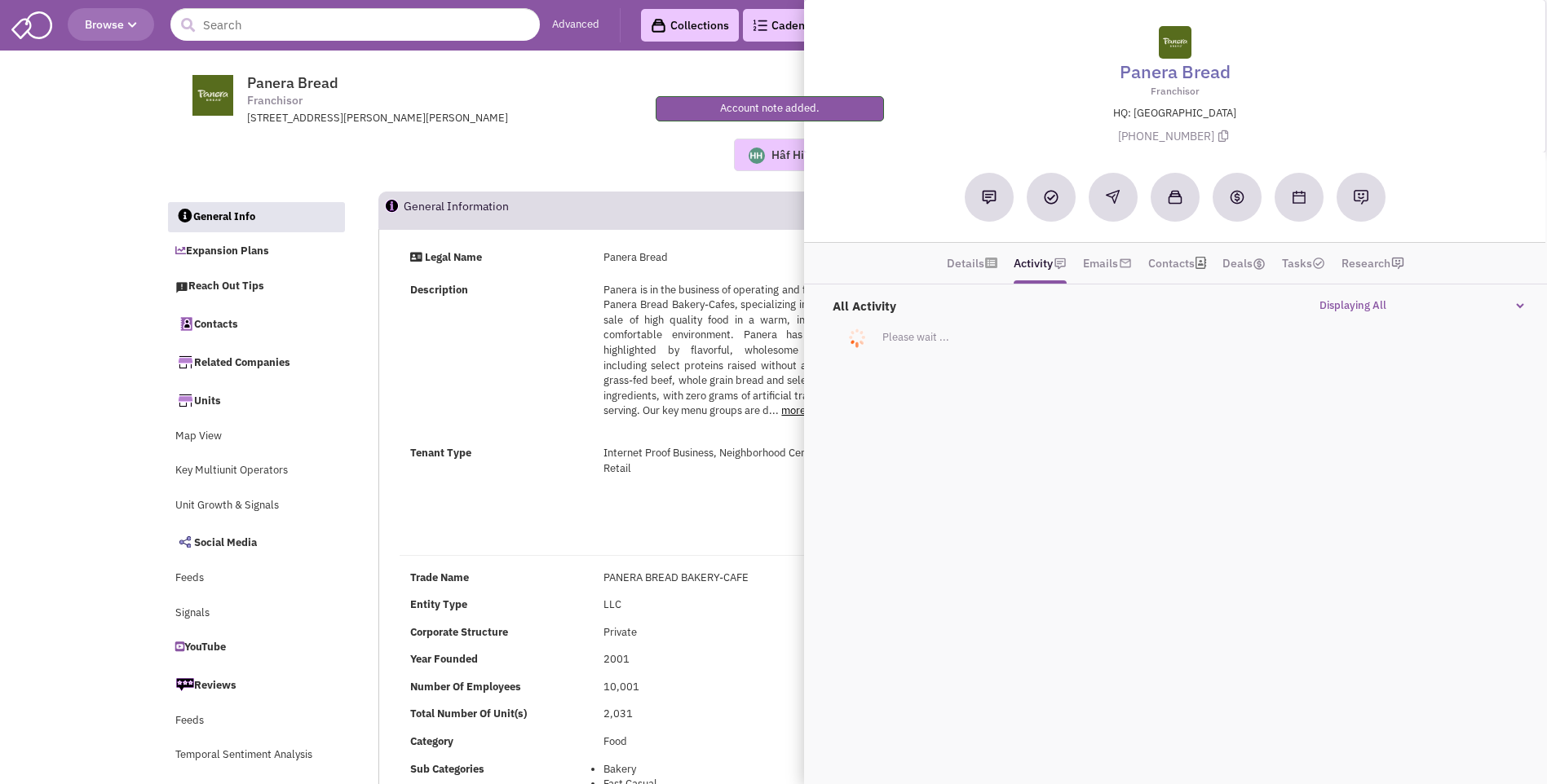
click at [564, 175] on div "Hâf Higgott No note found! 0 0 0 Reach Out Add to collection" at bounding box center [774, 154] width 1237 height 57
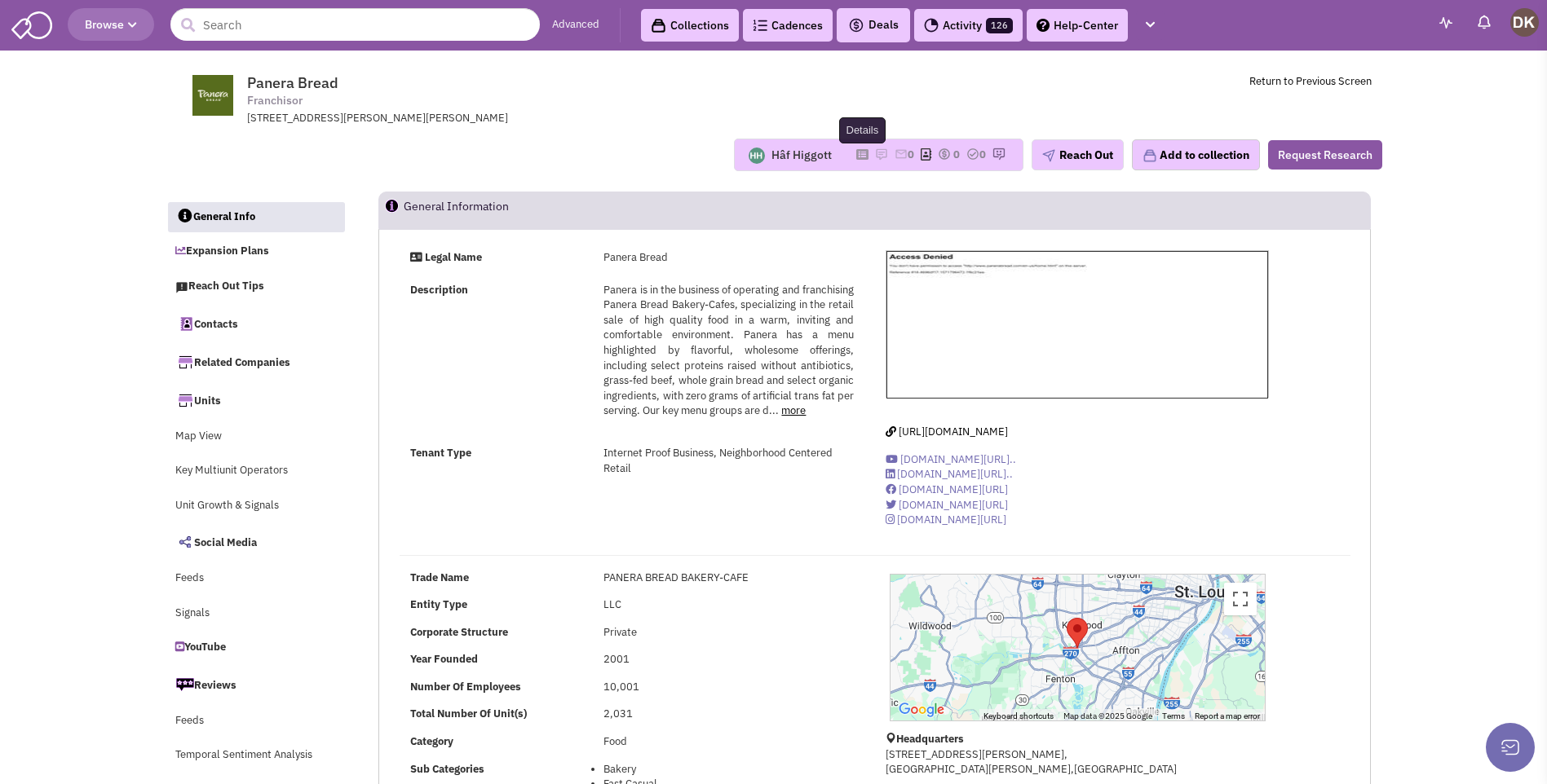
click at [856, 154] on icon at bounding box center [861, 154] width 12 height 9
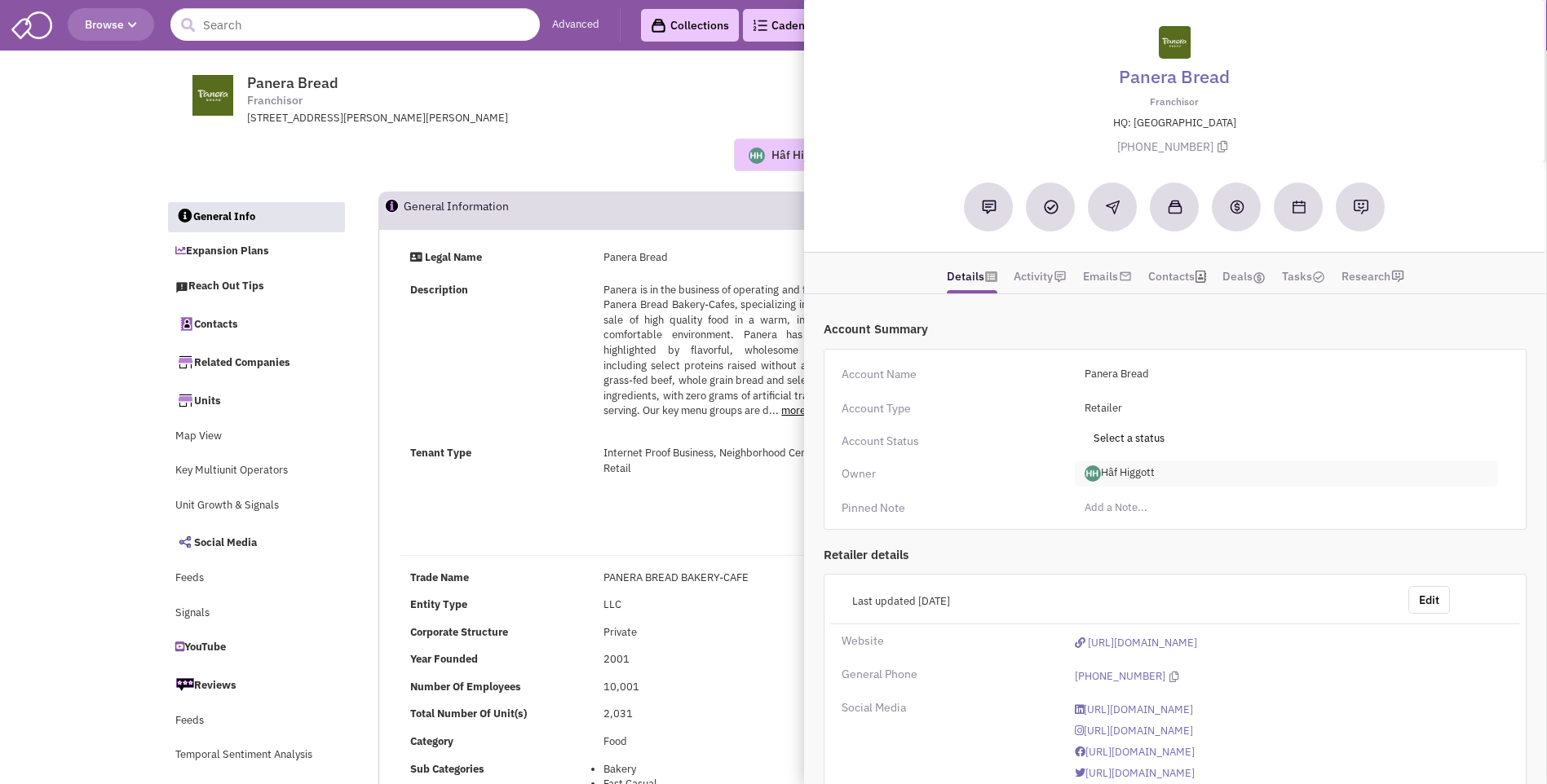
click at [1151, 475] on span "Hâf Higgott" at bounding box center [1286, 473] width 424 height 26
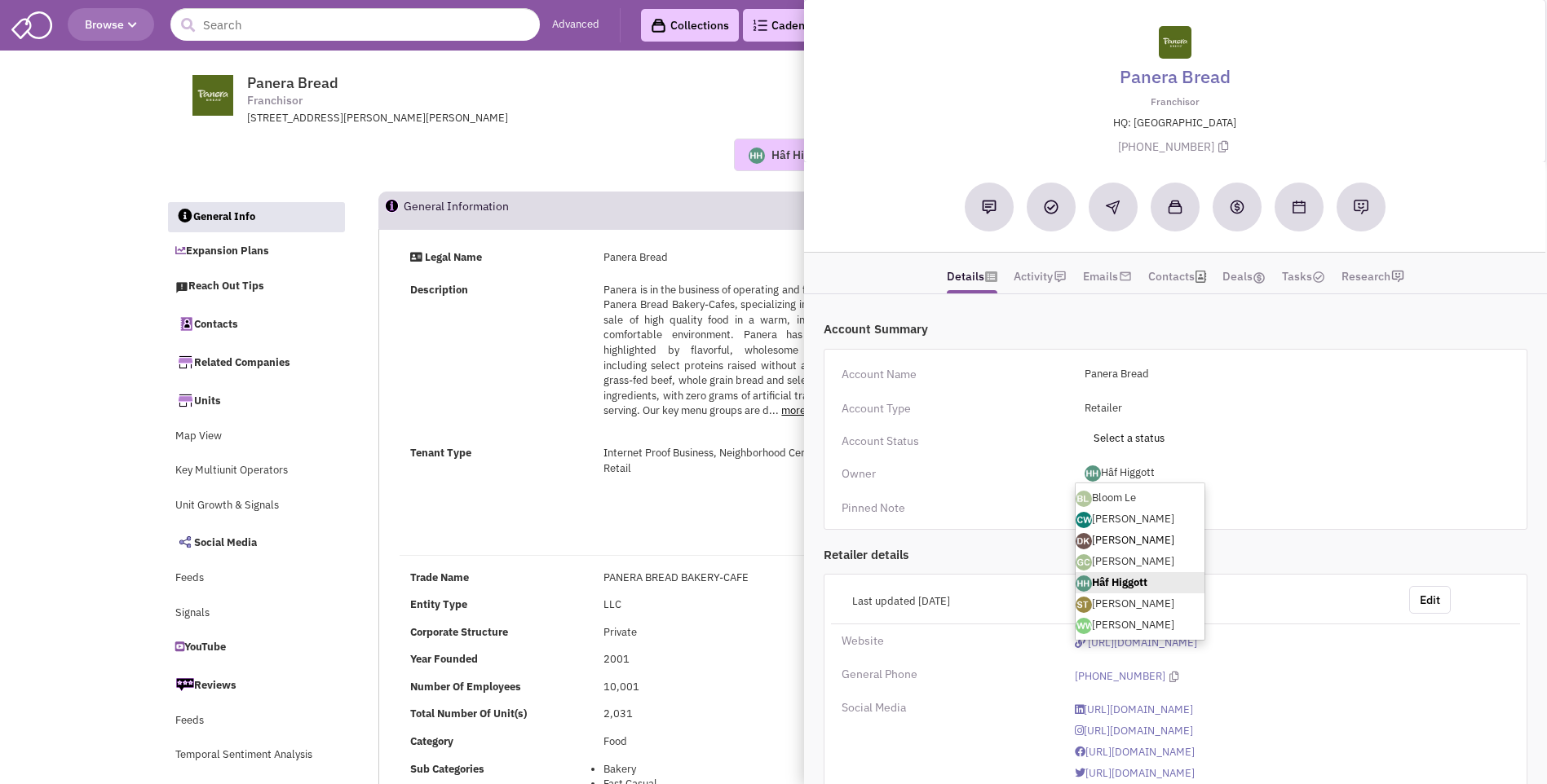
click at [1121, 540] on link "[PERSON_NAME]" at bounding box center [1140, 540] width 129 height 21
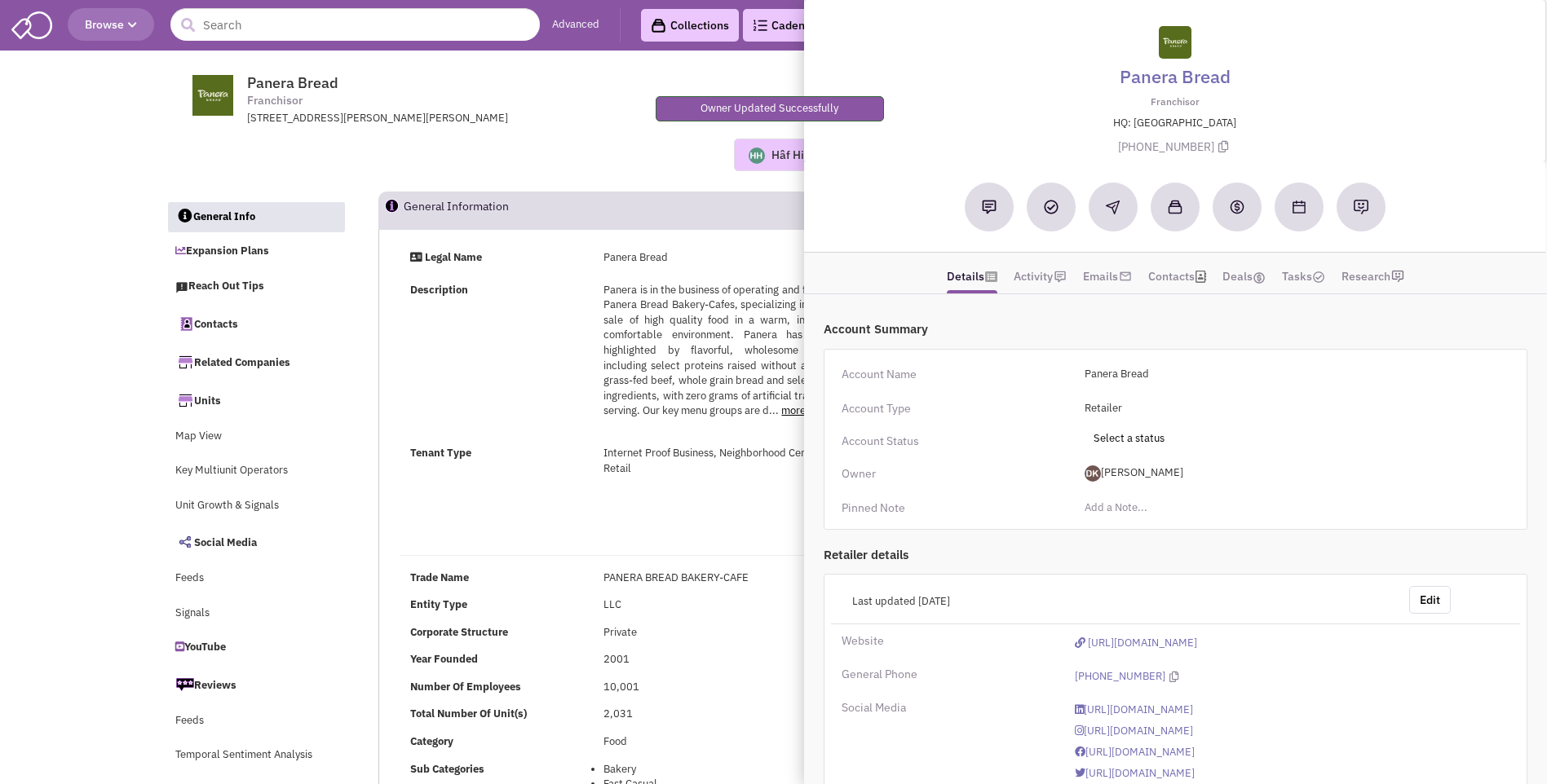
click at [559, 164] on div "Hâf Higgott No note found! 0 0 0 Reach Out Add to collection" at bounding box center [774, 154] width 1237 height 32
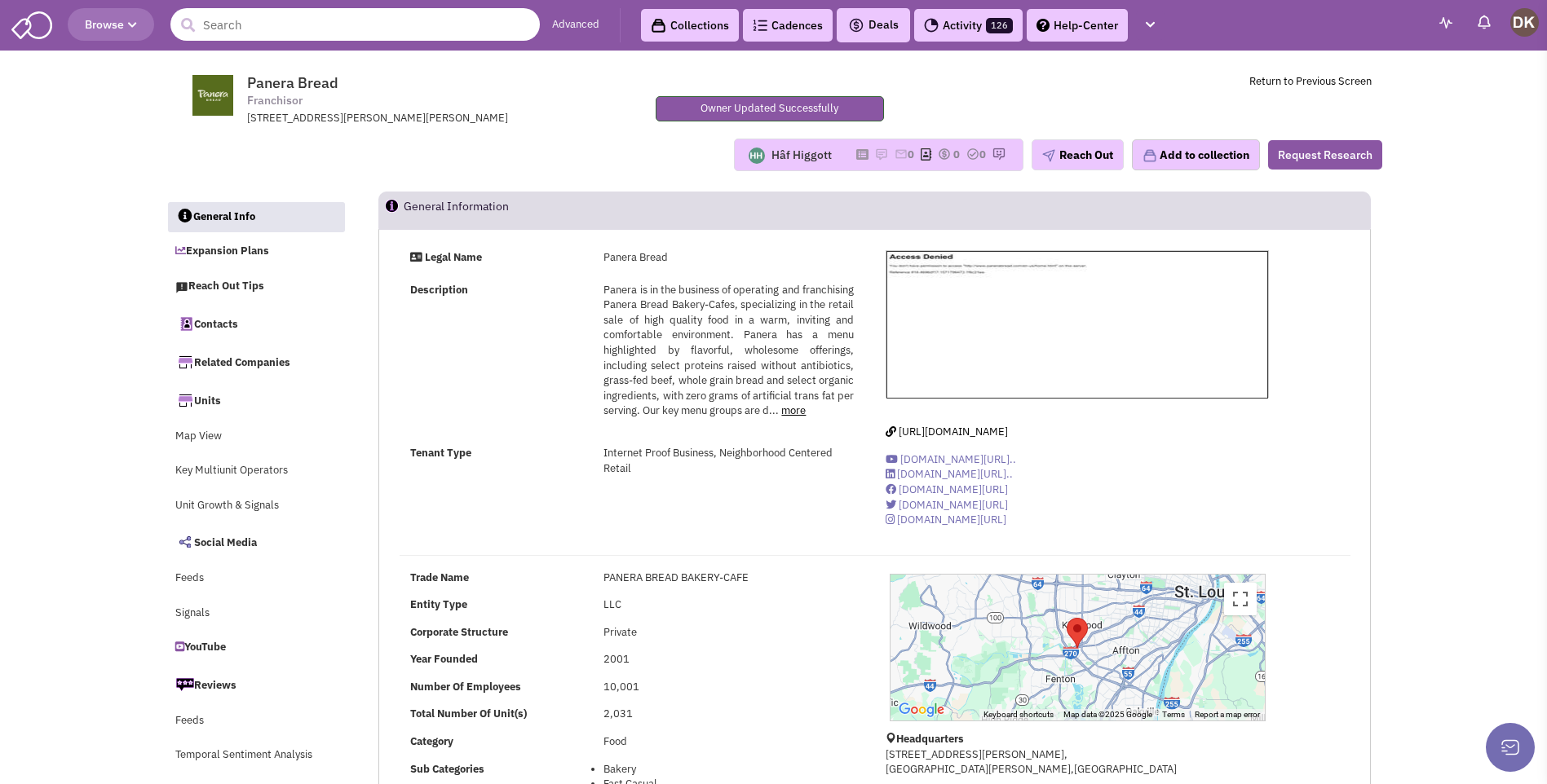
click at [230, 21] on input "text" at bounding box center [355, 24] width 370 height 32
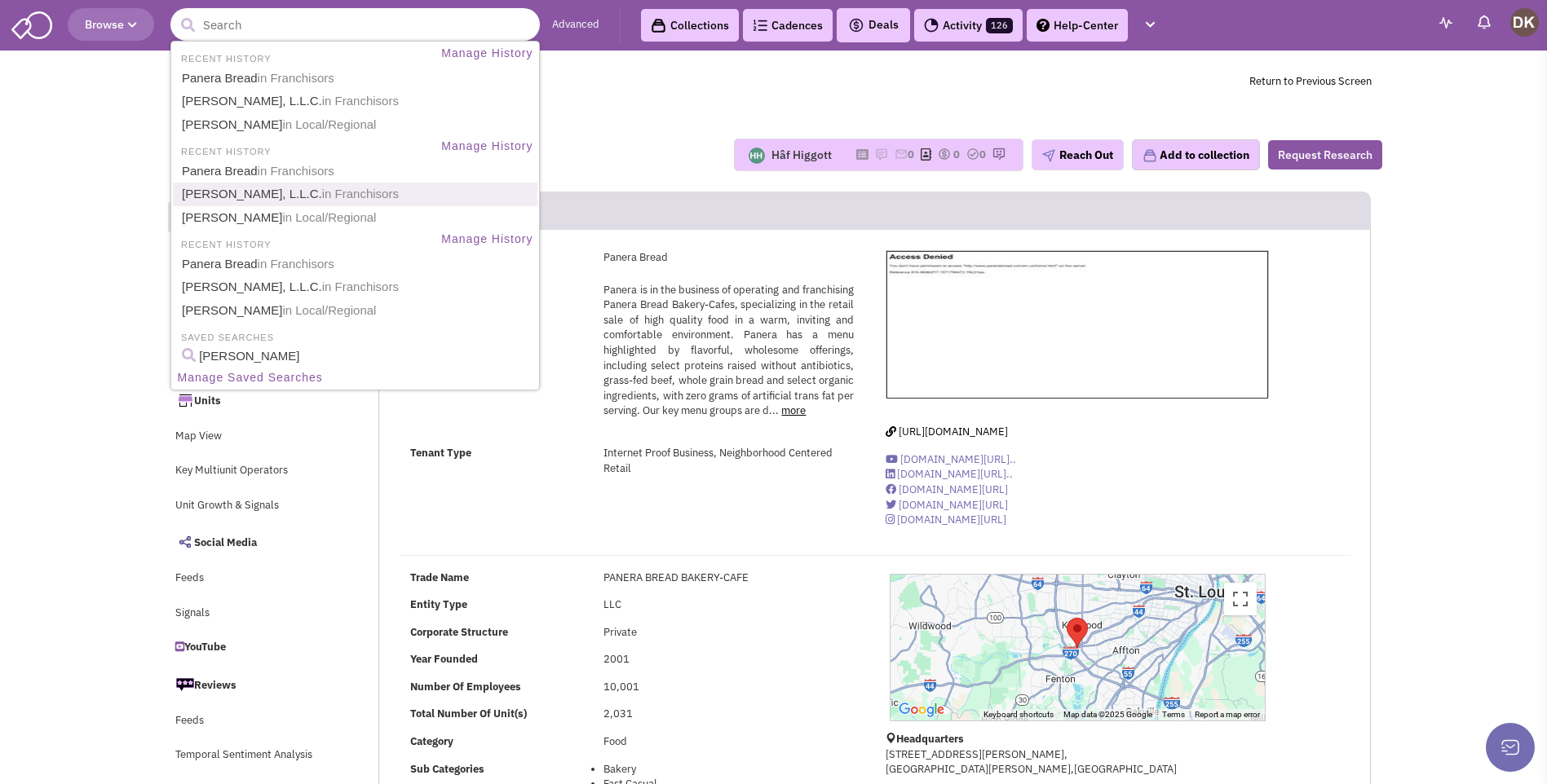
click at [245, 199] on link "Kahala Franchising, L.L.C. in Franchisors" at bounding box center [356, 195] width 359 height 22
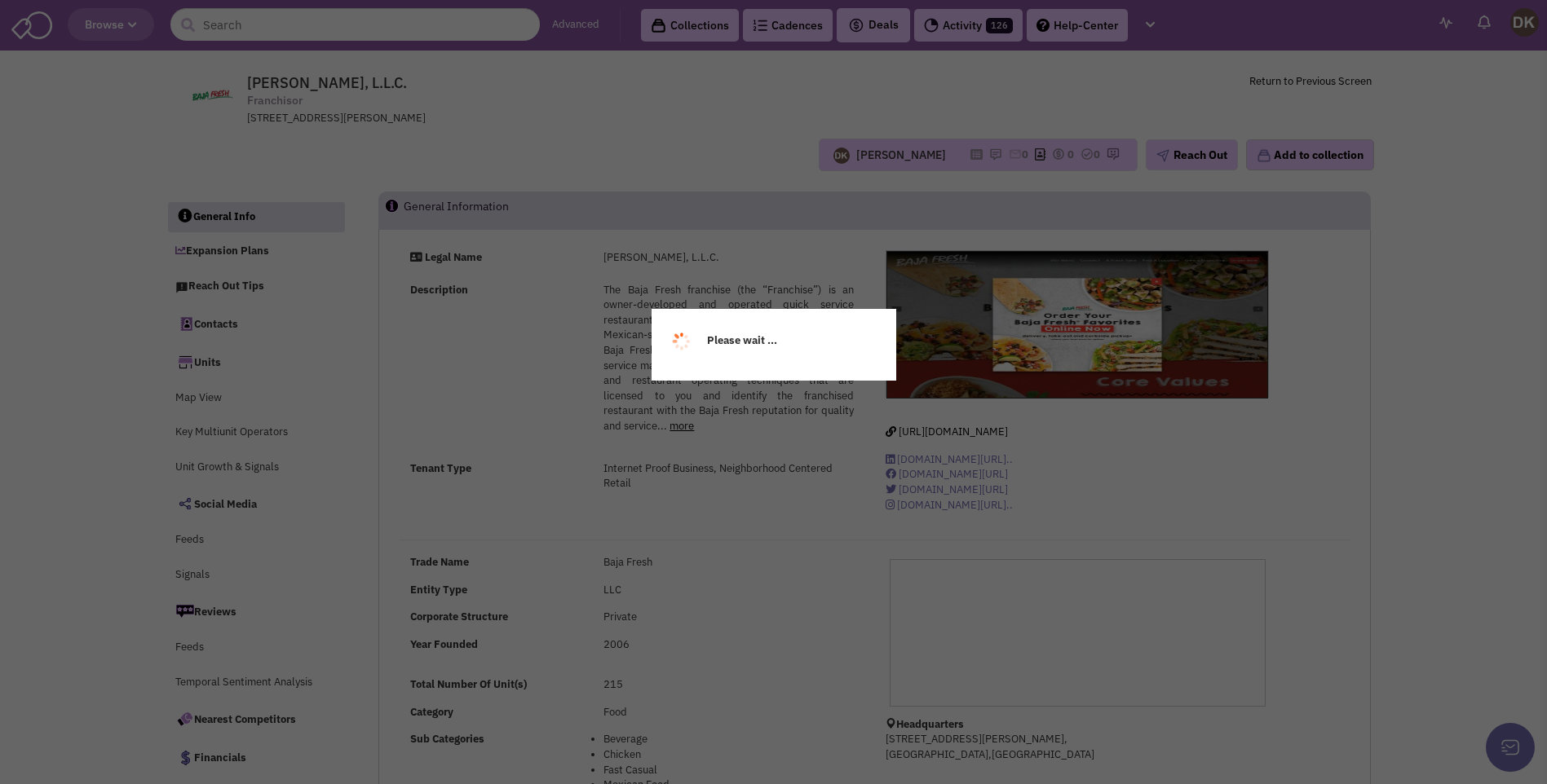
select select
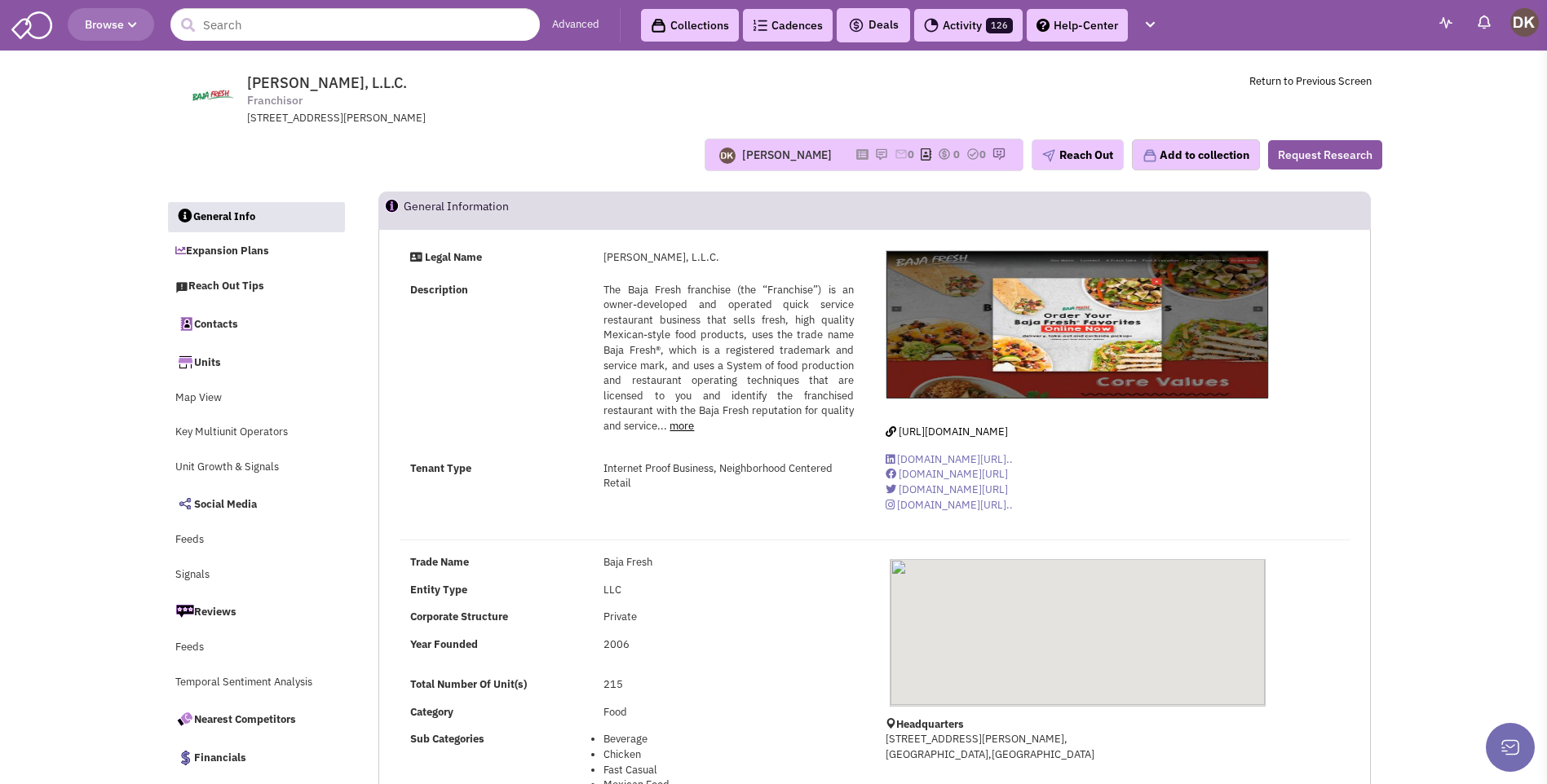
select select
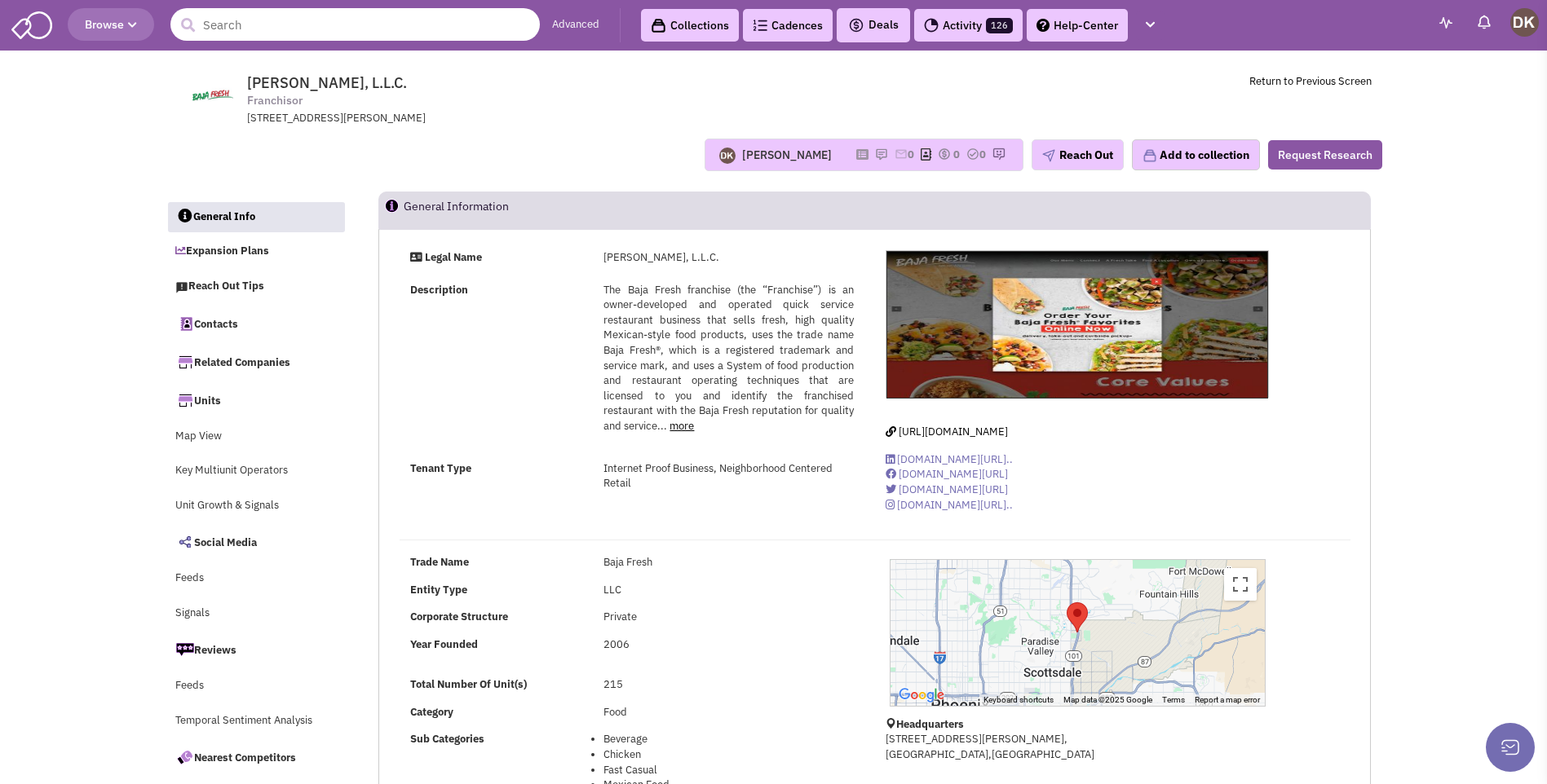
click at [356, 28] on input "text" at bounding box center [355, 24] width 370 height 32
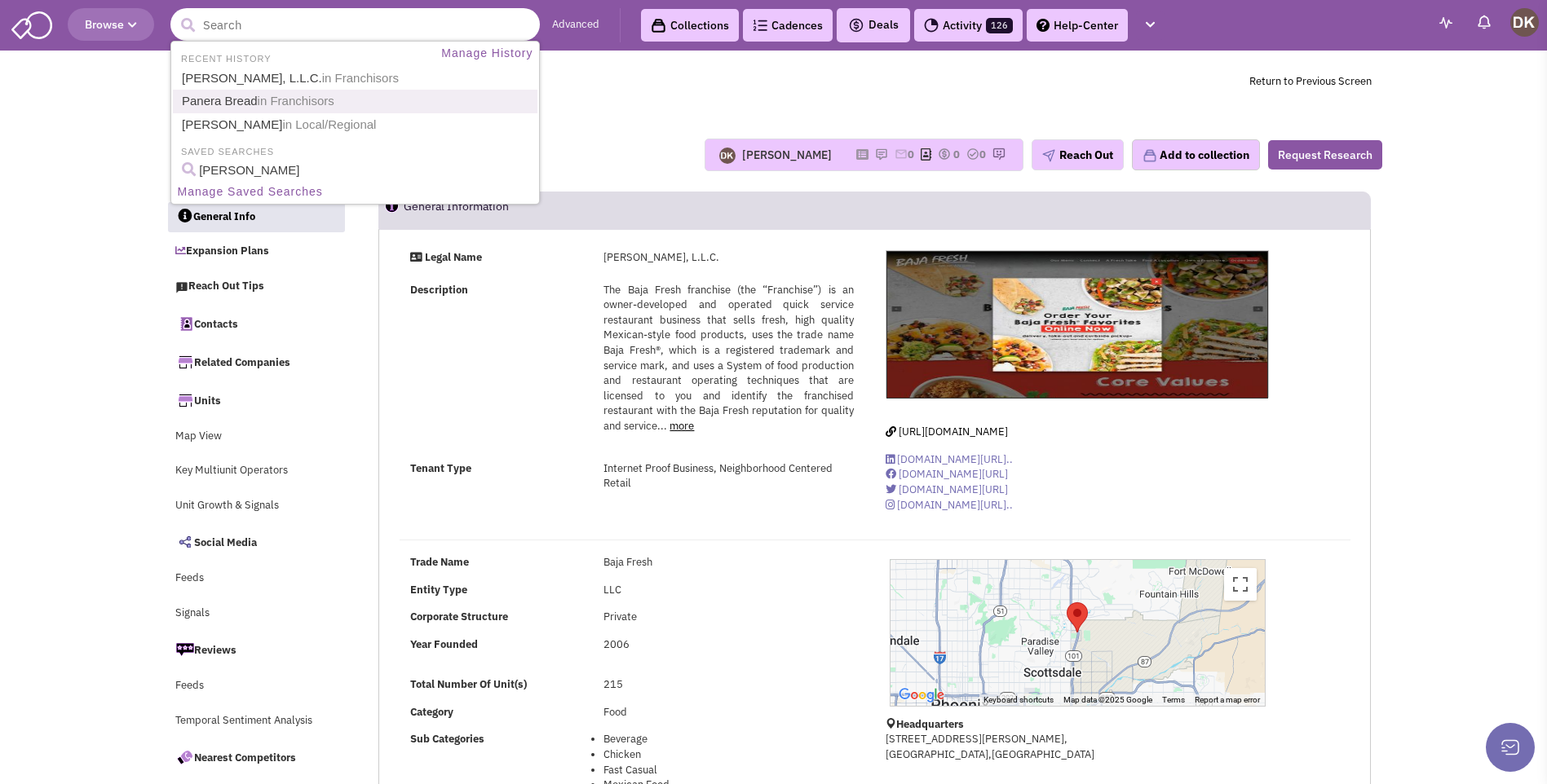
click at [278, 107] on span "in Franchisors" at bounding box center [295, 100] width 76 height 14
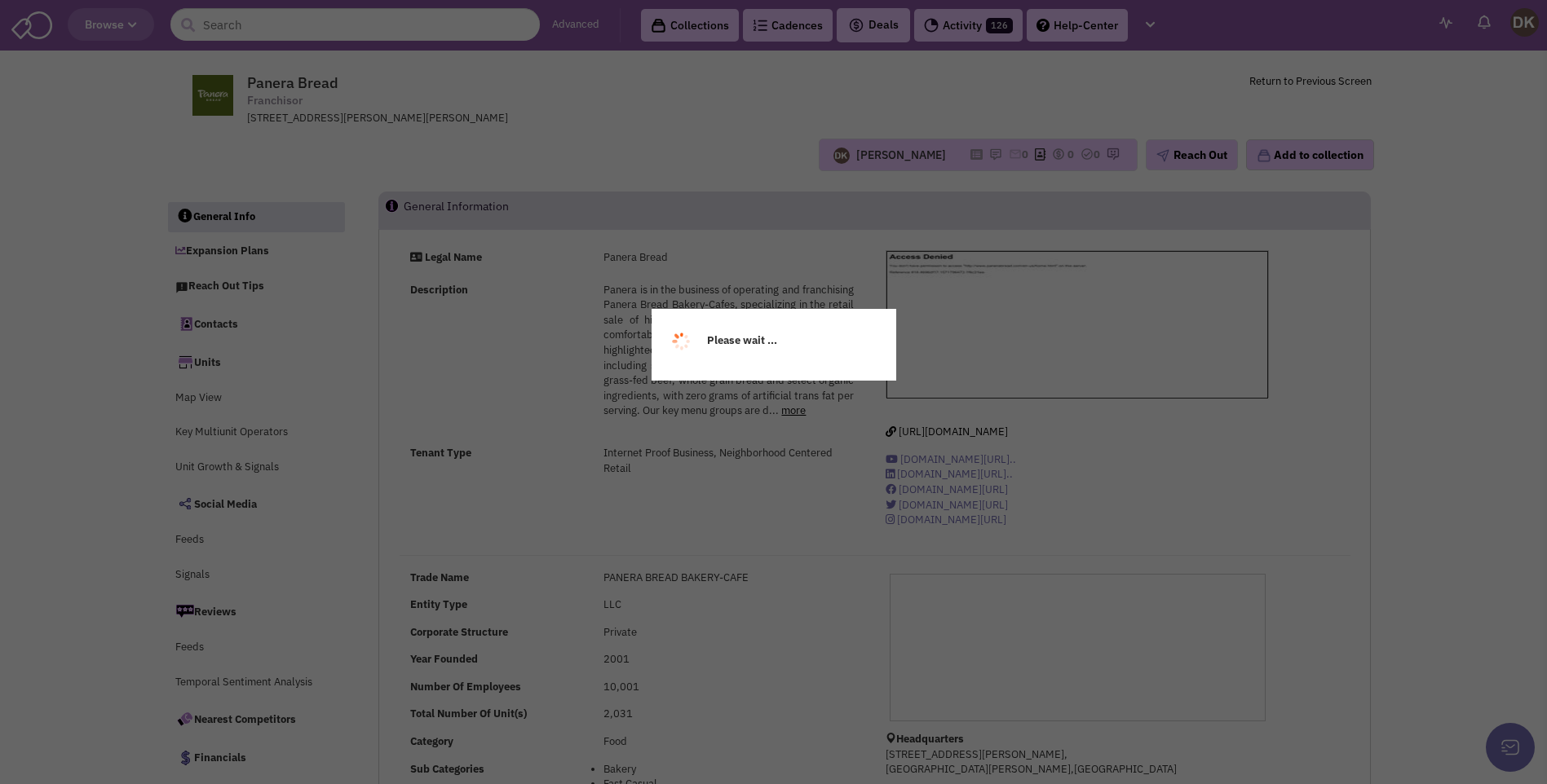
select select
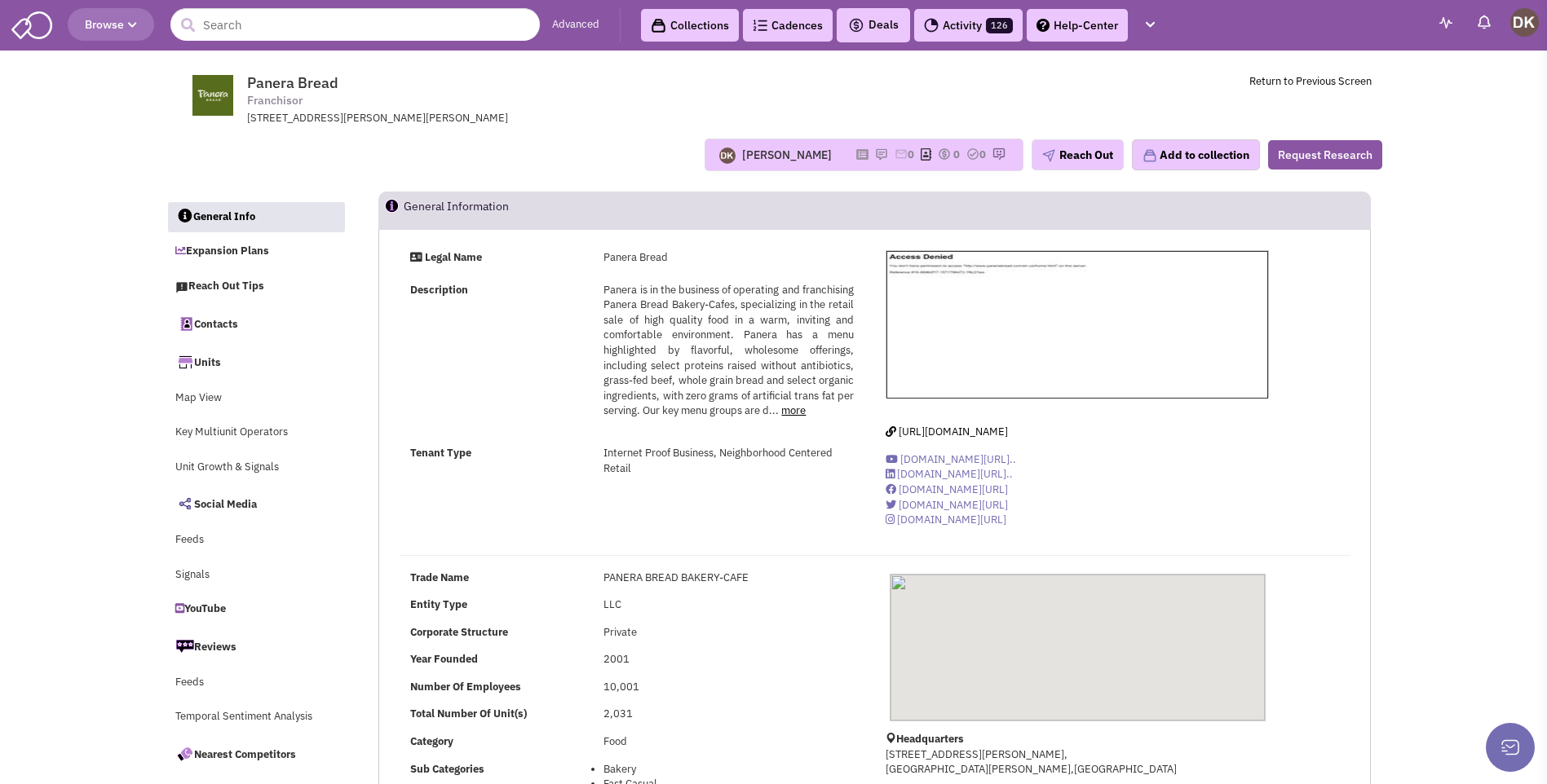
select select
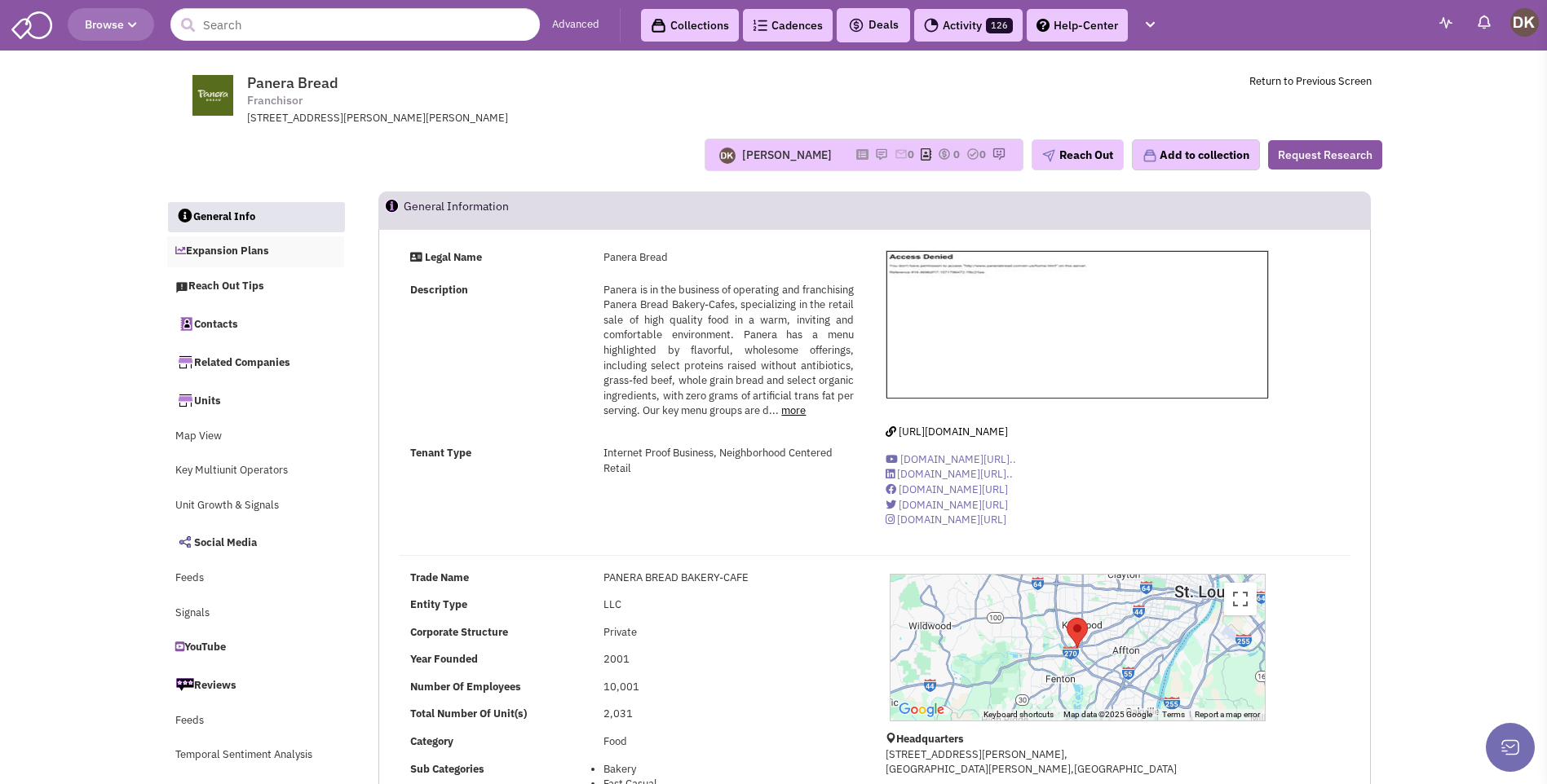
click at [250, 250] on link "Expansion Plans" at bounding box center [256, 252] width 177 height 31
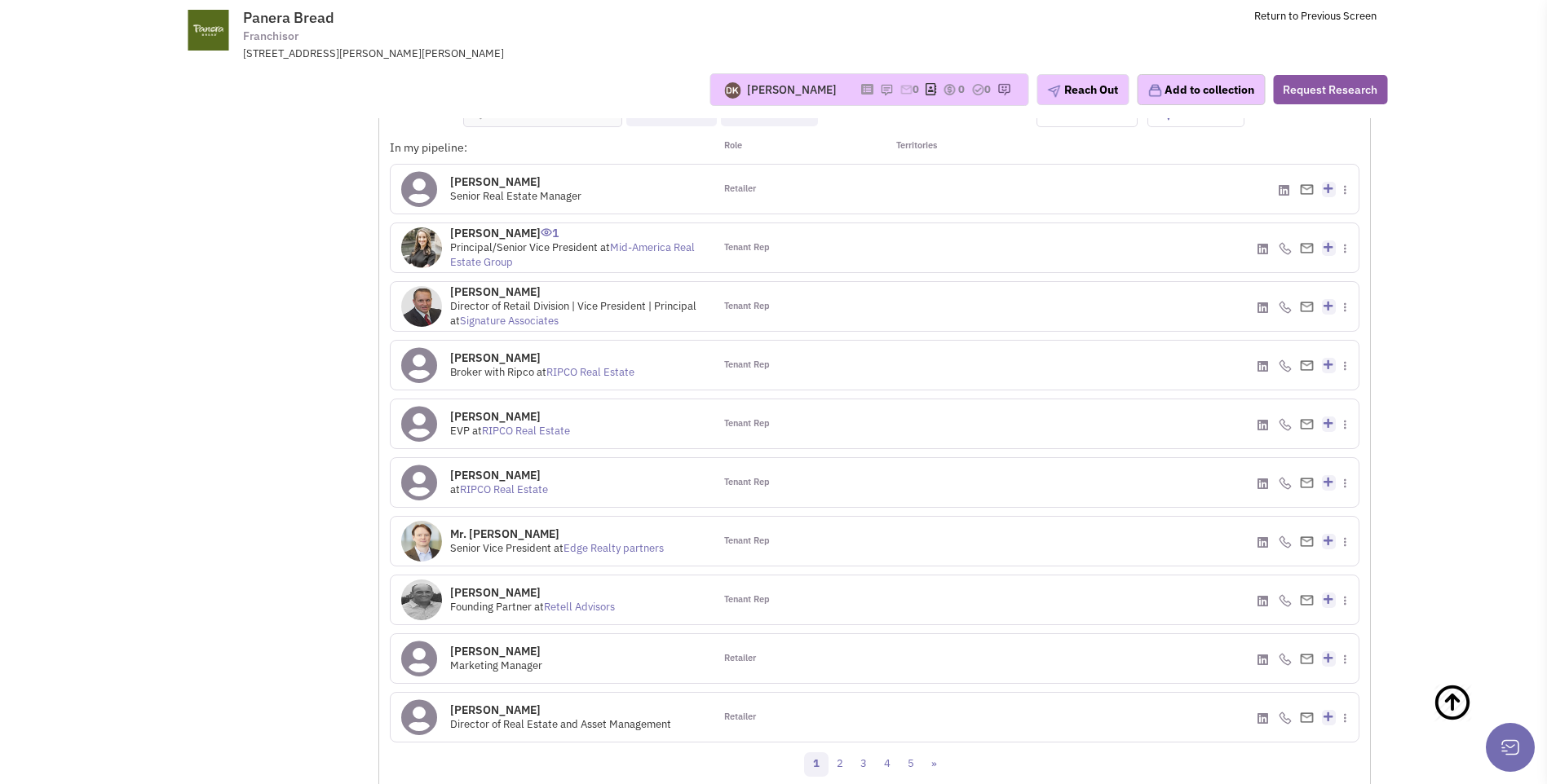
scroll to position [1486, 0]
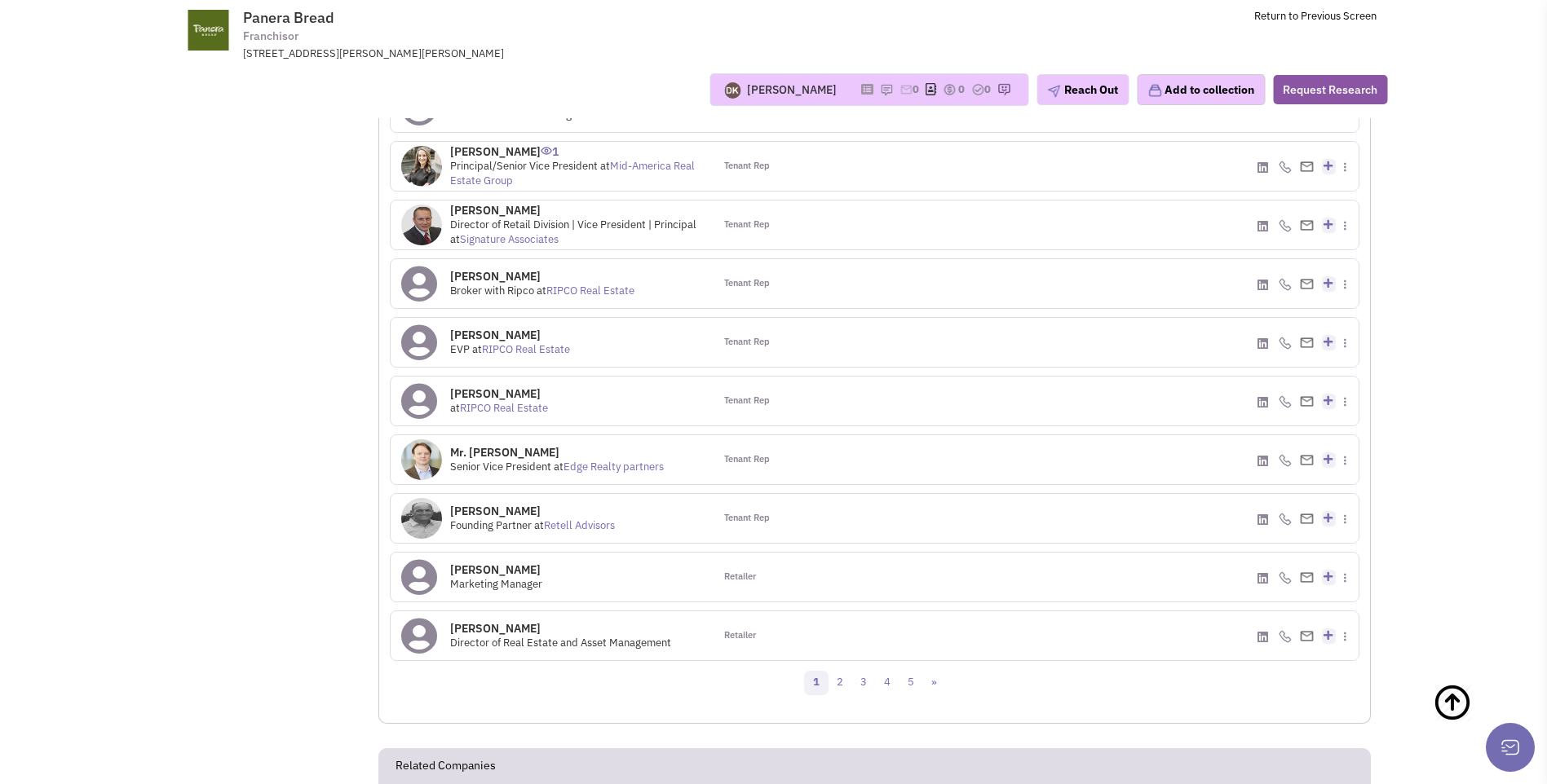
click at [426, 642] on icon at bounding box center [418, 636] width 36 height 37
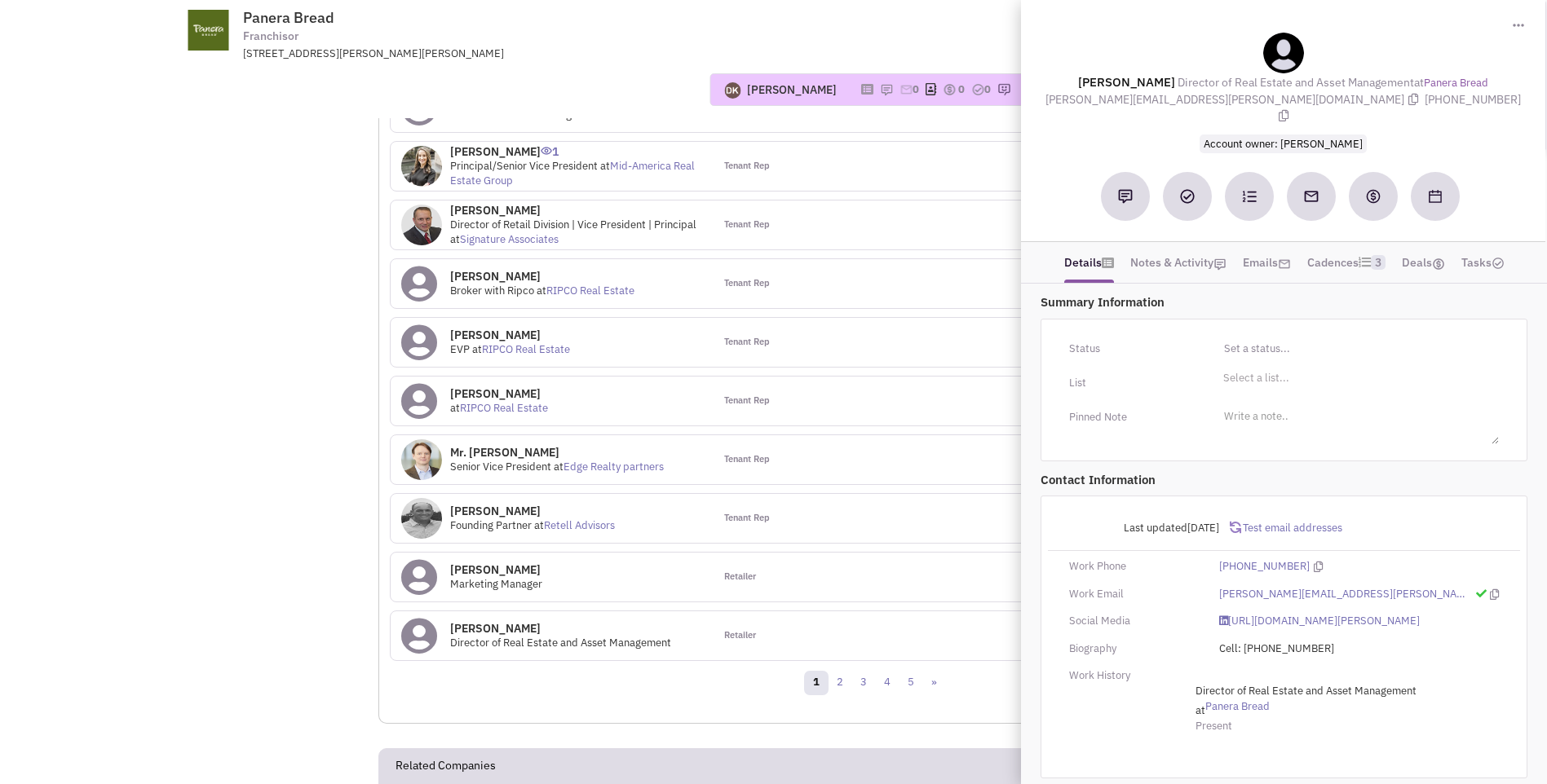
drag, startPoint x: 1073, startPoint y: 80, endPoint x: 1473, endPoint y: 101, distance: 400.6
click at [1473, 101] on div "Michael Turnquist Director of Real Estate and Asset Management at Panera Bread …" at bounding box center [1282, 91] width 508 height 119
copy div "Michael Turnquist Director of Real Estate and Asset Management at Panera Bread …"
click at [1128, 189] on img at bounding box center [1125, 197] width 15 height 15
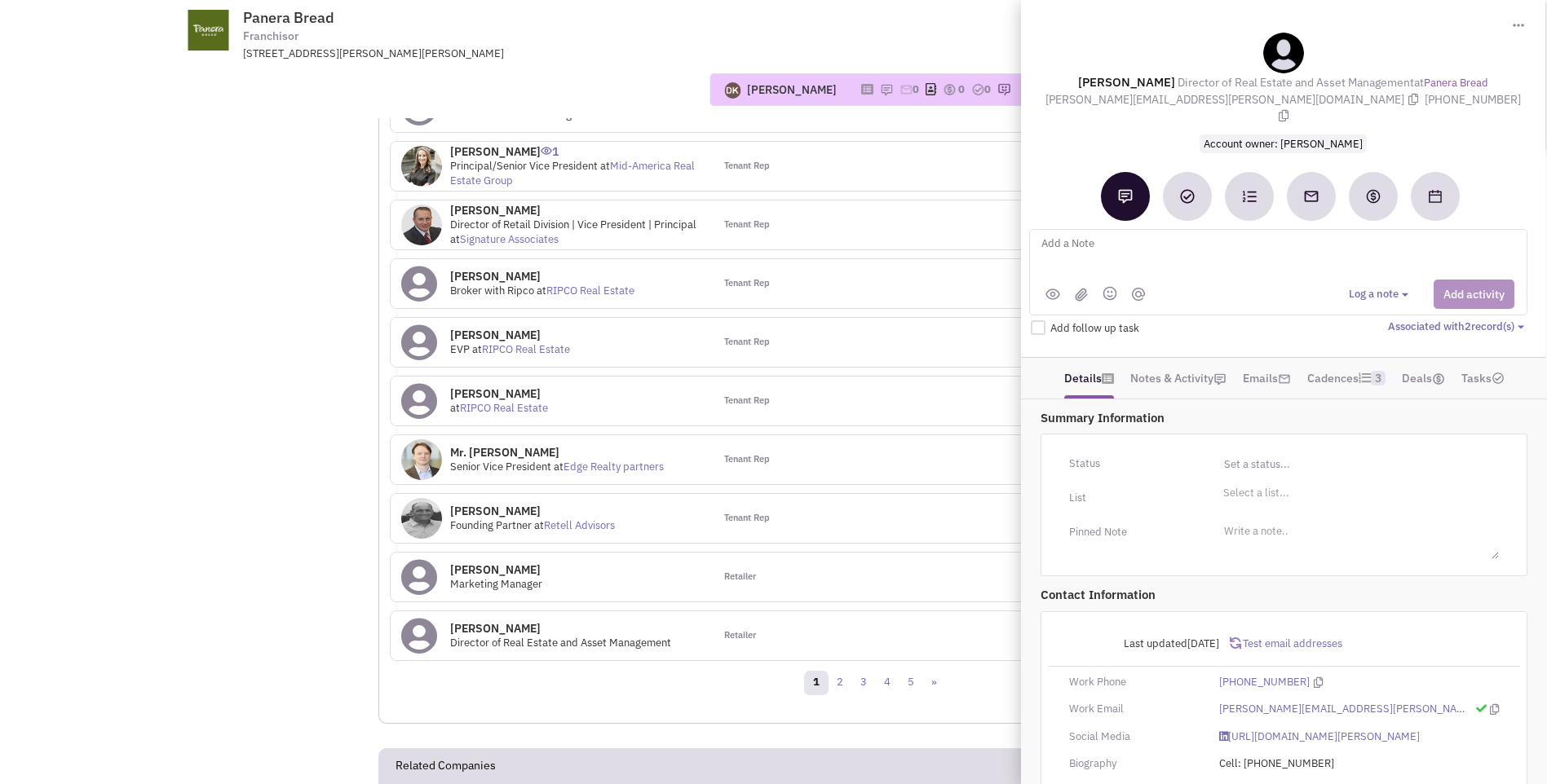
click at [1075, 234] on textarea at bounding box center [1241, 256] width 404 height 45
type textarea "s"
type textarea "email addres was kicked back - sent LinkedIn message to Michael Turnquist"
click at [1460, 284] on button "Add activity" at bounding box center [1473, 294] width 81 height 29
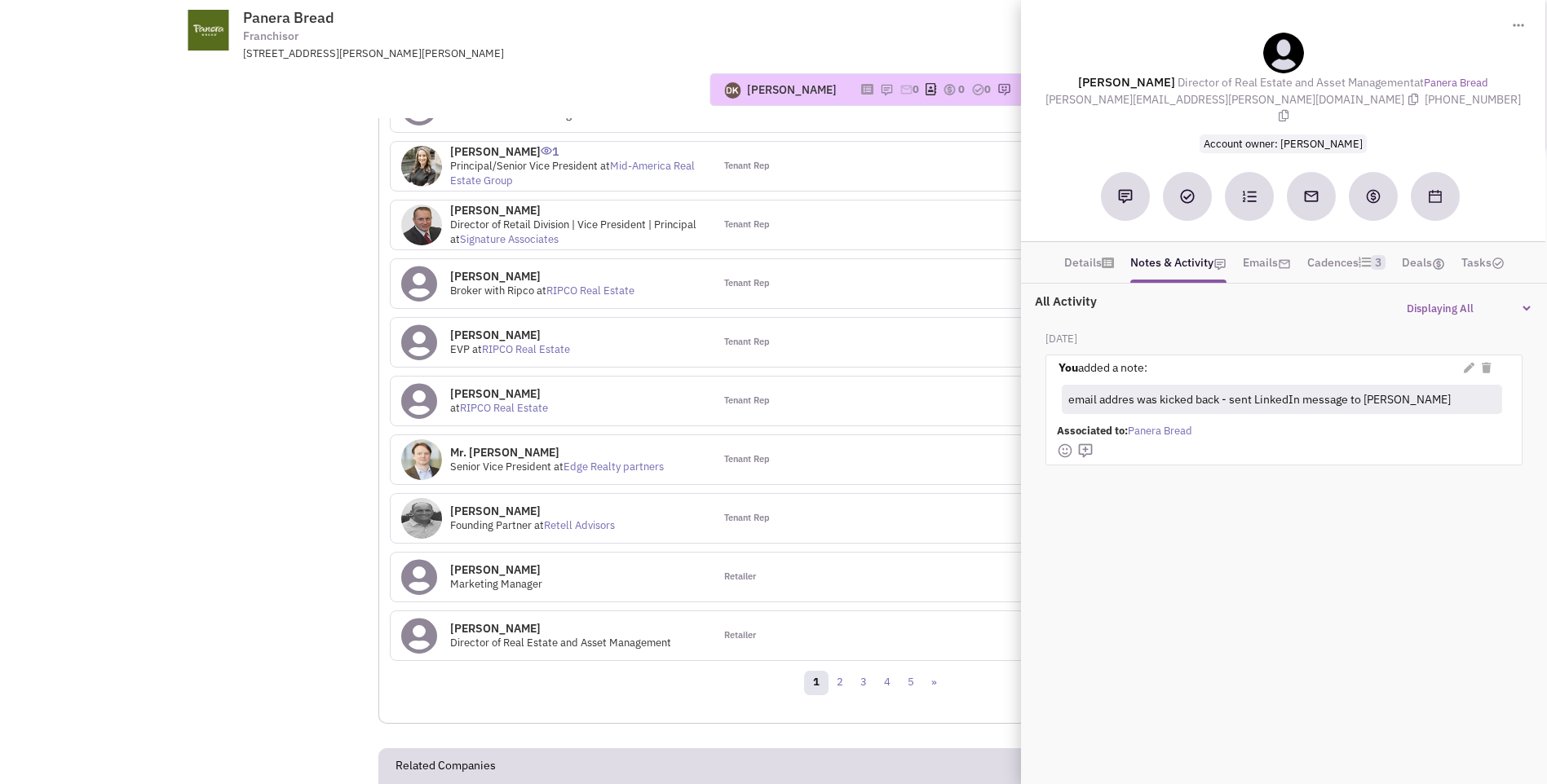
click at [818, 175] on div "Tenant Rep" at bounding box center [794, 165] width 162 height 49
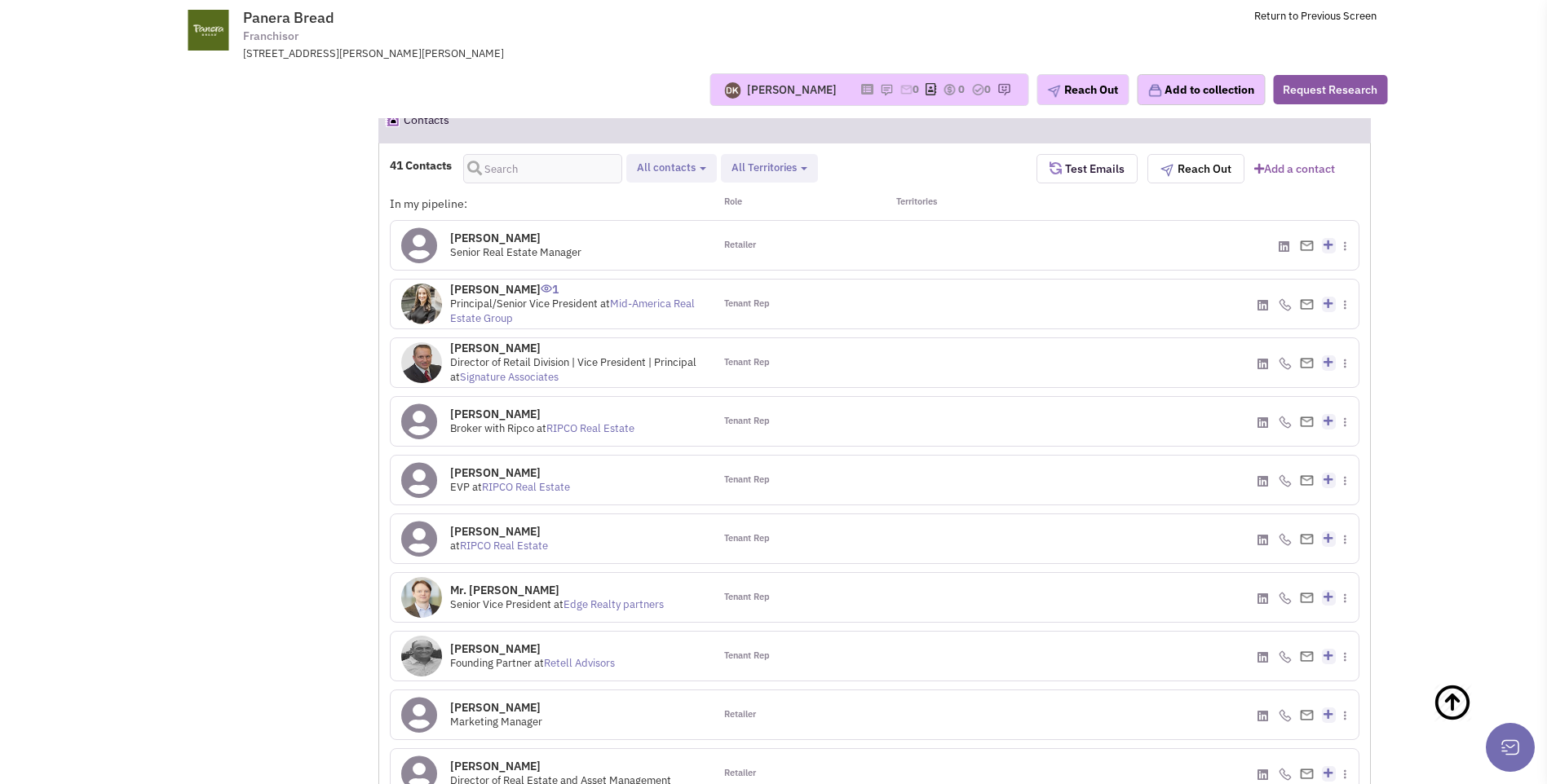
scroll to position [1323, 0]
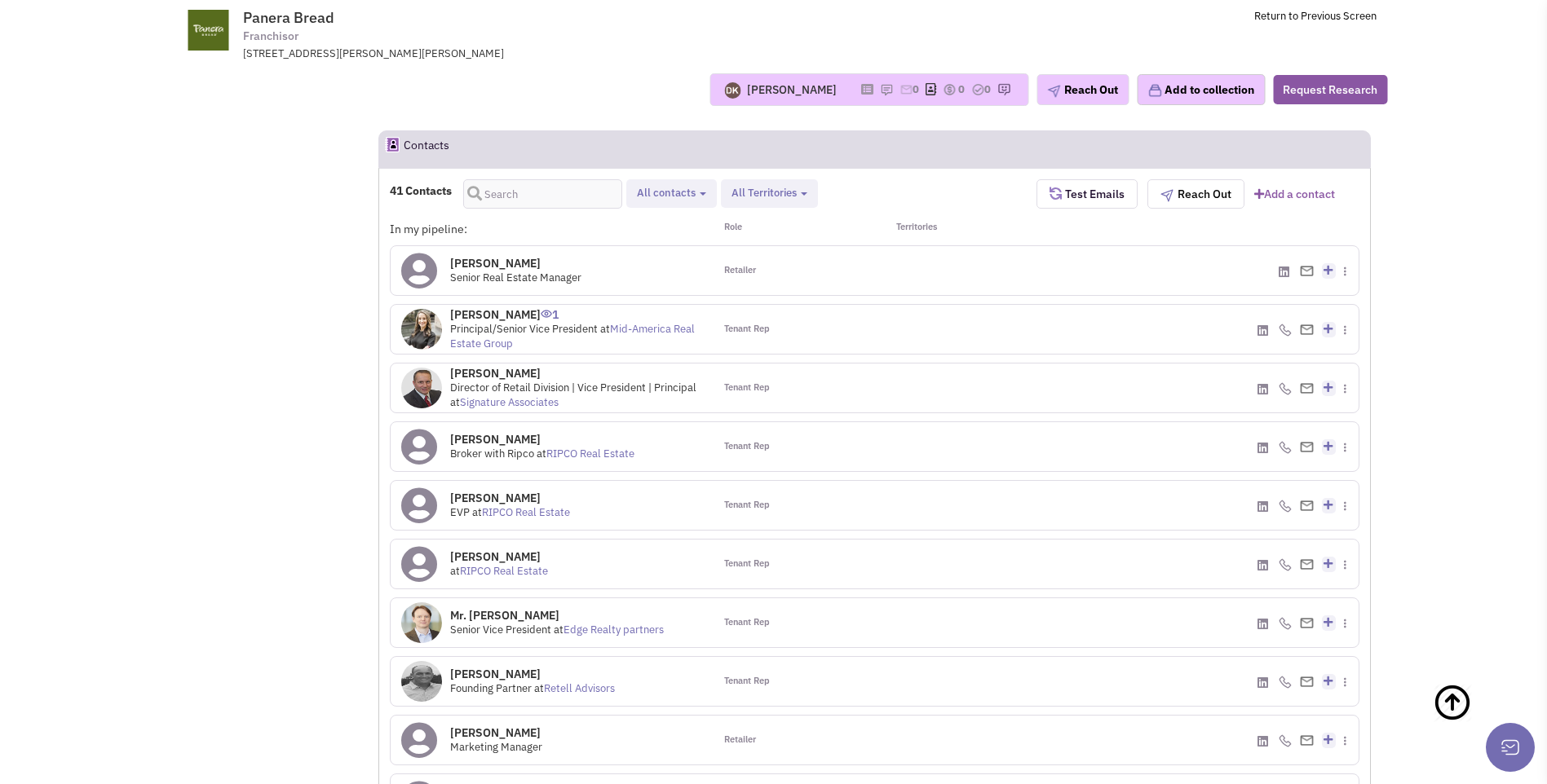
click at [427, 278] on icon at bounding box center [418, 271] width 36 height 37
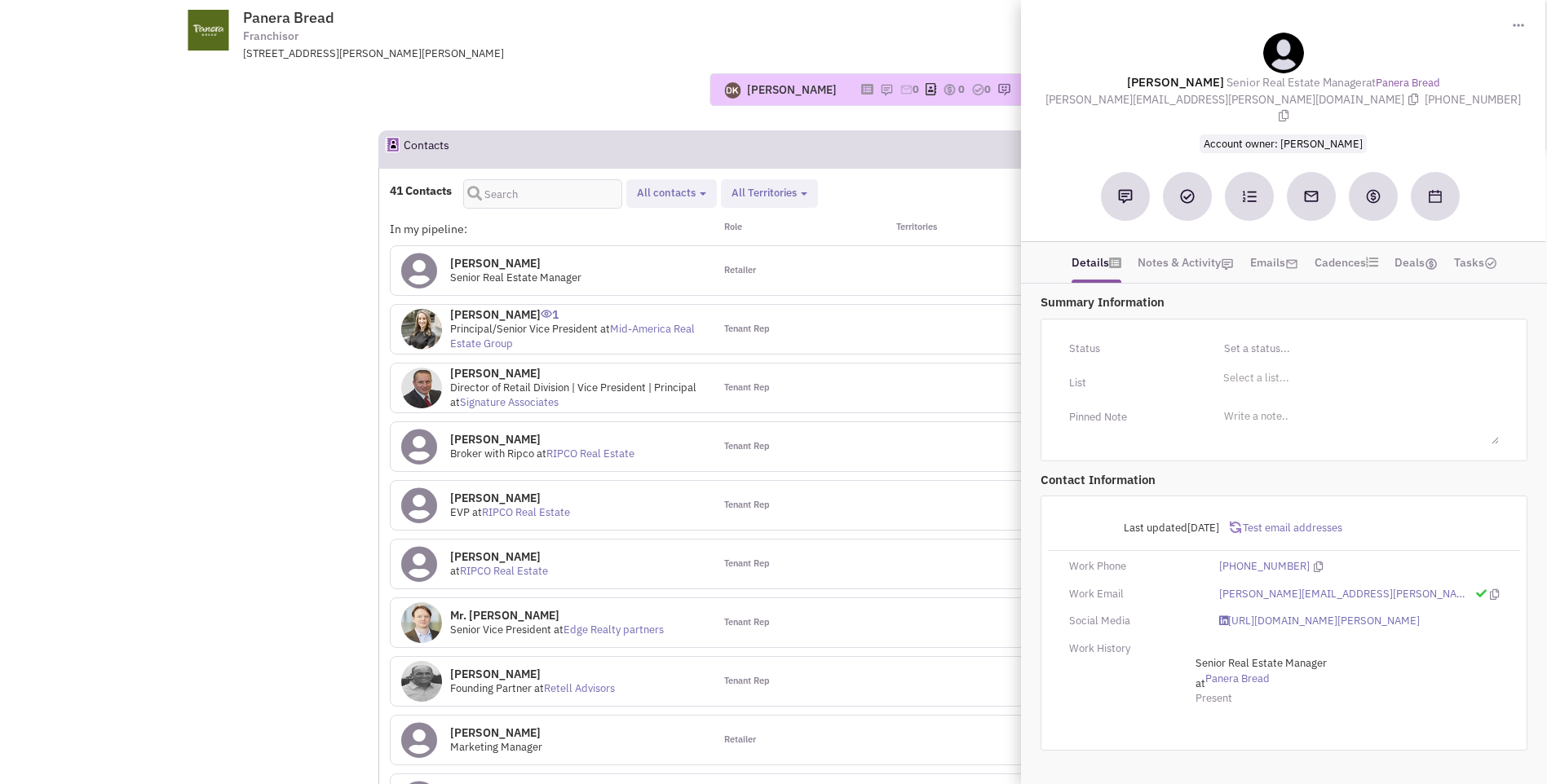
drag, startPoint x: 1124, startPoint y: 83, endPoint x: 1448, endPoint y: 104, distance: 324.7
click at [1448, 104] on div "Amanda Aldridge Senior Real Estate Manager at Panera Bread amanda.aldridge@pane…" at bounding box center [1282, 91] width 508 height 119
copy div "Amanda Aldridge Senior Real Estate Manager at Panera Bread amanda.aldridge@pane…"
click at [1128, 189] on img at bounding box center [1125, 197] width 15 height 15
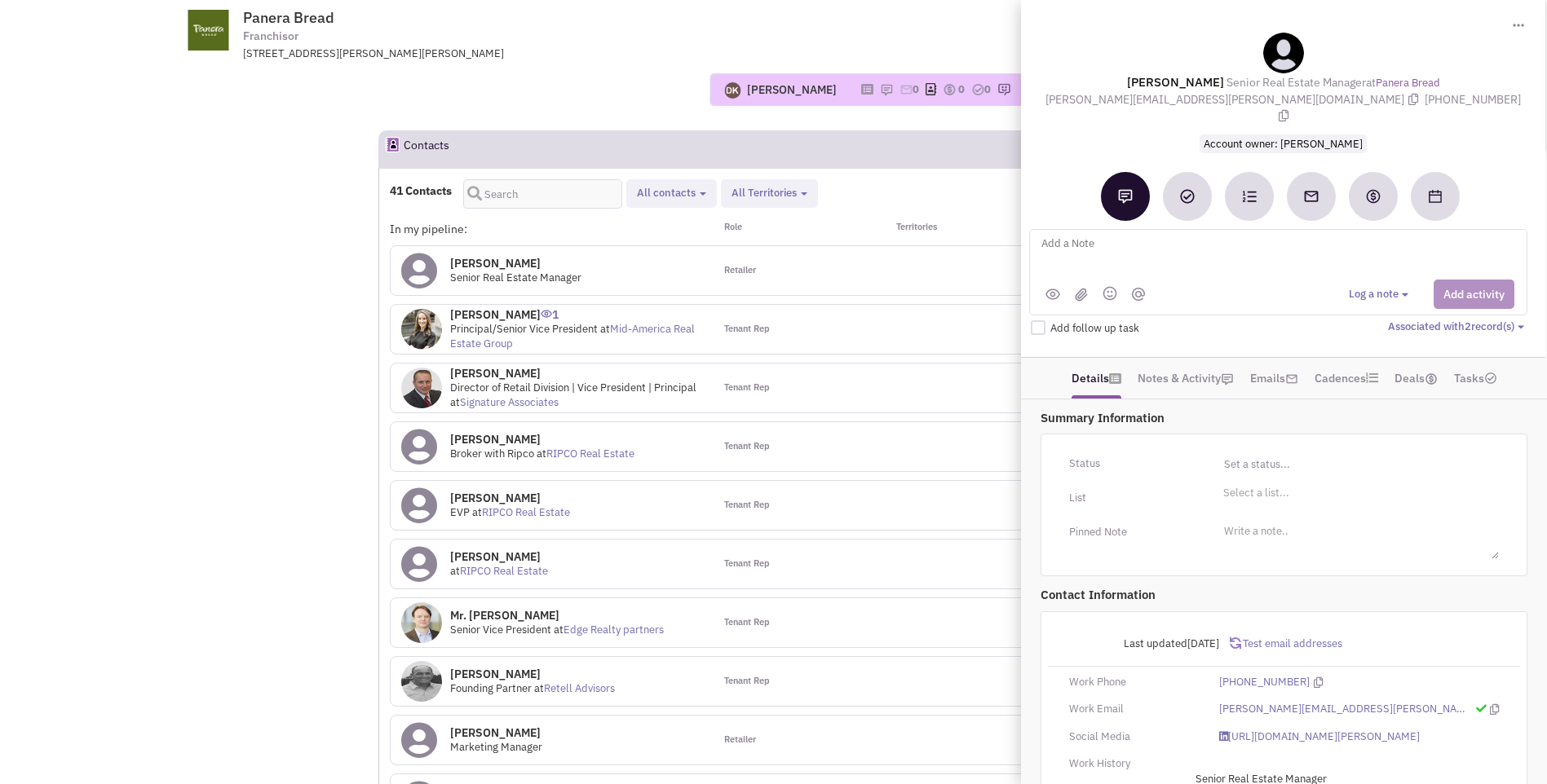
click at [1077, 234] on textarea at bounding box center [1241, 256] width 404 height 45
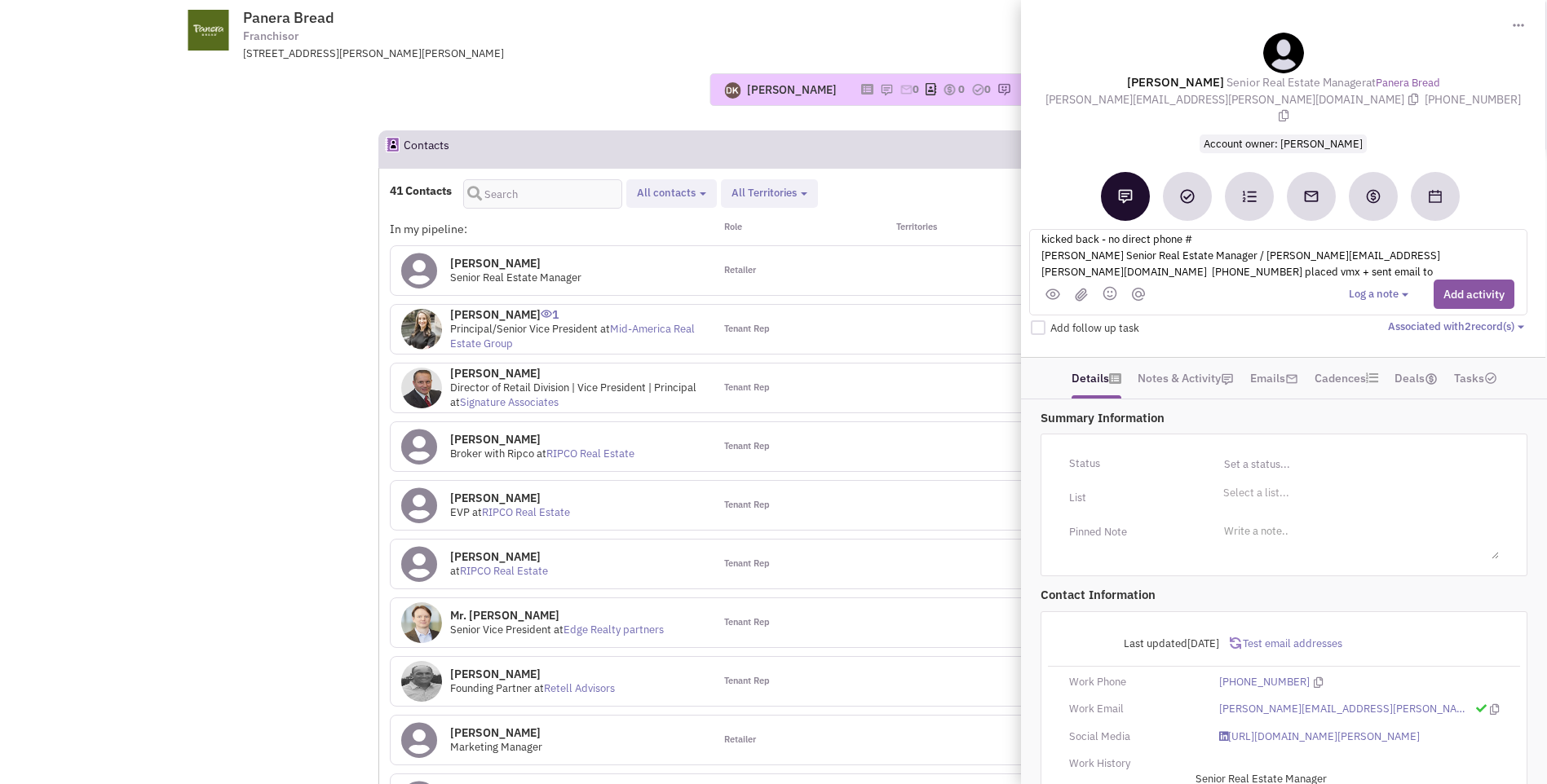
scroll to position [37, 0]
type textarea "Panera = Michael Turnquist Director of Real Estate and Asset Management -email …"
click at [1475, 279] on button "Add activity" at bounding box center [1473, 294] width 81 height 29
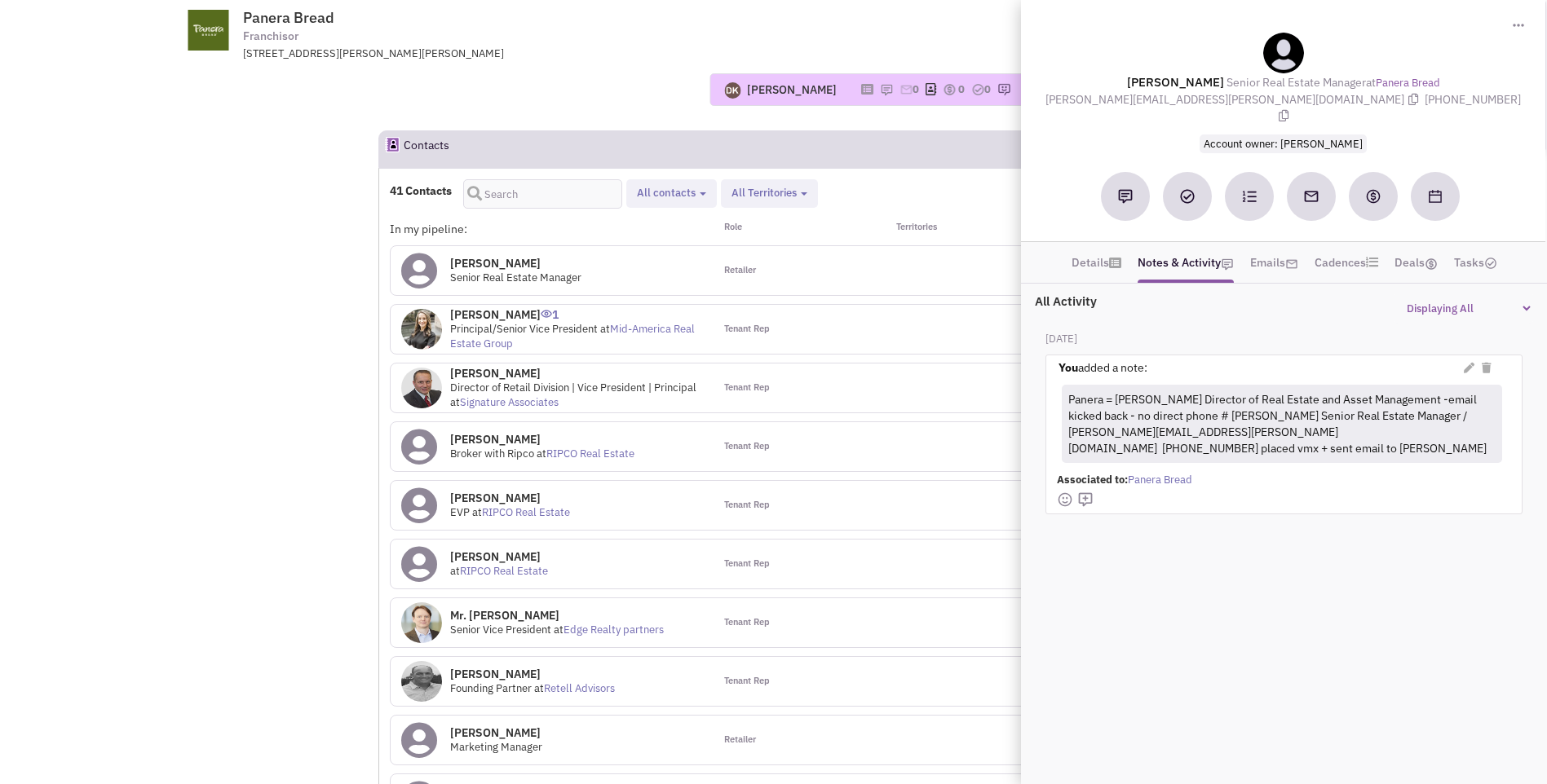
click at [535, 70] on div "Donnie Keller Most recent Note Donnie Keller 10:46 AM on 09/23/2025 NO notes or…" at bounding box center [773, 90] width 1248 height 57
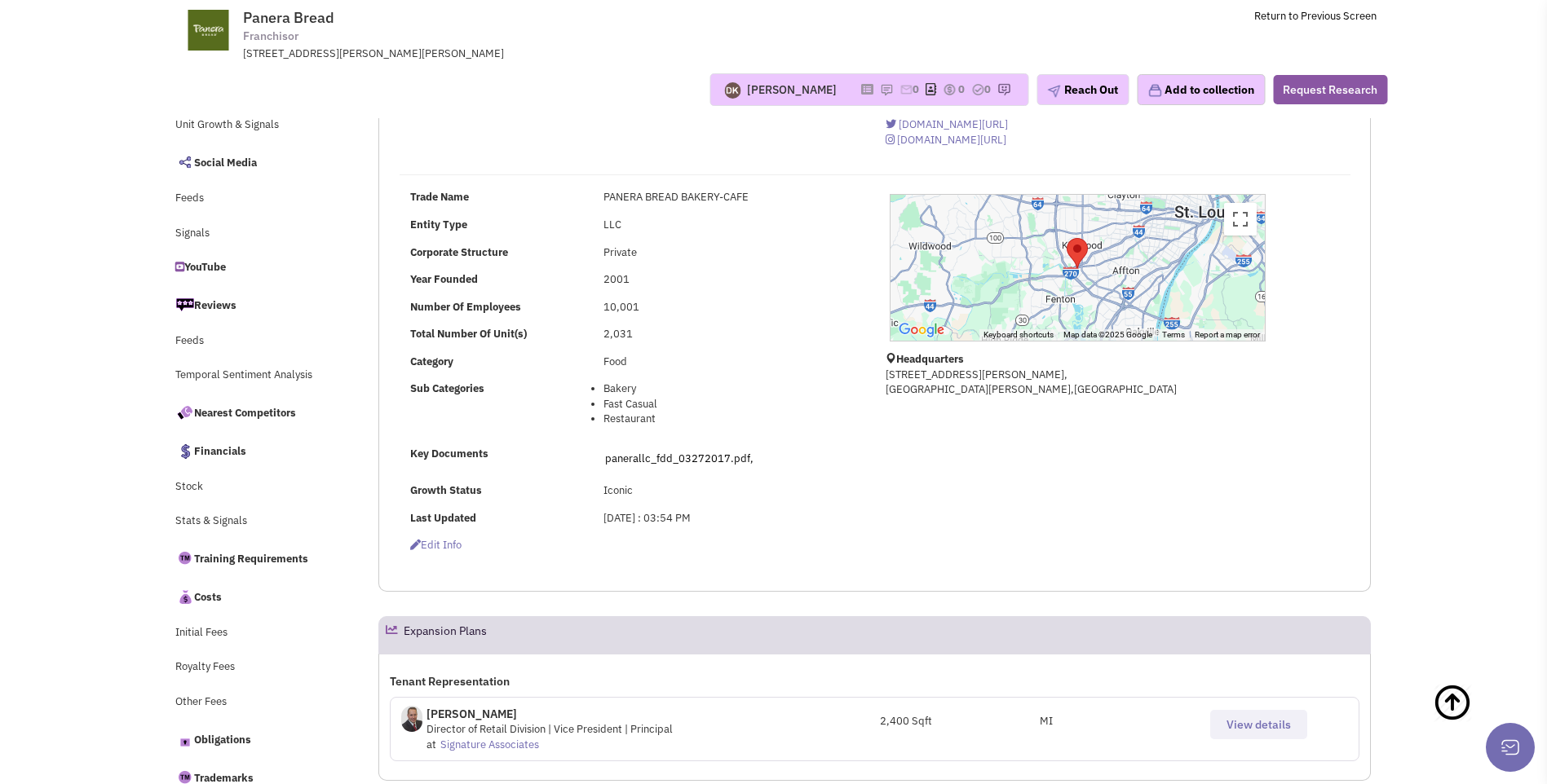
scroll to position [0, 0]
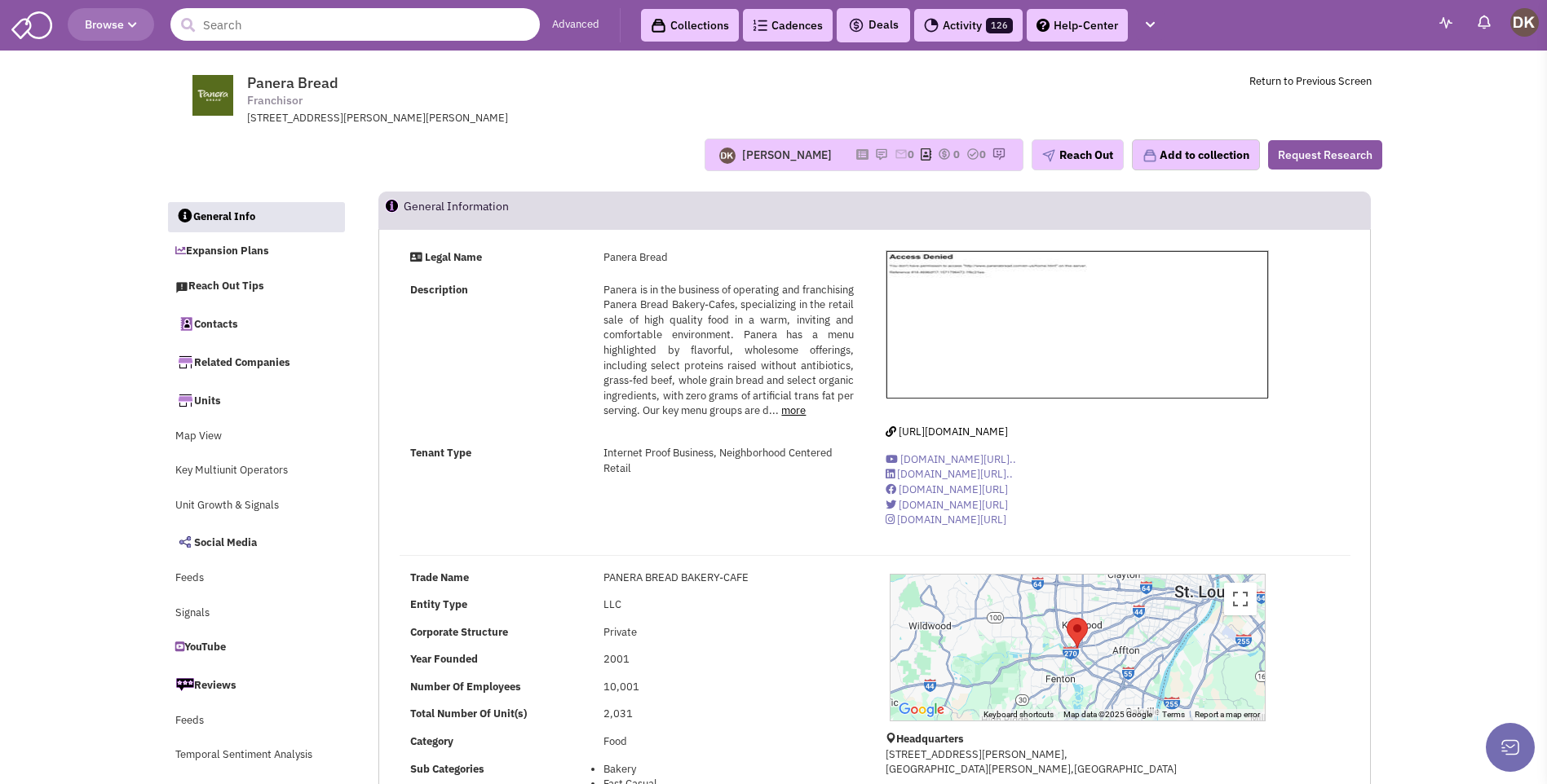
click at [307, 28] on input "text" at bounding box center [355, 24] width 370 height 32
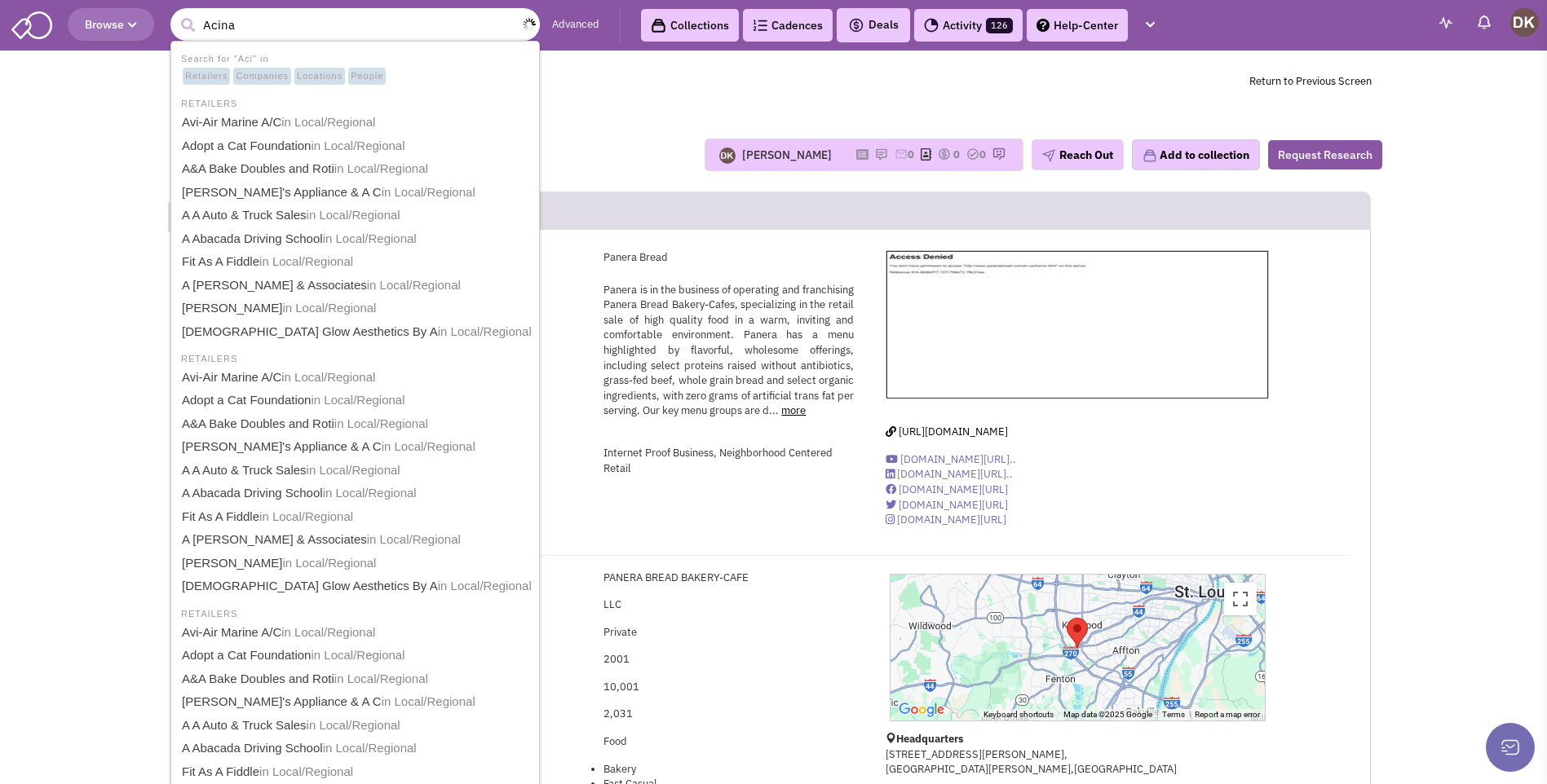
type input "Acina"
click at [176, 13] on button "submit" at bounding box center [188, 25] width 25 height 25
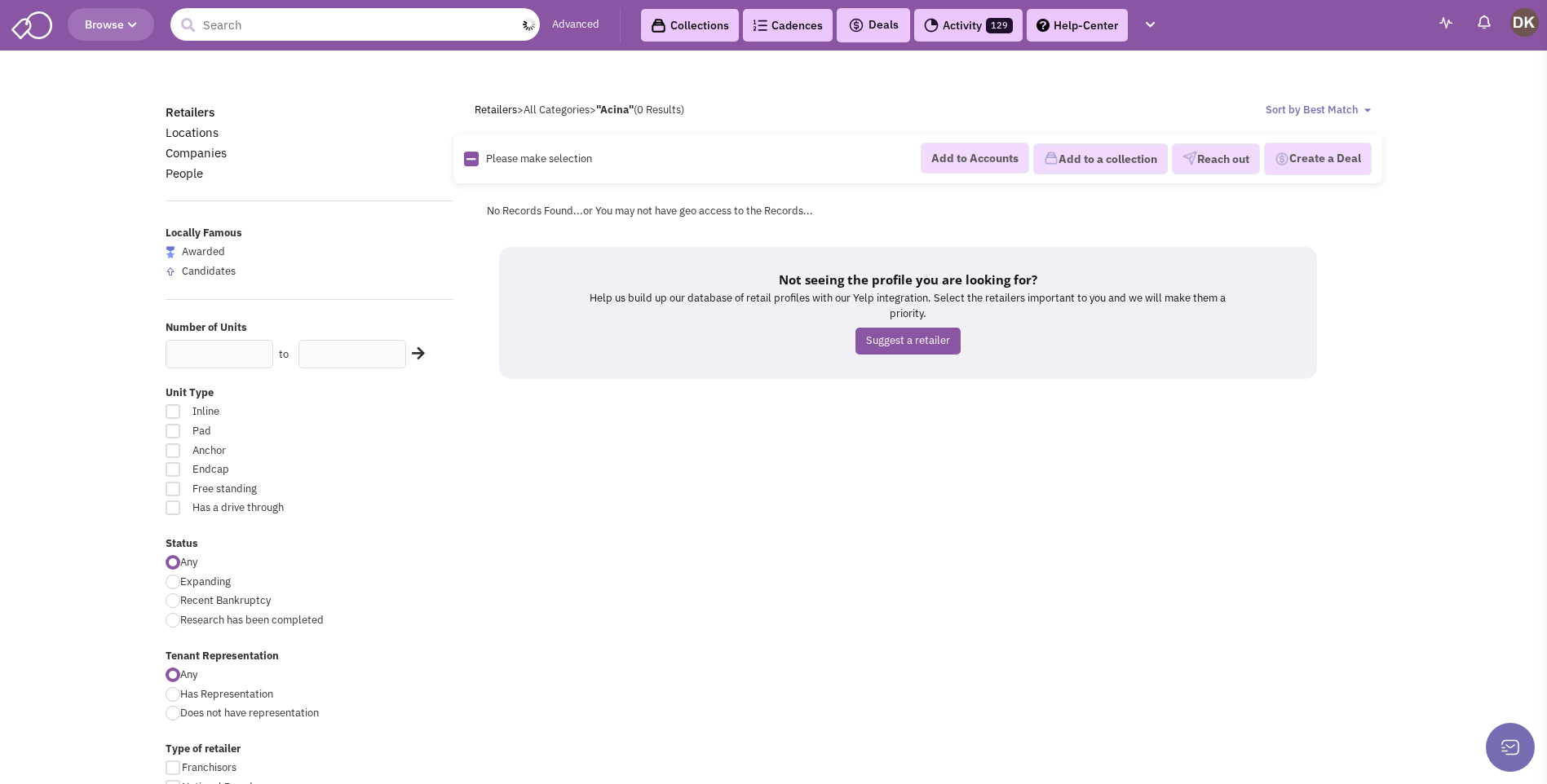
click at [316, 32] on input "text" at bounding box center [355, 24] width 370 height 32
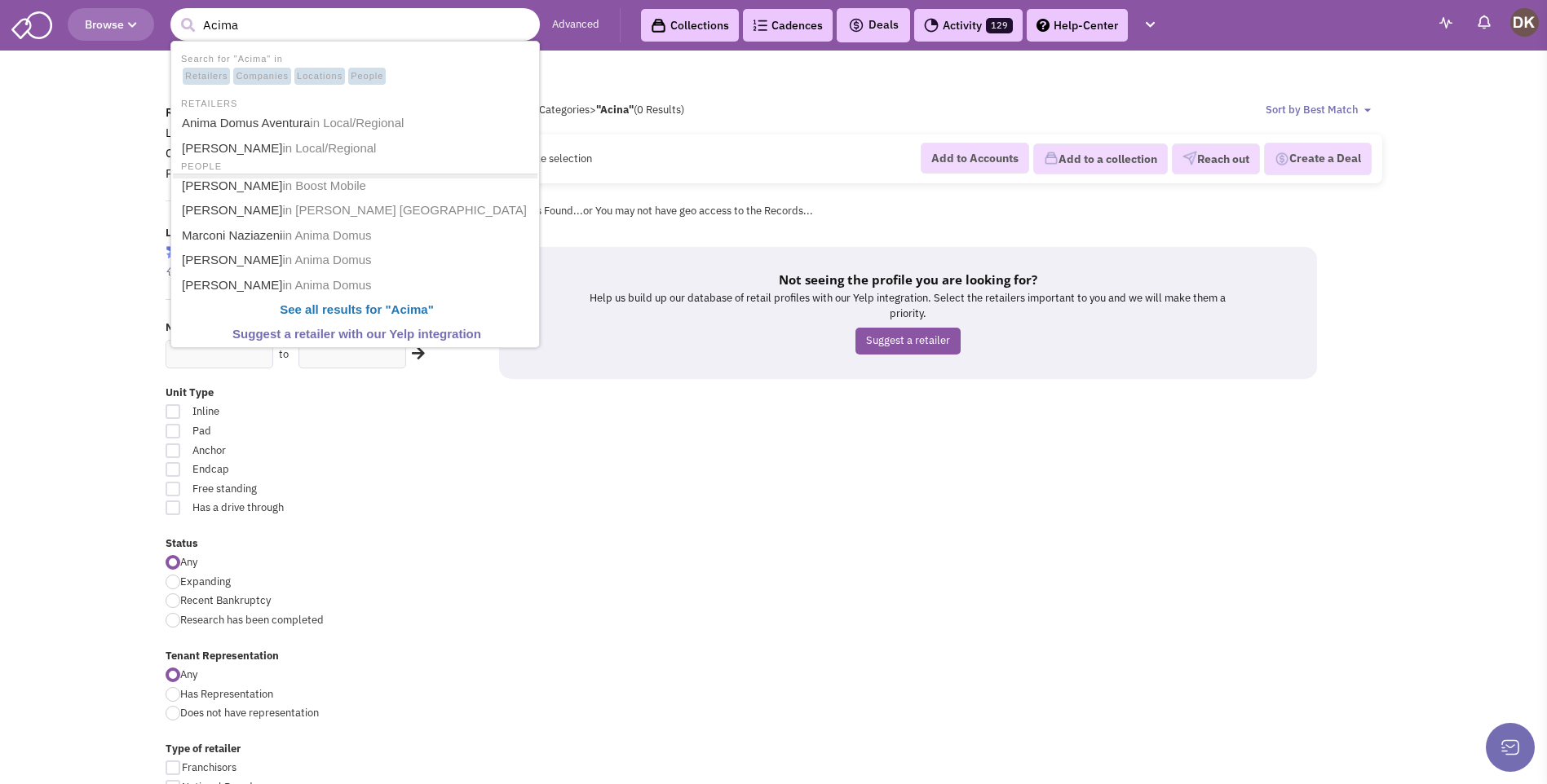
type input "Acima"
click at [176, 13] on button "submit" at bounding box center [188, 25] width 25 height 25
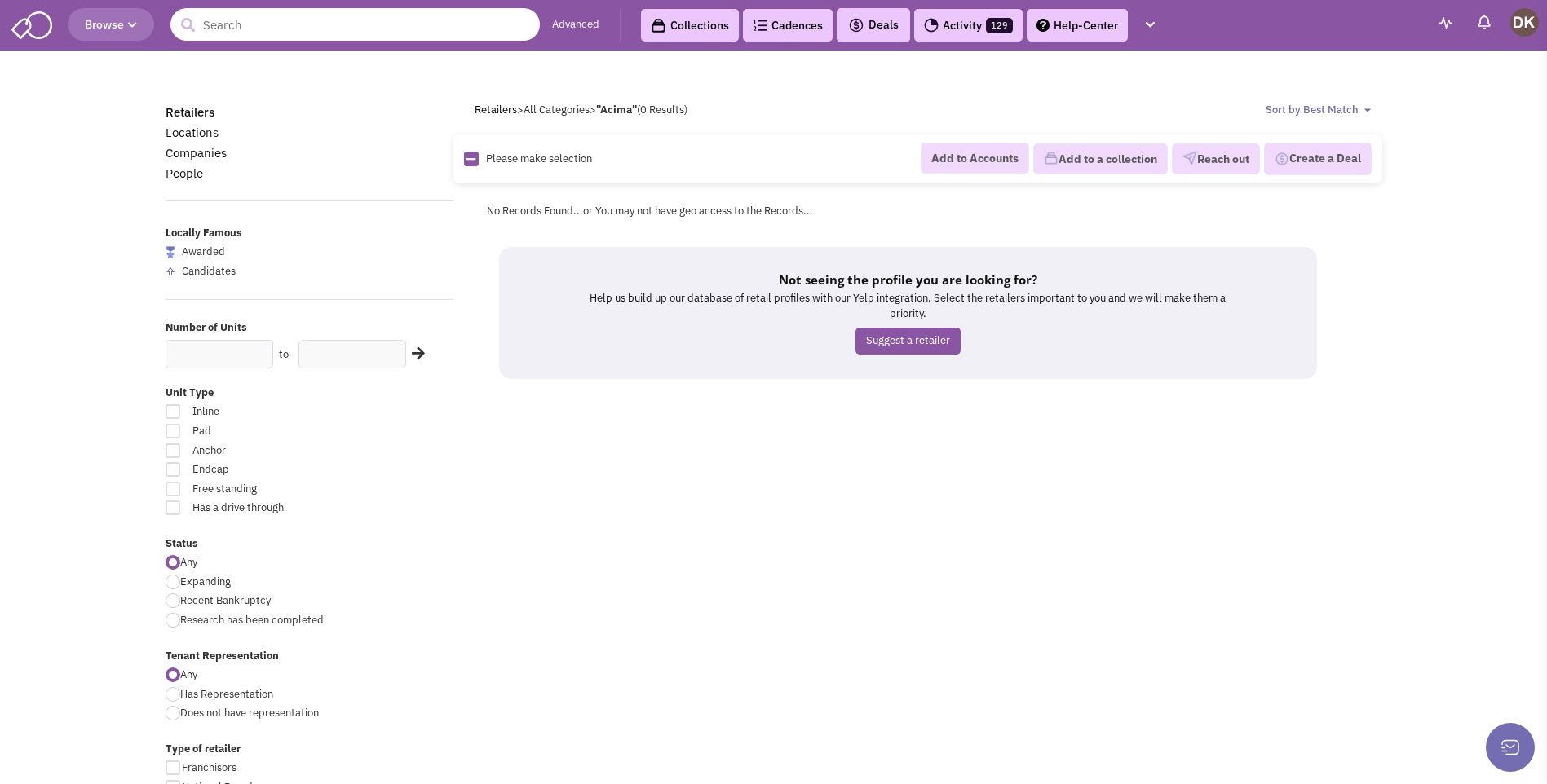
click at [293, 32] on input "text" at bounding box center [355, 24] width 370 height 32
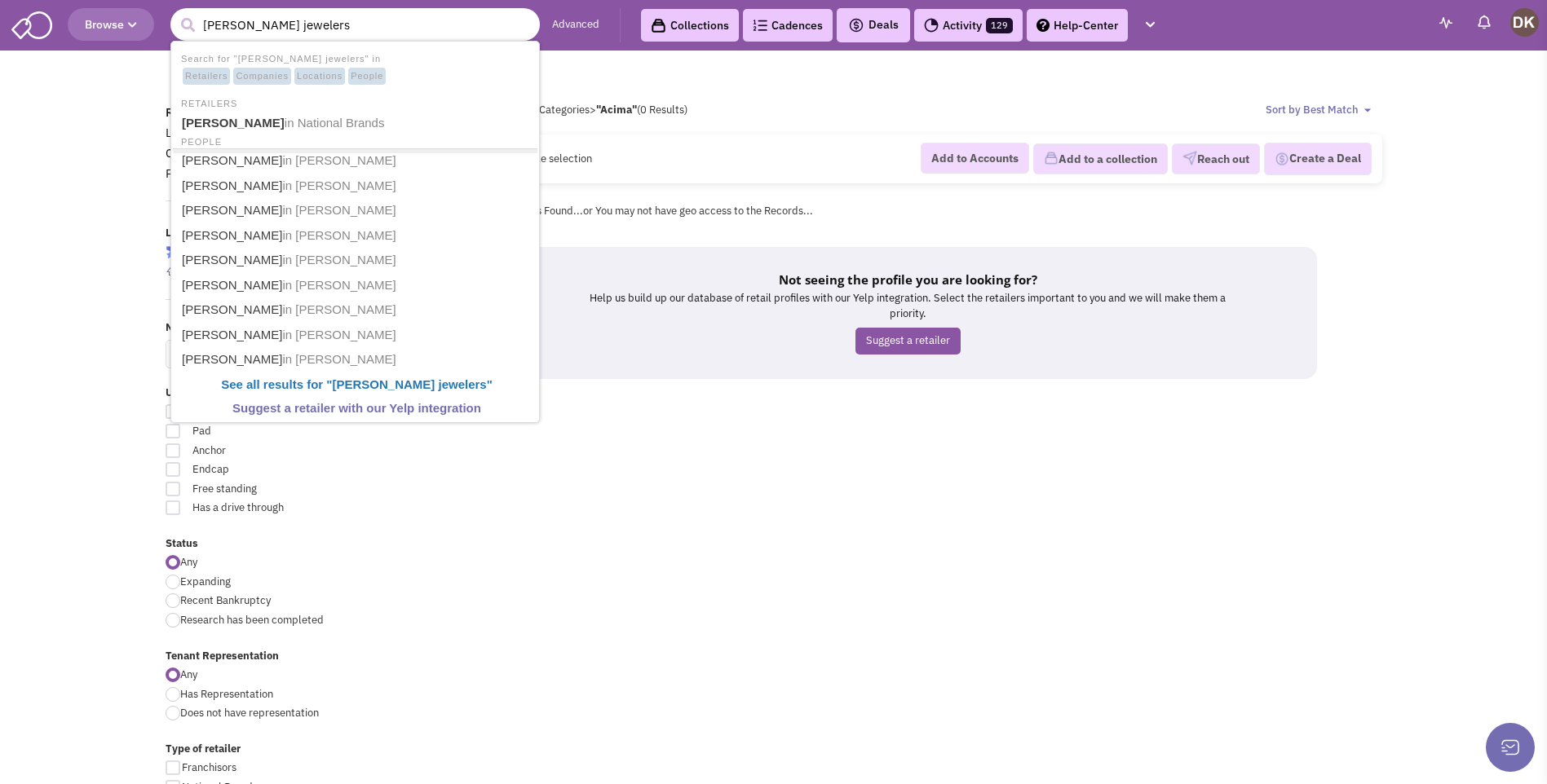
type input "[PERSON_NAME] jewelers"
click at [176, 13] on button "submit" at bounding box center [188, 25] width 25 height 25
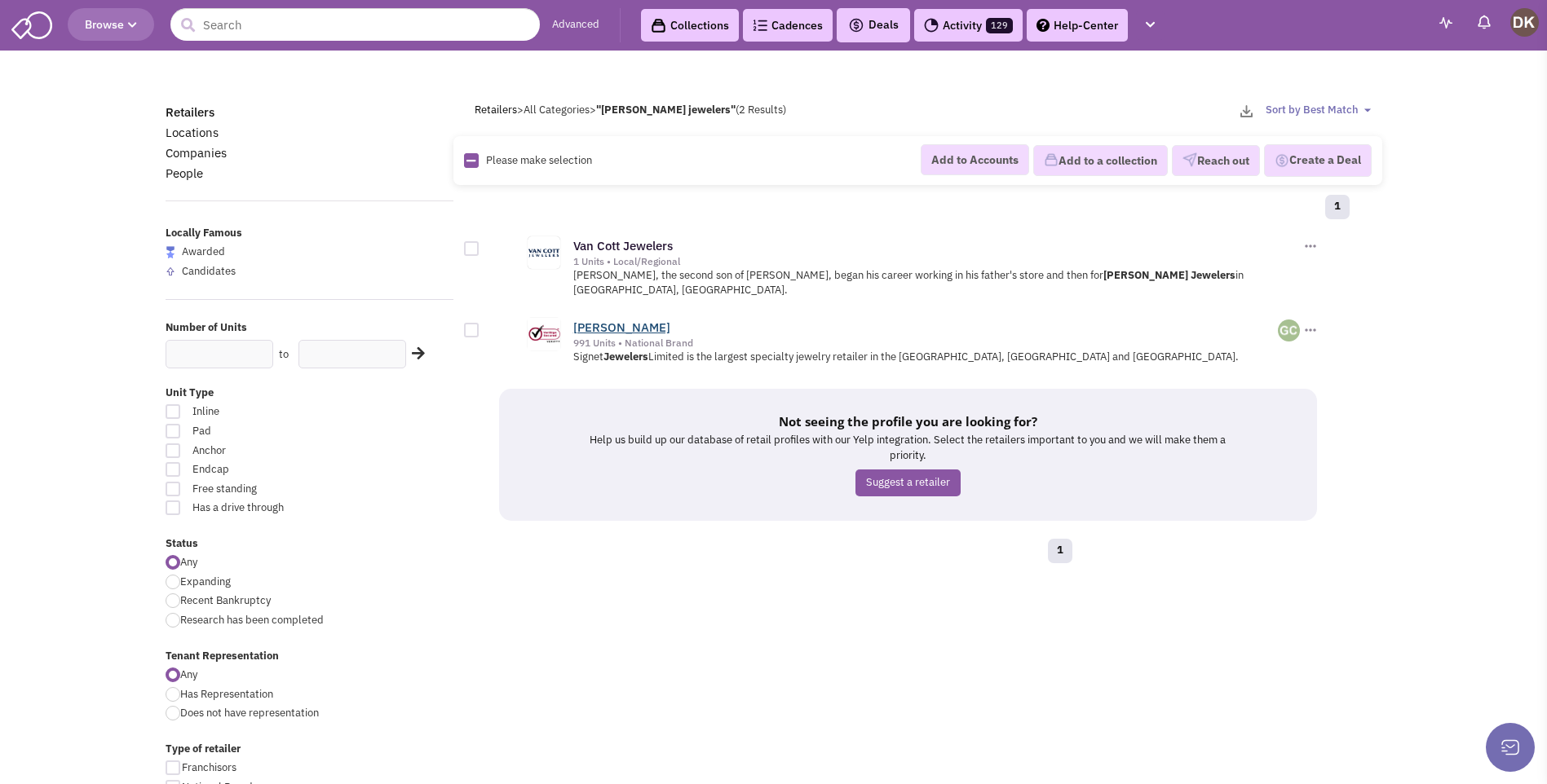
click at [620, 320] on link "[PERSON_NAME]" at bounding box center [622, 327] width 97 height 16
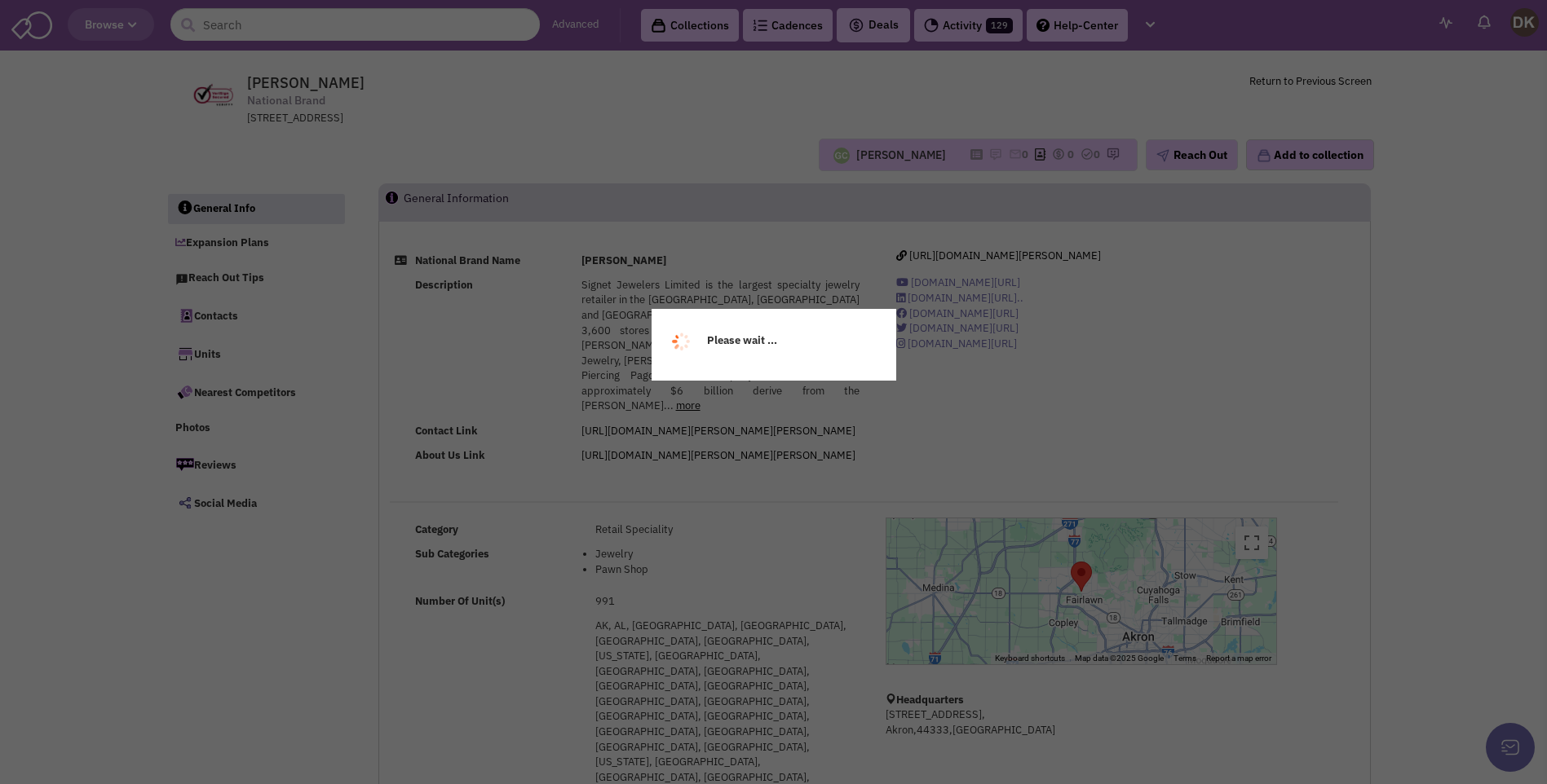
select select
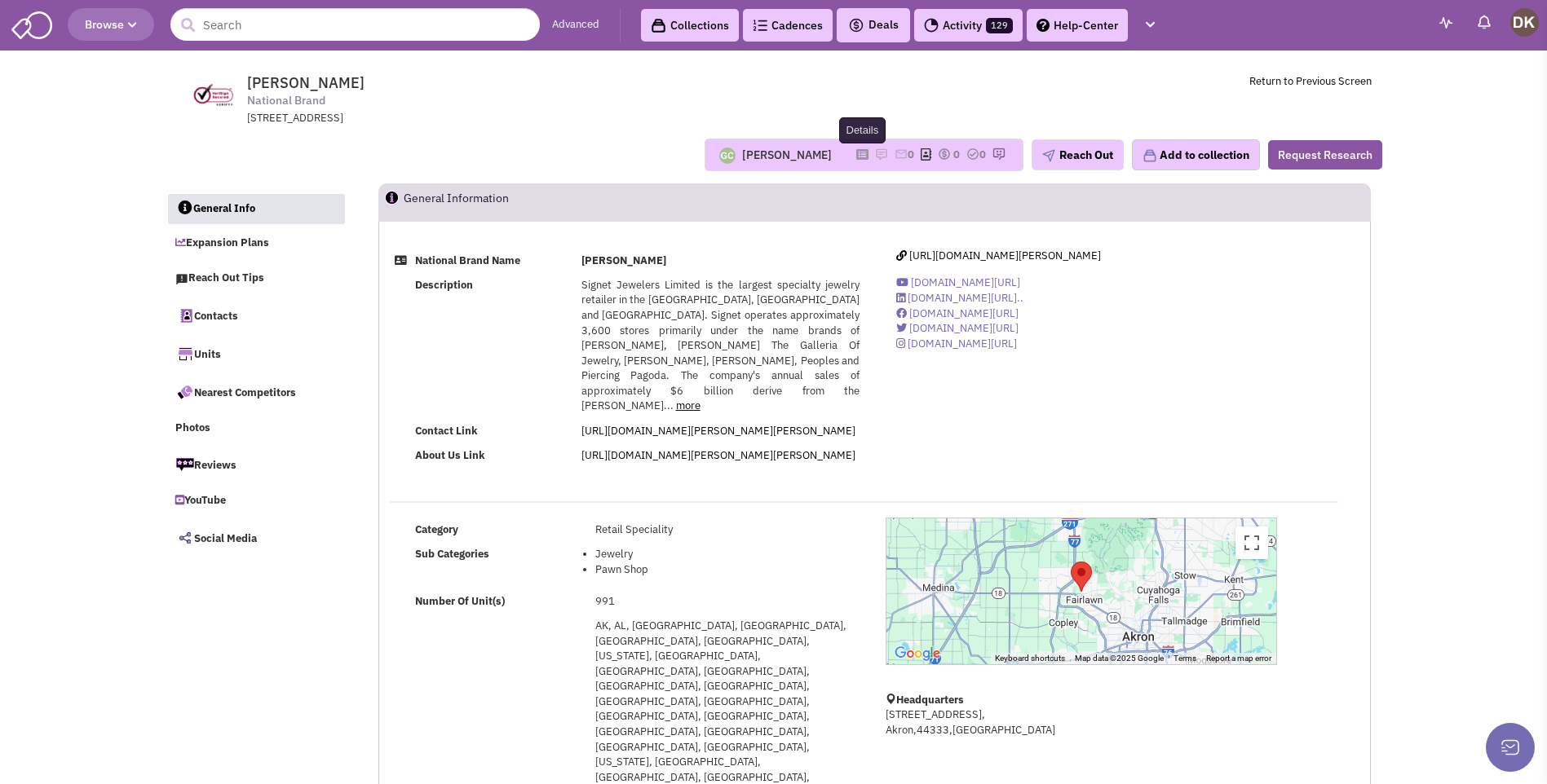
select select
click at [856, 153] on icon at bounding box center [861, 154] width 12 height 9
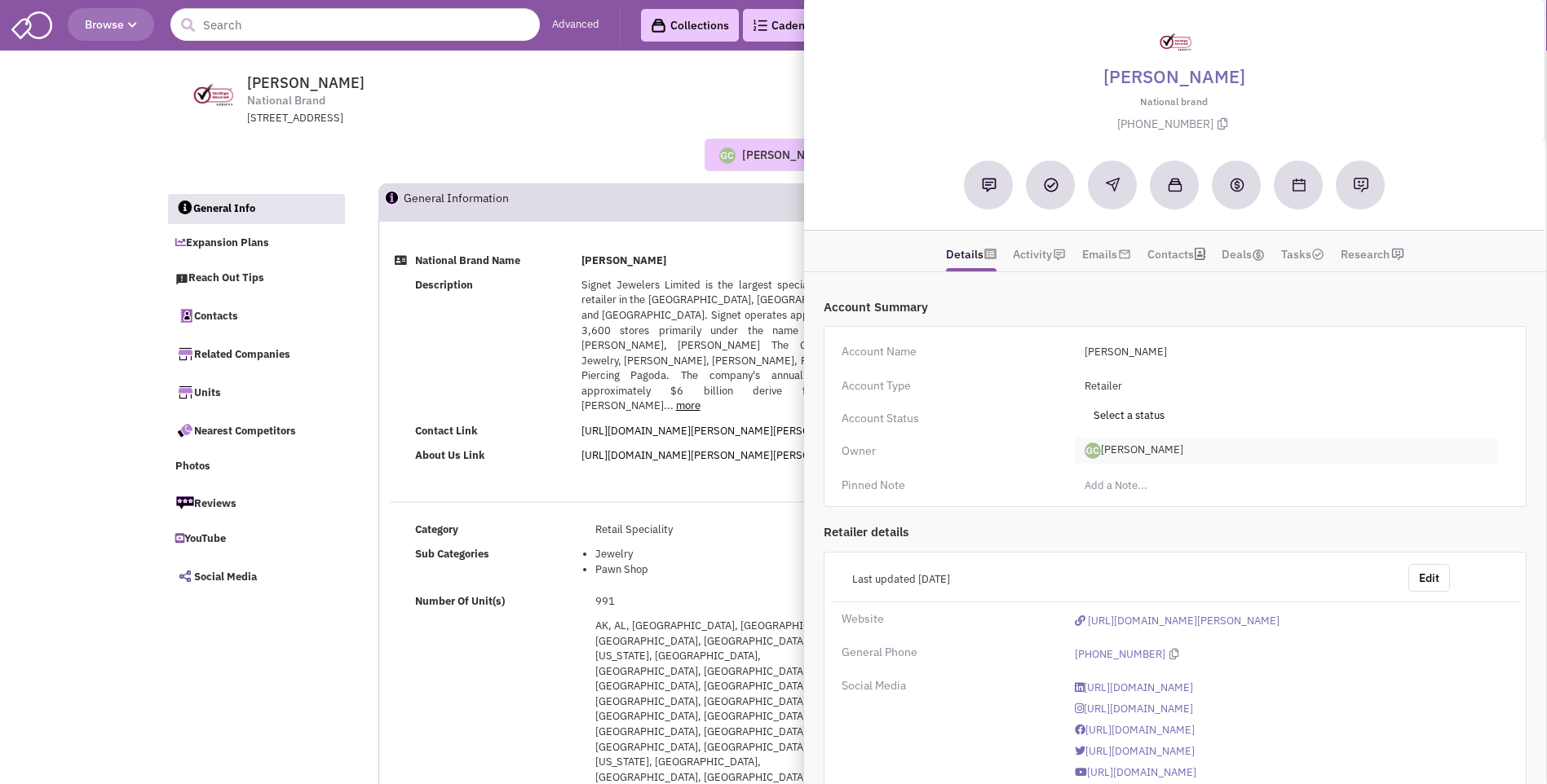
click at [1115, 448] on span "Guillaume Chetail" at bounding box center [1286, 450] width 424 height 26
click at [1120, 516] on link "[PERSON_NAME]" at bounding box center [1140, 517] width 129 height 21
click at [574, 158] on div "Guillaume Chetail No note found! 0 0 0 Reach Out" at bounding box center [774, 154] width 1237 height 32
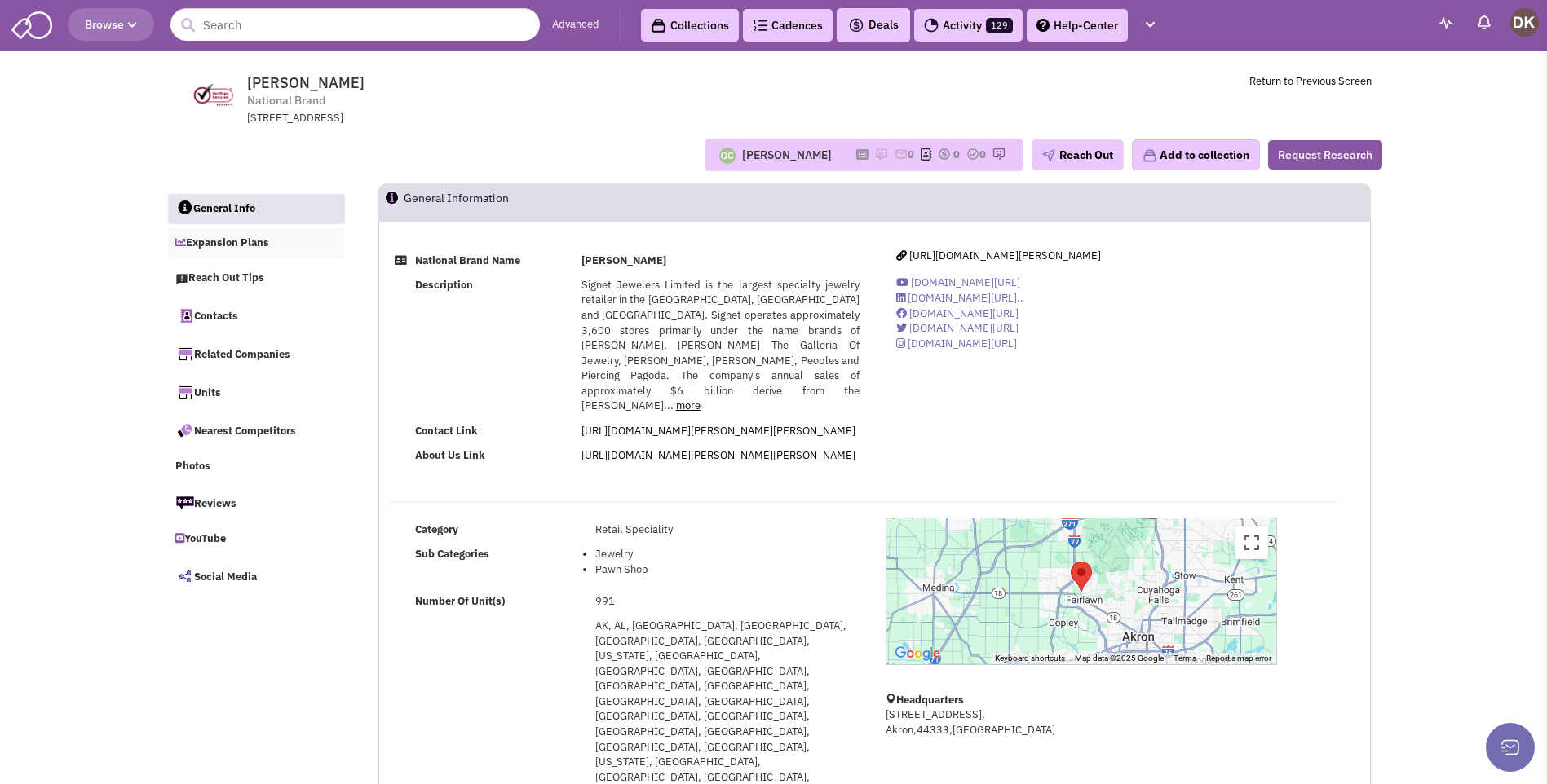
click at [248, 248] on link "Expansion Plans" at bounding box center [256, 244] width 177 height 31
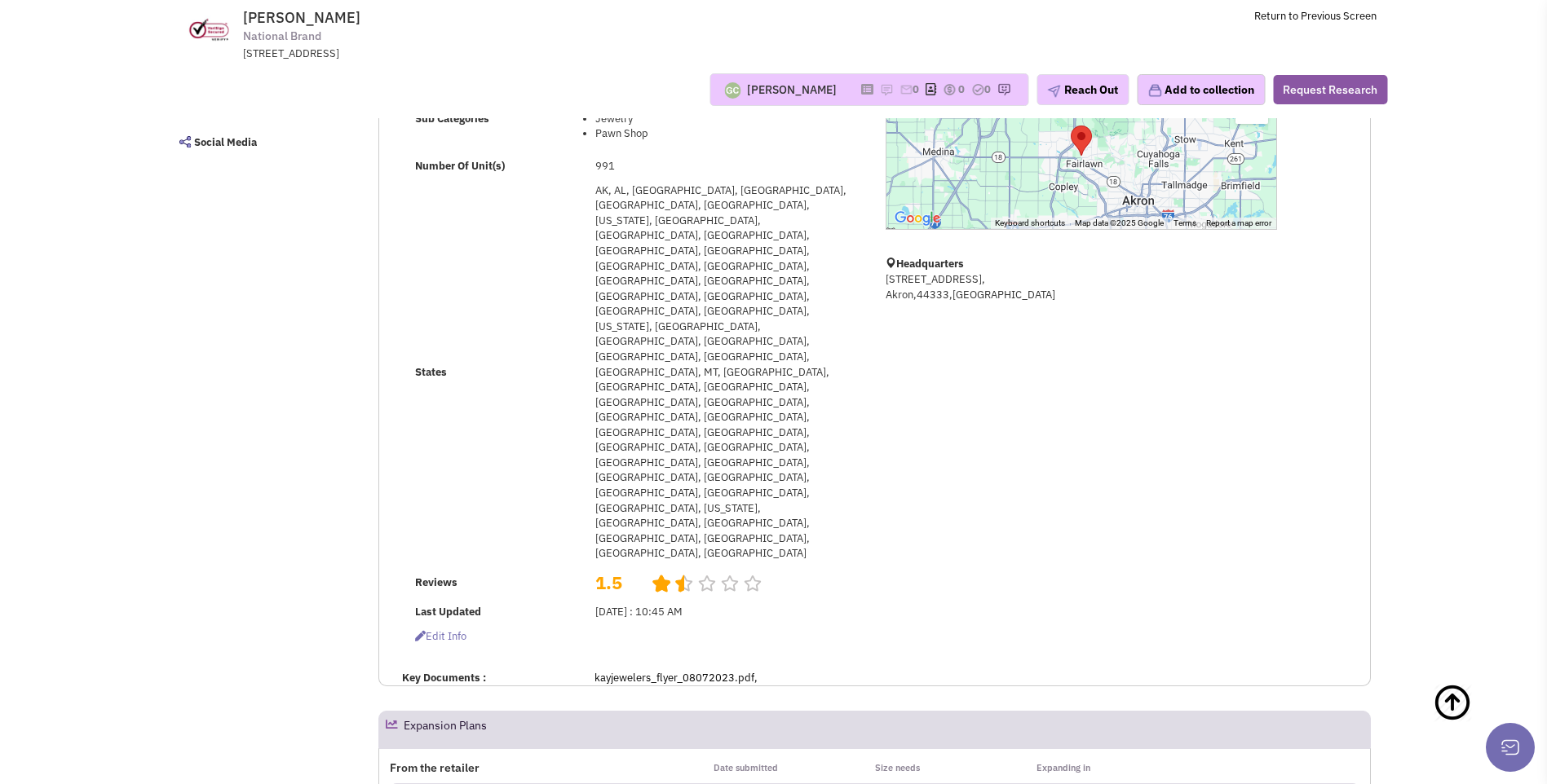
scroll to position [396, 0]
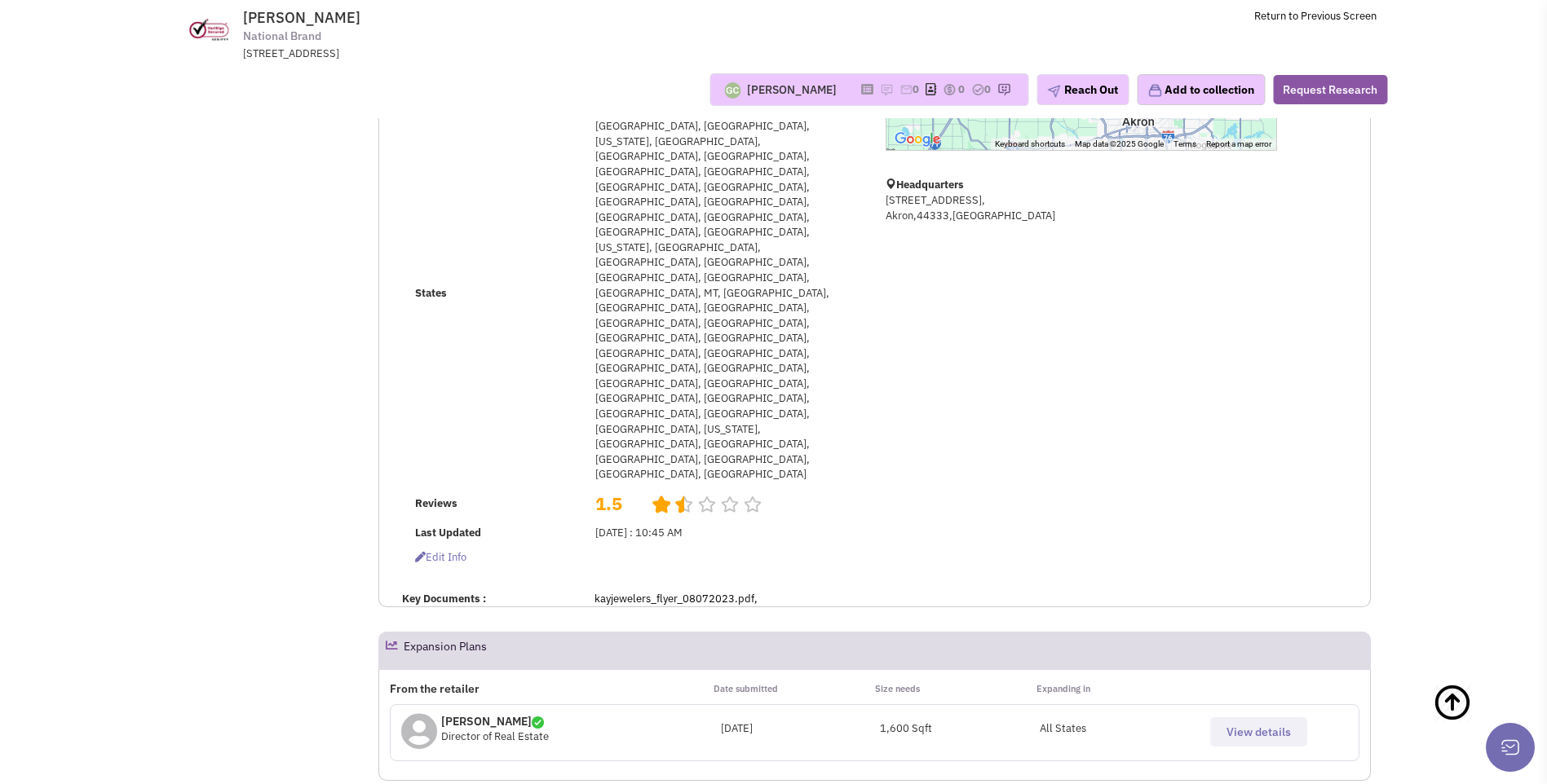
click at [1242, 724] on span "View details" at bounding box center [1258, 732] width 64 height 15
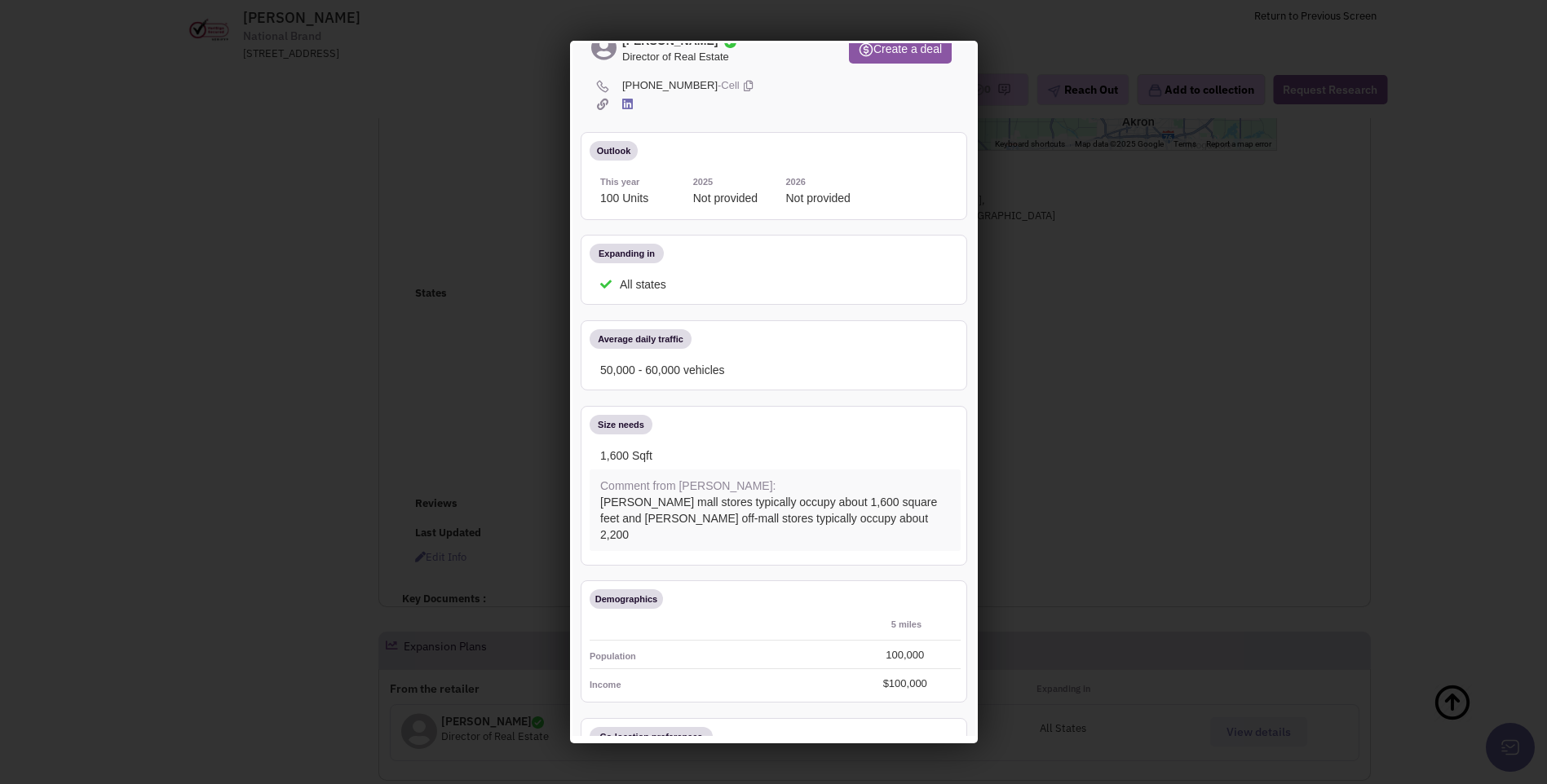
scroll to position [0, 0]
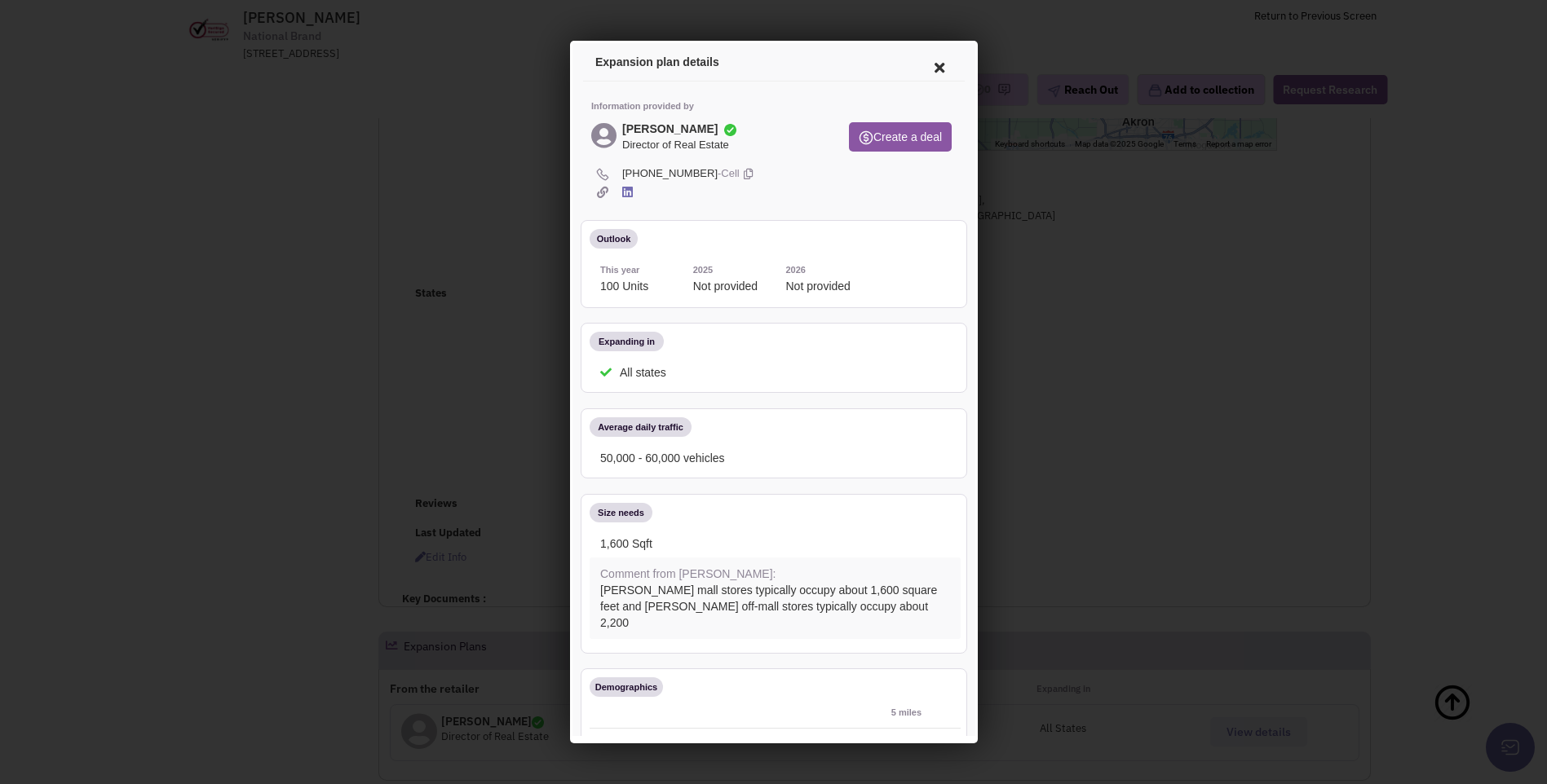
click at [921, 69] on icon at bounding box center [936, 65] width 34 height 40
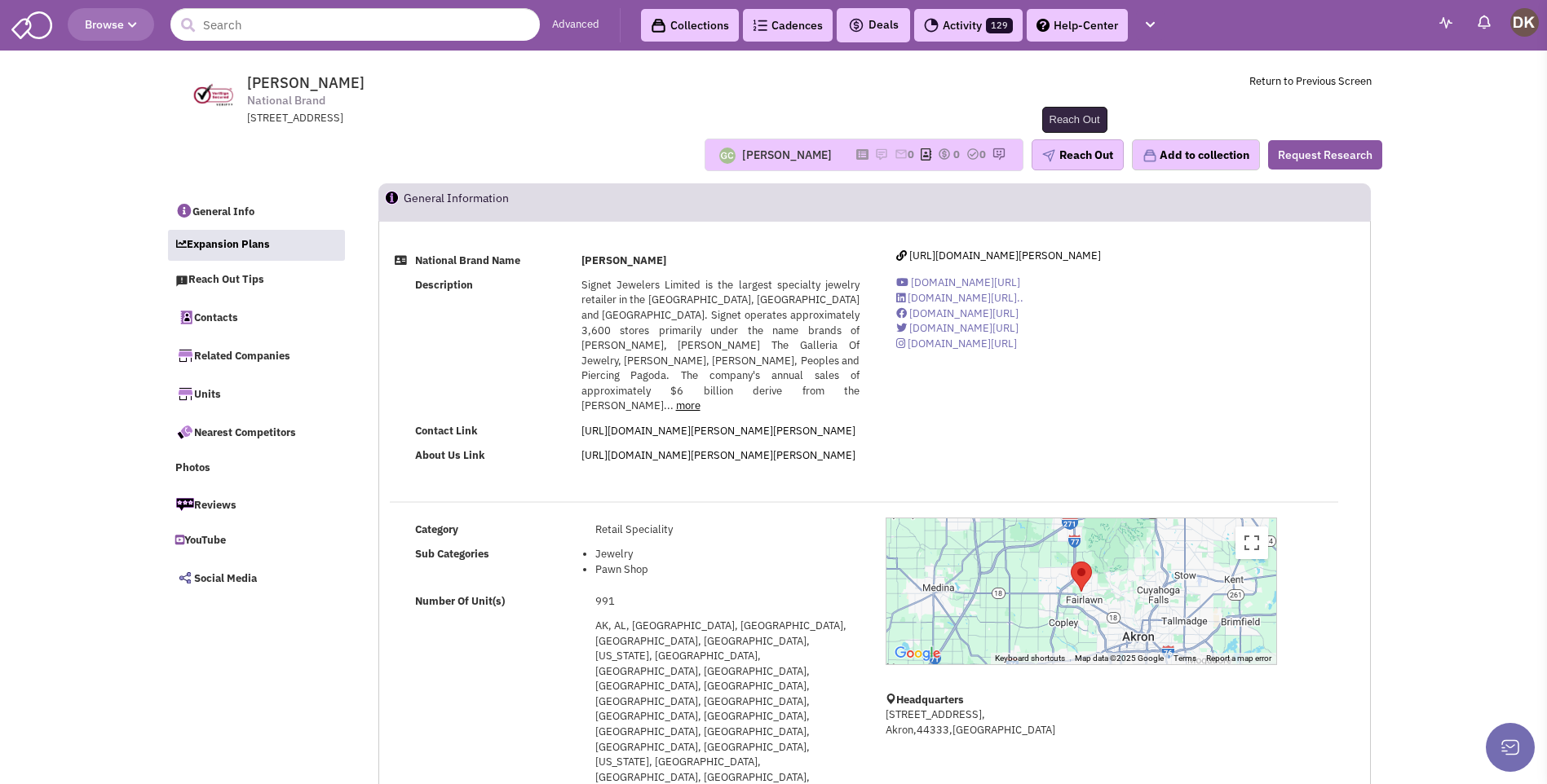
click at [1086, 157] on button "Reach Out" at bounding box center [1077, 155] width 92 height 31
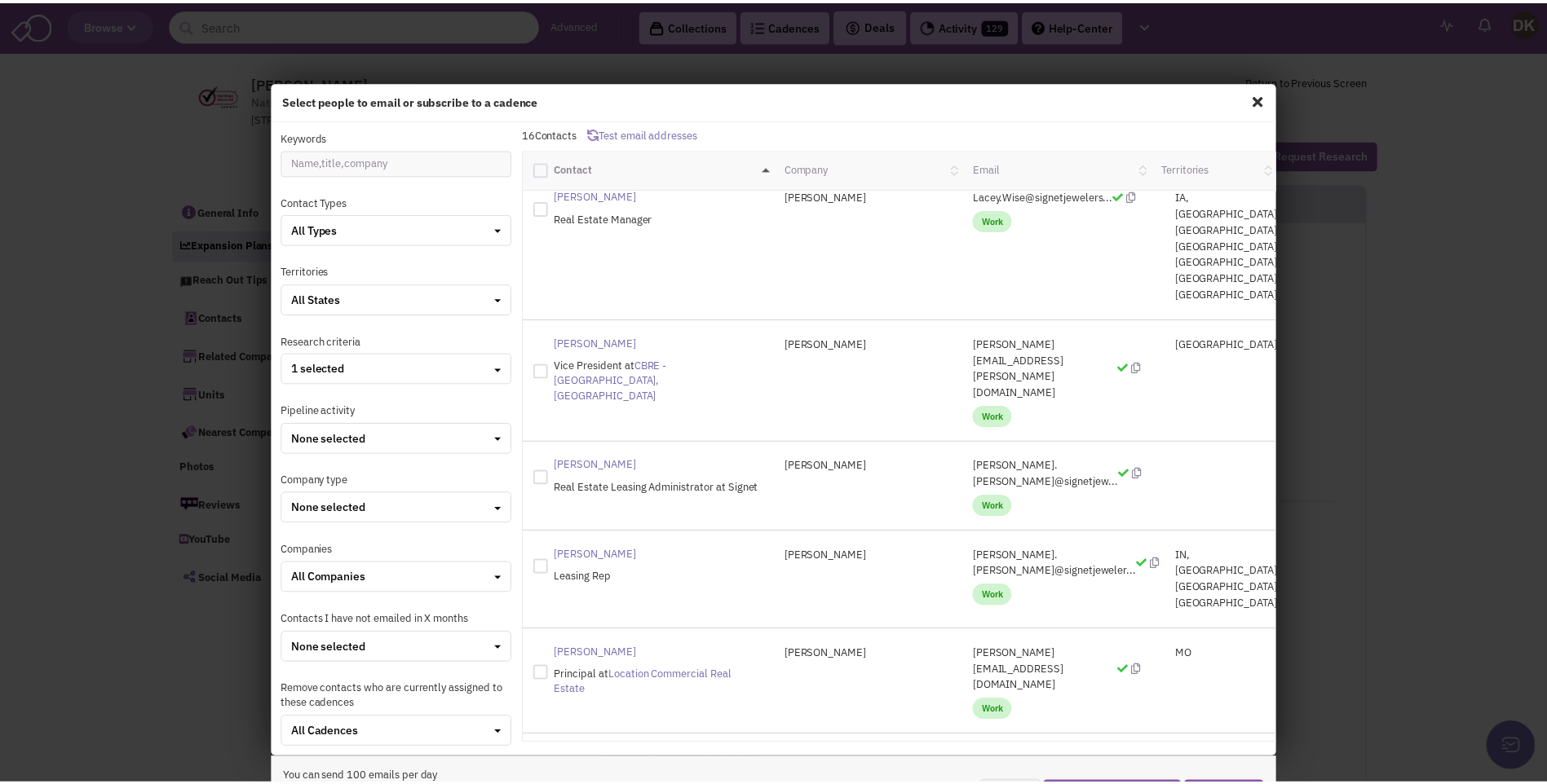
scroll to position [682, 0]
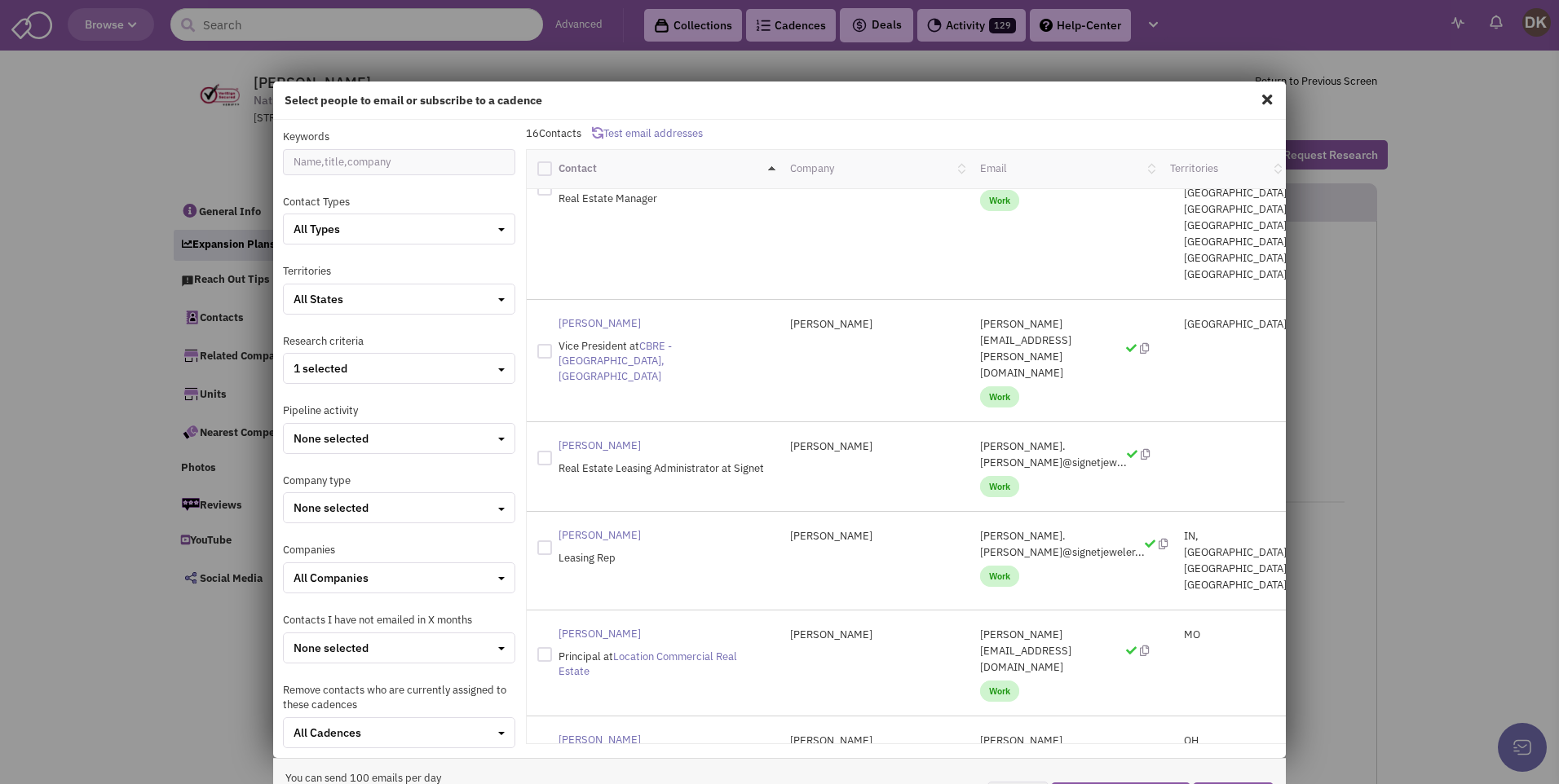
click at [1257, 102] on span at bounding box center [1267, 99] width 21 height 26
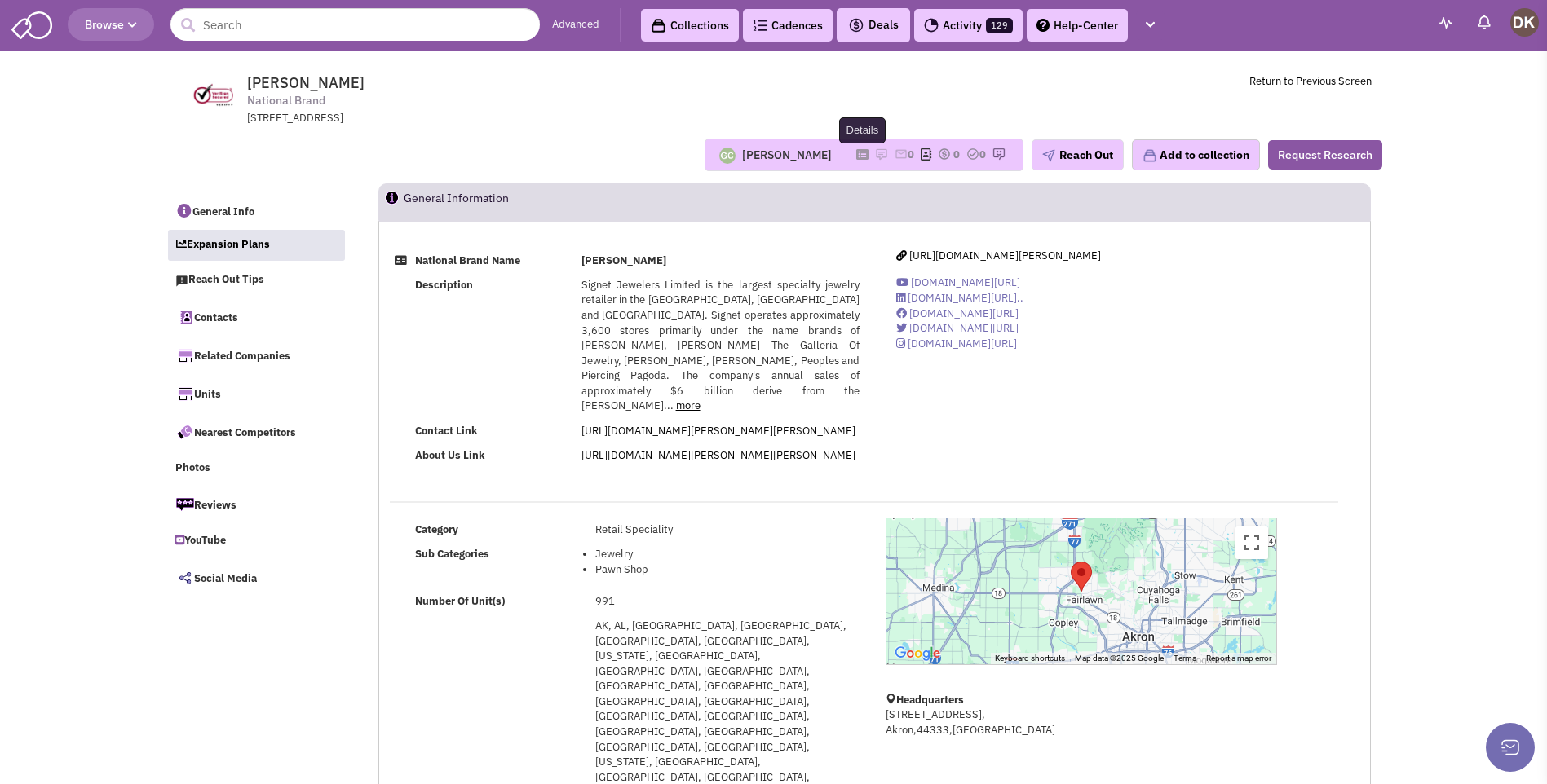
click at [856, 155] on icon at bounding box center [861, 154] width 12 height 9
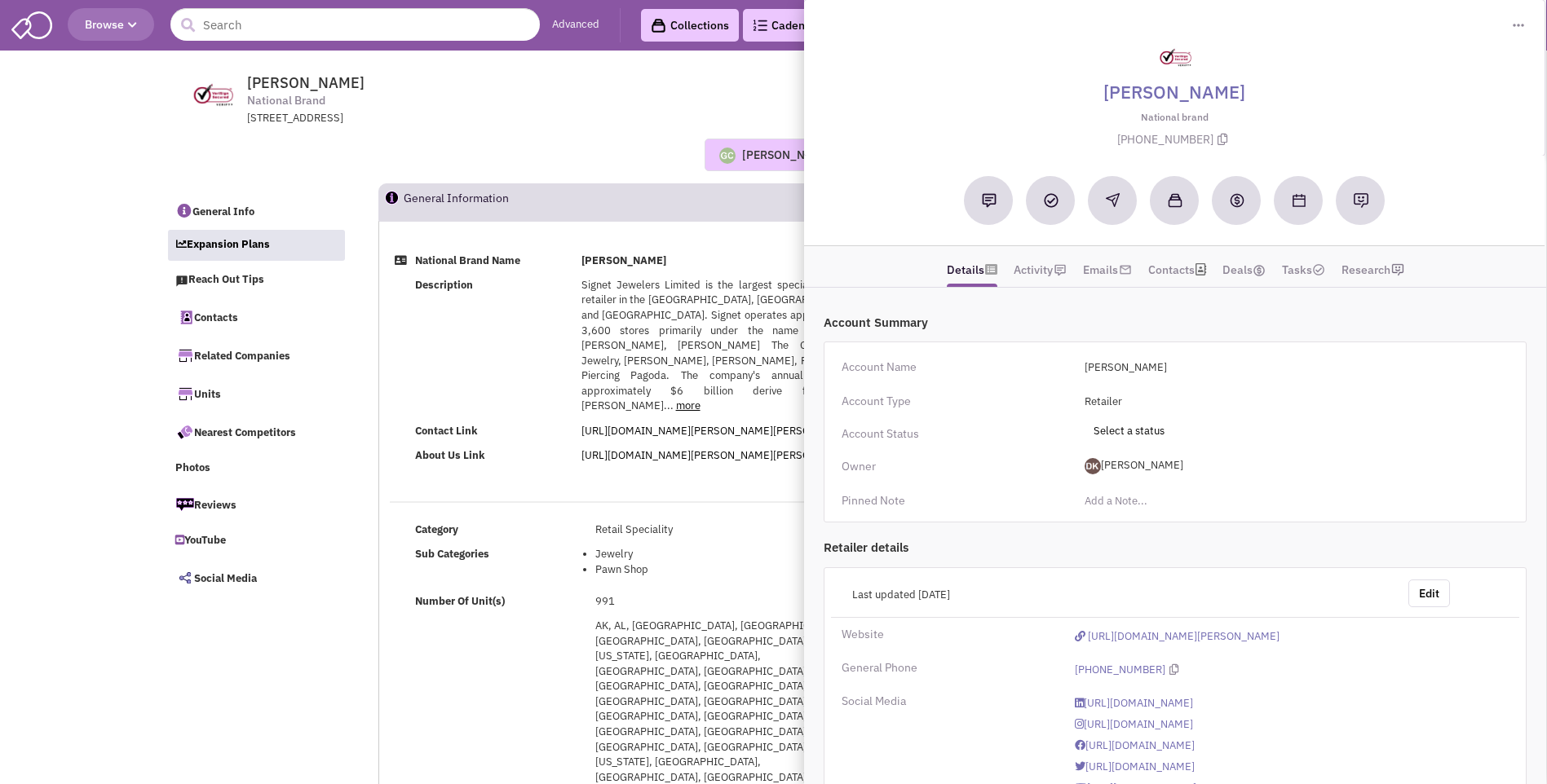
click at [472, 92] on span "Kay Jewelers National Brand 375 Ghent Road, Akron, 44333" at bounding box center [468, 100] width 408 height 52
click at [473, 94] on span "Kay Jewelers National Brand 375 Ghent Road, Akron, 44333" at bounding box center [468, 100] width 408 height 52
click at [315, 31] on input "text" at bounding box center [355, 24] width 370 height 32
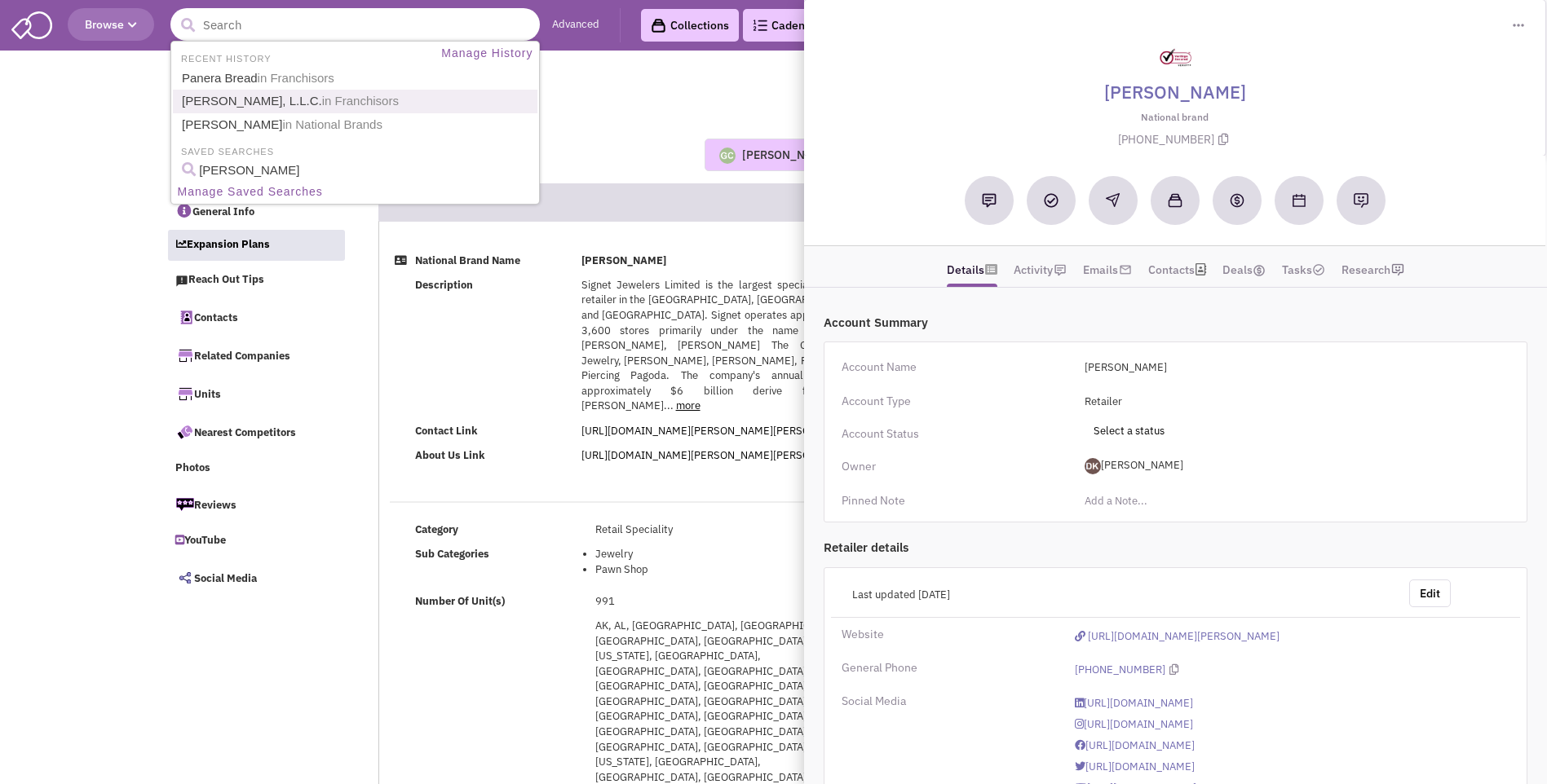
click at [243, 99] on link "Kahala Franchising, L.L.C. in Franchisors" at bounding box center [356, 101] width 359 height 22
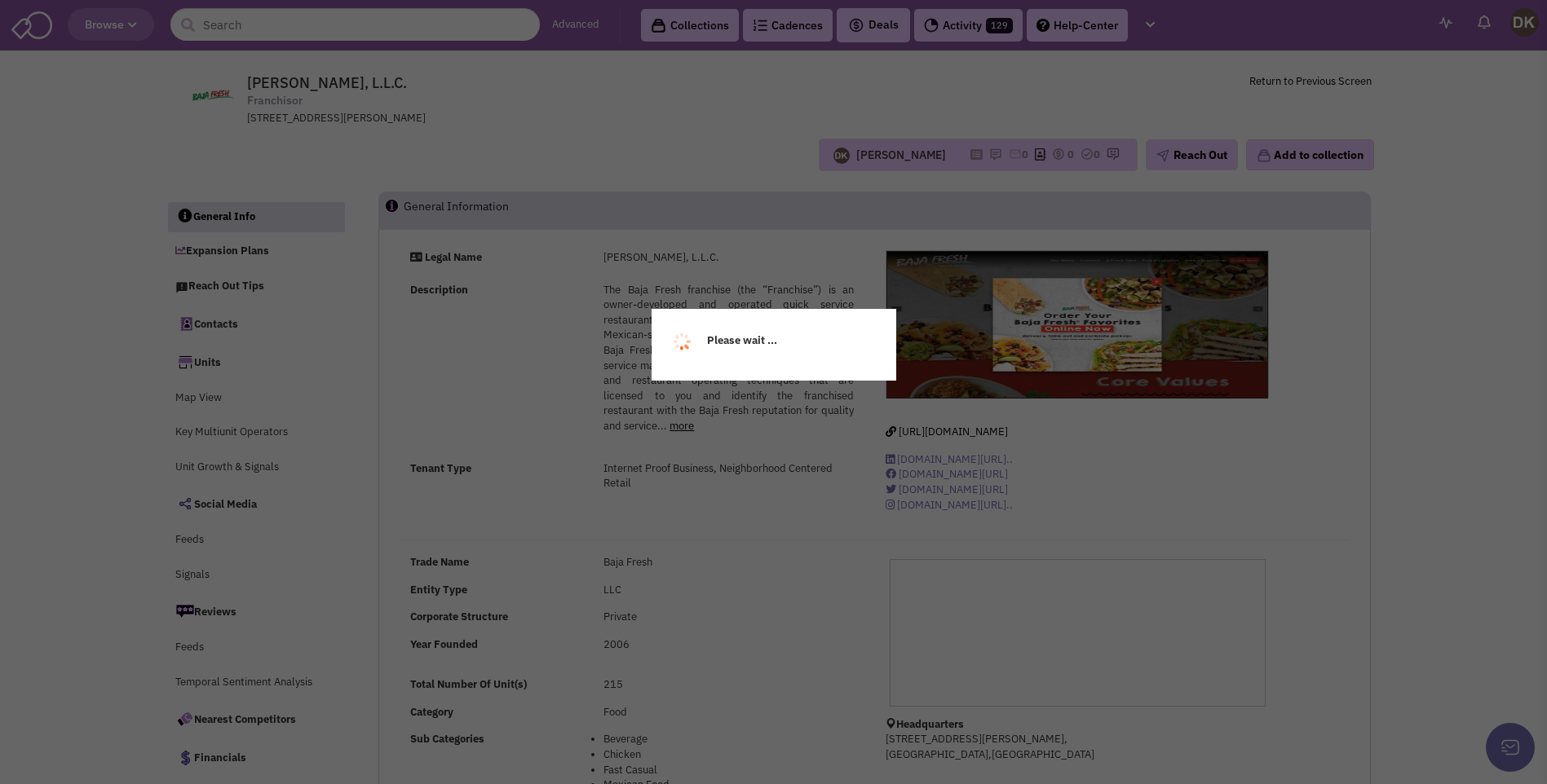
select select
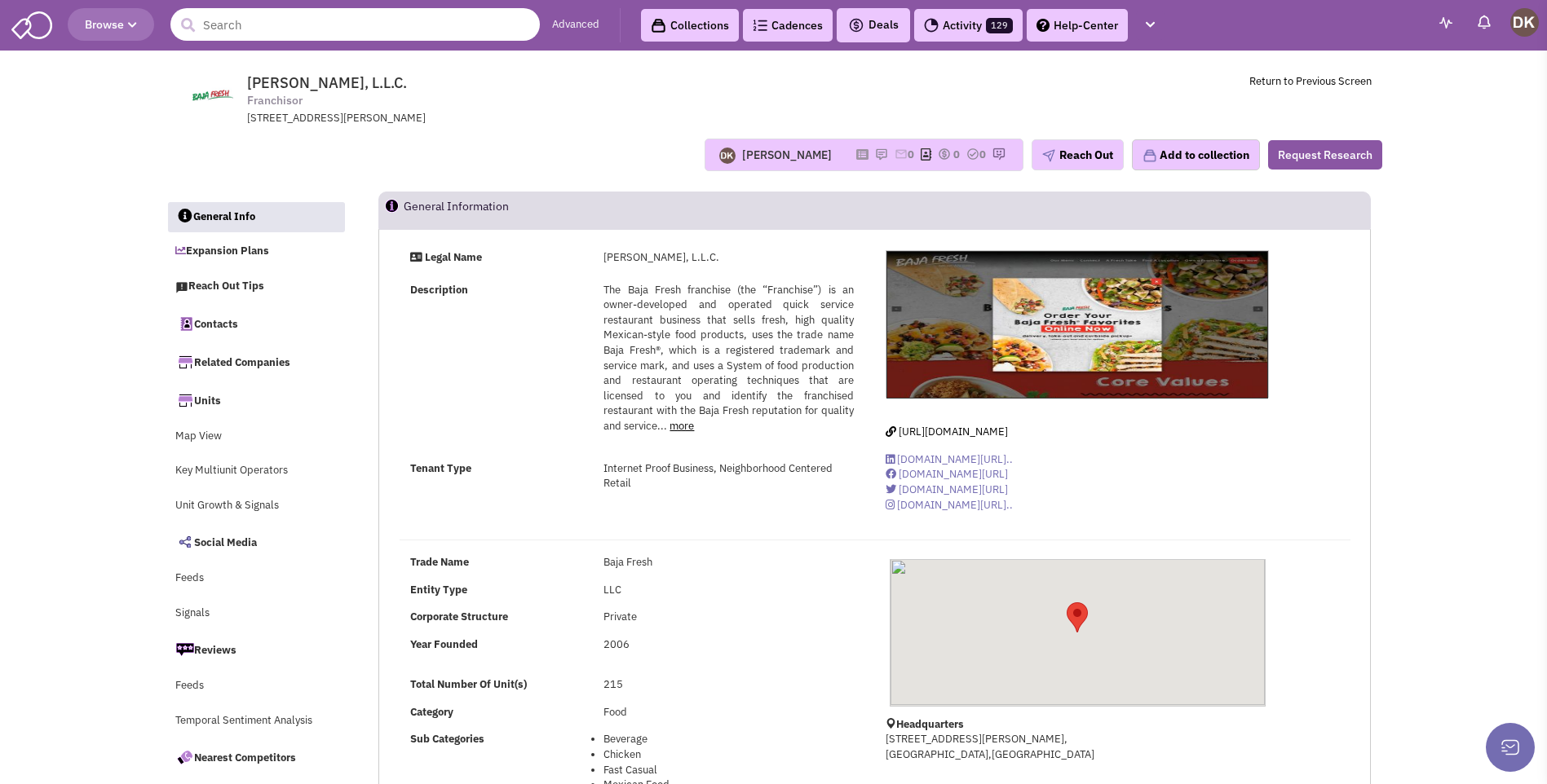
click at [262, 31] on input "text" at bounding box center [355, 24] width 370 height 32
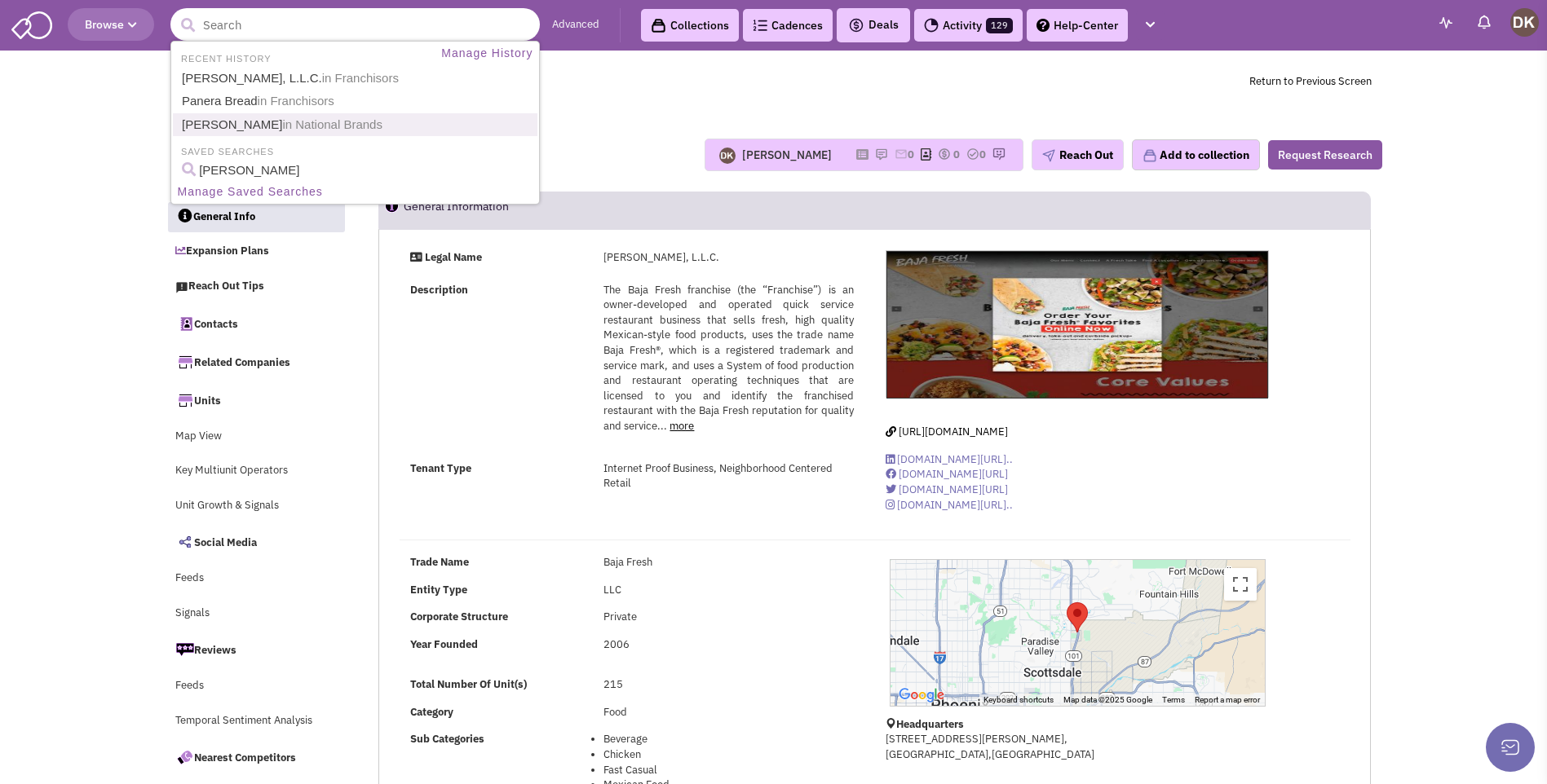
click at [250, 121] on link "[PERSON_NAME] in National Brands" at bounding box center [356, 125] width 359 height 22
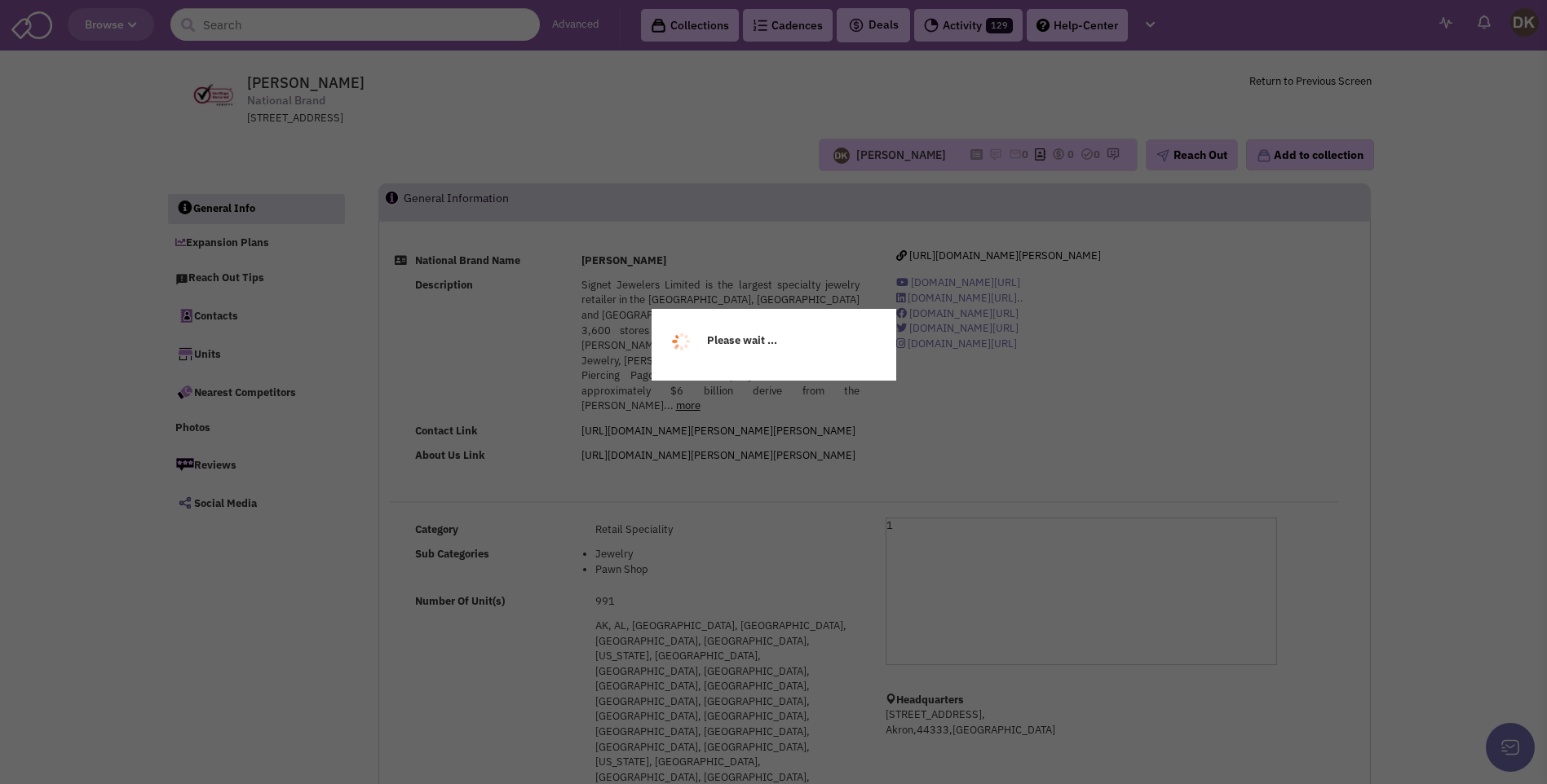
select select
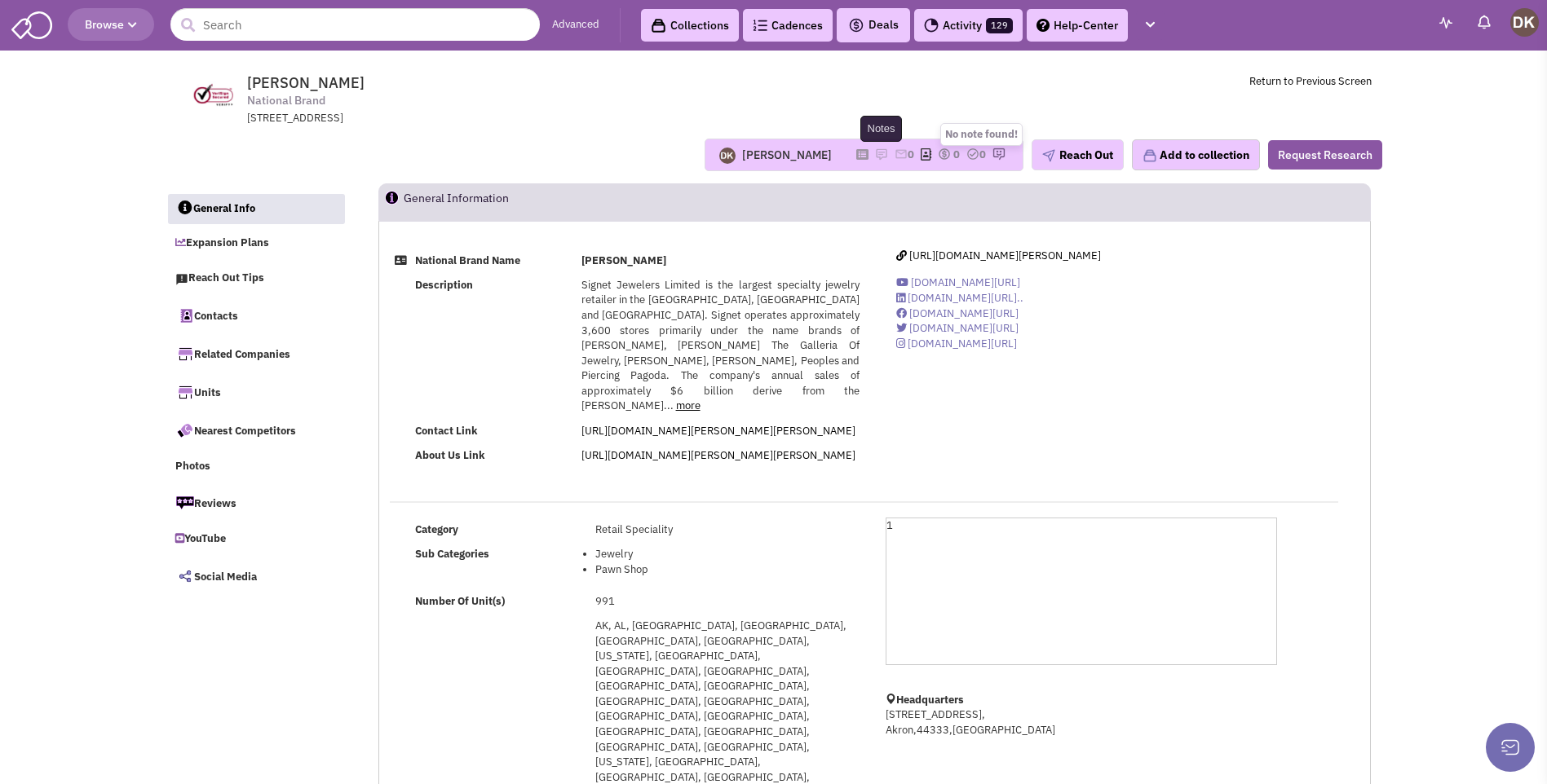
click at [875, 156] on img at bounding box center [882, 154] width 13 height 13
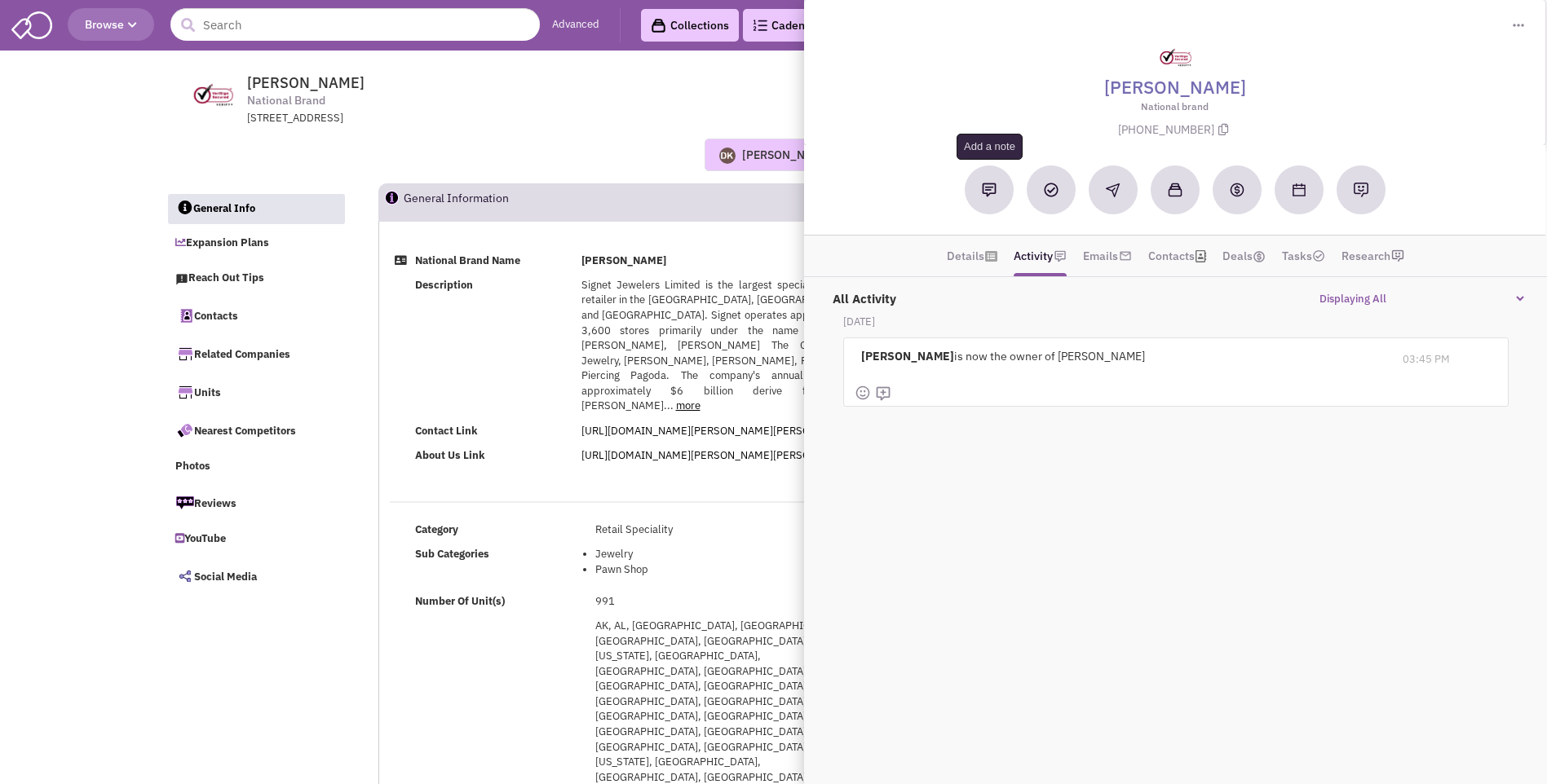
click at [976, 193] on button at bounding box center [988, 189] width 49 height 49
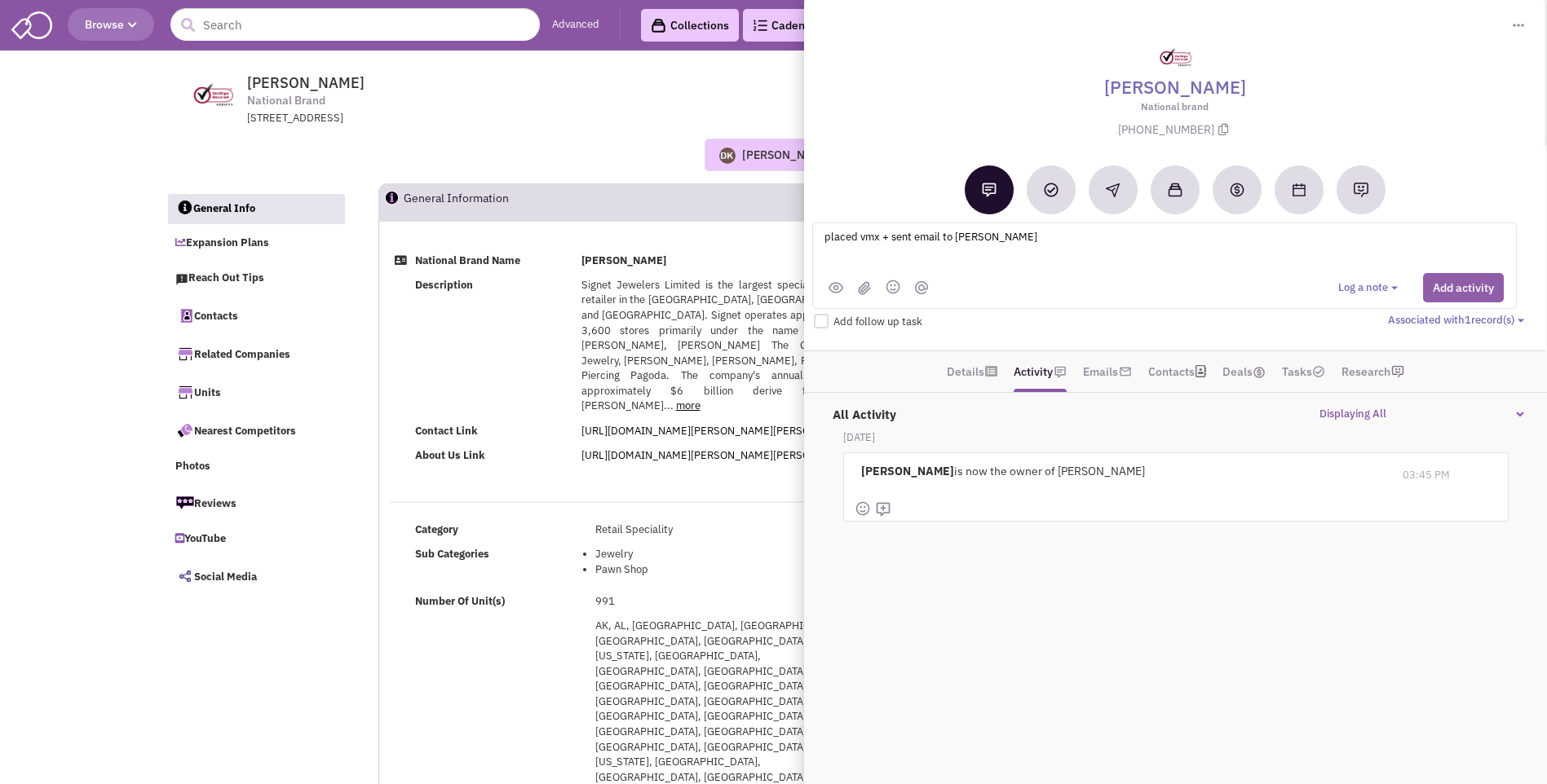
type textarea "placed vmx + sent email to Ms. Teri RObson"
click at [1446, 296] on button "Add activity" at bounding box center [1463, 288] width 81 height 29
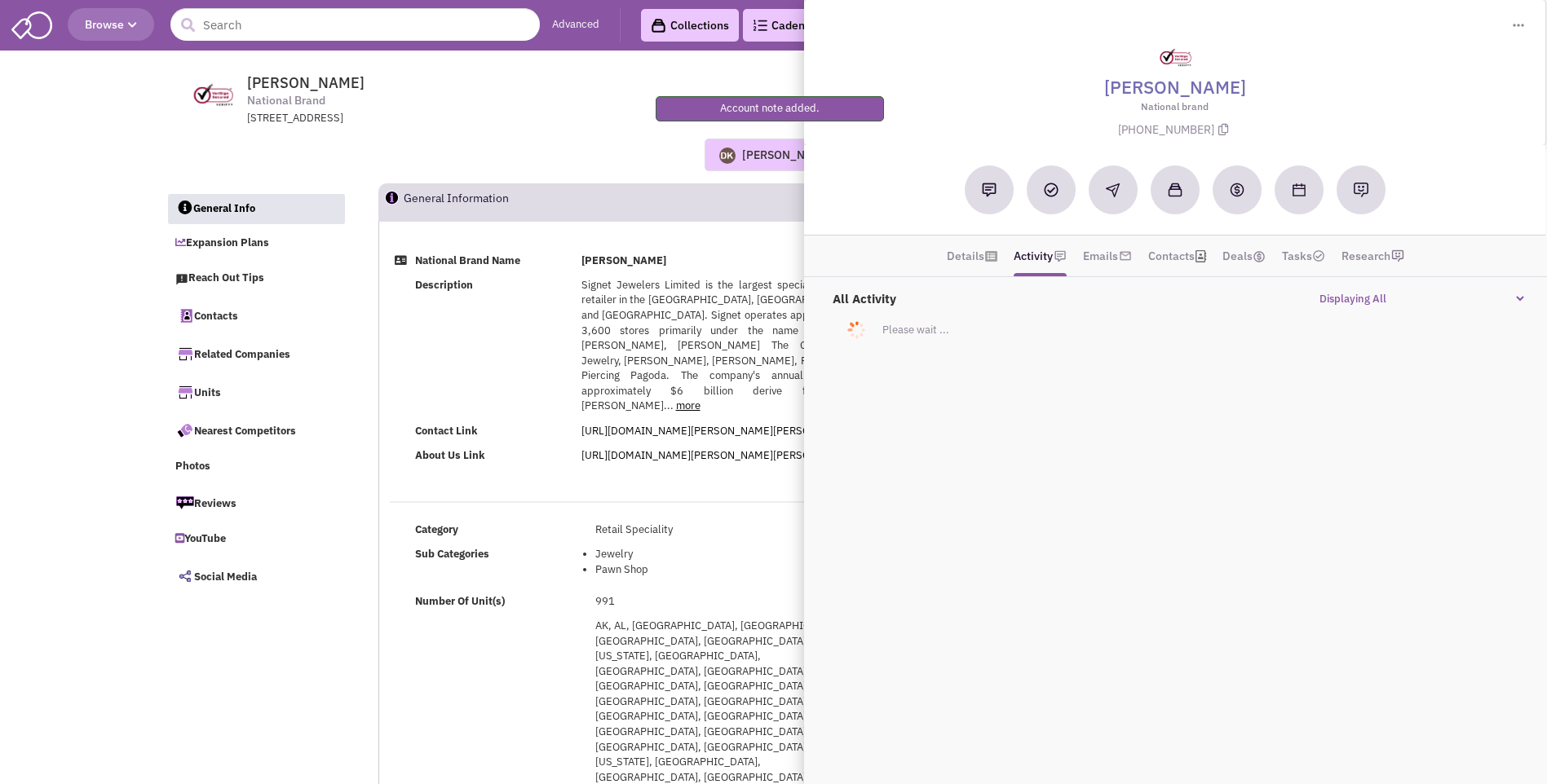
click at [501, 134] on div "Donnie Keller No note found! 0 0 0 Reach Out Add to collection" at bounding box center [774, 154] width 1237 height 57
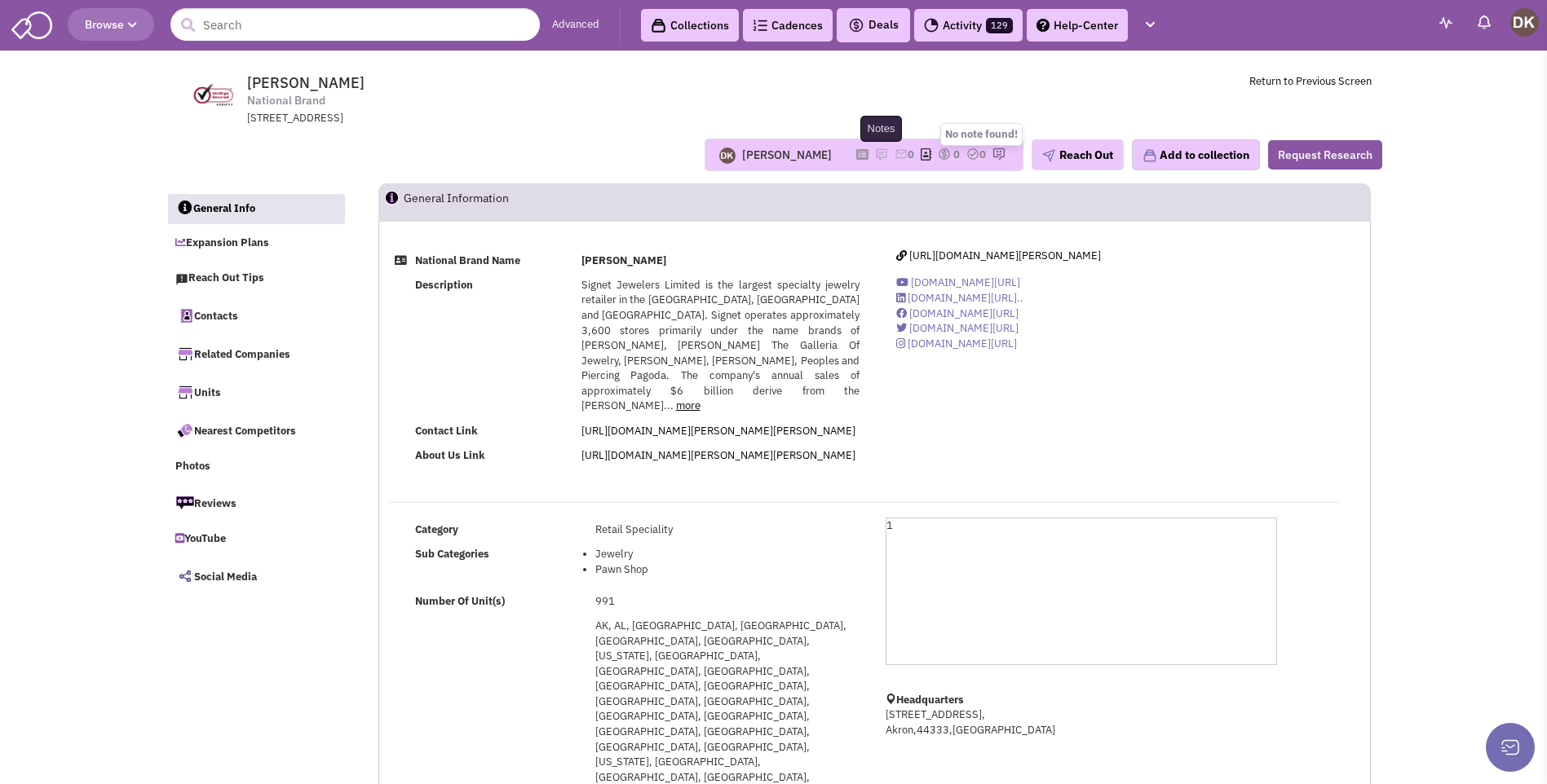
click at [875, 155] on img at bounding box center [882, 154] width 13 height 13
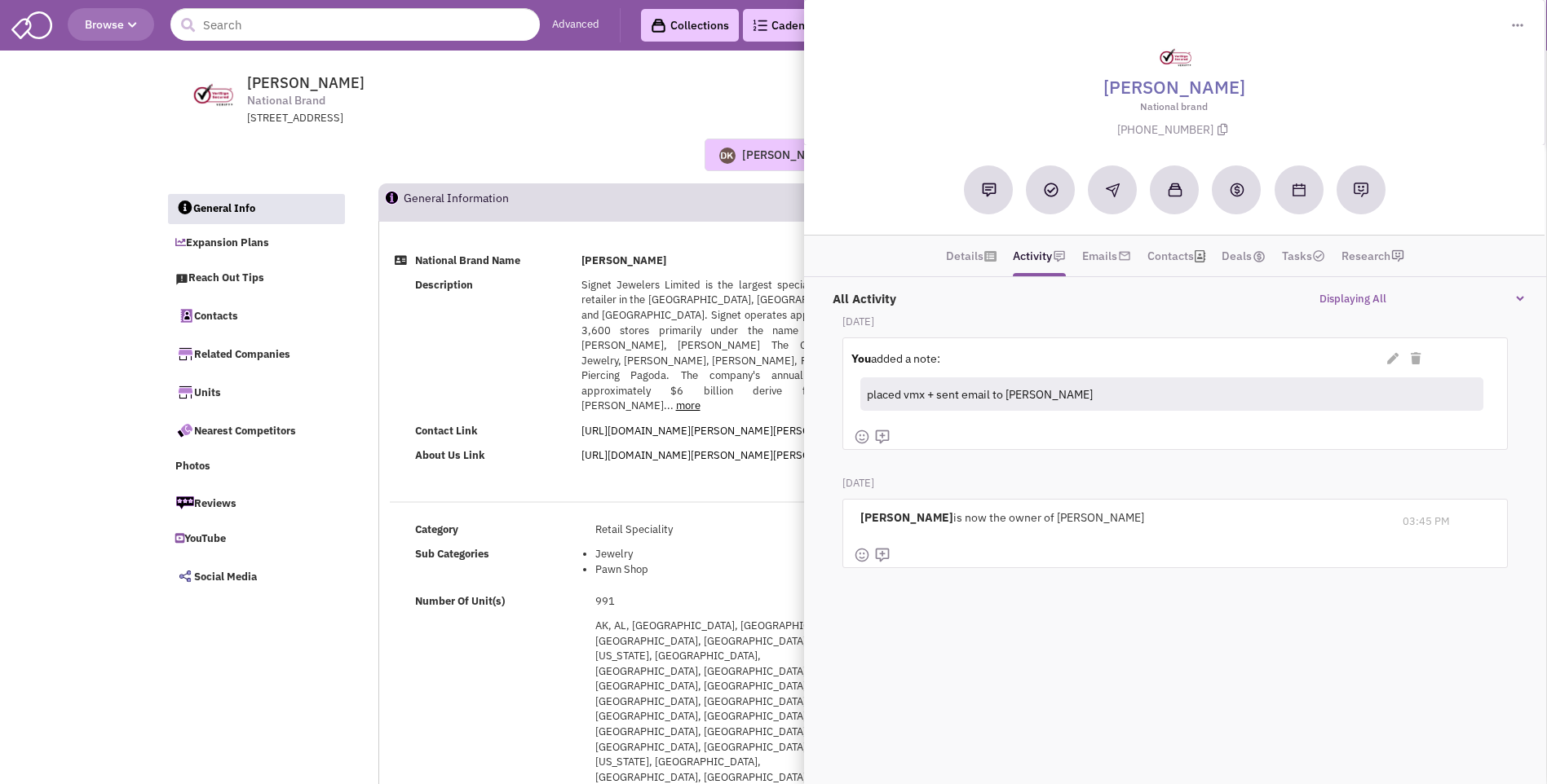
click at [609, 143] on div "Donnie Keller No note found! 0 0 0 Reach Out Add to collection" at bounding box center [774, 154] width 1237 height 32
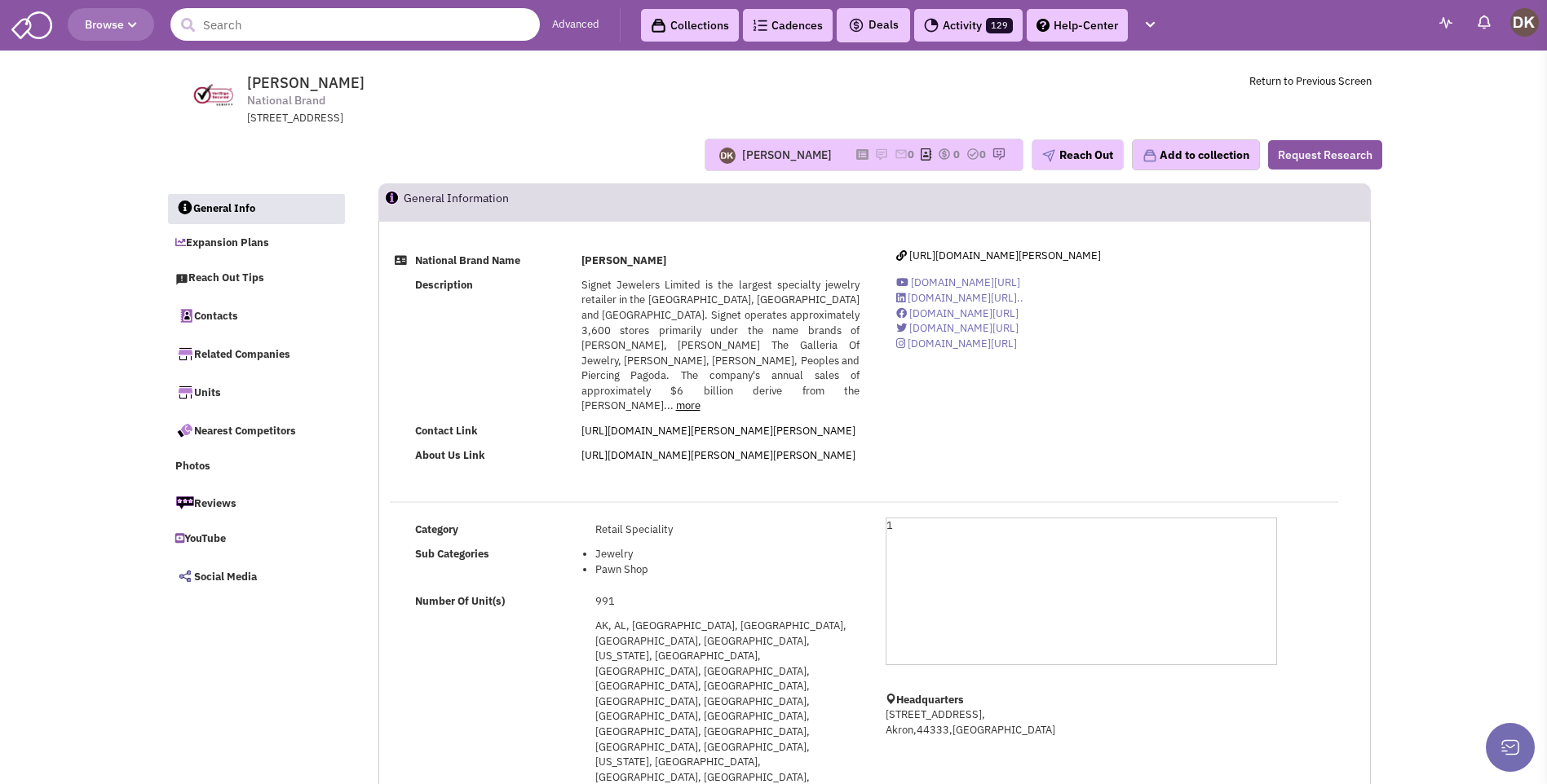
click at [244, 29] on input "text" at bounding box center [355, 24] width 370 height 32
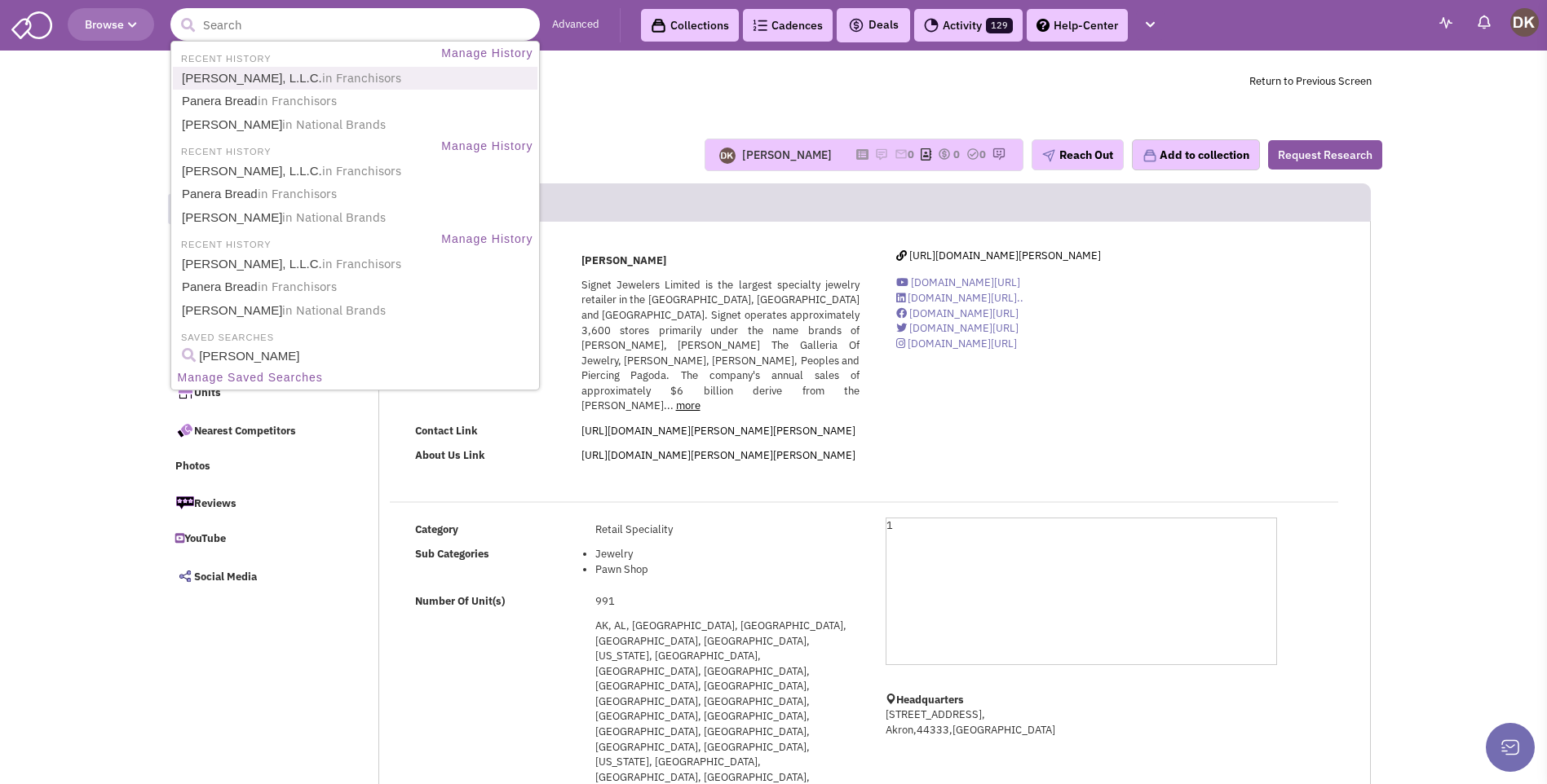
click at [236, 82] on link "Kahala Franchising, L.L.C. in Franchisors" at bounding box center [356, 79] width 359 height 22
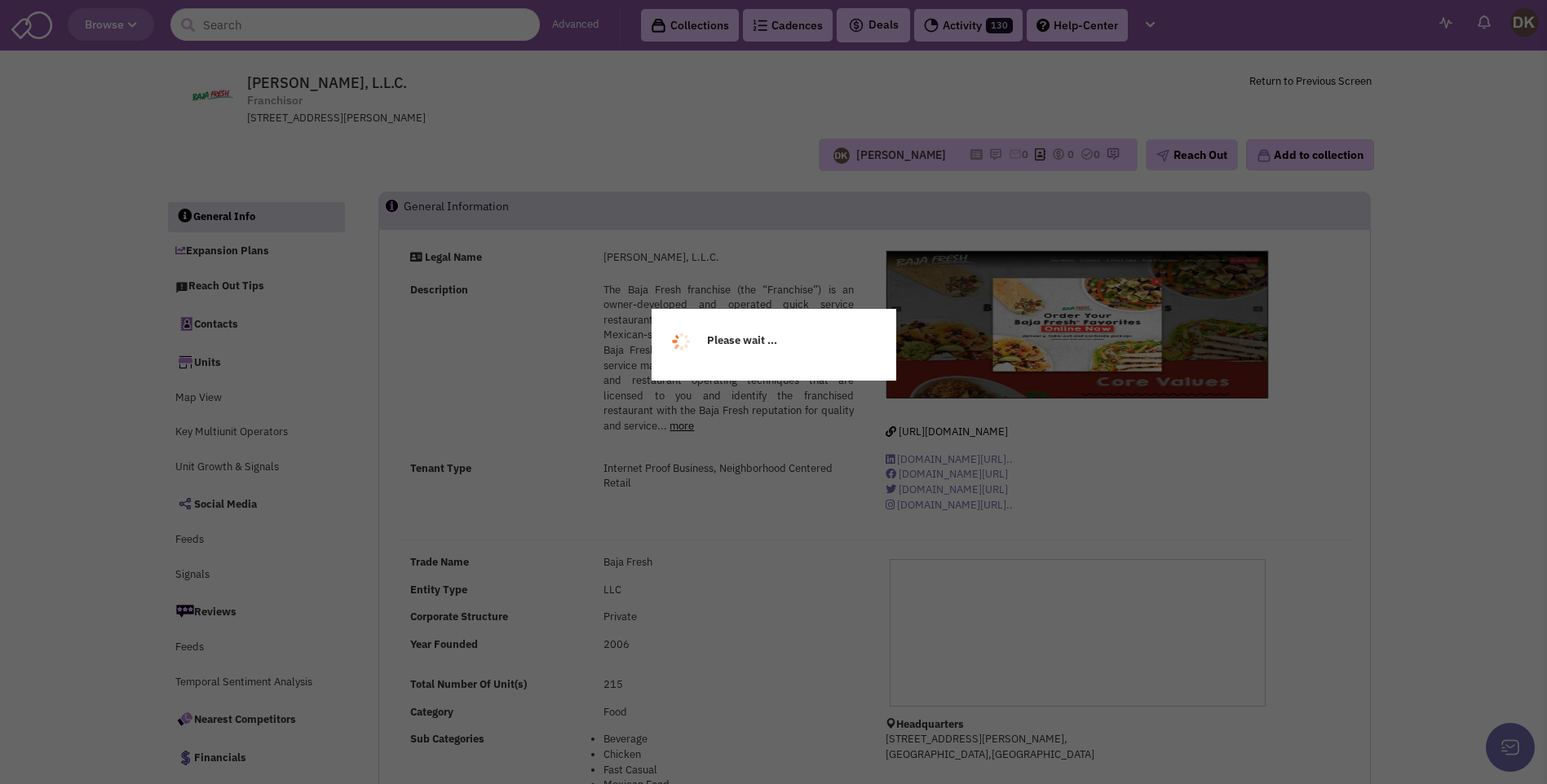
select select
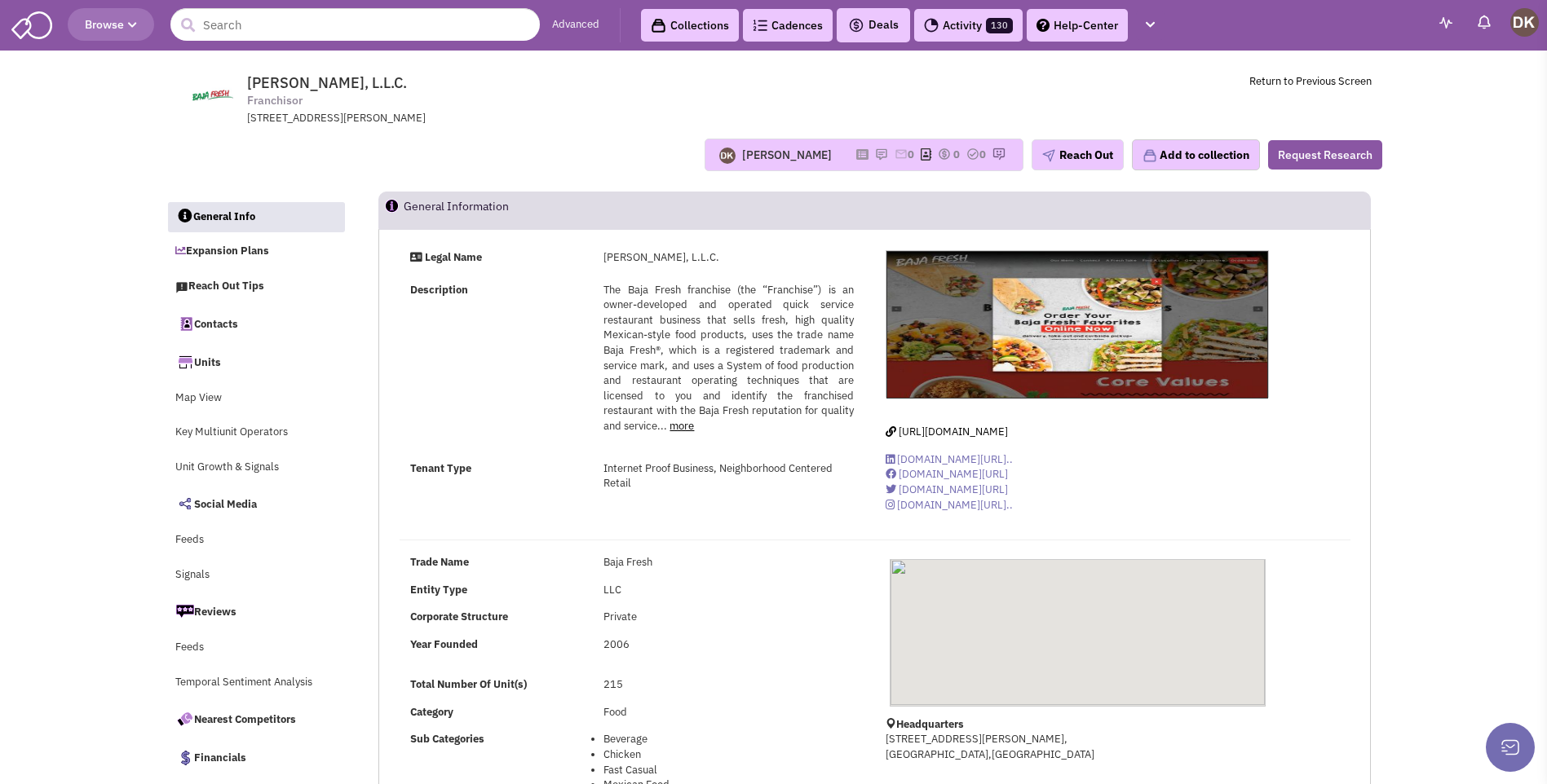
select select
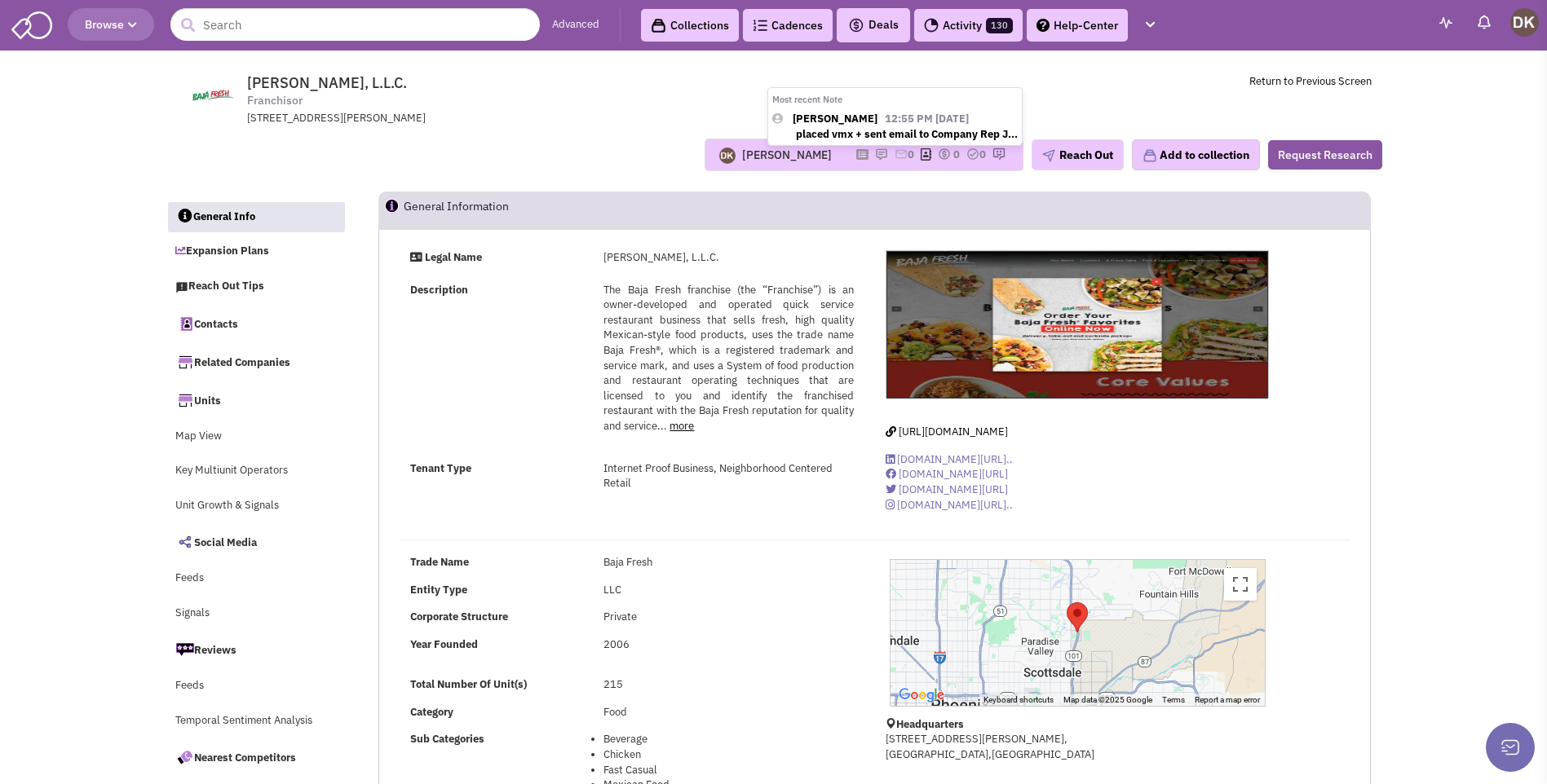
click at [875, 153] on img at bounding box center [882, 154] width 13 height 13
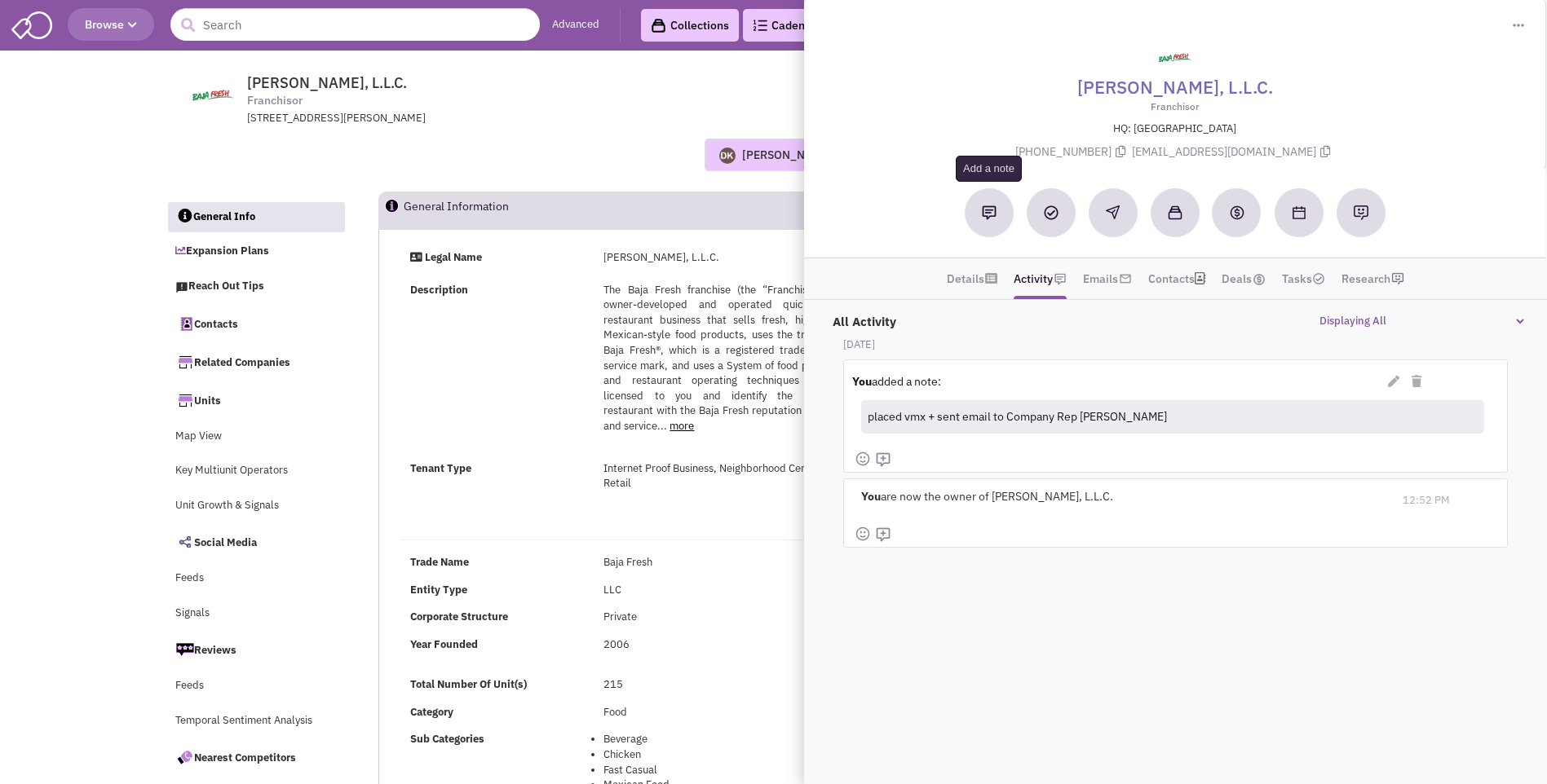
click at [987, 215] on img at bounding box center [989, 213] width 15 height 15
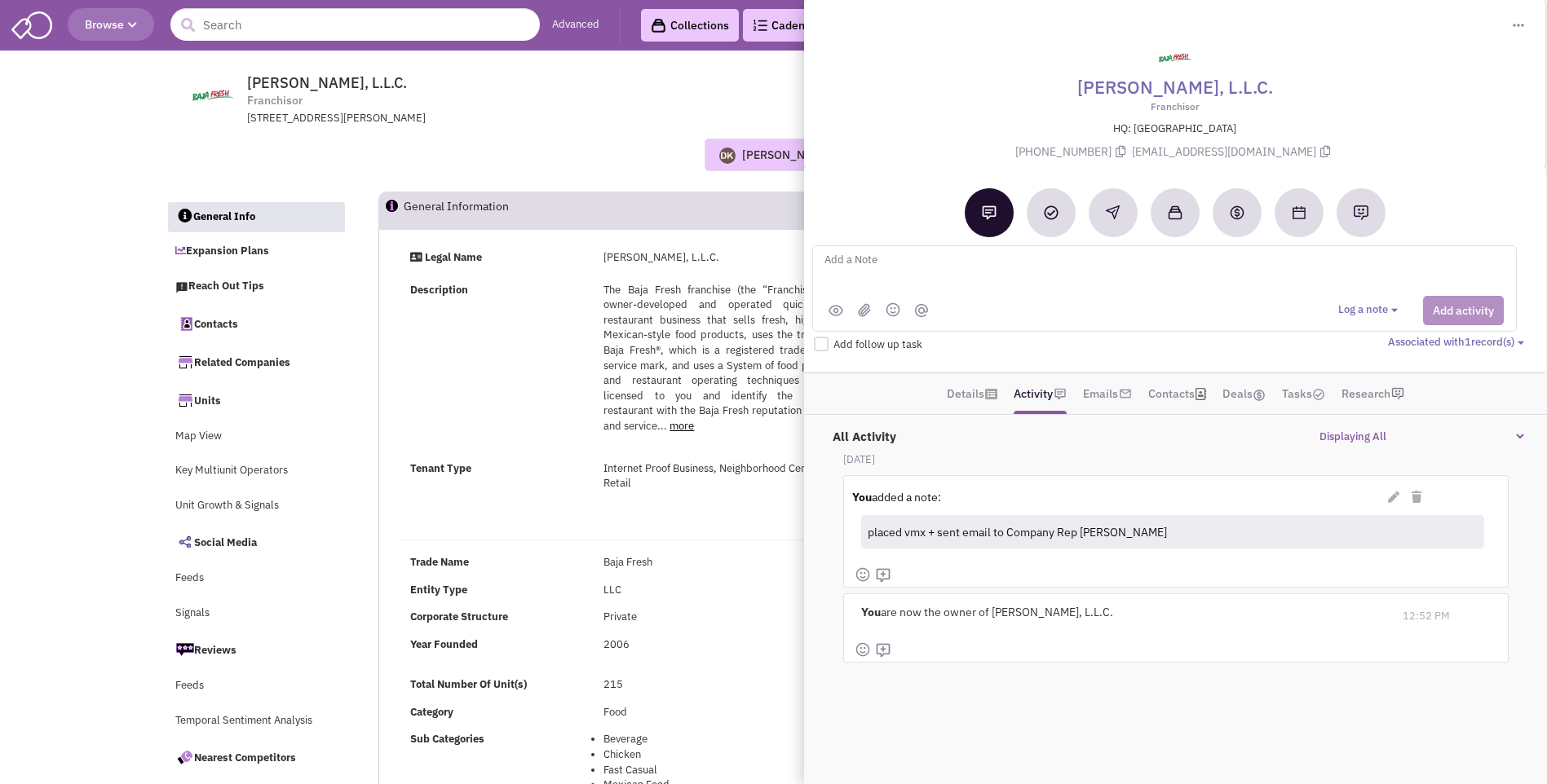
click at [849, 256] on textarea at bounding box center [1024, 272] width 404 height 45
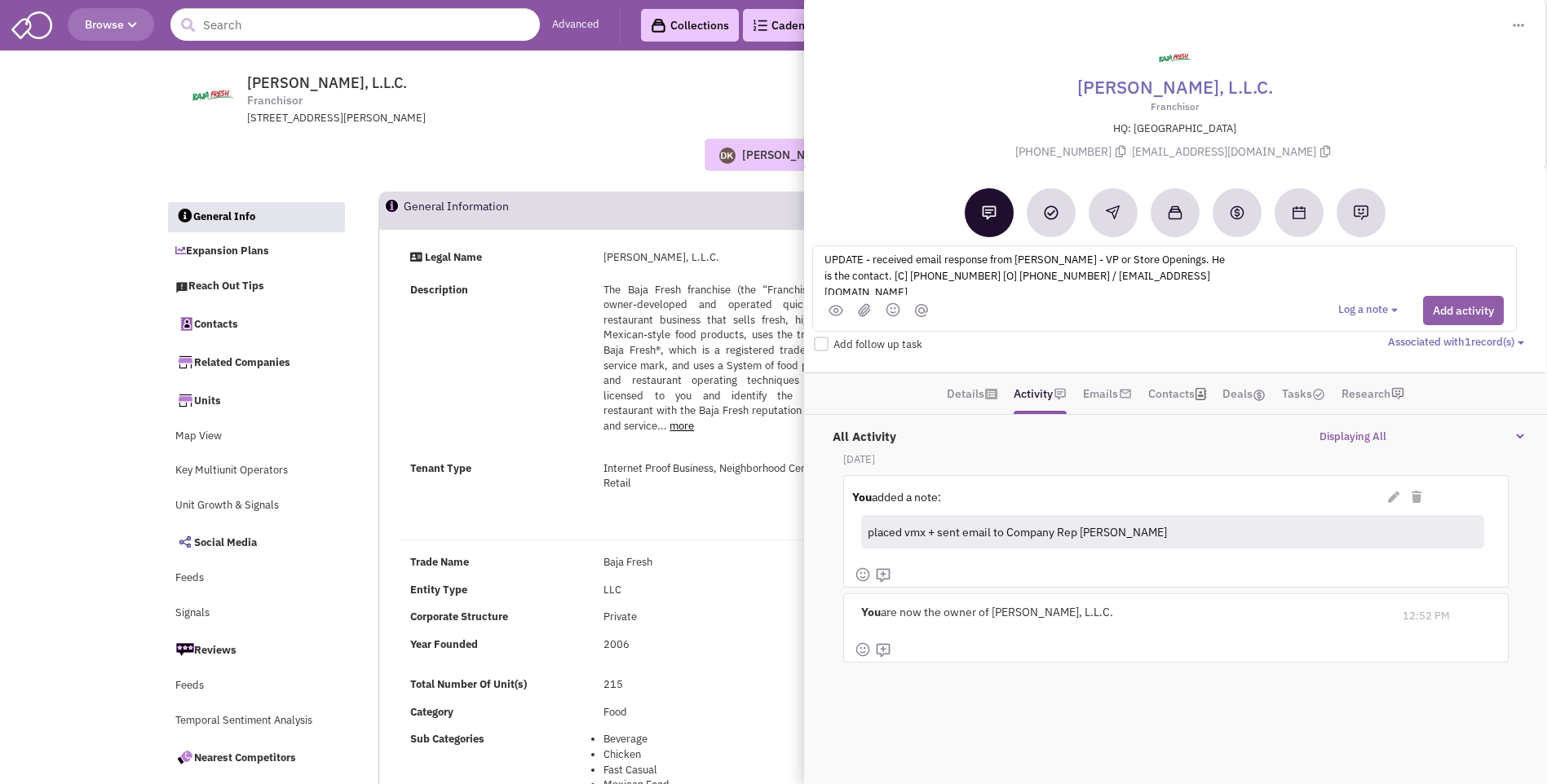
type textarea "UPDATE - received email response from Walter Mejia - VP or Store Openings. He i…"
click at [1466, 309] on button "Add activity" at bounding box center [1463, 311] width 81 height 29
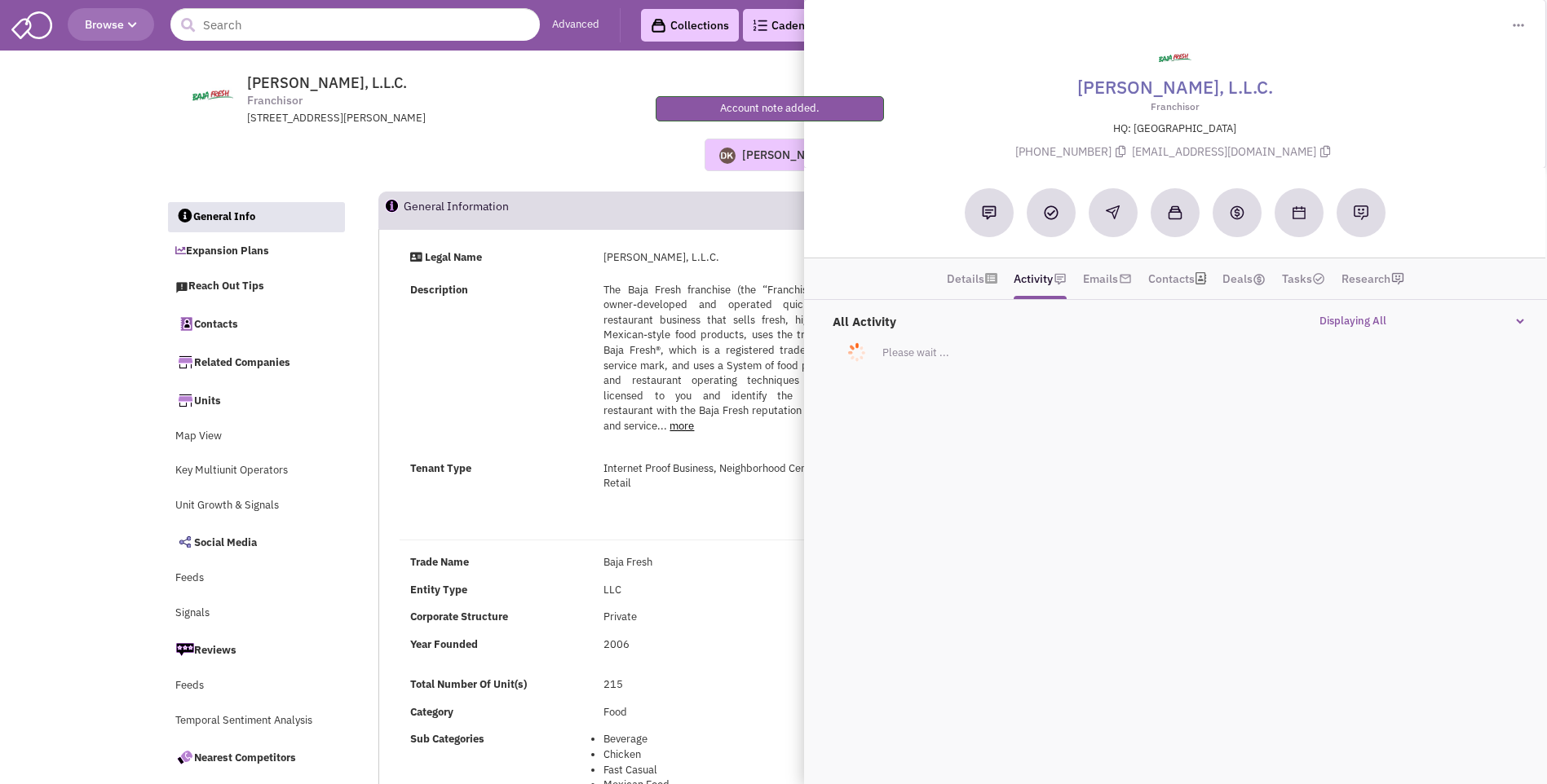
click at [538, 142] on div "Donnie Keller Most recent Note Donnie Keller 12:55 PM on 09/08/2025 placed vmx …" at bounding box center [774, 154] width 1237 height 32
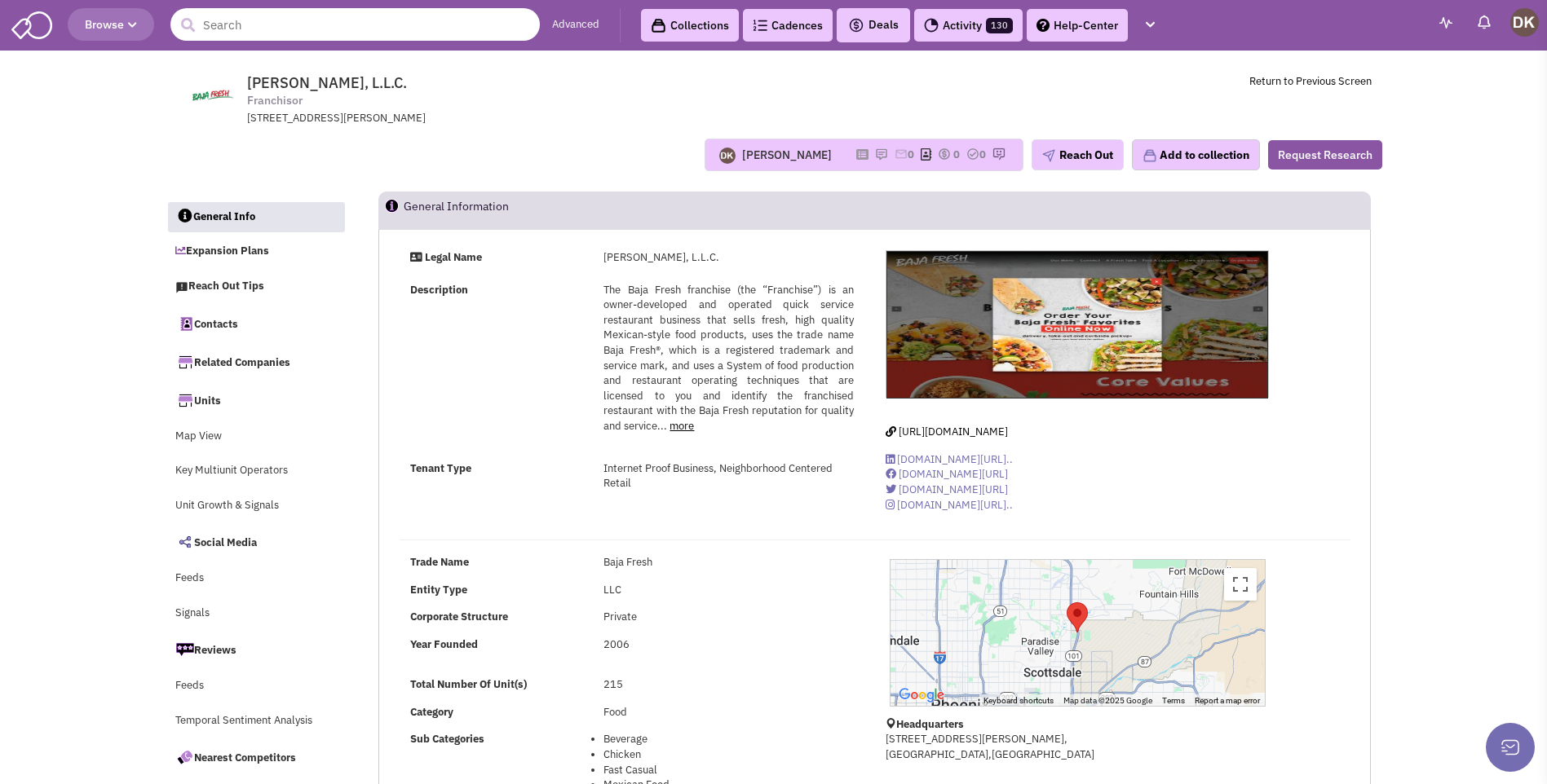
click at [316, 25] on input "text" at bounding box center [355, 24] width 370 height 32
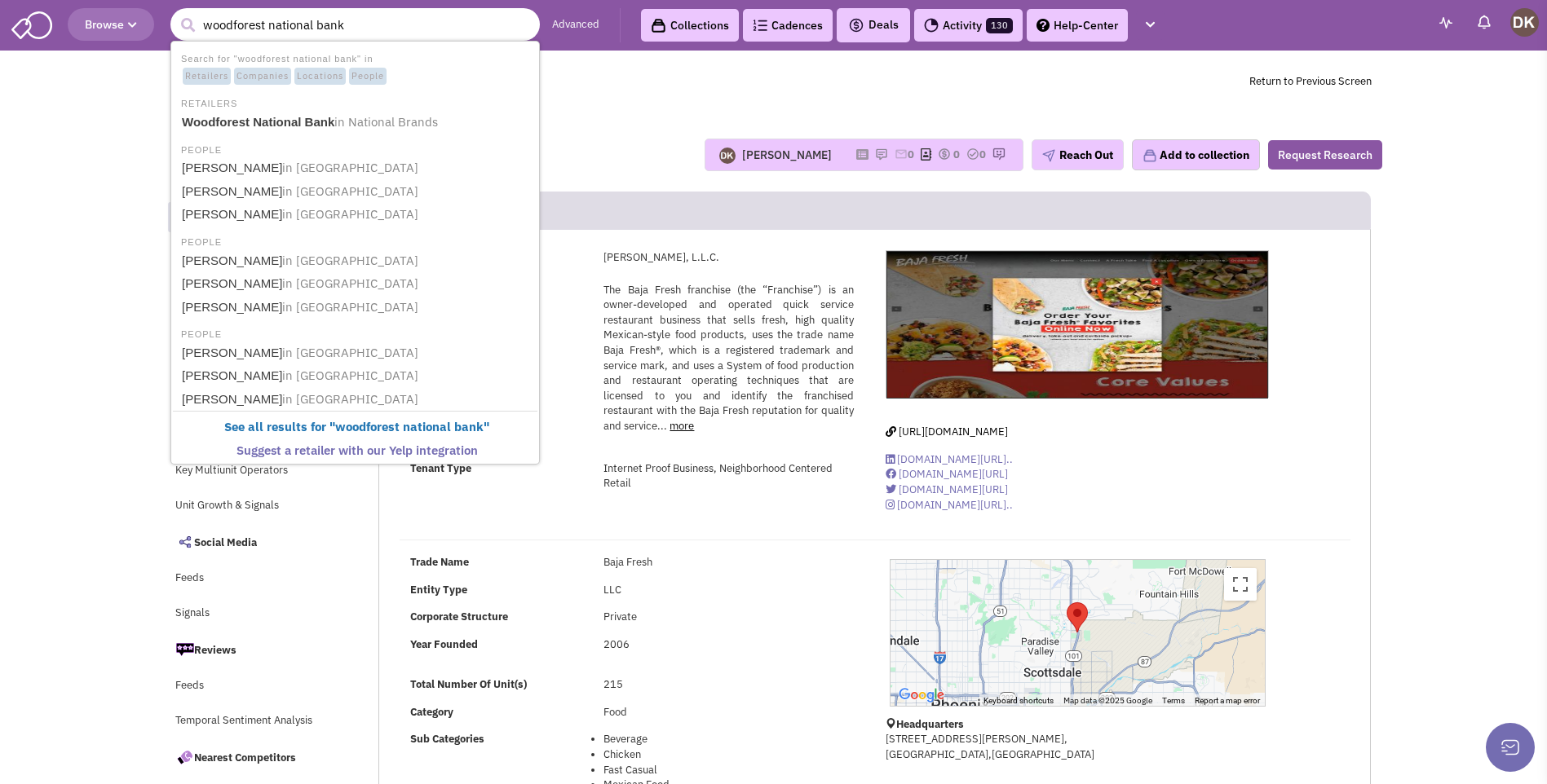
type input "woodforest national bank"
click at [176, 13] on button "submit" at bounding box center [188, 25] width 25 height 25
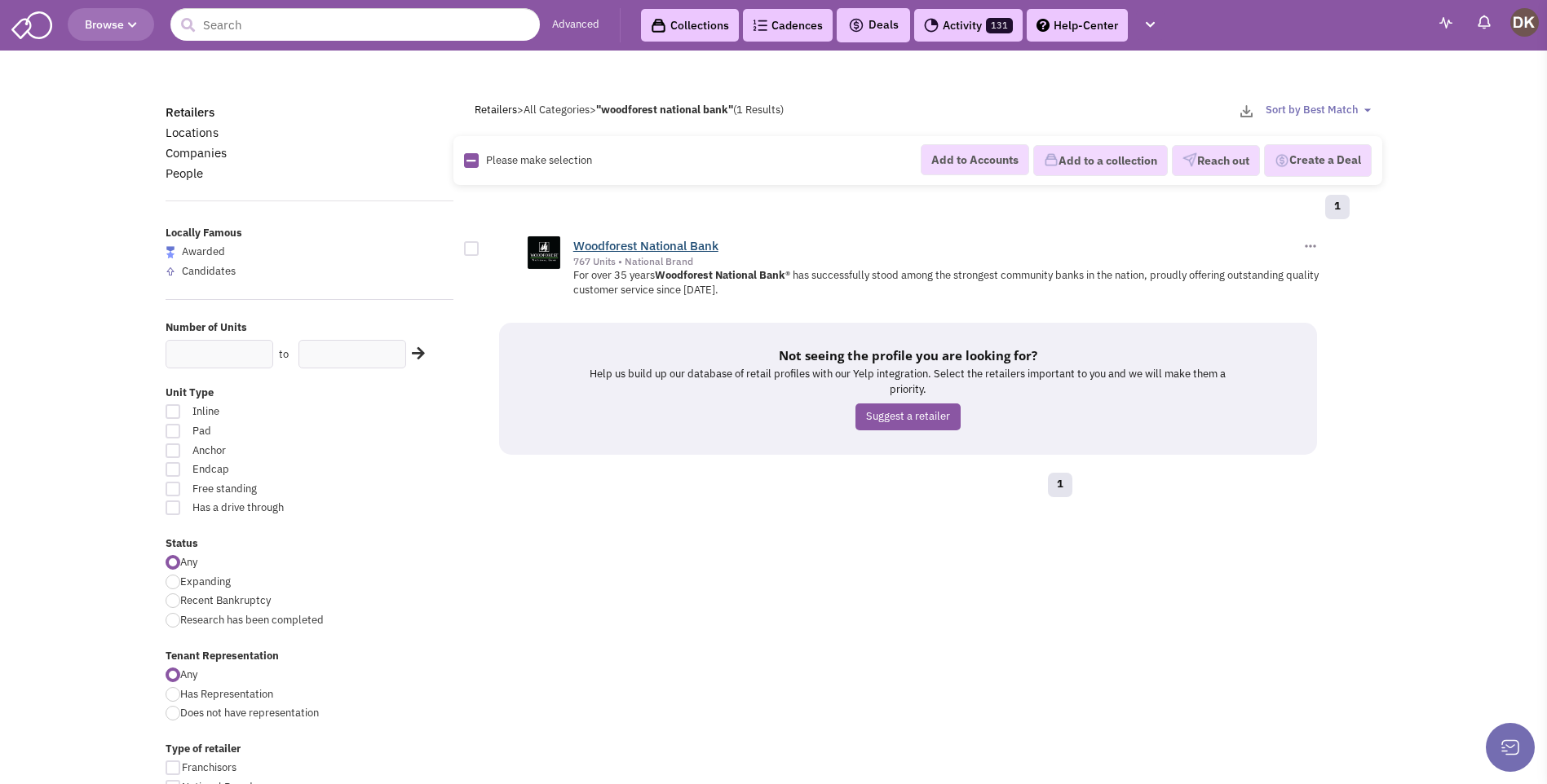
click at [612, 248] on link "Woodforest National Bank" at bounding box center [646, 245] width 145 height 16
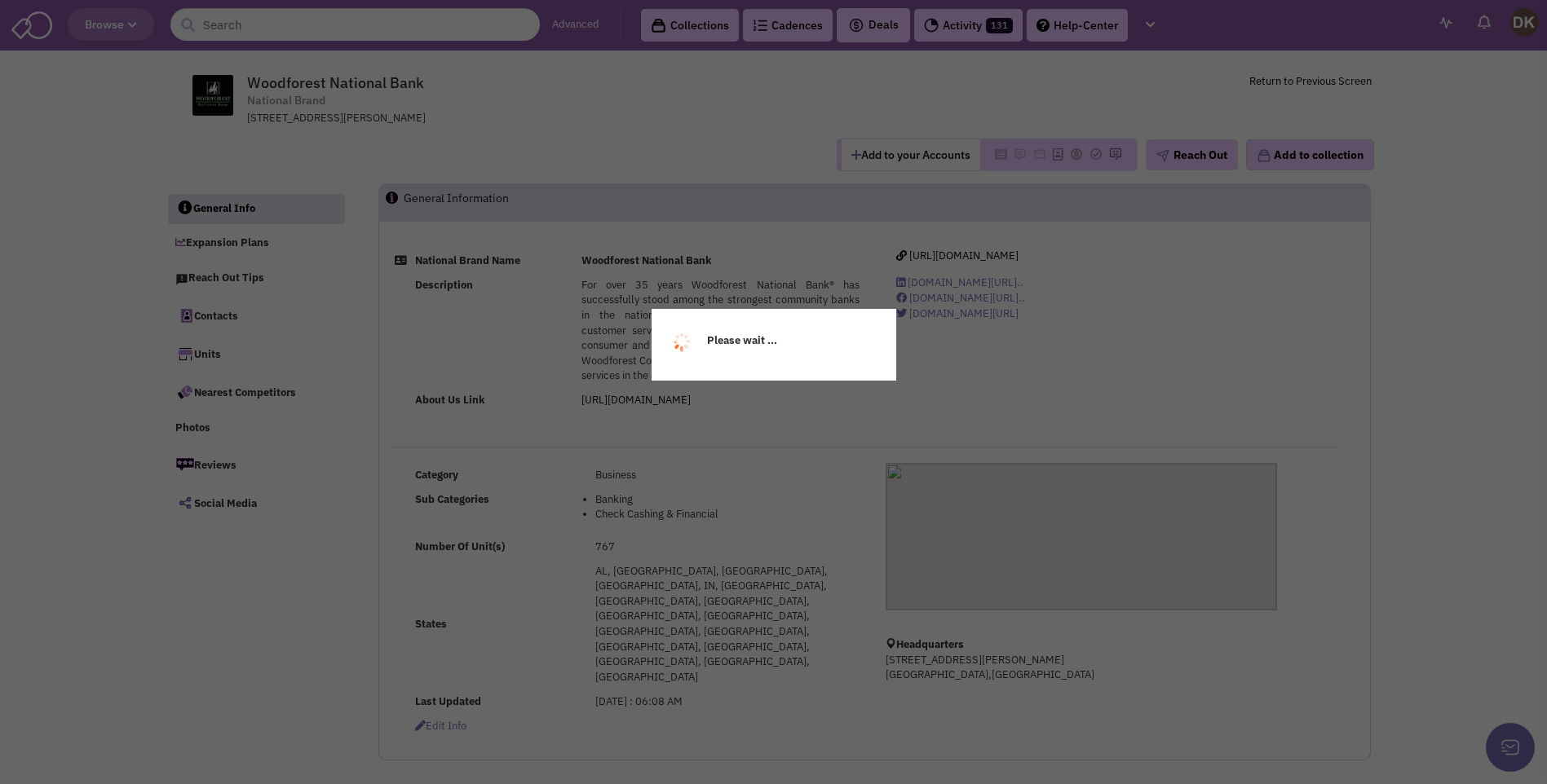
select select
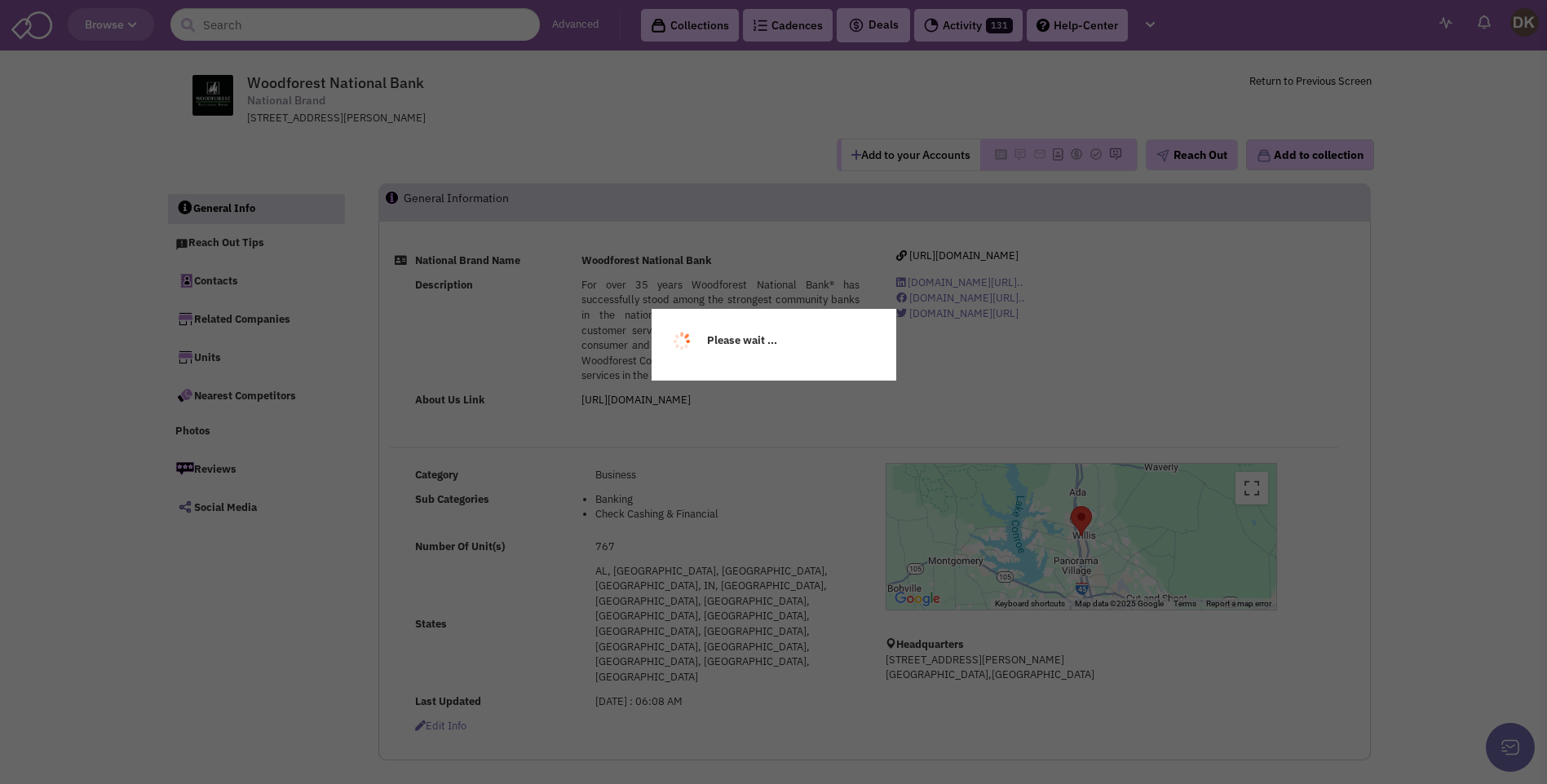
select select
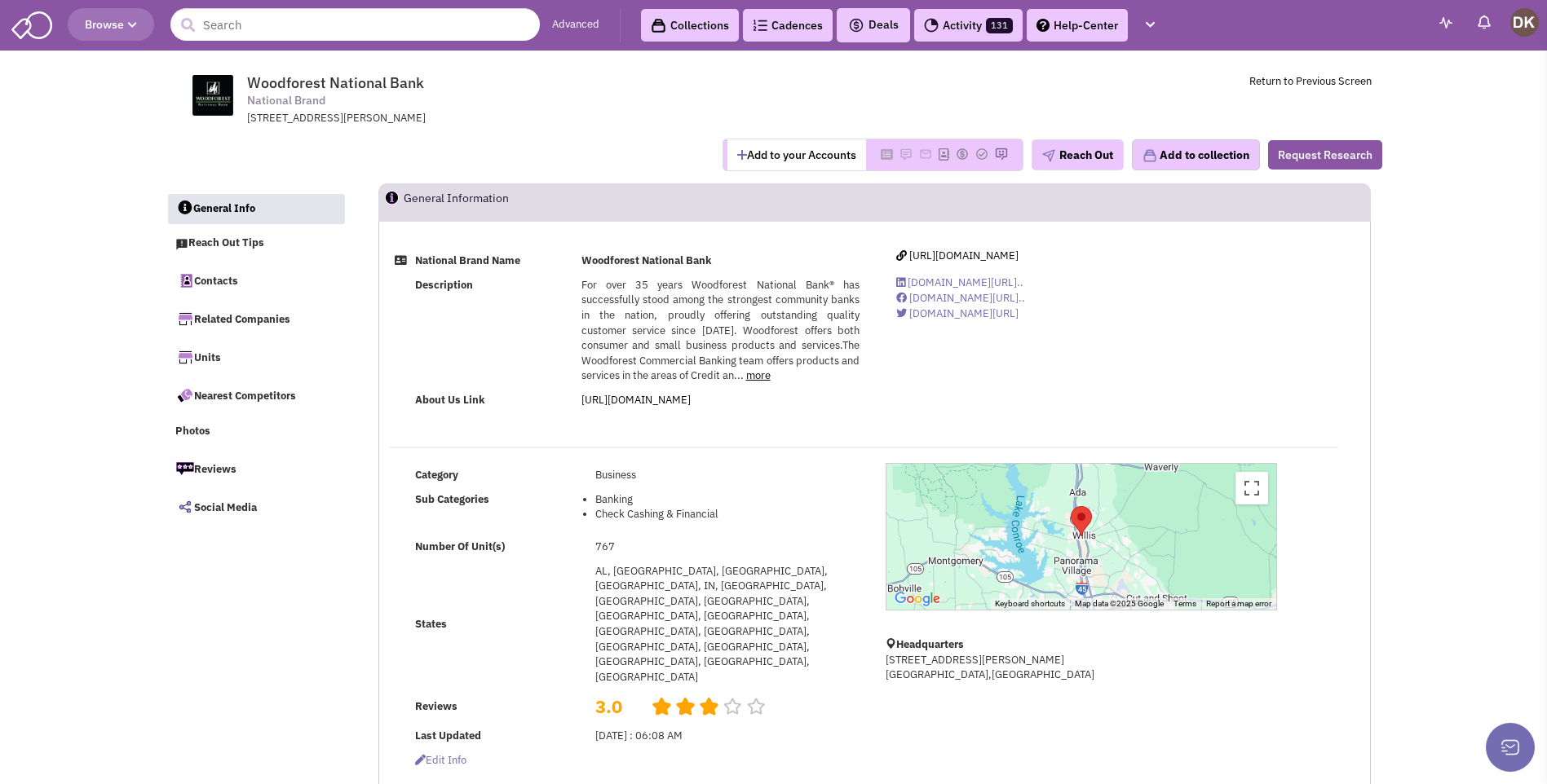
click at [765, 152] on button "Add to your Accounts" at bounding box center [796, 155] width 139 height 31
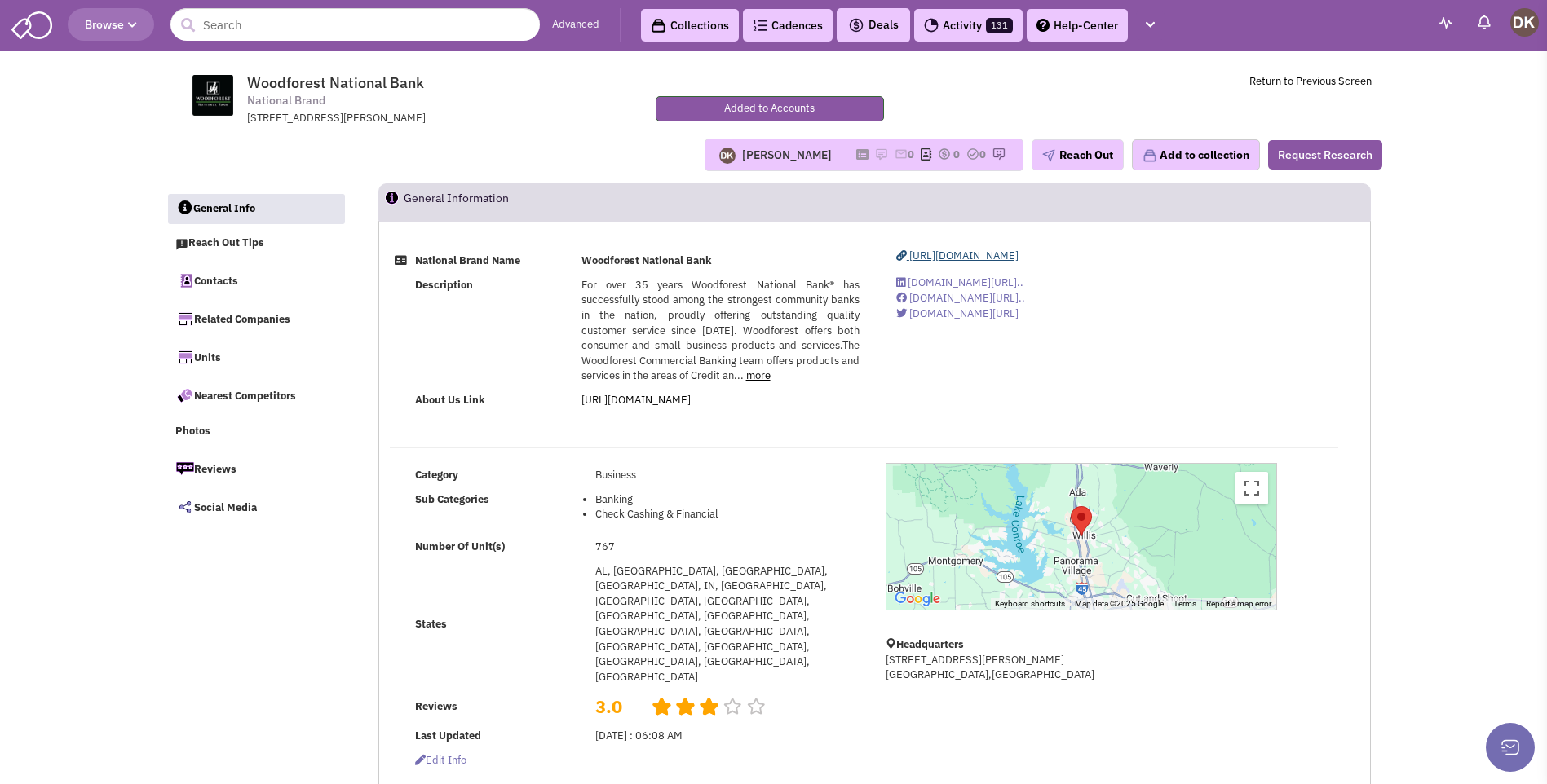
click at [944, 256] on span "[URL][DOMAIN_NAME]" at bounding box center [963, 256] width 109 height 14
click at [226, 285] on link "Contacts" at bounding box center [256, 279] width 177 height 34
click at [220, 284] on link "Contacts" at bounding box center [256, 279] width 177 height 34
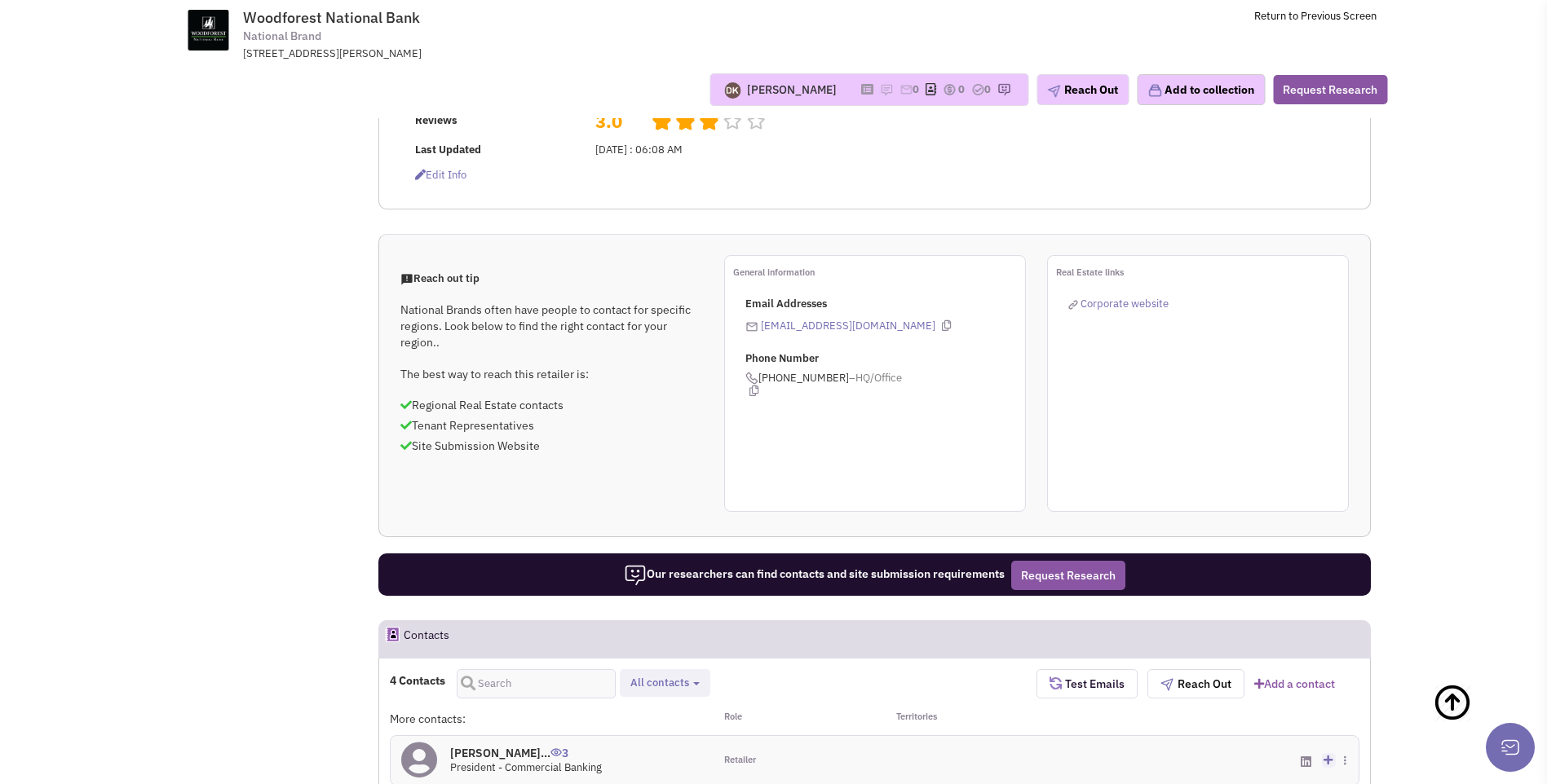
scroll to position [277, 0]
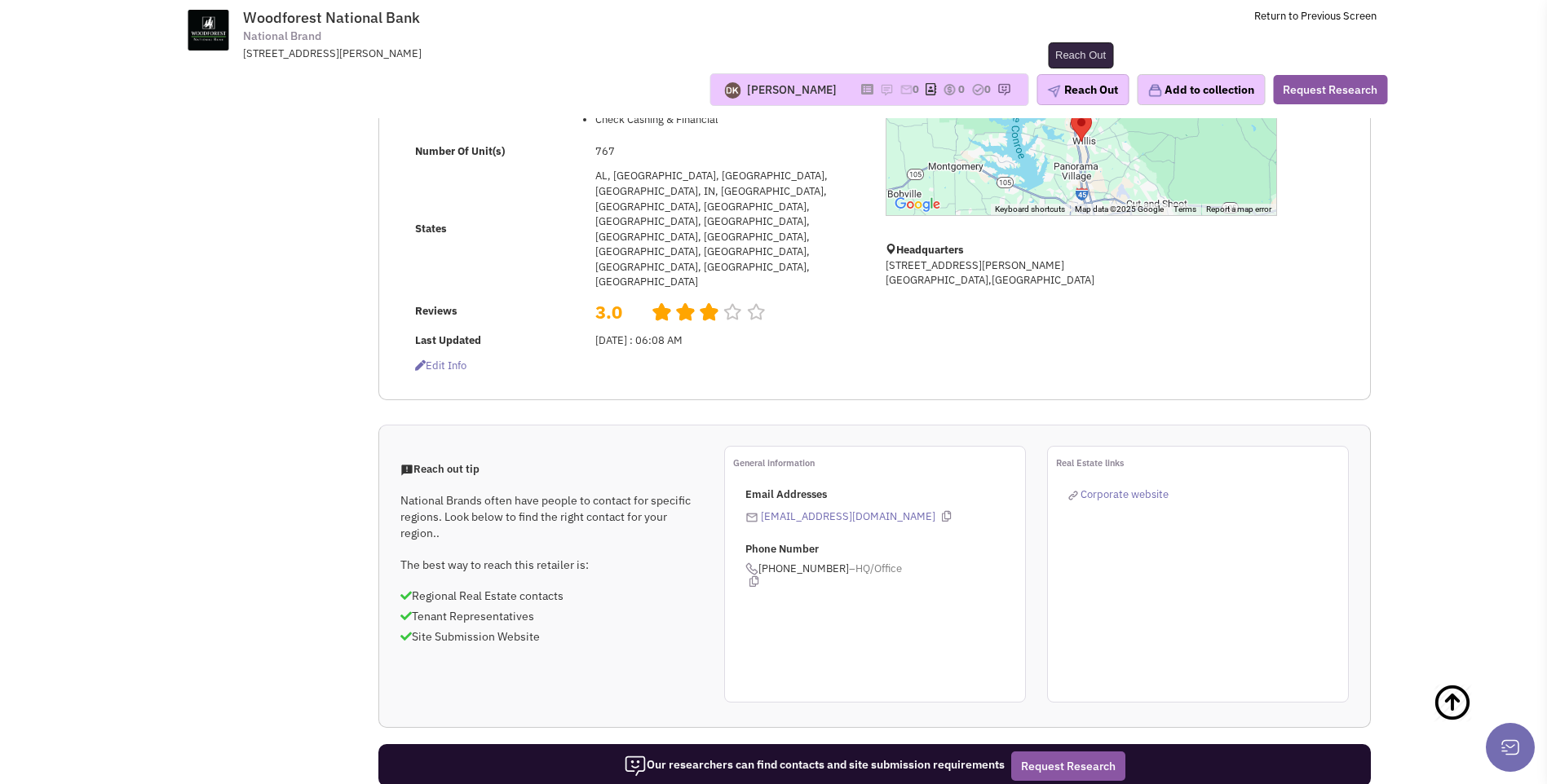
click at [1086, 97] on button "Reach Out" at bounding box center [1082, 90] width 92 height 31
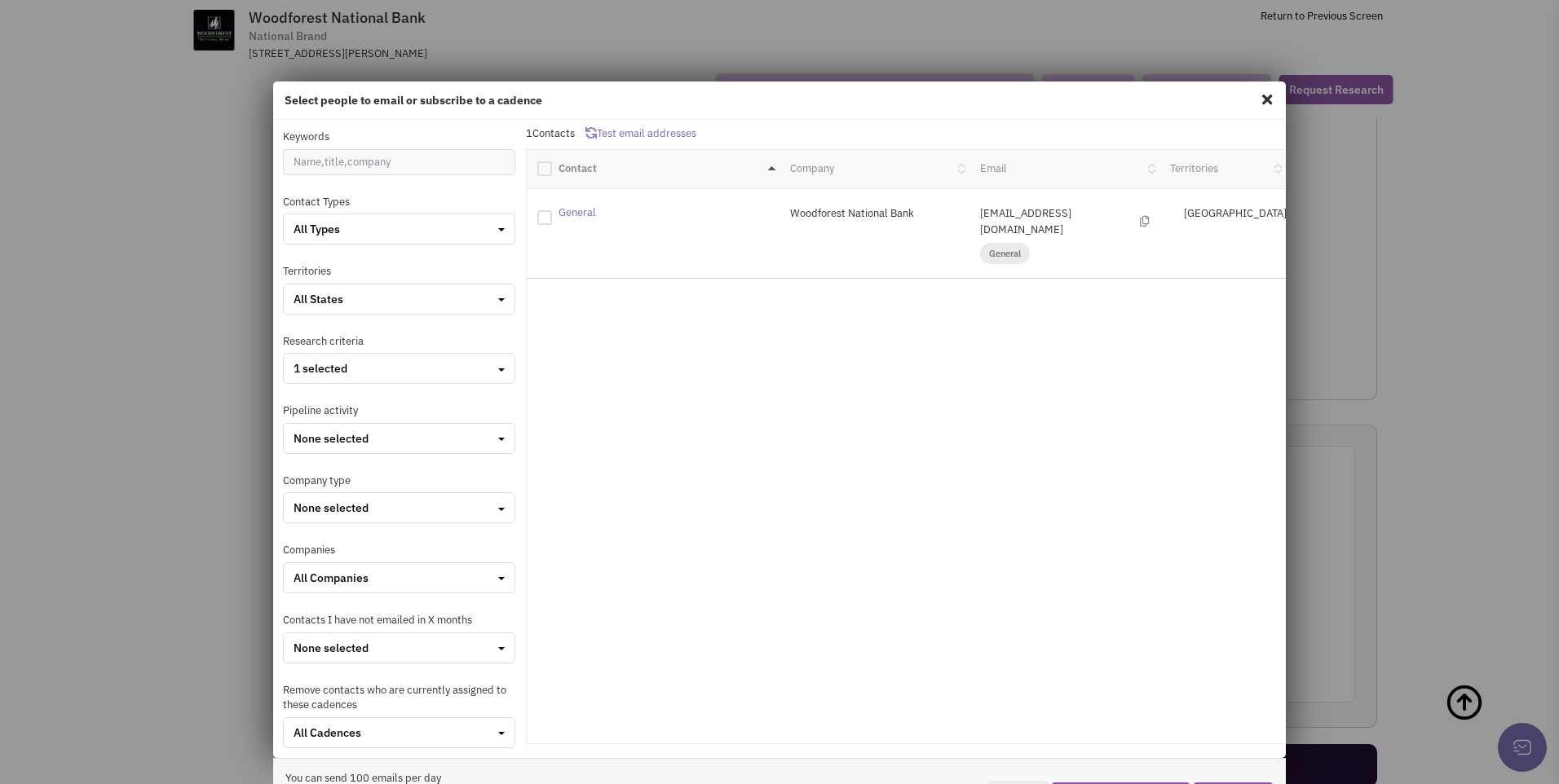
drag, startPoint x: 962, startPoint y: 213, endPoint x: 1071, endPoint y: 210, distance: 109.0
click at [1071, 210] on div "[EMAIL_ADDRESS][DOMAIN_NAME] general" at bounding box center [1064, 233] width 190 height 56
drag, startPoint x: 1071, startPoint y: 210, endPoint x: 1020, endPoint y: 215, distance: 51.2
copy p "[EMAIL_ADDRESS][DOMAIN_NAME]"
click at [1258, 102] on span at bounding box center [1267, 99] width 21 height 26
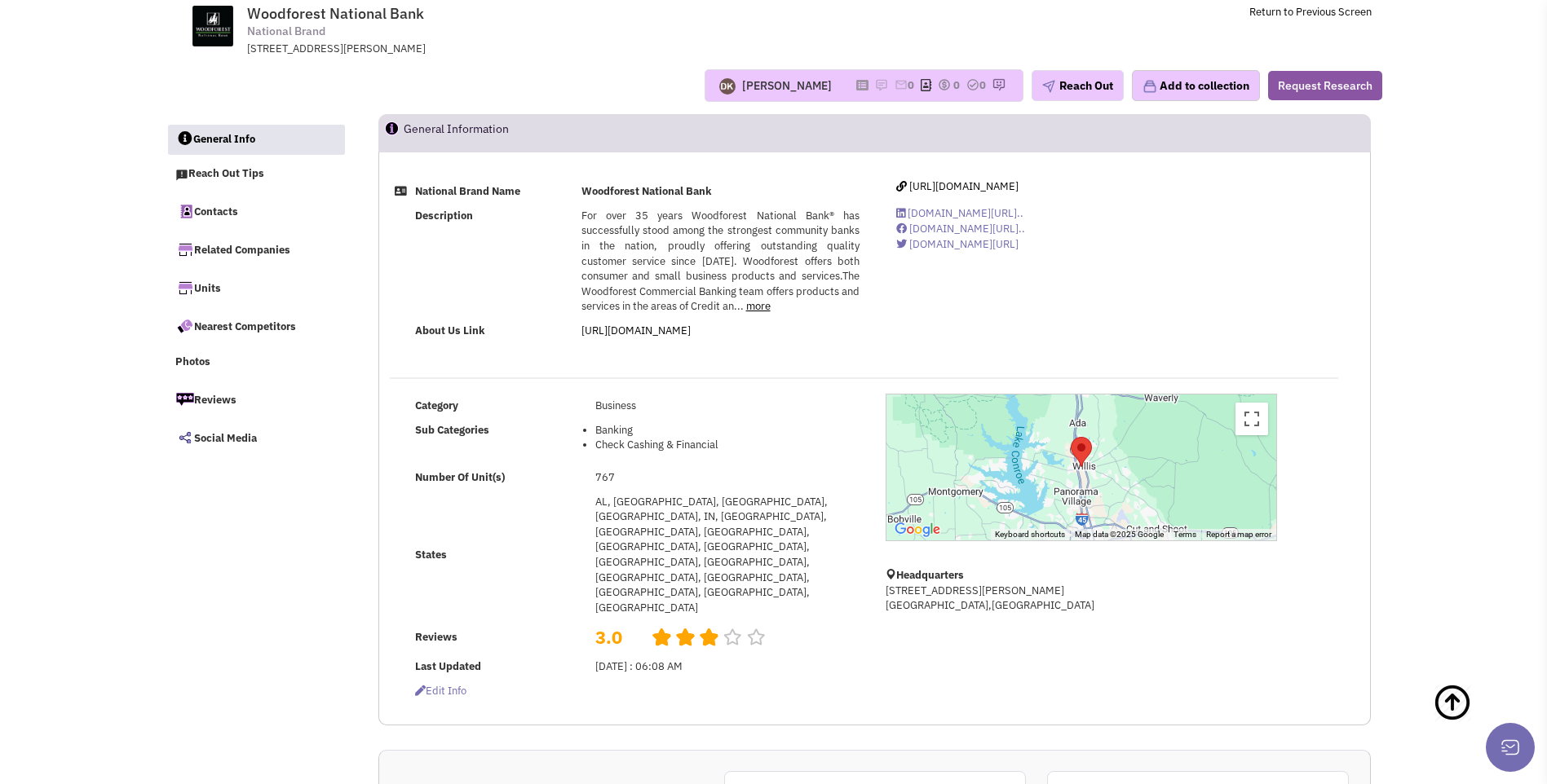
scroll to position [0, 0]
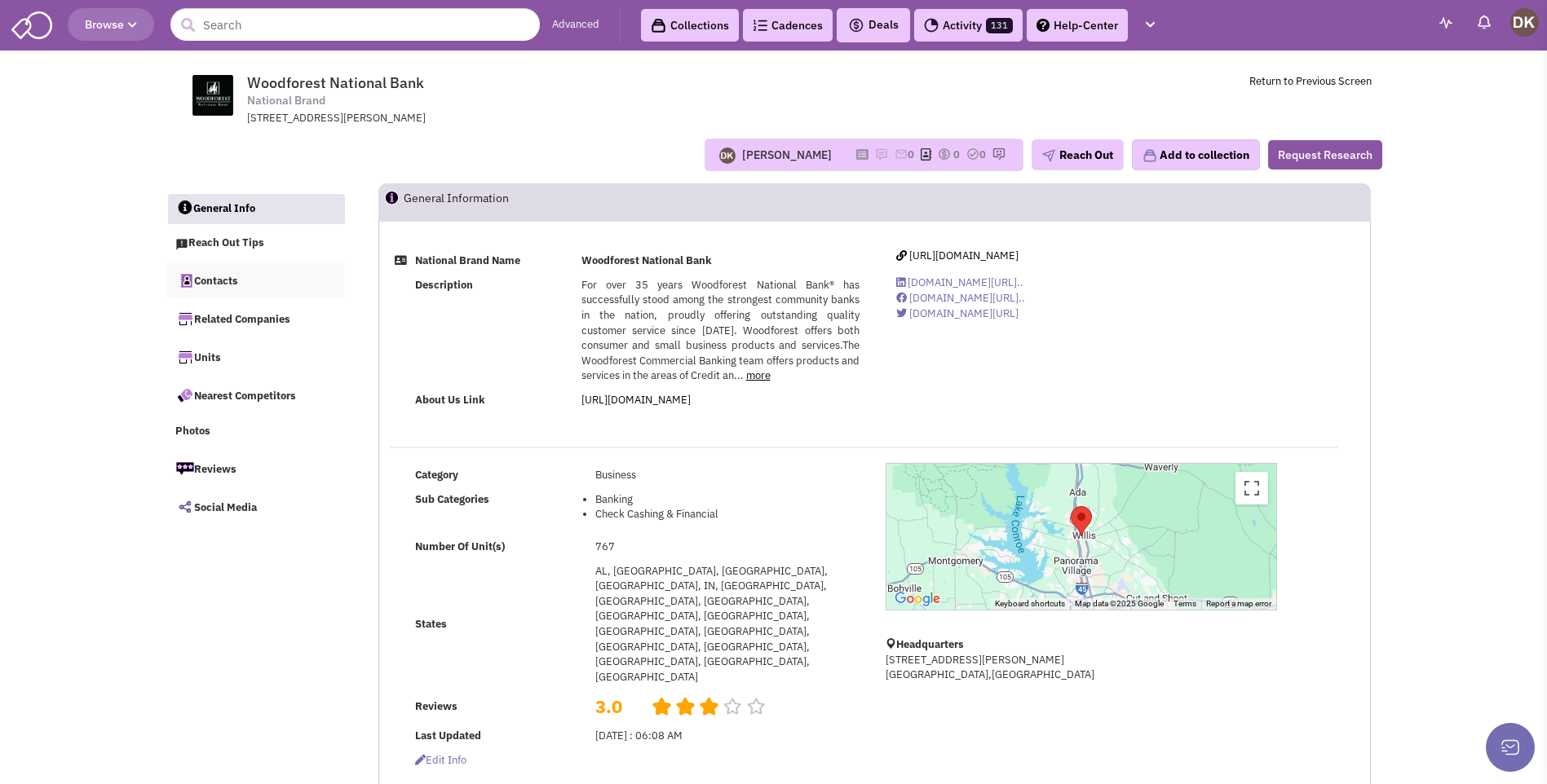
click at [230, 284] on link "Contacts" at bounding box center [256, 279] width 177 height 34
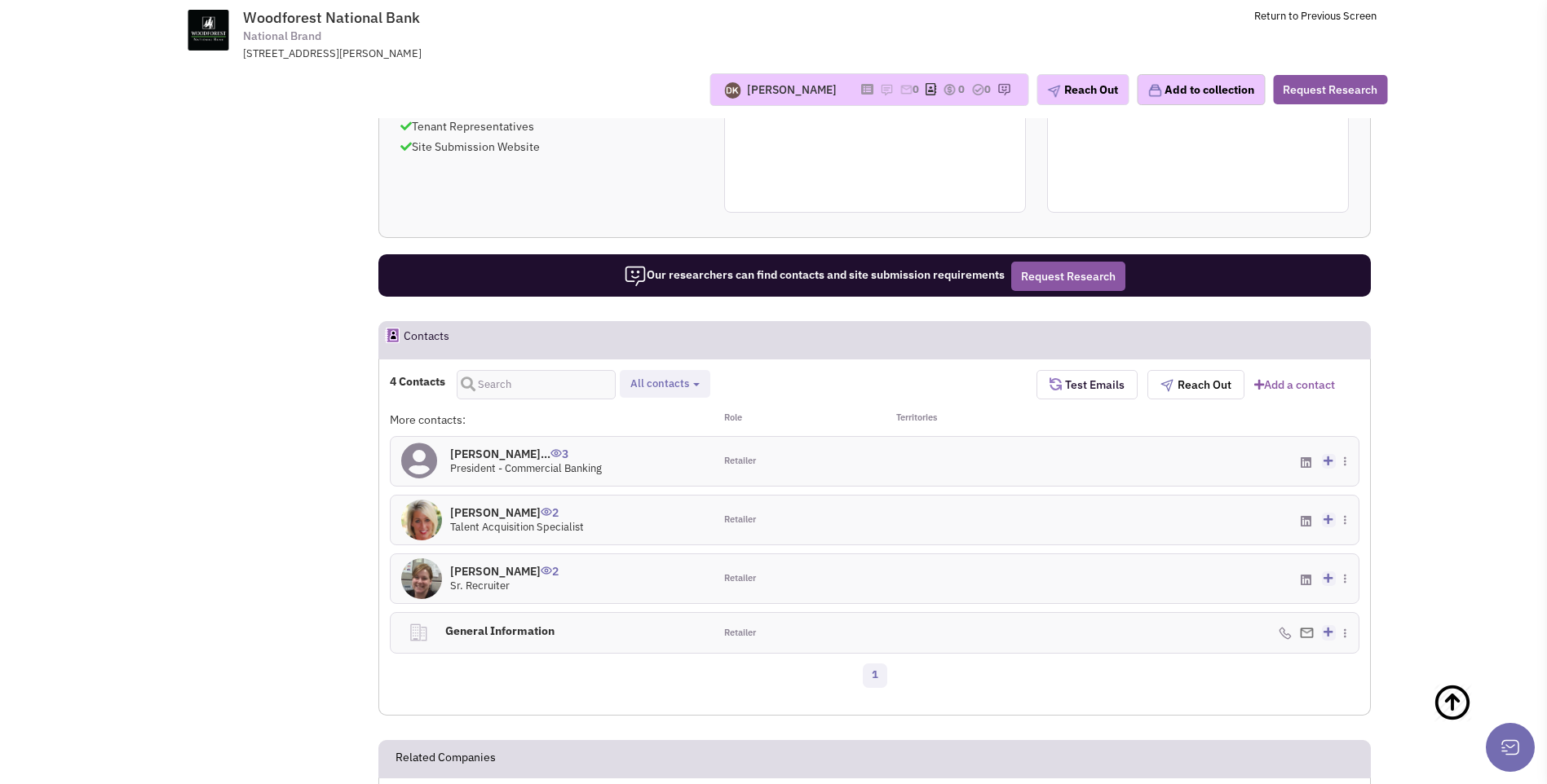
scroll to position [766, 0]
click at [487, 614] on h4 "General Information 0" at bounding box center [563, 631] width 246 height 36
click at [1297, 614] on div "[PHONE_NUMBER] - Cell" at bounding box center [1197, 633] width 323 height 40
click at [541, 614] on h4 "General Information 0" at bounding box center [563, 631] width 246 height 36
click at [469, 614] on h4 "General Information 0" at bounding box center [563, 631] width 246 height 36
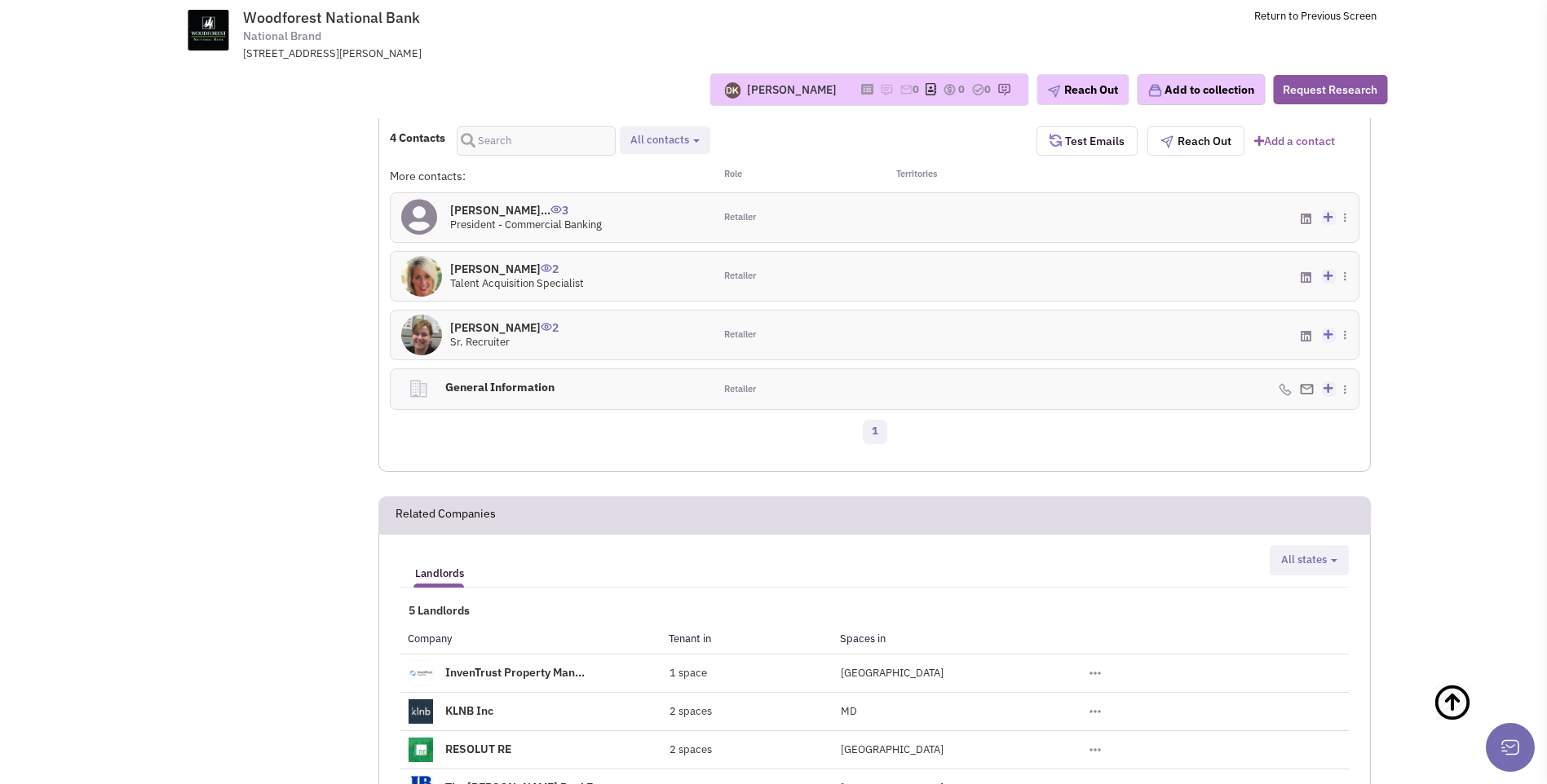
scroll to position [684, 0]
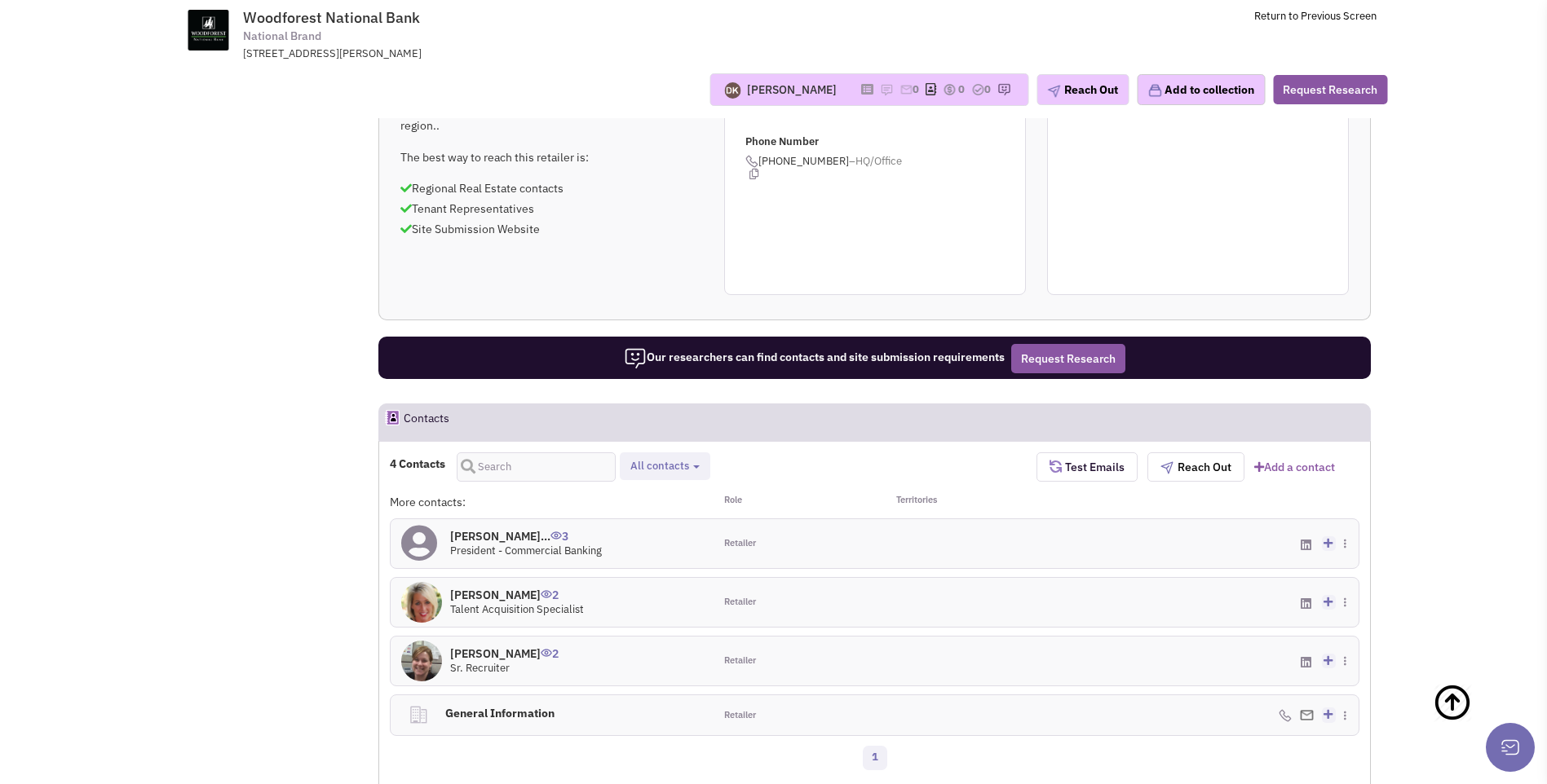
click at [418, 704] on img at bounding box center [417, 714] width 21 height 21
click at [423, 704] on img at bounding box center [417, 714] width 21 height 21
click at [1290, 710] on img at bounding box center [1285, 716] width 13 height 13
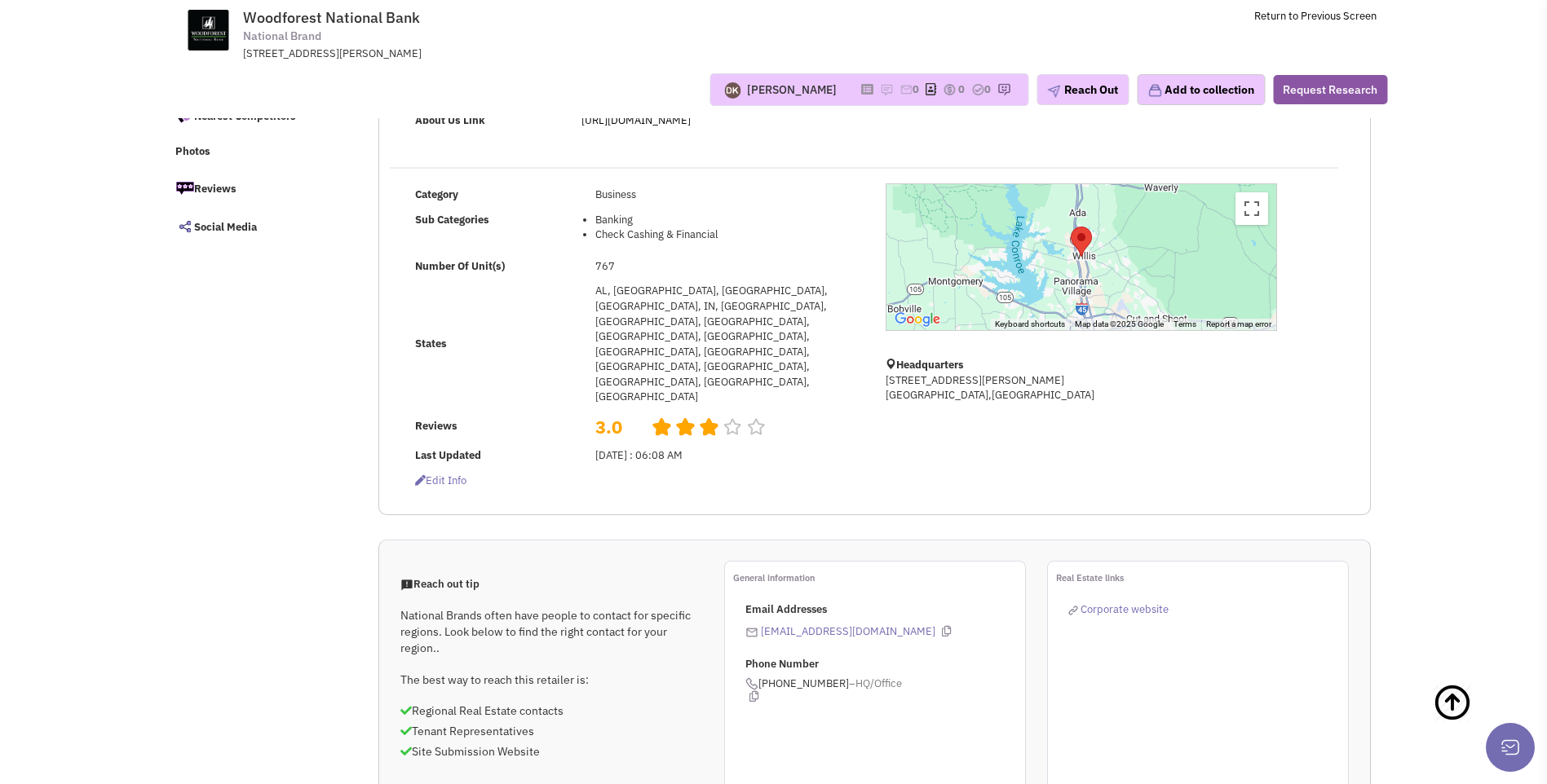
scroll to position [0, 0]
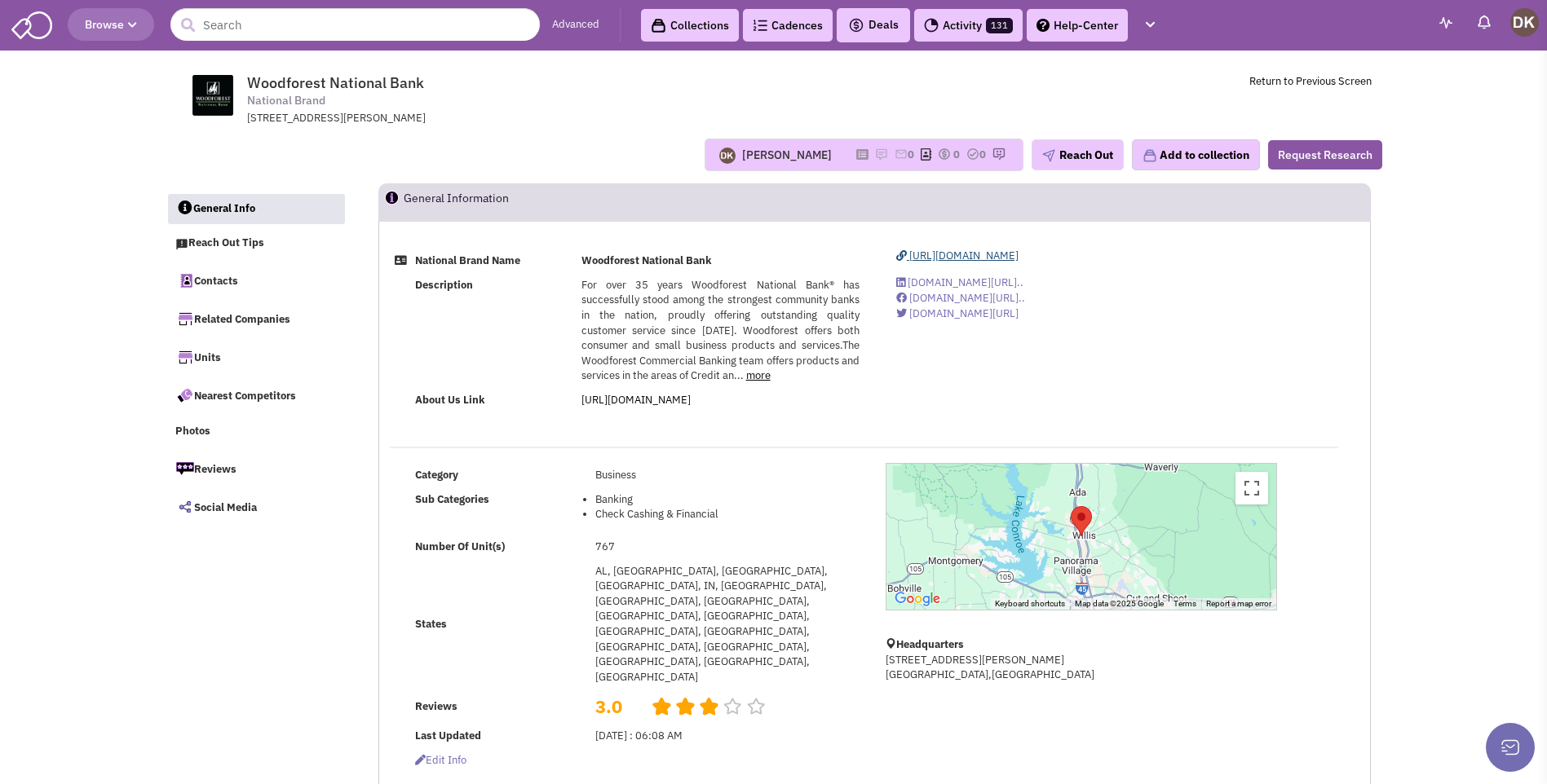
click at [939, 260] on span "[URL][DOMAIN_NAME]" at bounding box center [963, 256] width 109 height 14
click at [220, 282] on link "Contacts" at bounding box center [256, 279] width 177 height 34
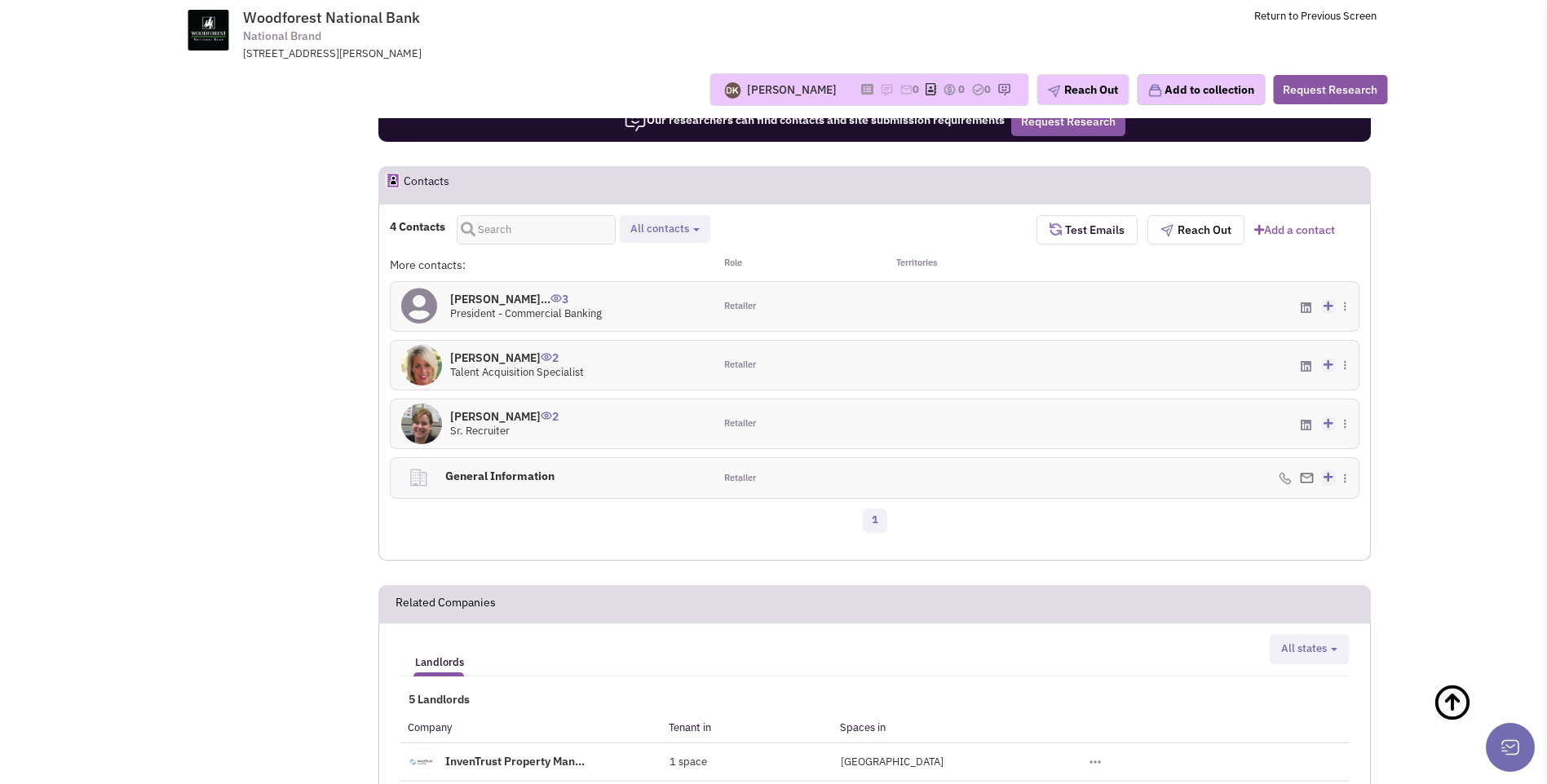
scroll to position [766, 0]
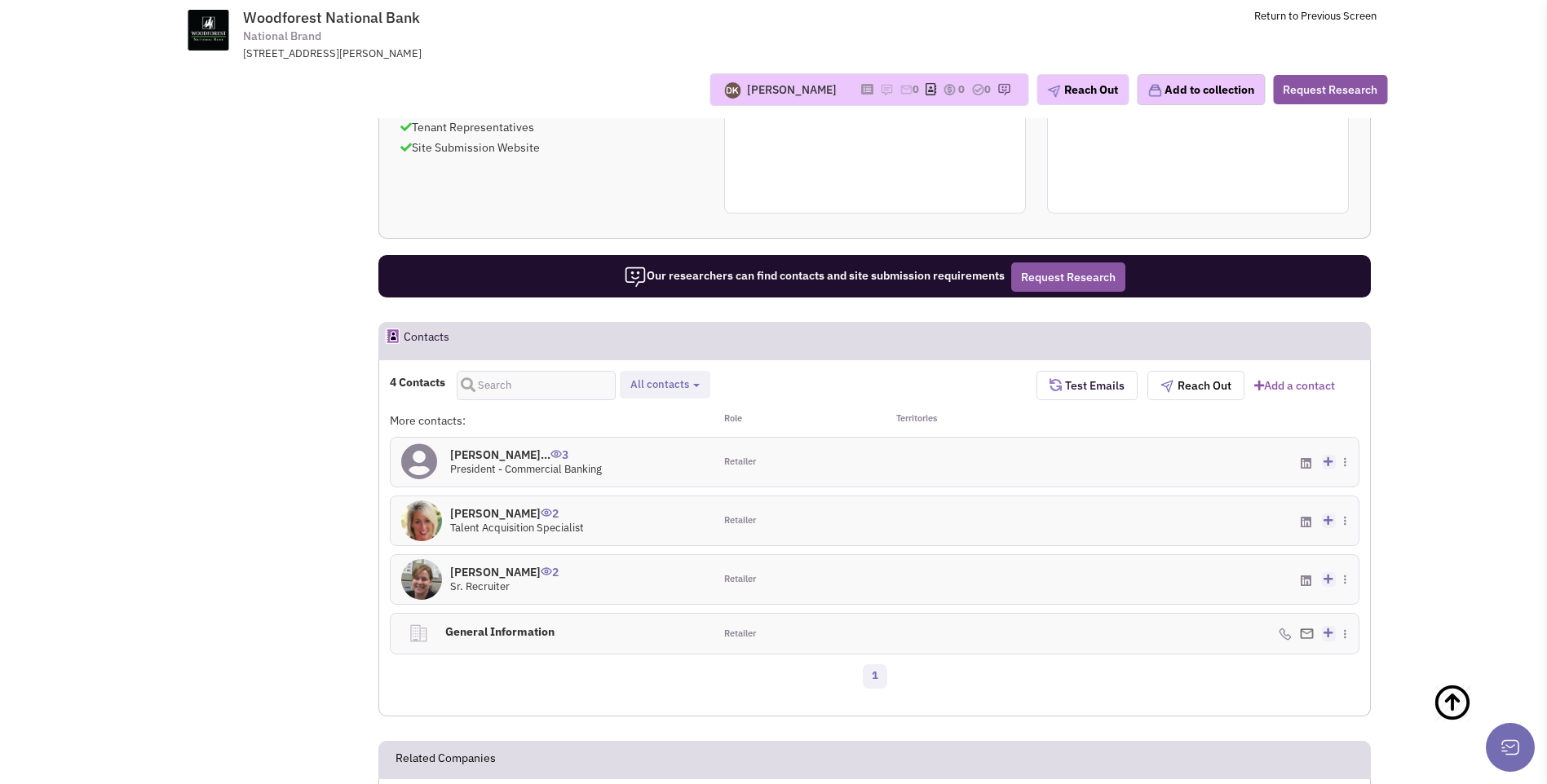
click at [429, 443] on icon at bounding box center [418, 461] width 36 height 37
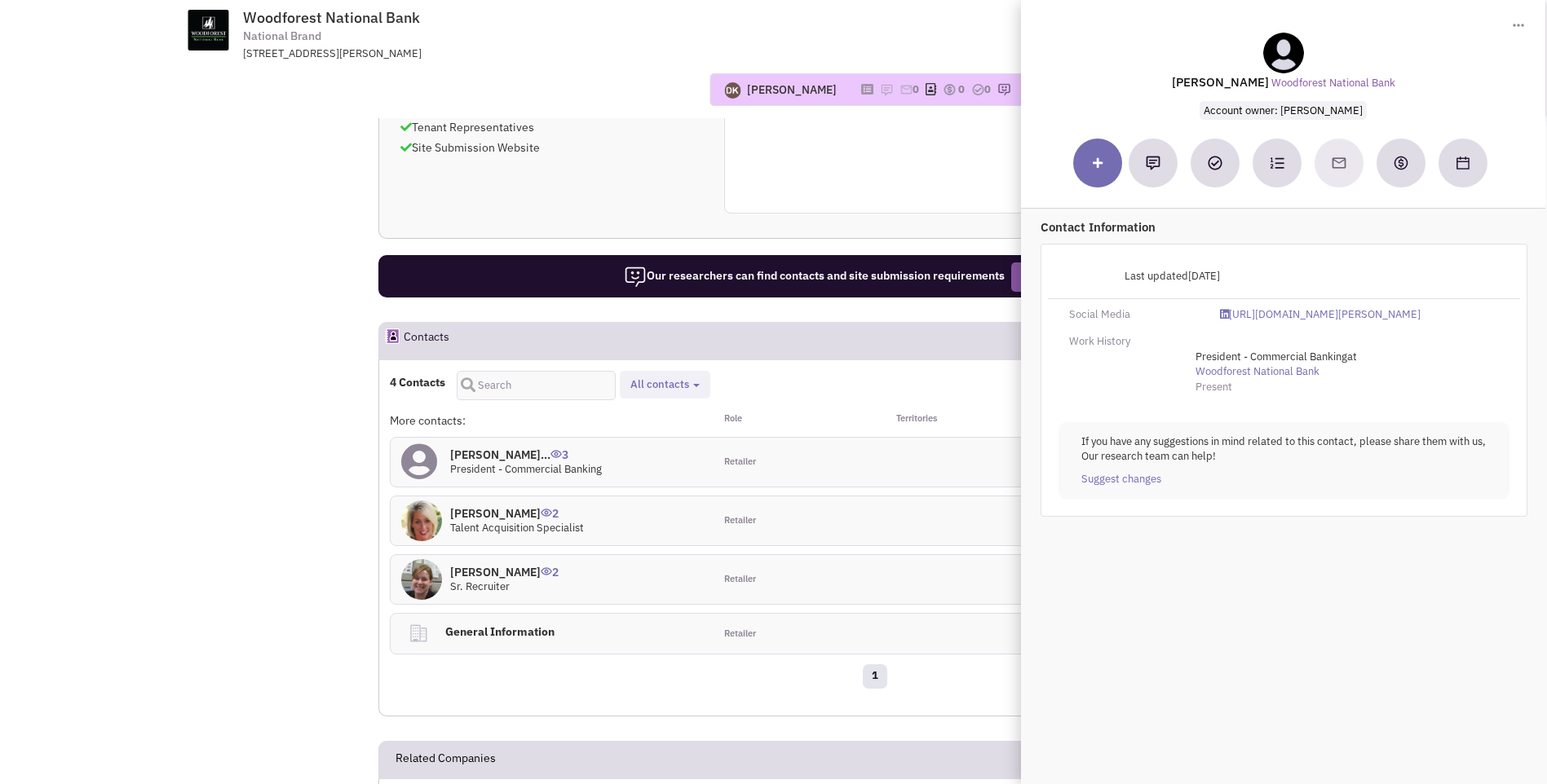
click at [674, 65] on div "[PERSON_NAME] No note found! 0 0 0 Reach Out Add to collection" at bounding box center [773, 90] width 1248 height 57
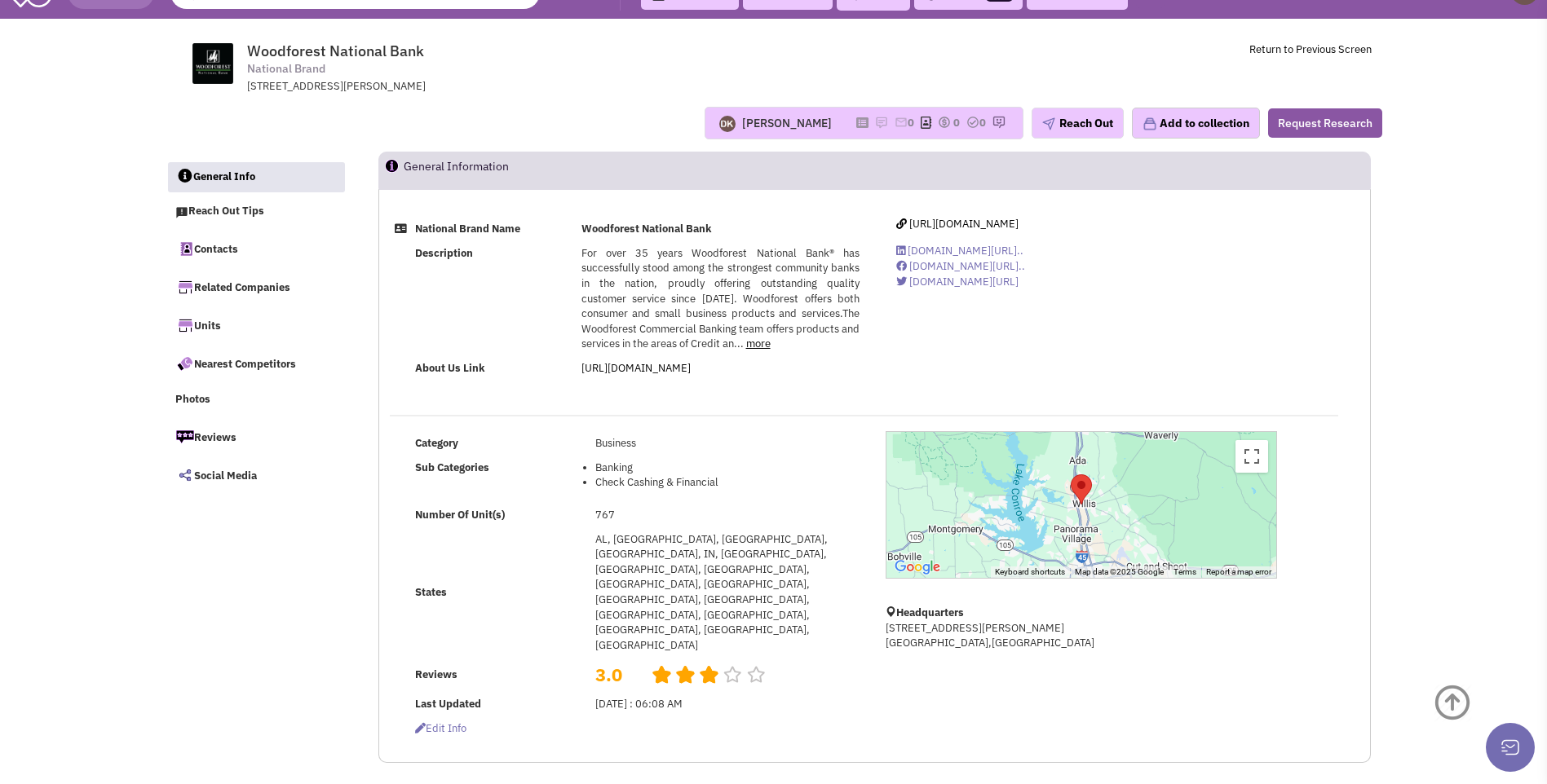
scroll to position [0, 0]
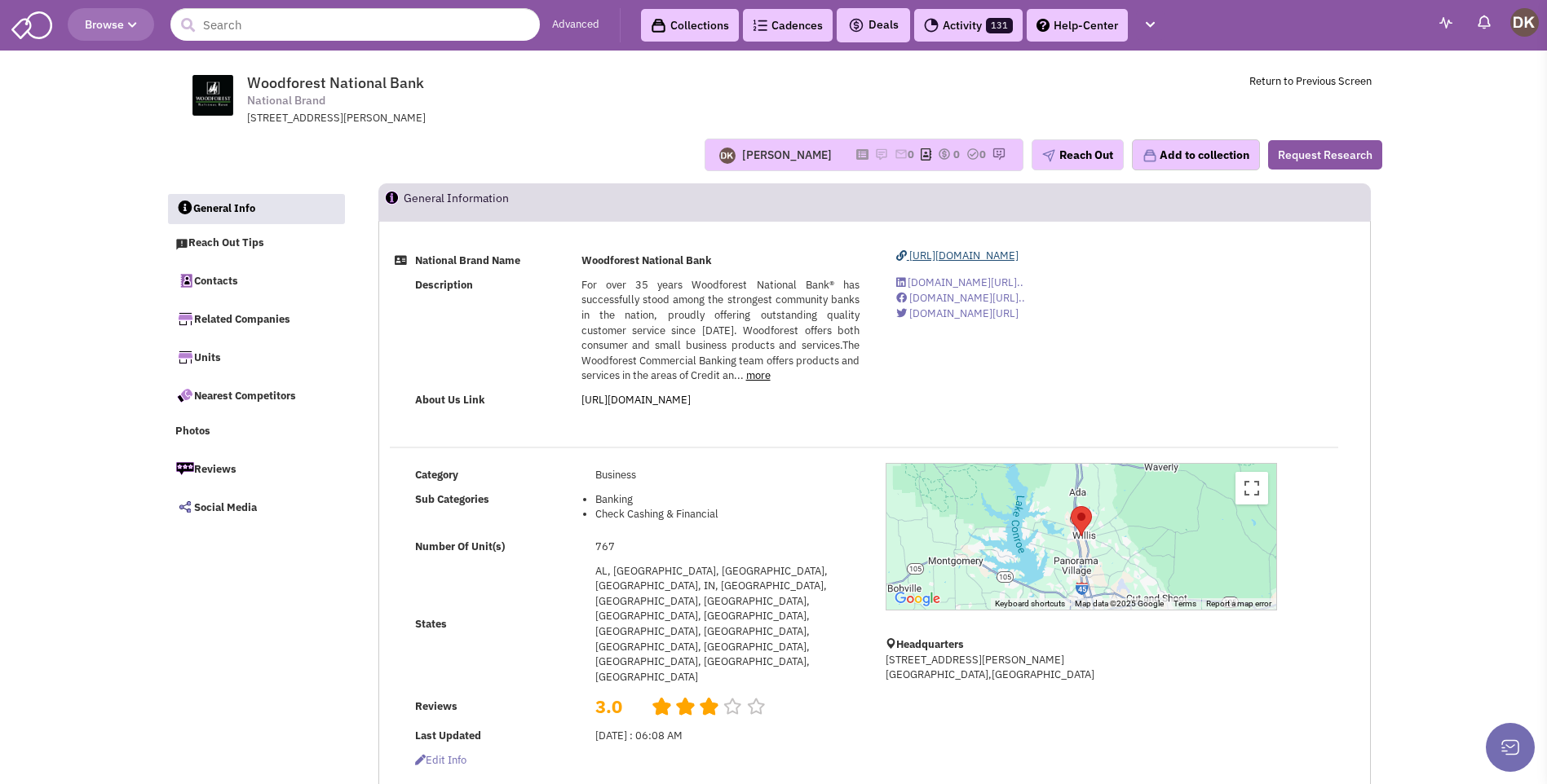
click at [961, 259] on span "[URL][DOMAIN_NAME]" at bounding box center [963, 256] width 109 height 14
click at [875, 155] on img at bounding box center [882, 154] width 13 height 13
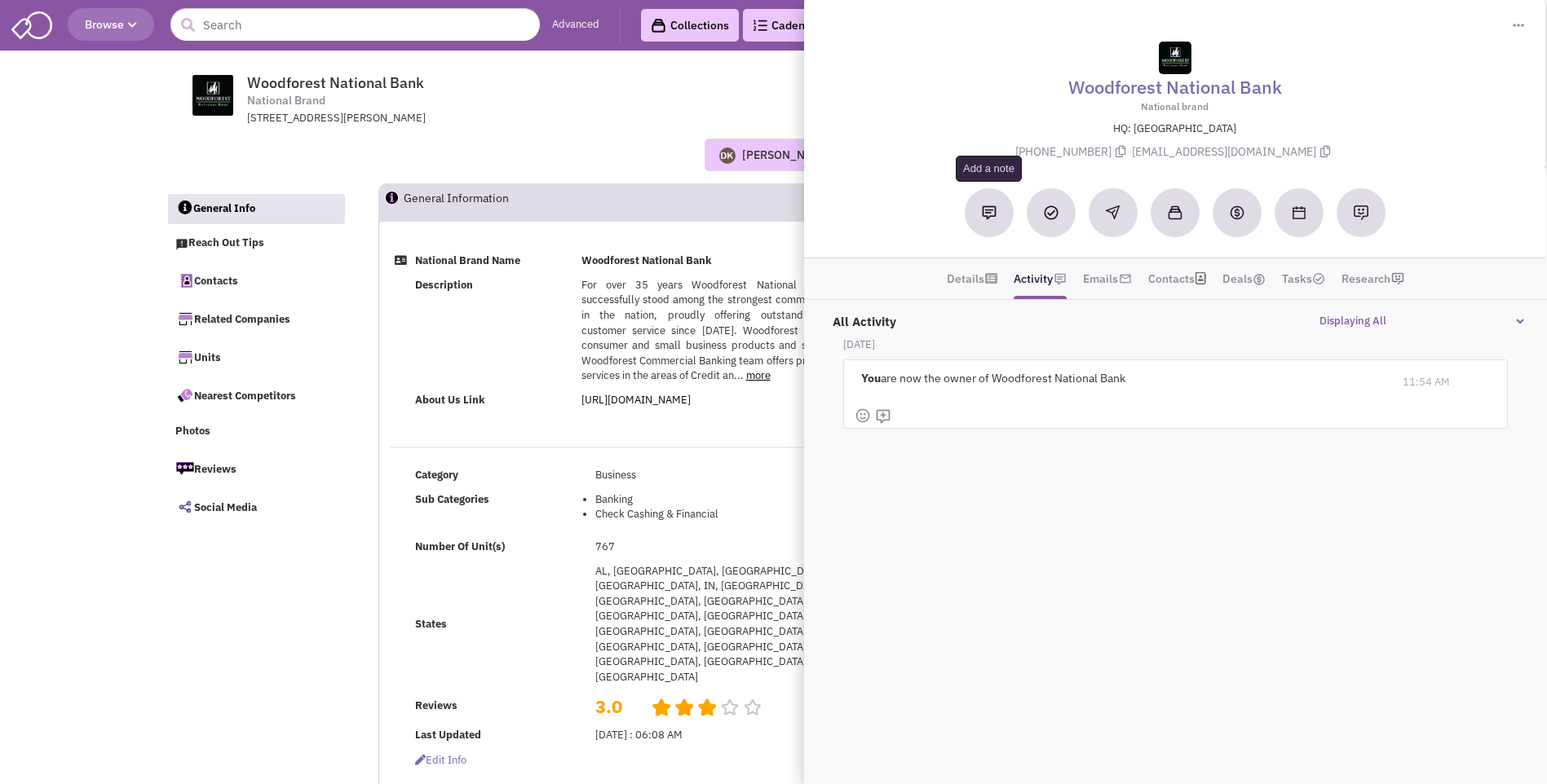
click at [984, 219] on img at bounding box center [989, 213] width 15 height 15
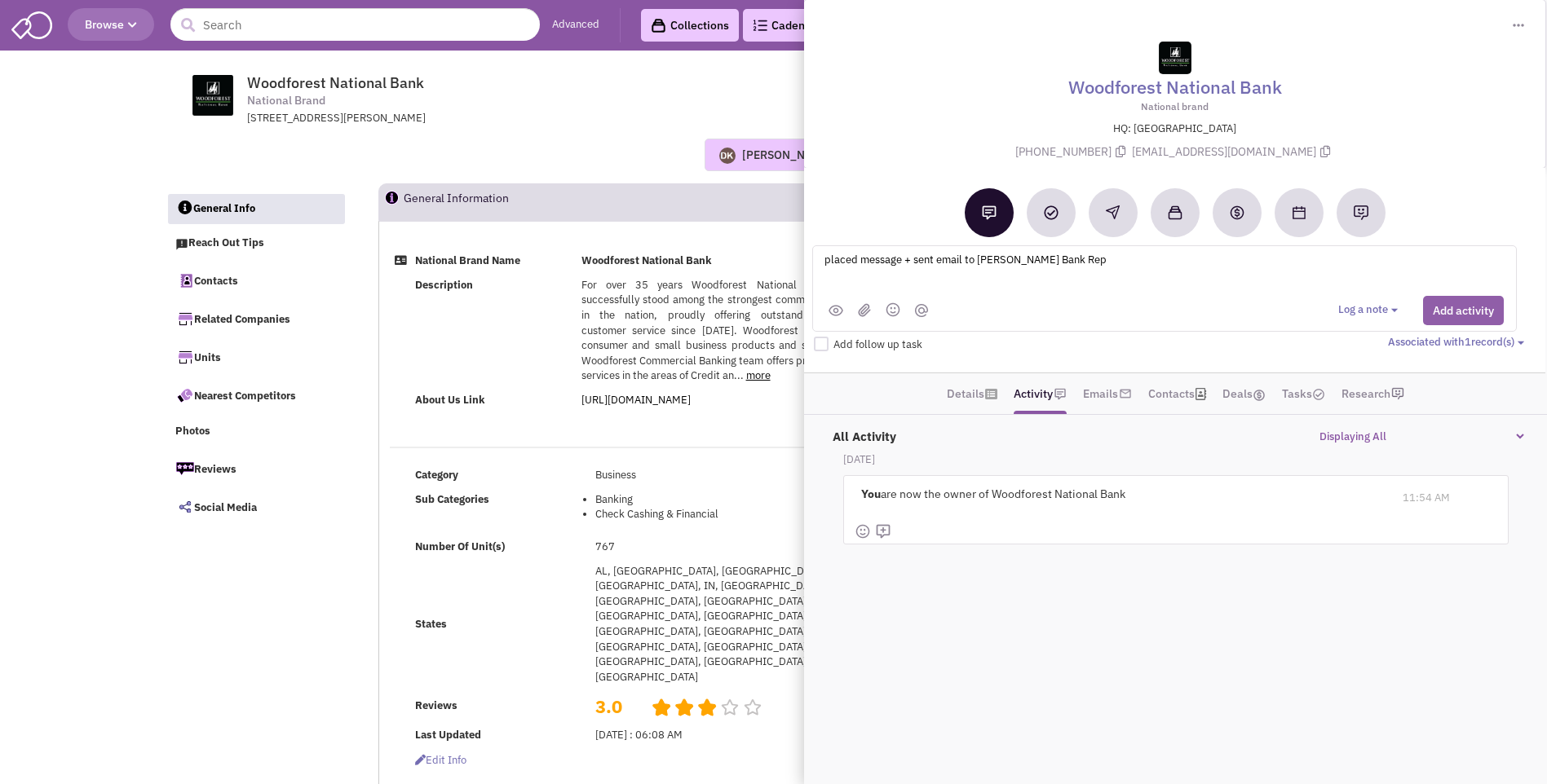
type textarea "placed message + sent email to Derrick Ragland Bank Rep"
click at [1451, 317] on button "Add activity" at bounding box center [1463, 311] width 81 height 29
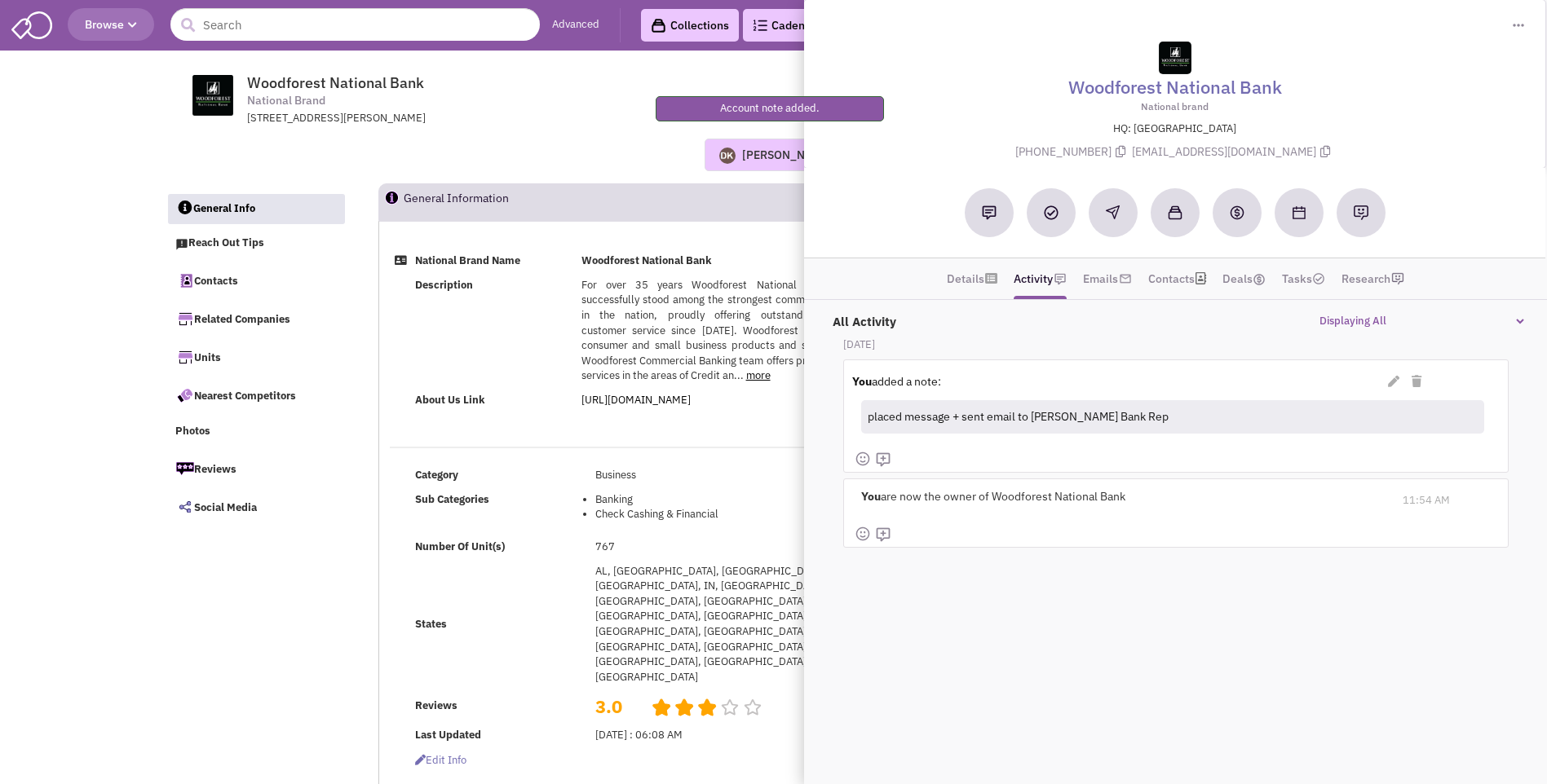
click at [570, 161] on div "Donnie Keller No note found! 0 0 0 Reach Out Add to collection" at bounding box center [774, 154] width 1237 height 32
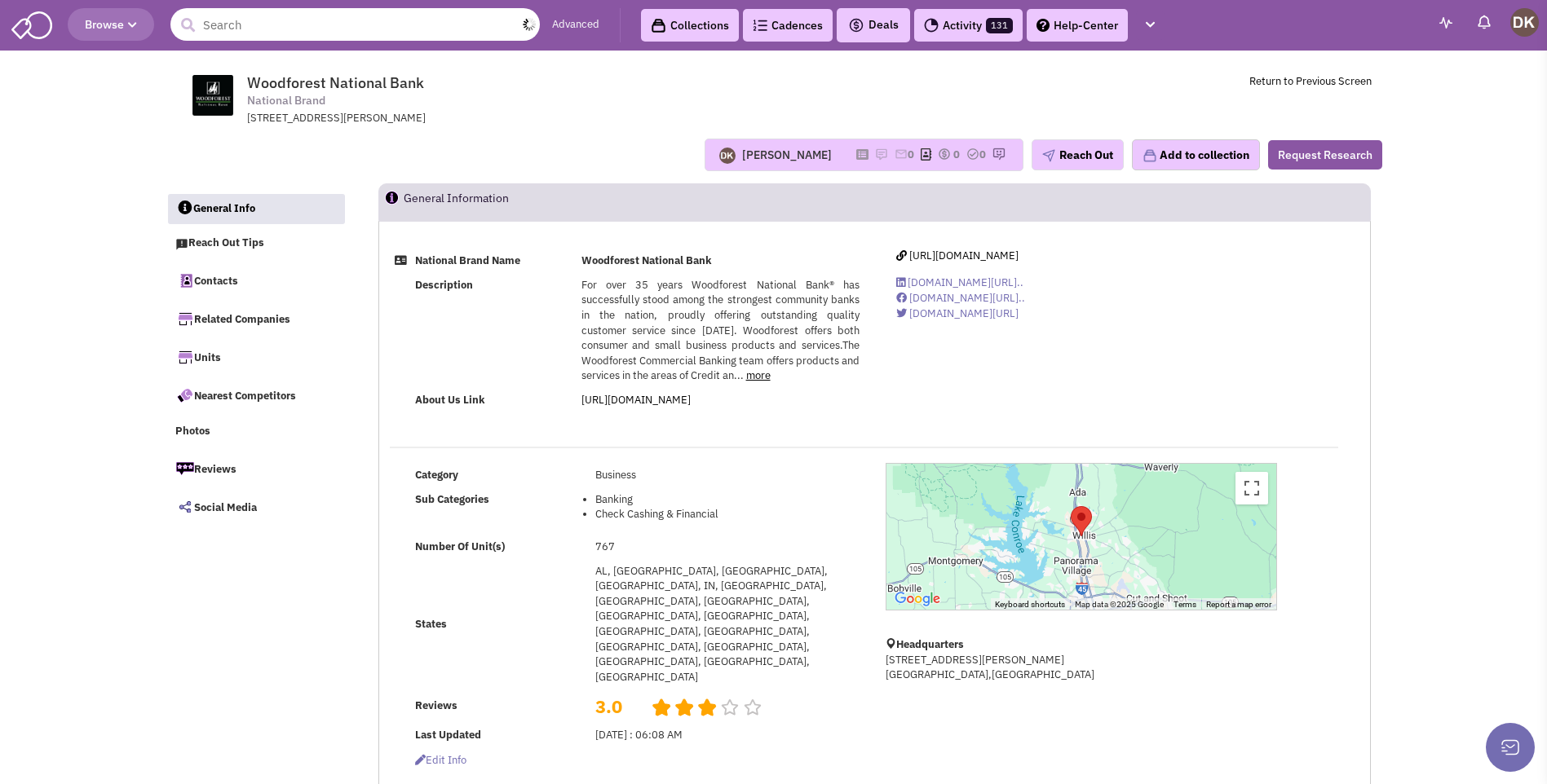
click at [244, 25] on input "text" at bounding box center [355, 24] width 370 height 32
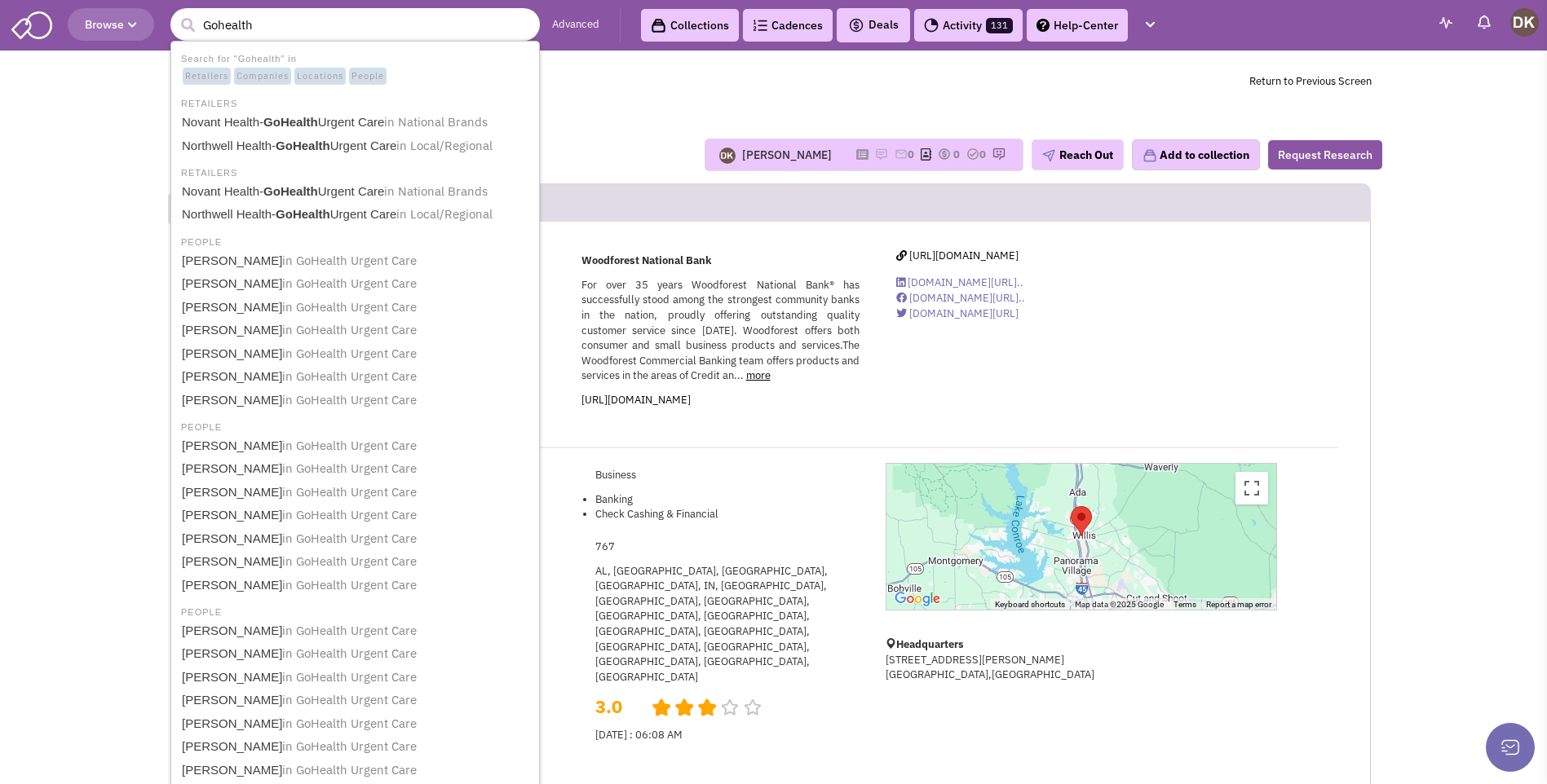
type input "Gohealth"
click at [265, 129] on b "GoHealth" at bounding box center [290, 121] width 54 height 14
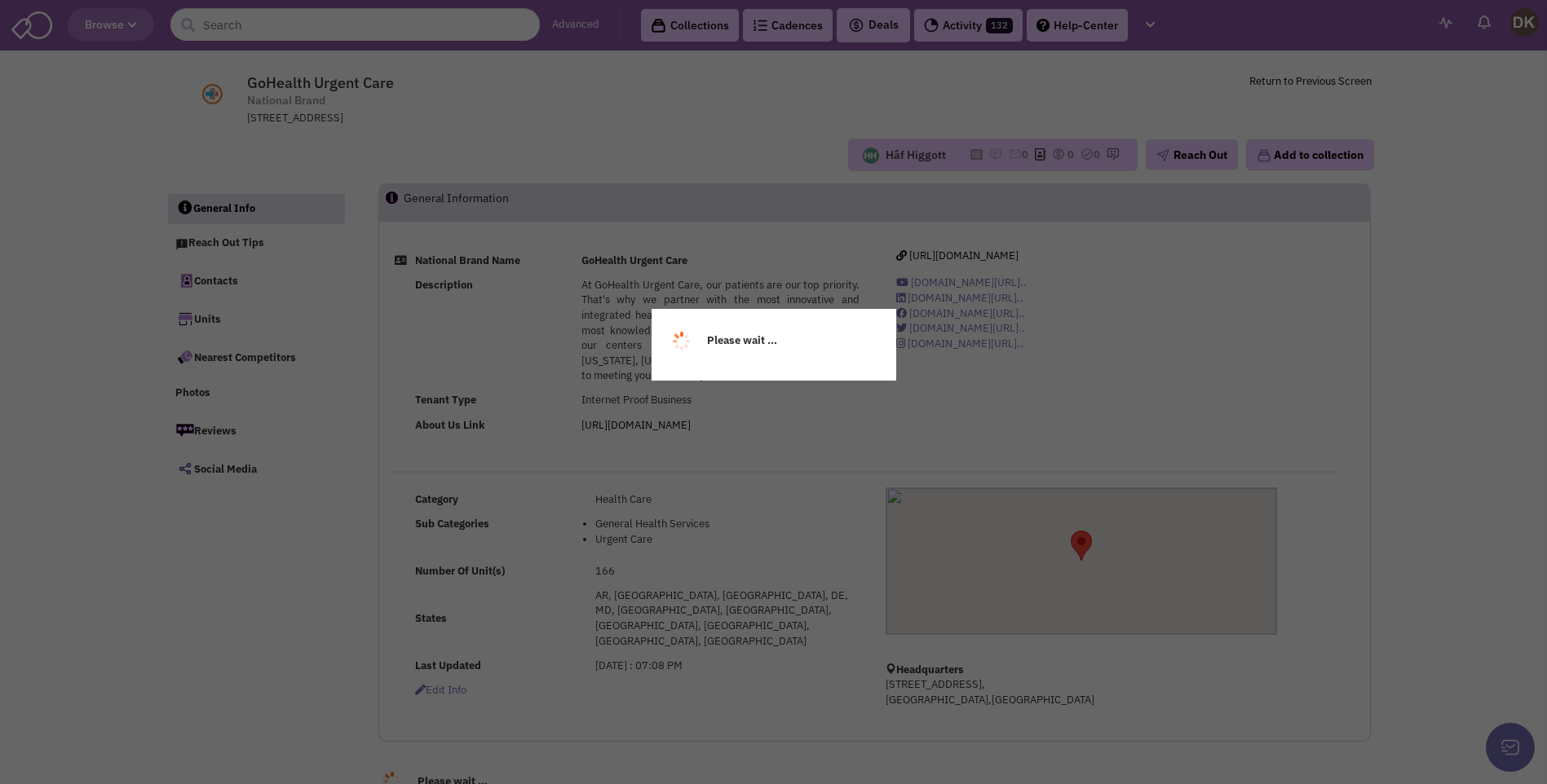
select select
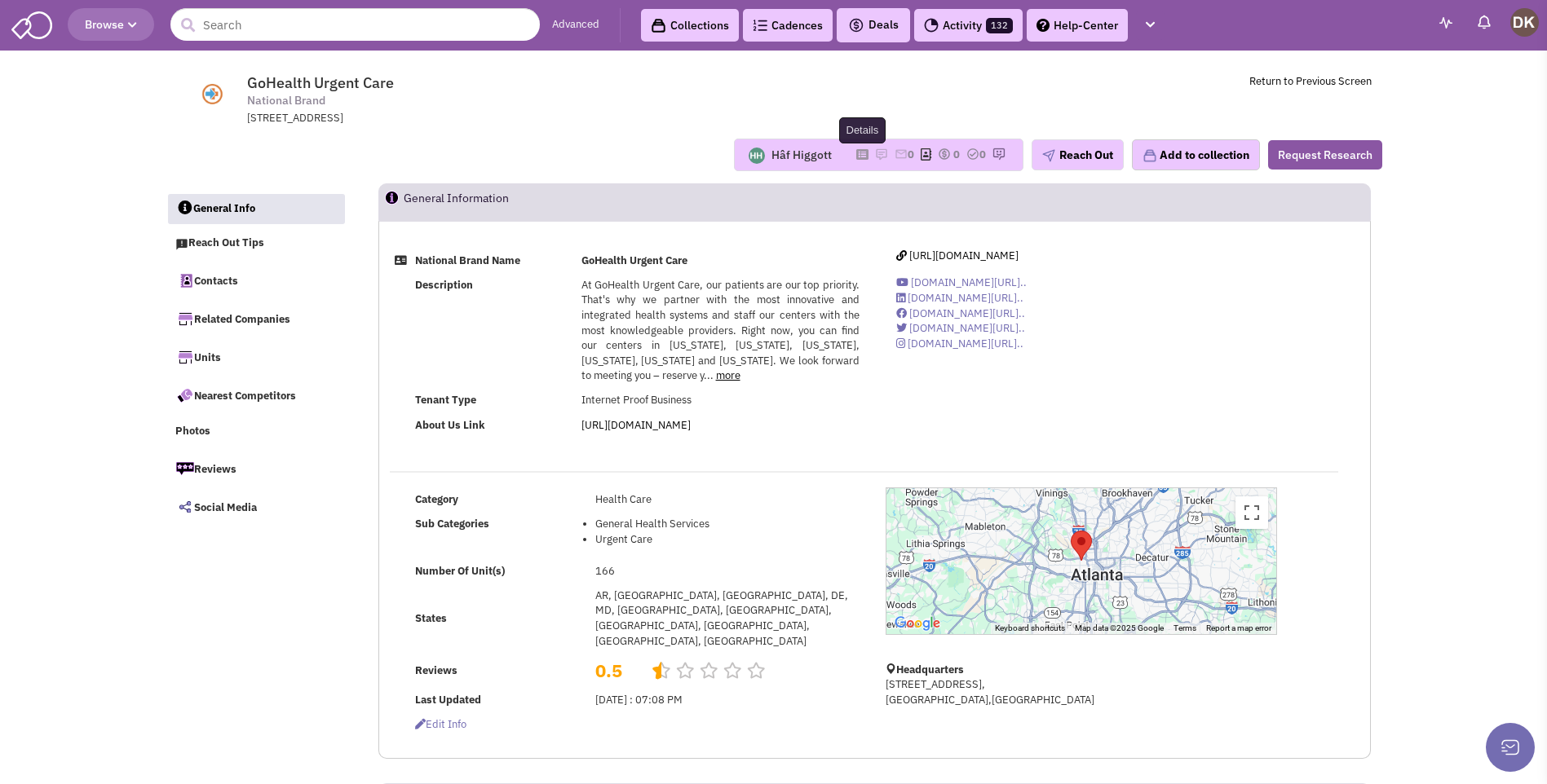
click at [856, 156] on icon at bounding box center [861, 154] width 12 height 9
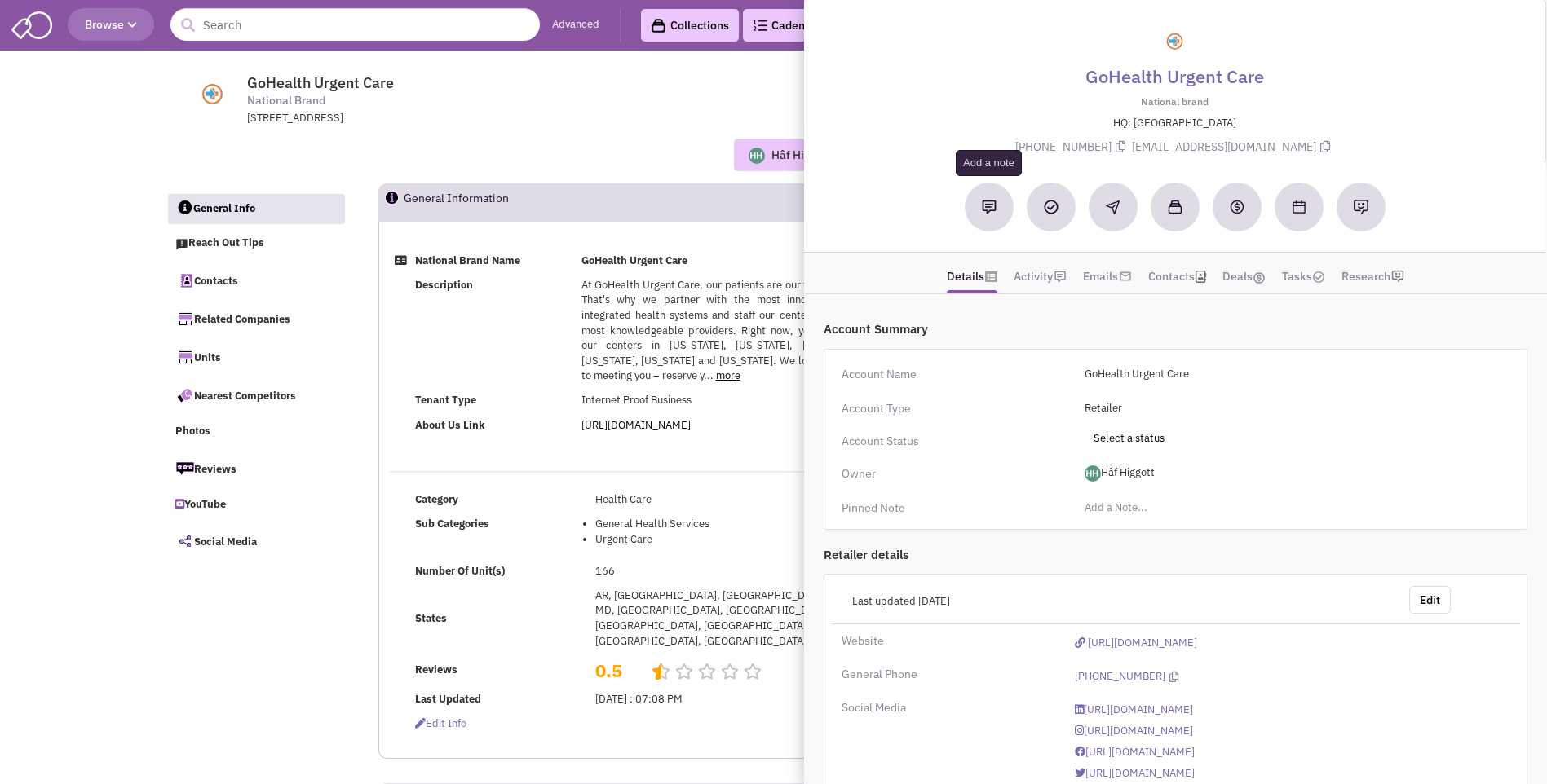
click at [986, 214] on img at bounding box center [989, 207] width 15 height 15
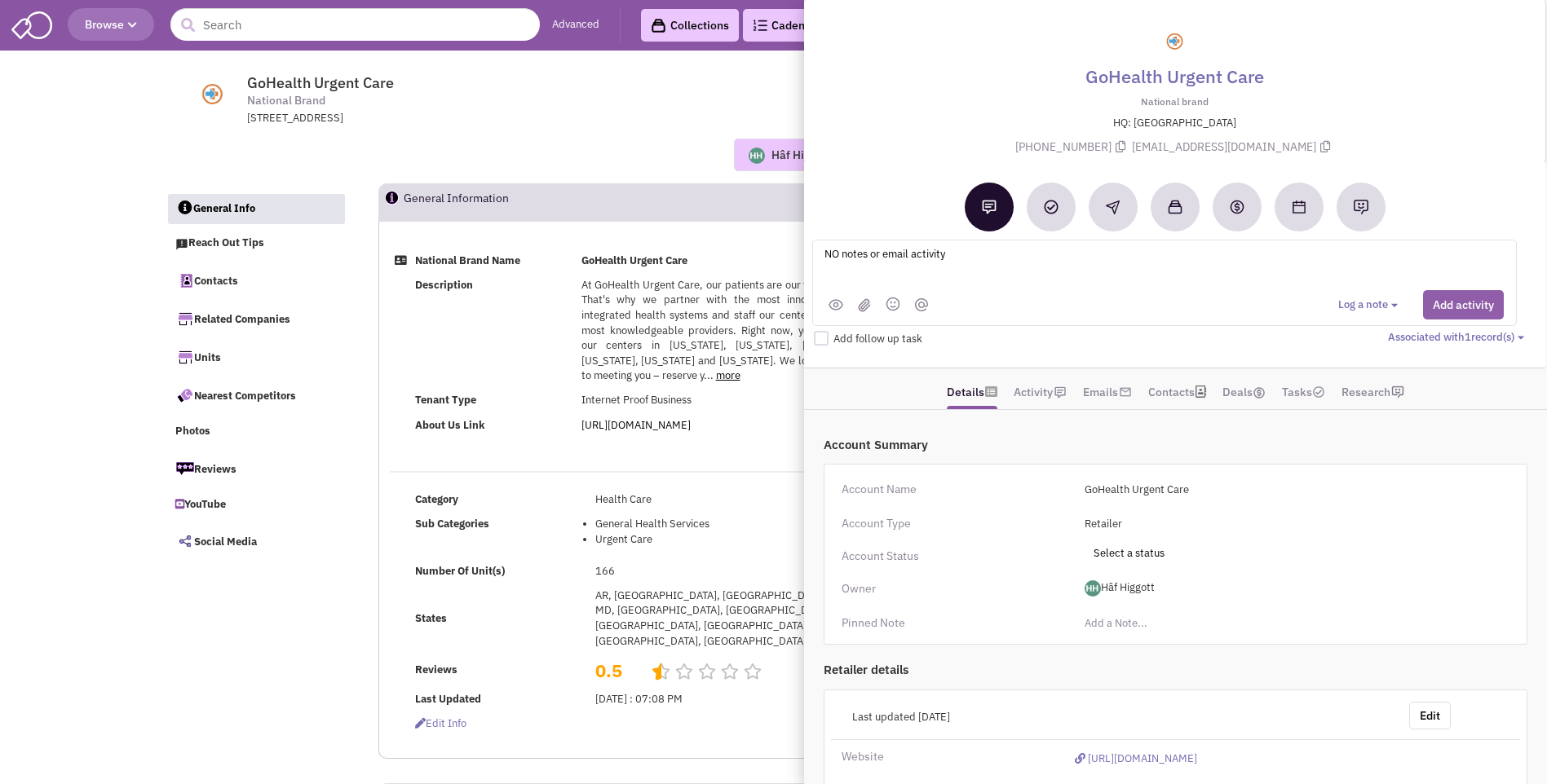
type textarea "NO notes or email activity"
click at [1459, 308] on button "Add activity" at bounding box center [1463, 305] width 81 height 29
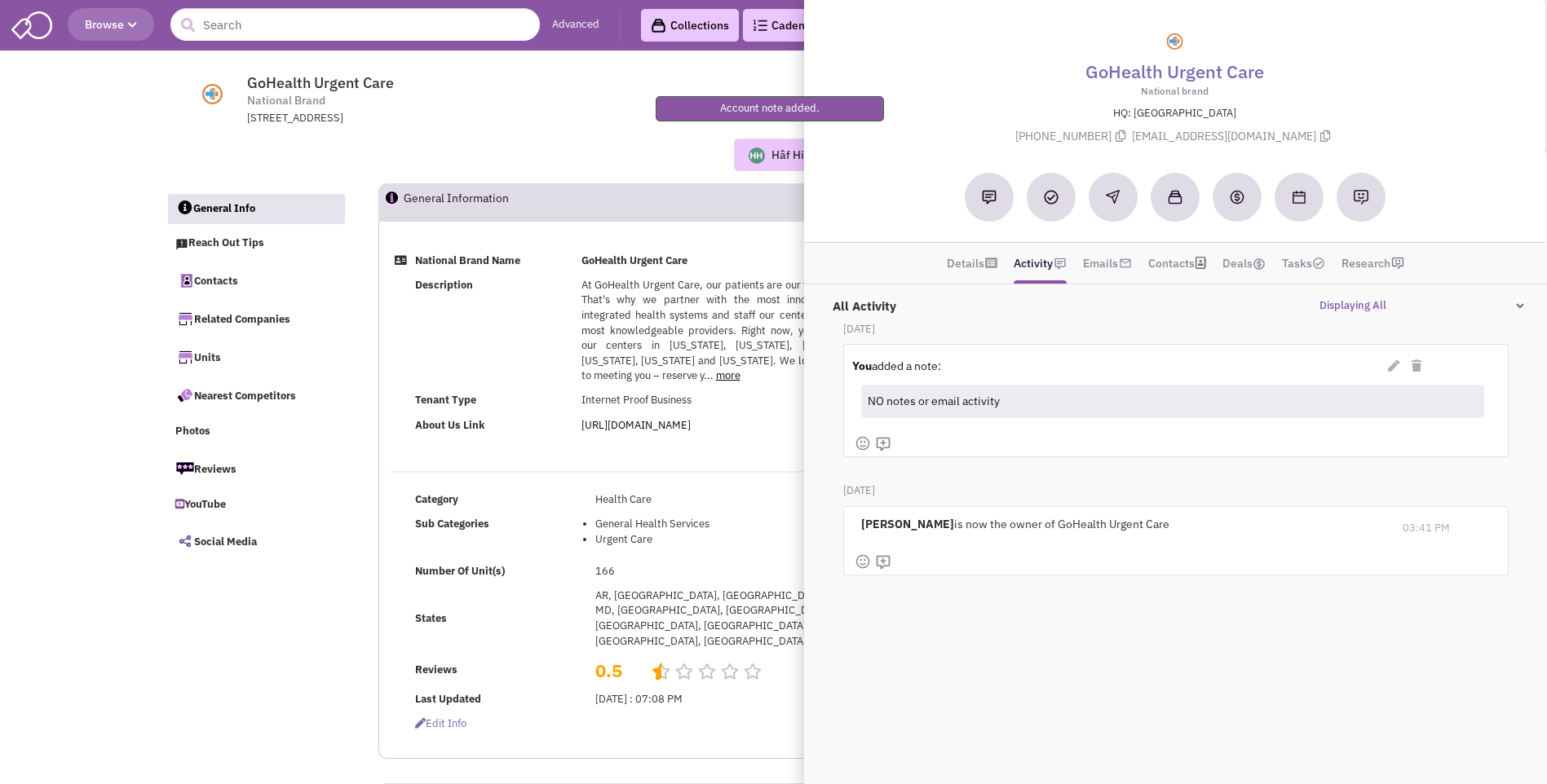
click at [597, 158] on div "Hâf Higgott No note found! 0 0 0 Reach Out Add to collection" at bounding box center [774, 154] width 1237 height 32
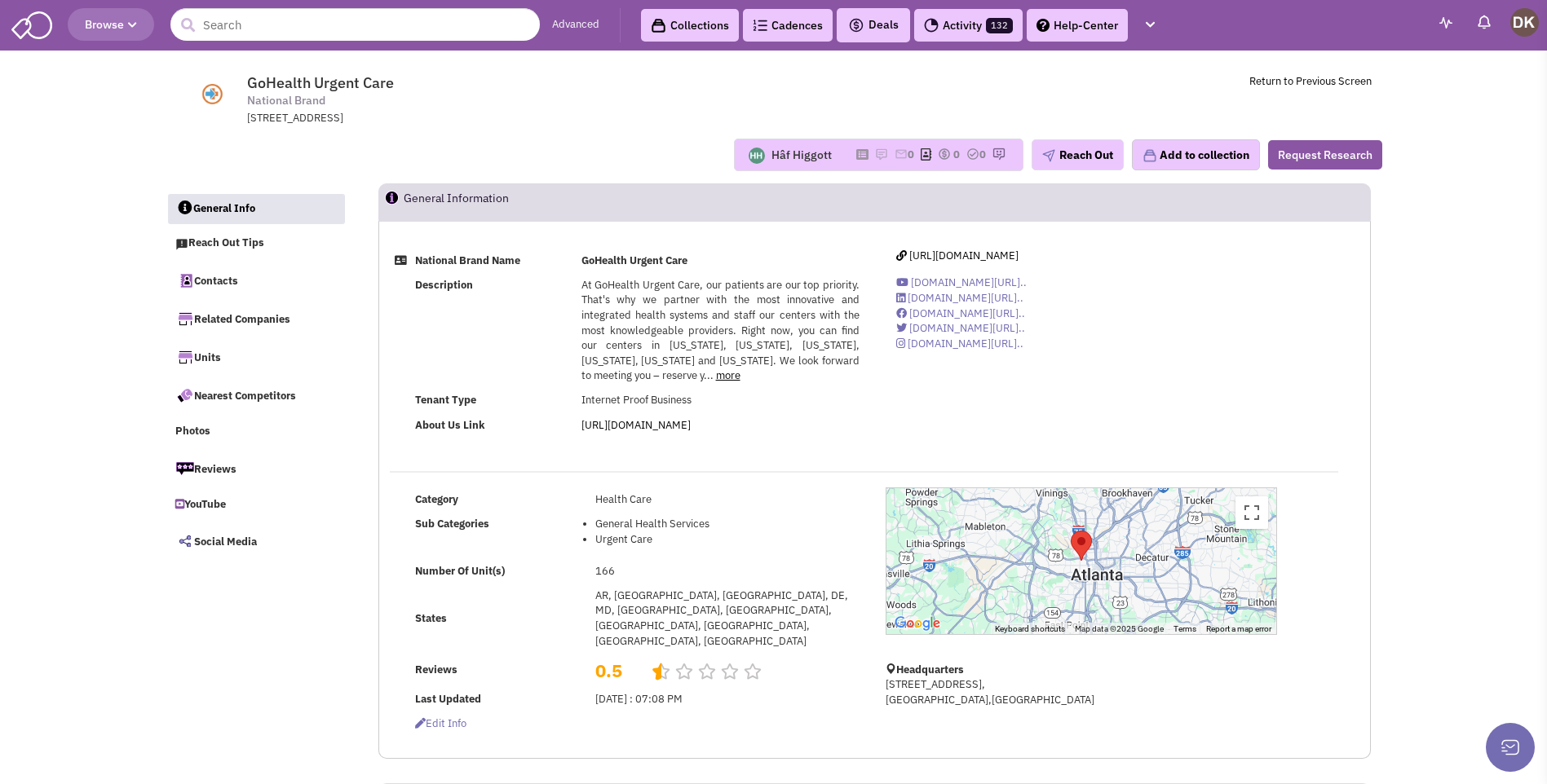
click at [800, 159] on div "Hâf Higgott" at bounding box center [802, 155] width 61 height 17
click at [856, 150] on icon at bounding box center [861, 154] width 12 height 9
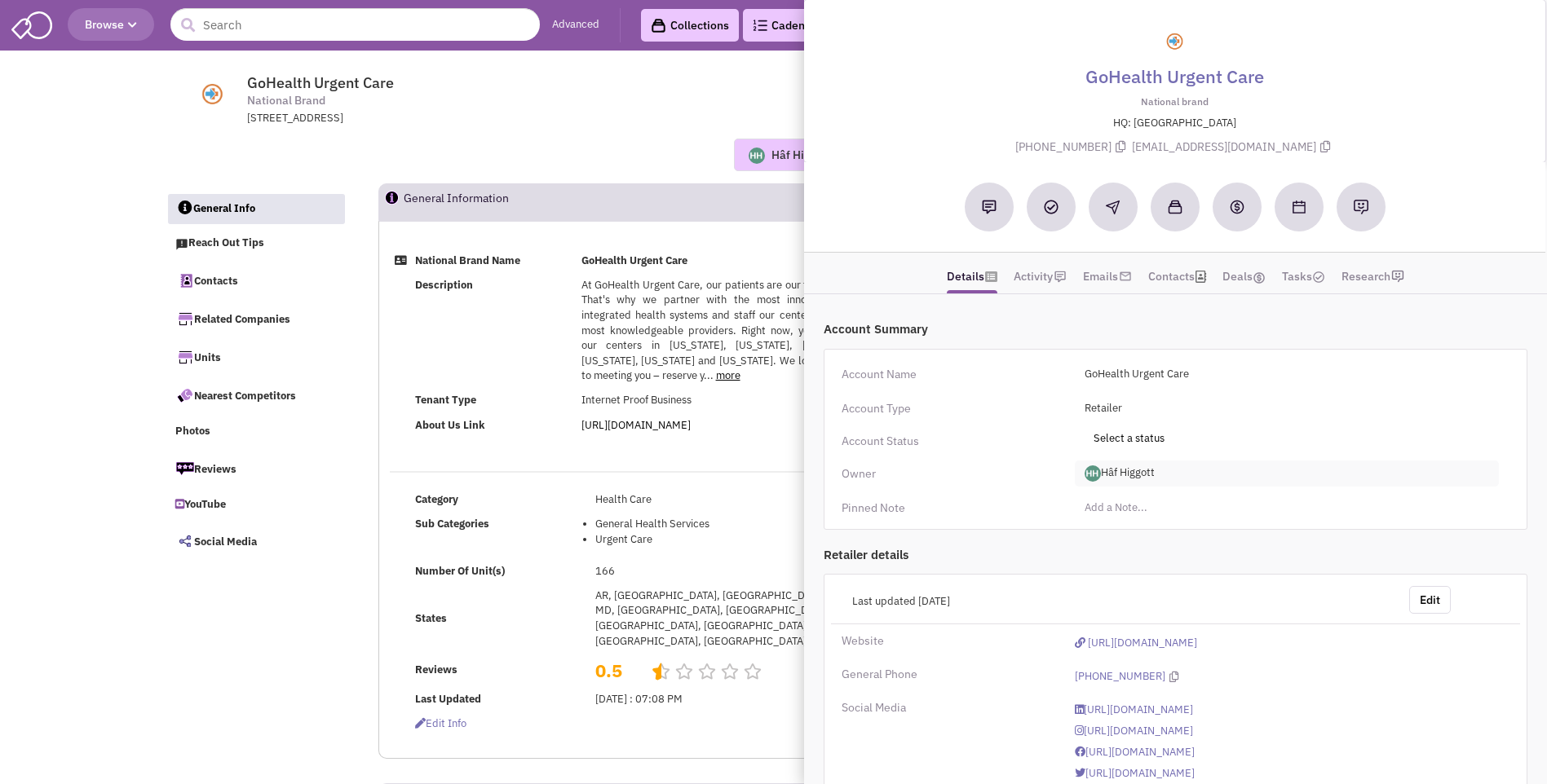
click at [1139, 472] on span "Hâf Higgott" at bounding box center [1286, 473] width 424 height 26
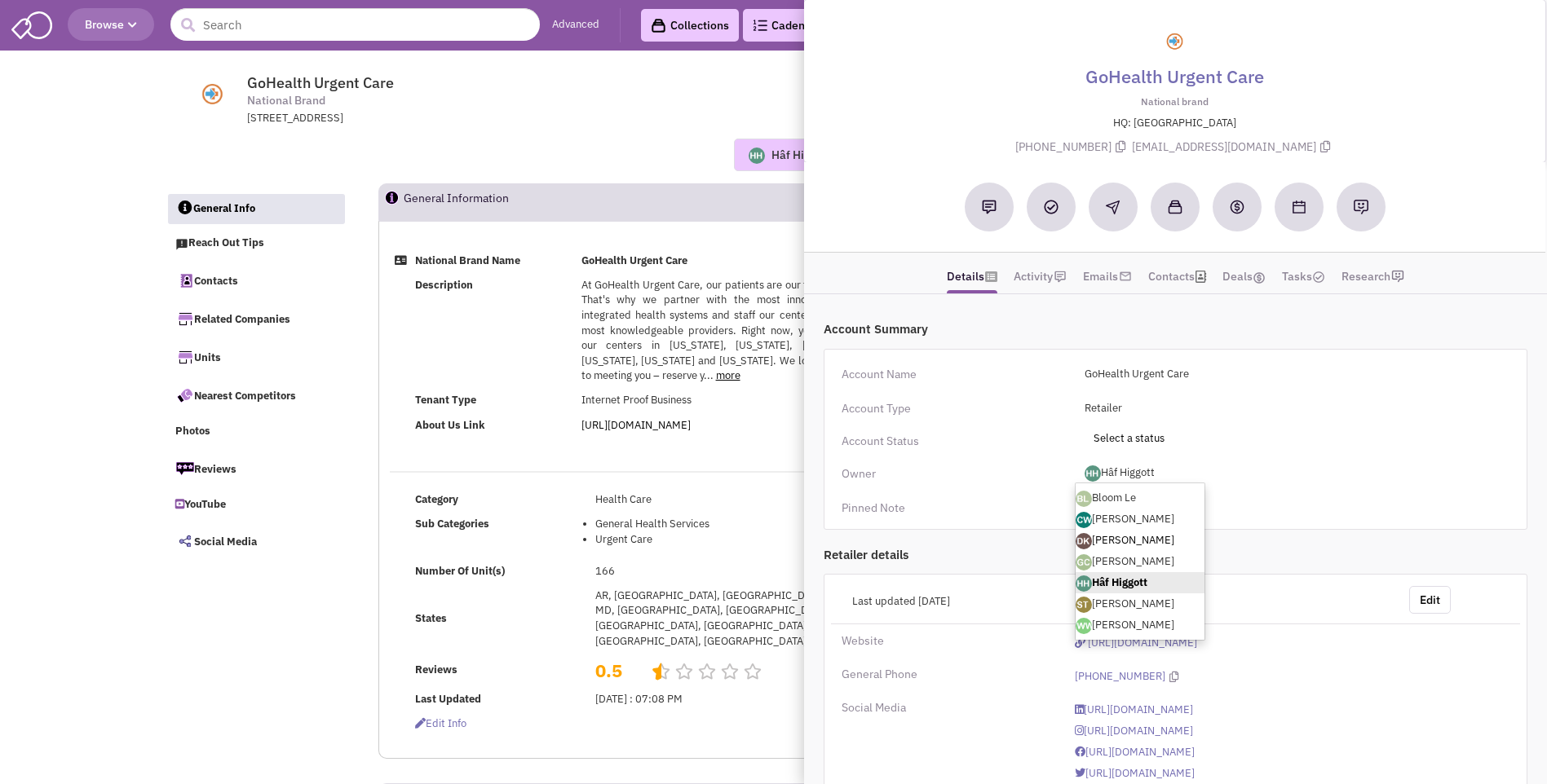
click at [1127, 543] on link "[PERSON_NAME]" at bounding box center [1140, 540] width 129 height 21
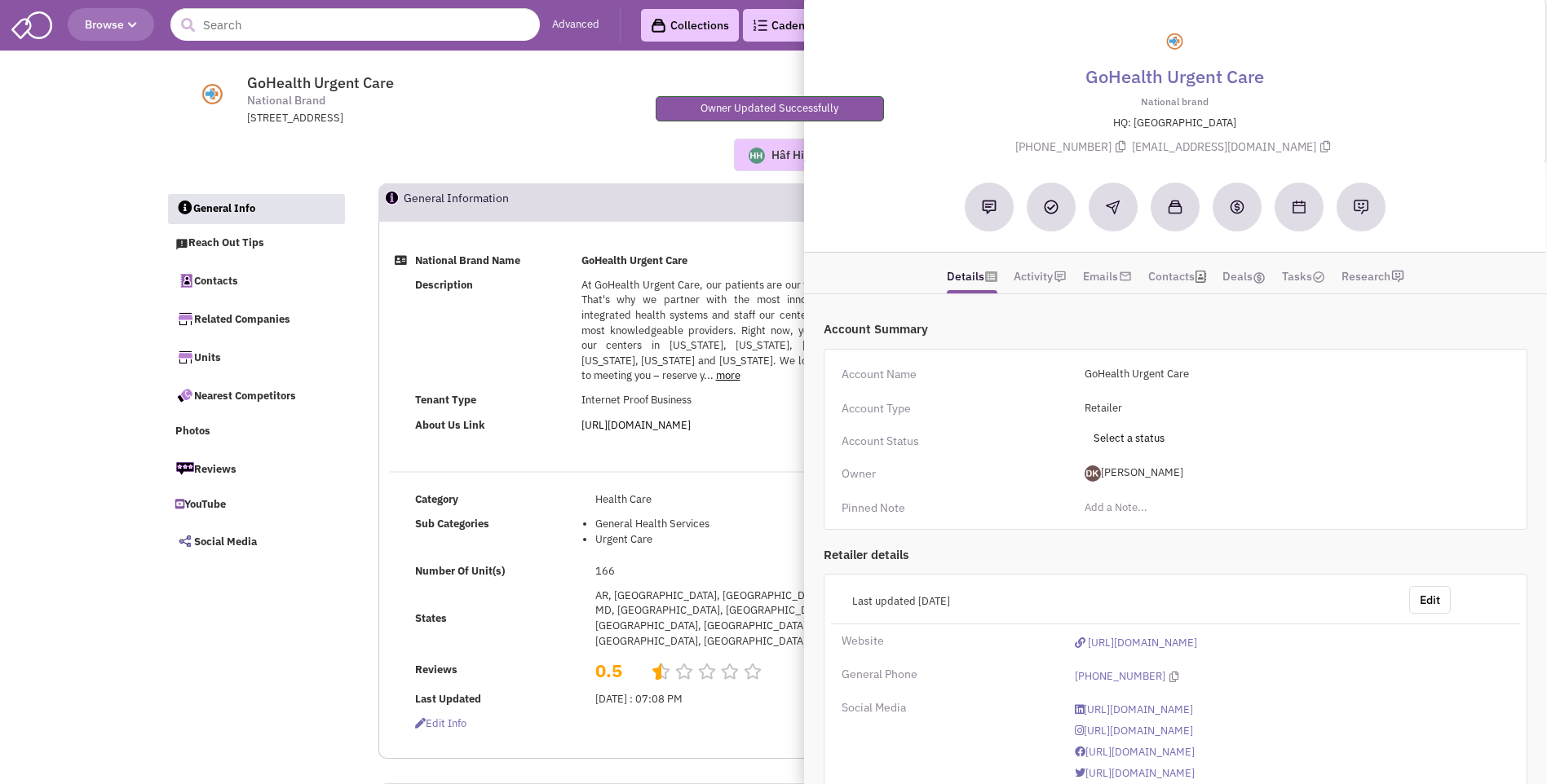
click at [609, 146] on div "Hâf Higgott No note found! 0 0 0 Reach Out Add to collection" at bounding box center [774, 154] width 1237 height 32
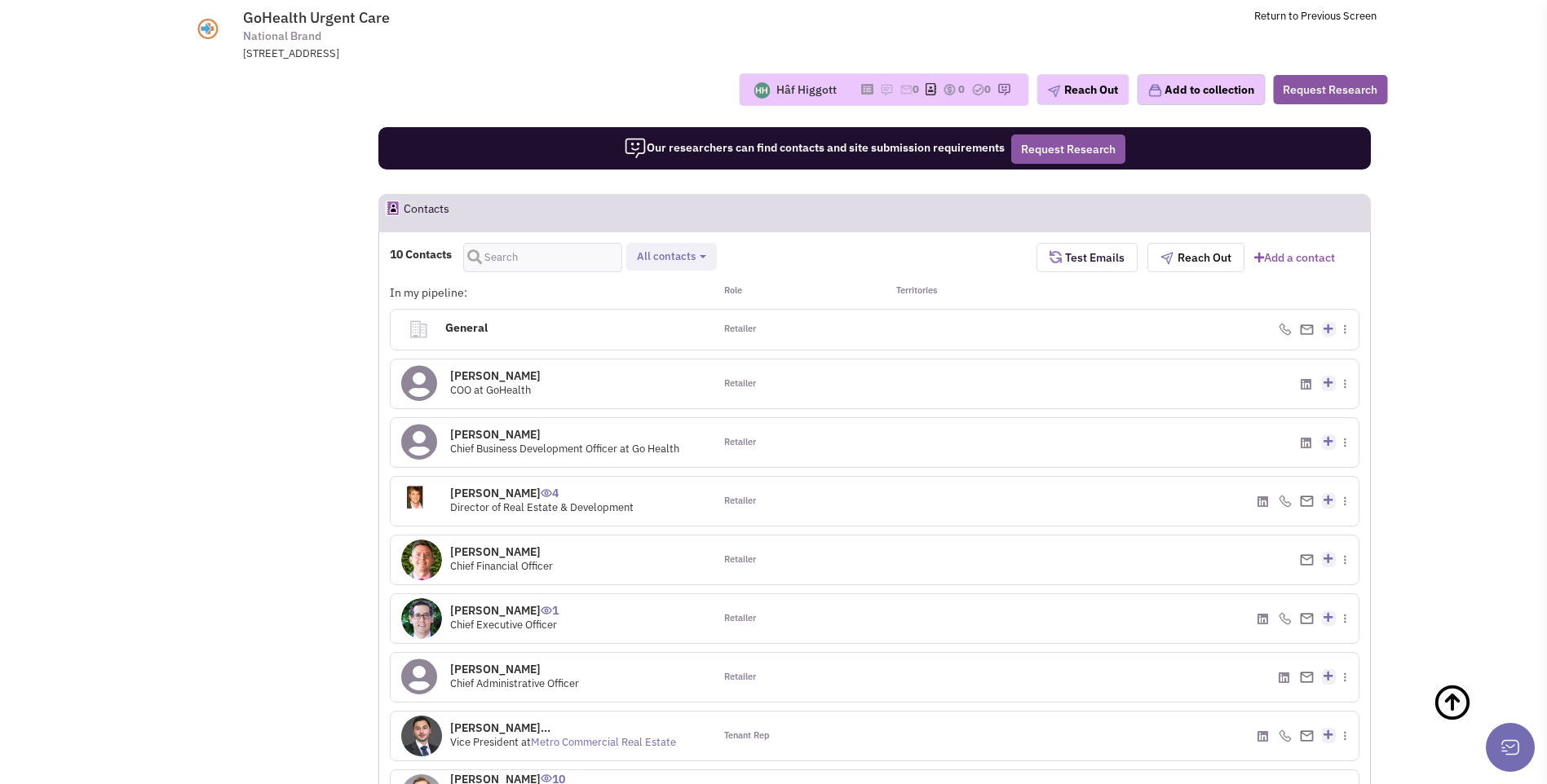
scroll to position [897, 0]
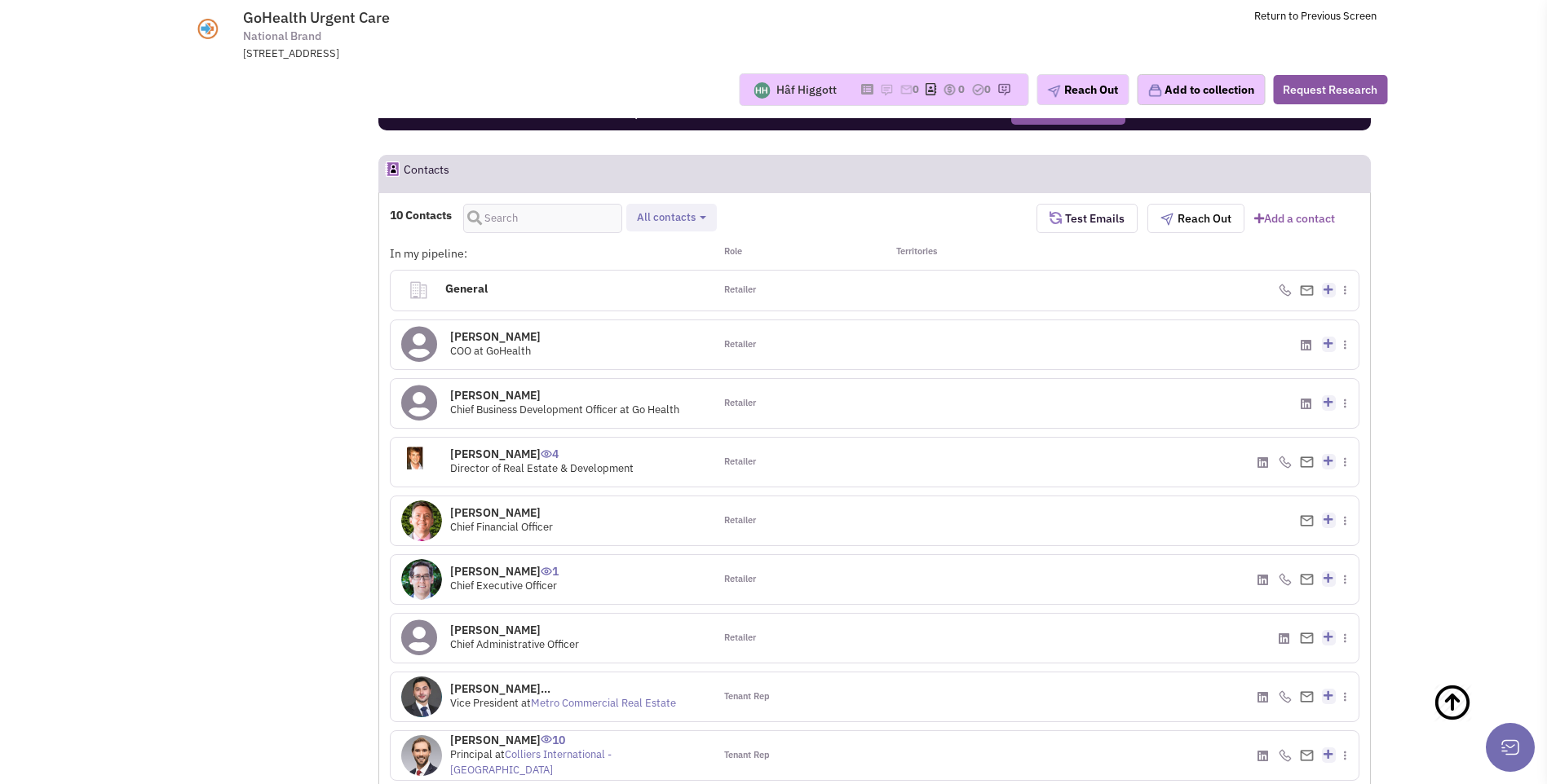
click at [415, 443] on img at bounding box center [421, 462] width 40 height 40
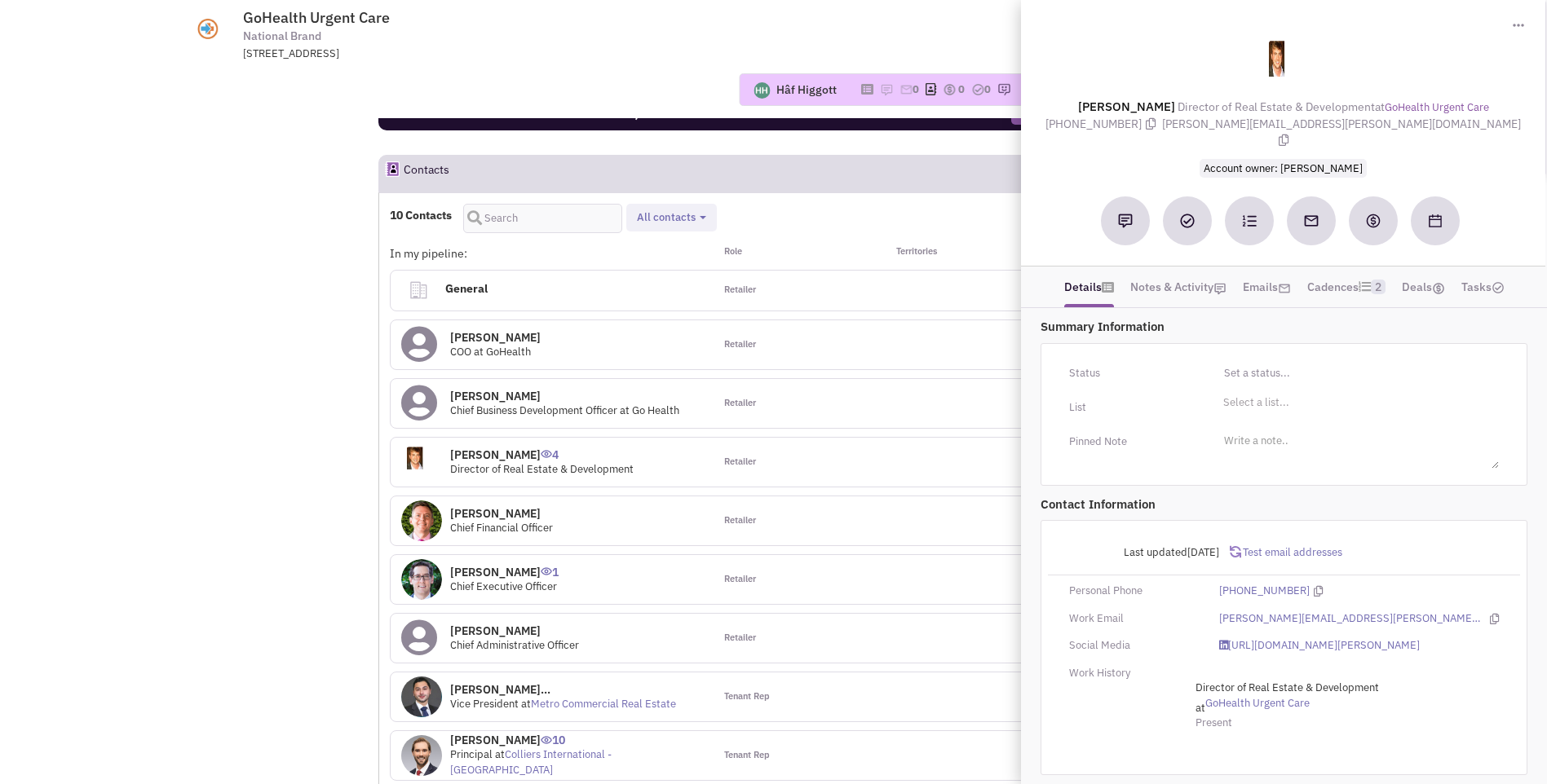
drag, startPoint x: 1086, startPoint y: 105, endPoint x: 1439, endPoint y: 129, distance: 353.8
click at [1439, 129] on div "Patrick Hamill Director of Real Estate & Development at GoHealth Urgent Care (6…" at bounding box center [1282, 104] width 508 height 143
copy div "Patrick Hamill Director of Real Estate & Development at GoHealth Urgent Care (6…"
click at [631, 500] on div "Mr. Tom Oram 0 Chief Financial Officer" at bounding box center [552, 520] width 323 height 49
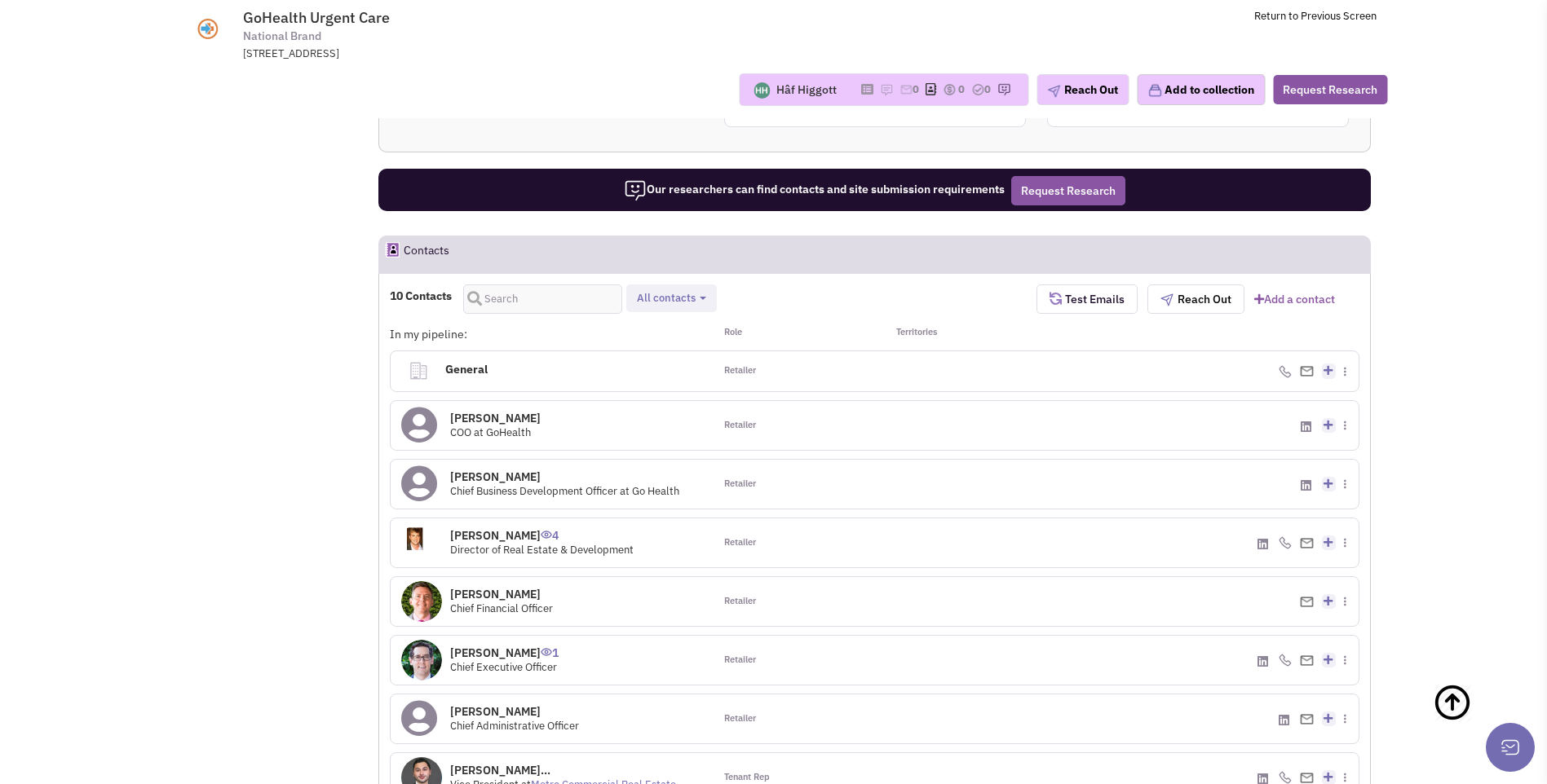
scroll to position [815, 0]
click at [1280, 366] on img at bounding box center [1285, 372] width 13 height 13
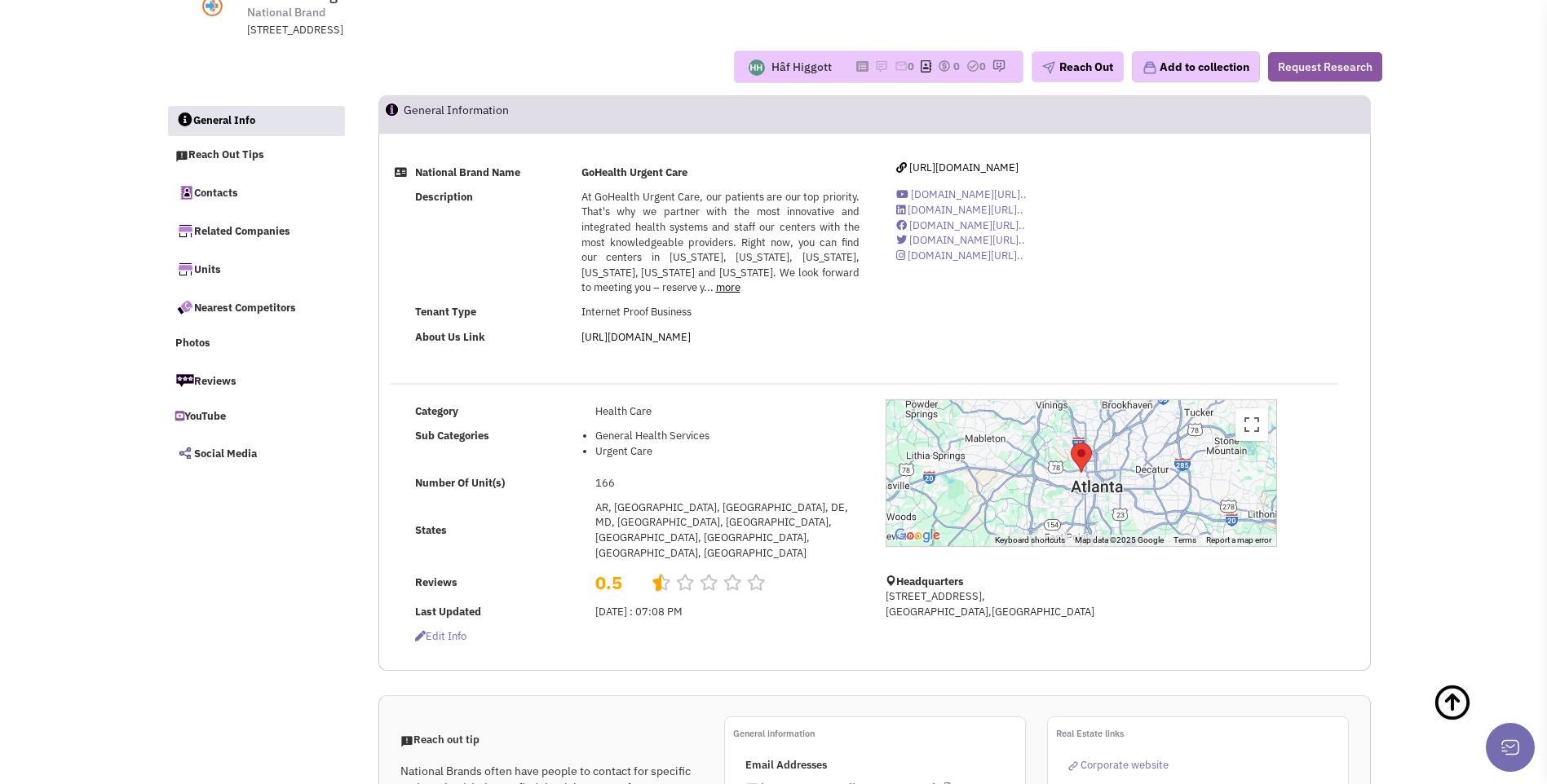
scroll to position [0, 0]
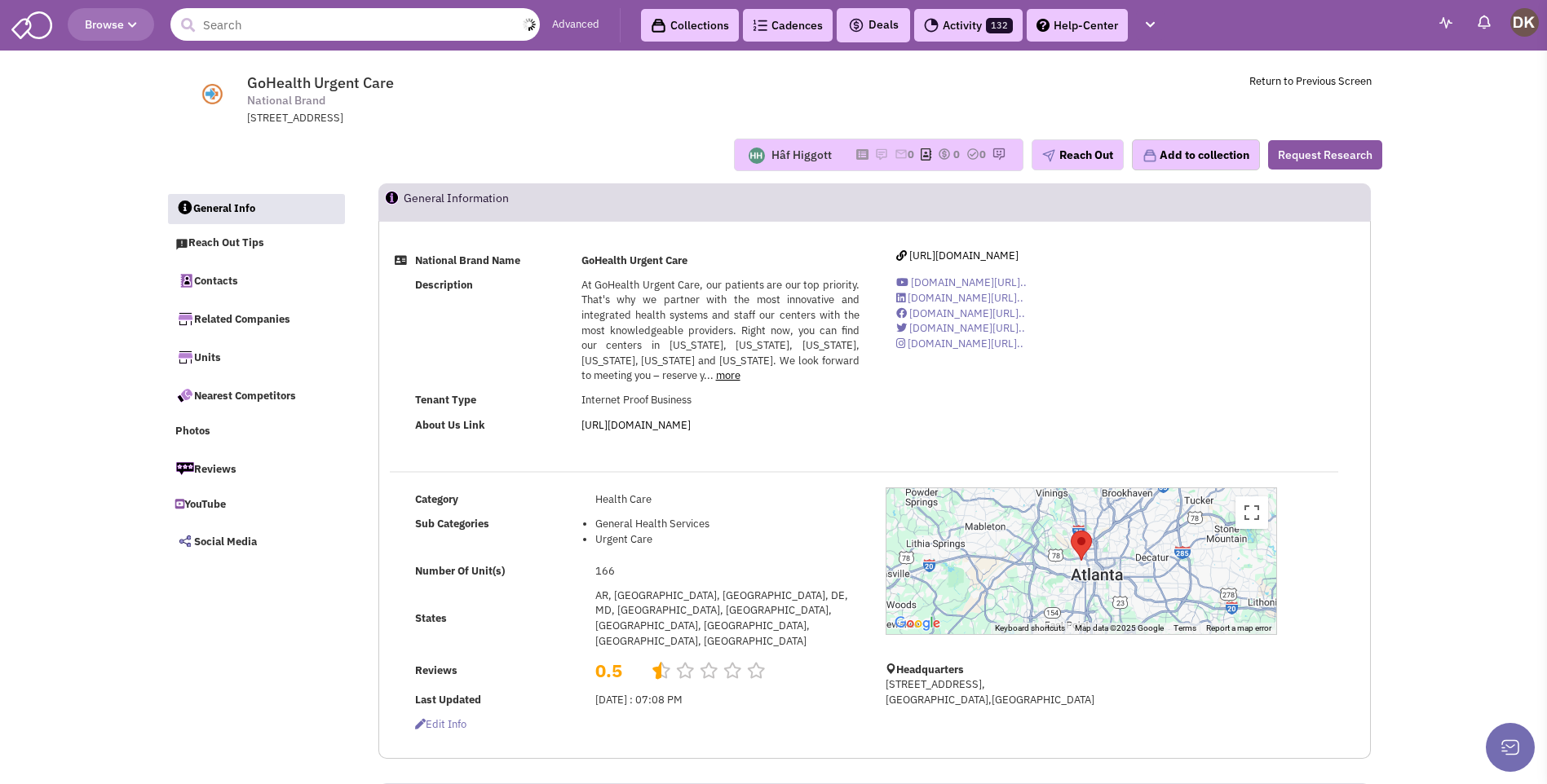
click at [282, 30] on input "text" at bounding box center [355, 24] width 370 height 32
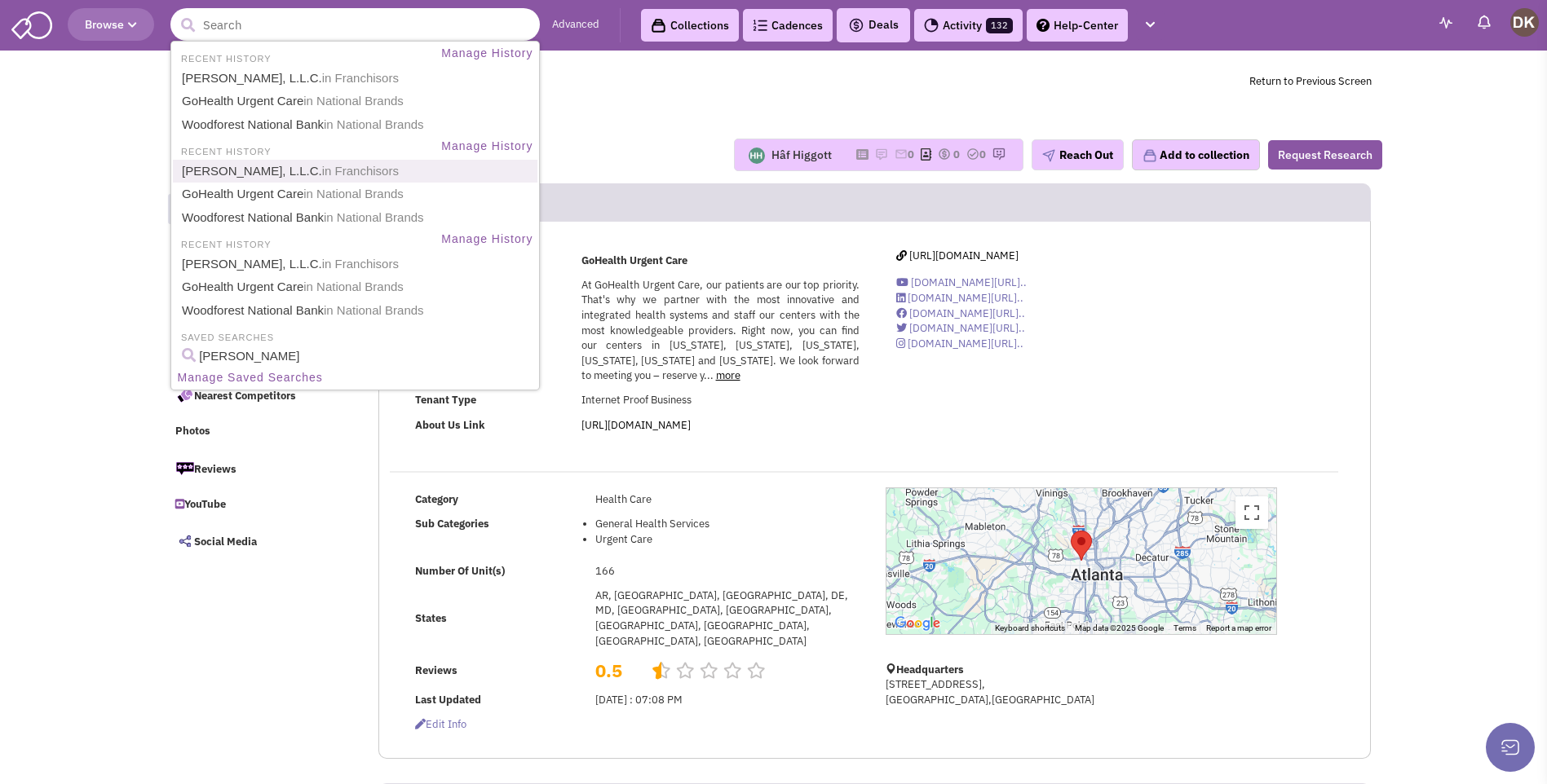
click at [242, 171] on link "Kahala Franchising, L.L.C. in Franchisors" at bounding box center [356, 172] width 359 height 22
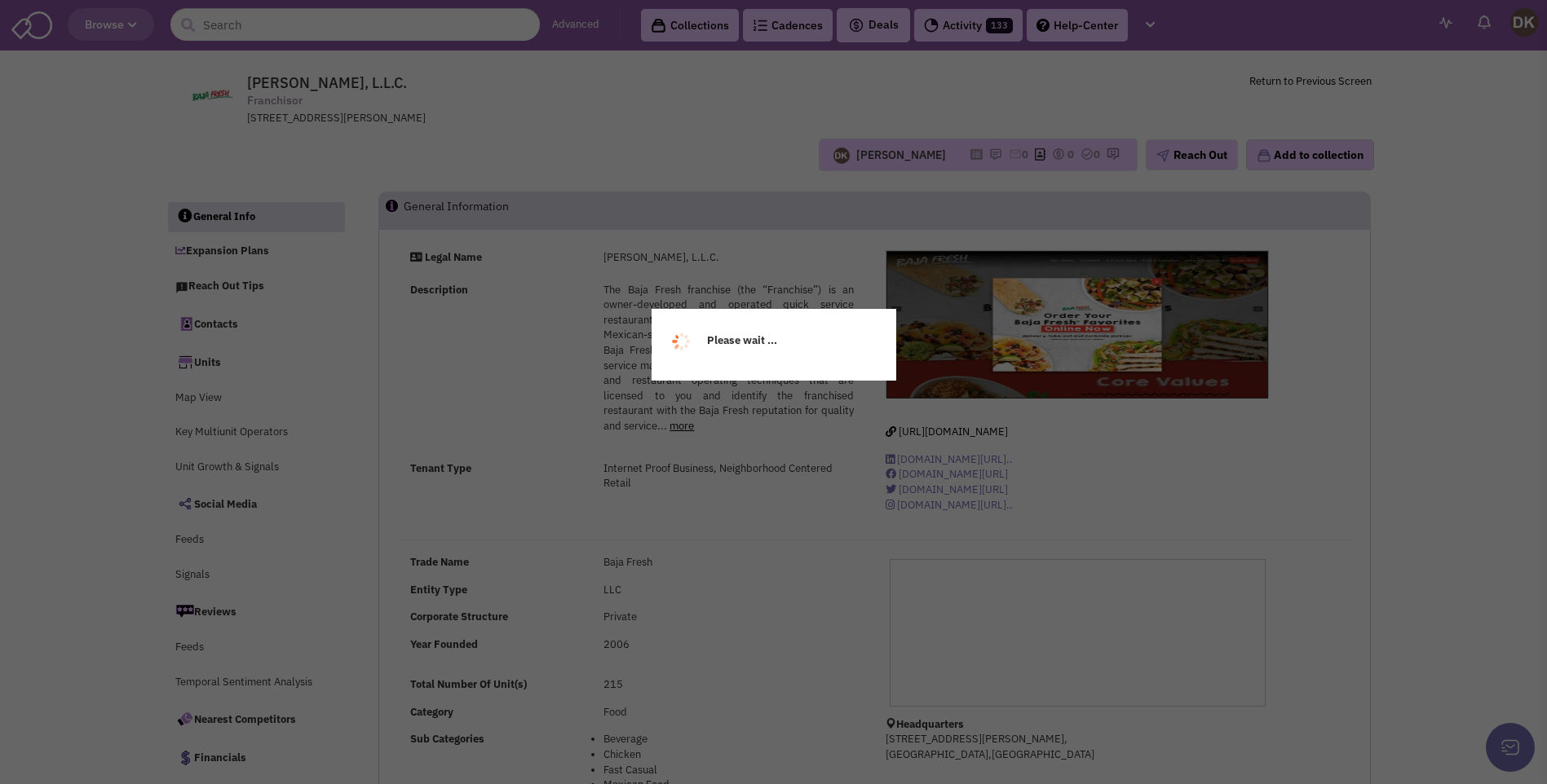
select select
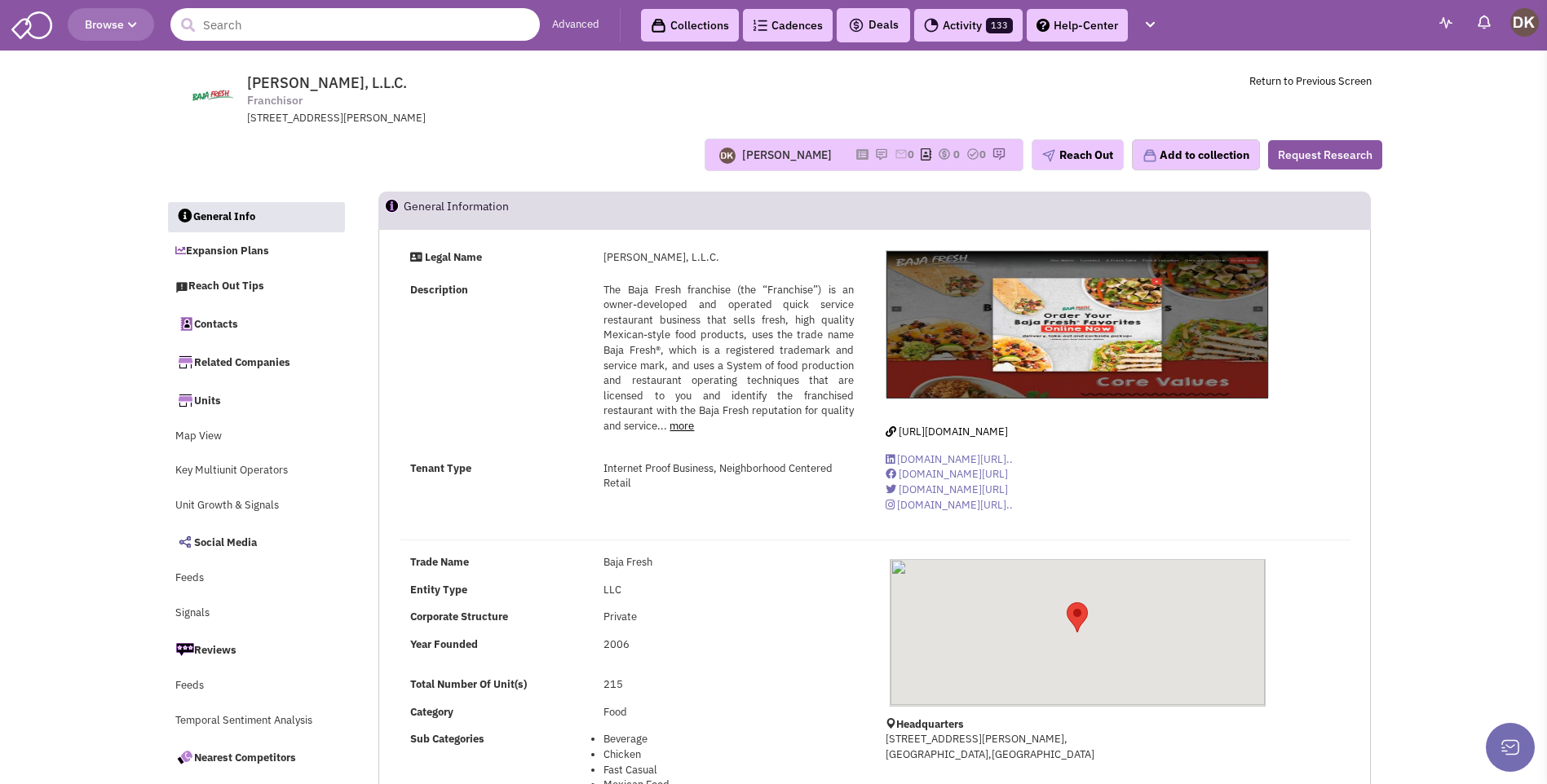
click at [276, 27] on input "text" at bounding box center [355, 24] width 370 height 32
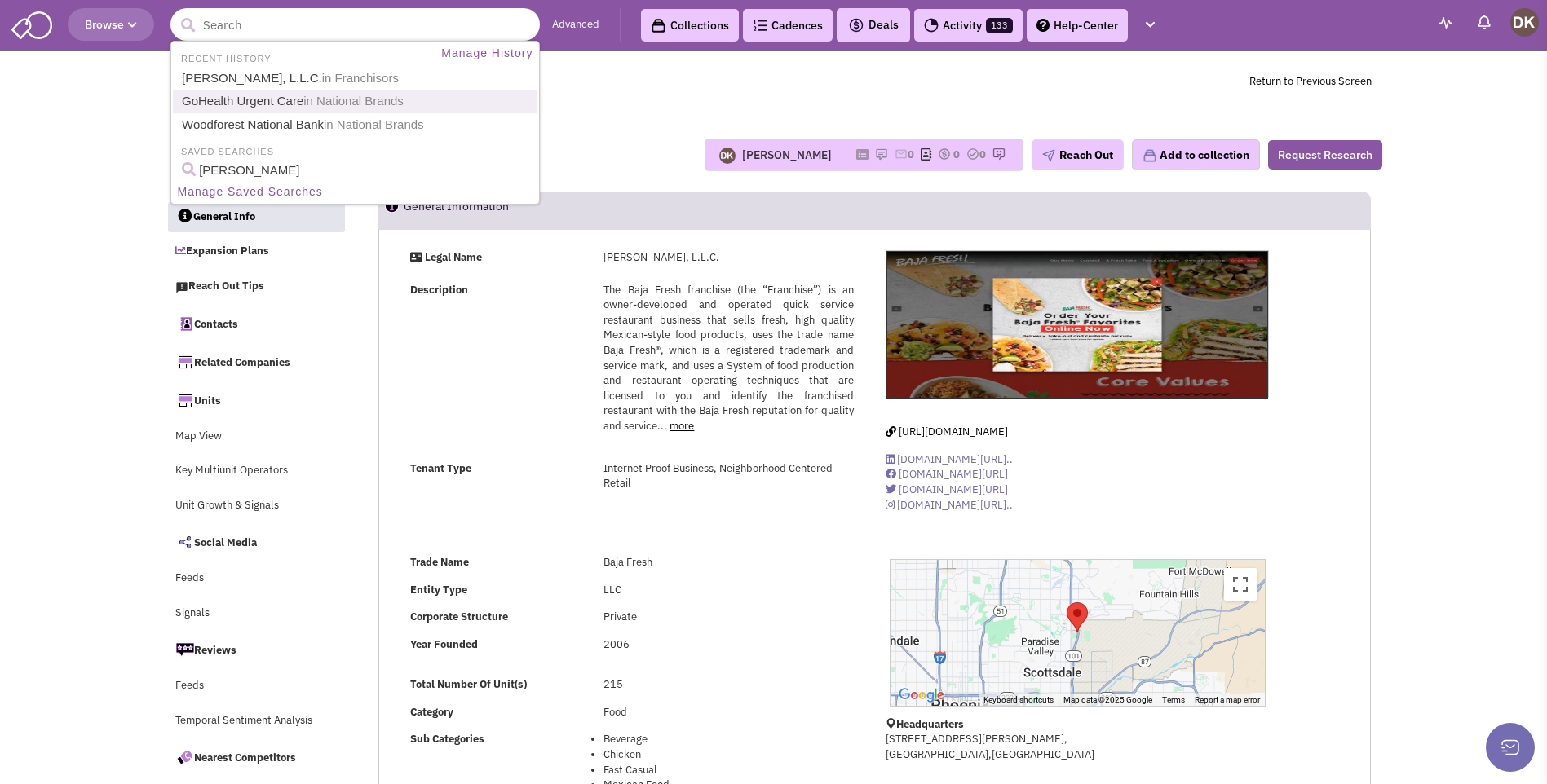
click at [272, 104] on link "GoHealth Urgent Care in National Brands" at bounding box center [356, 101] width 359 height 22
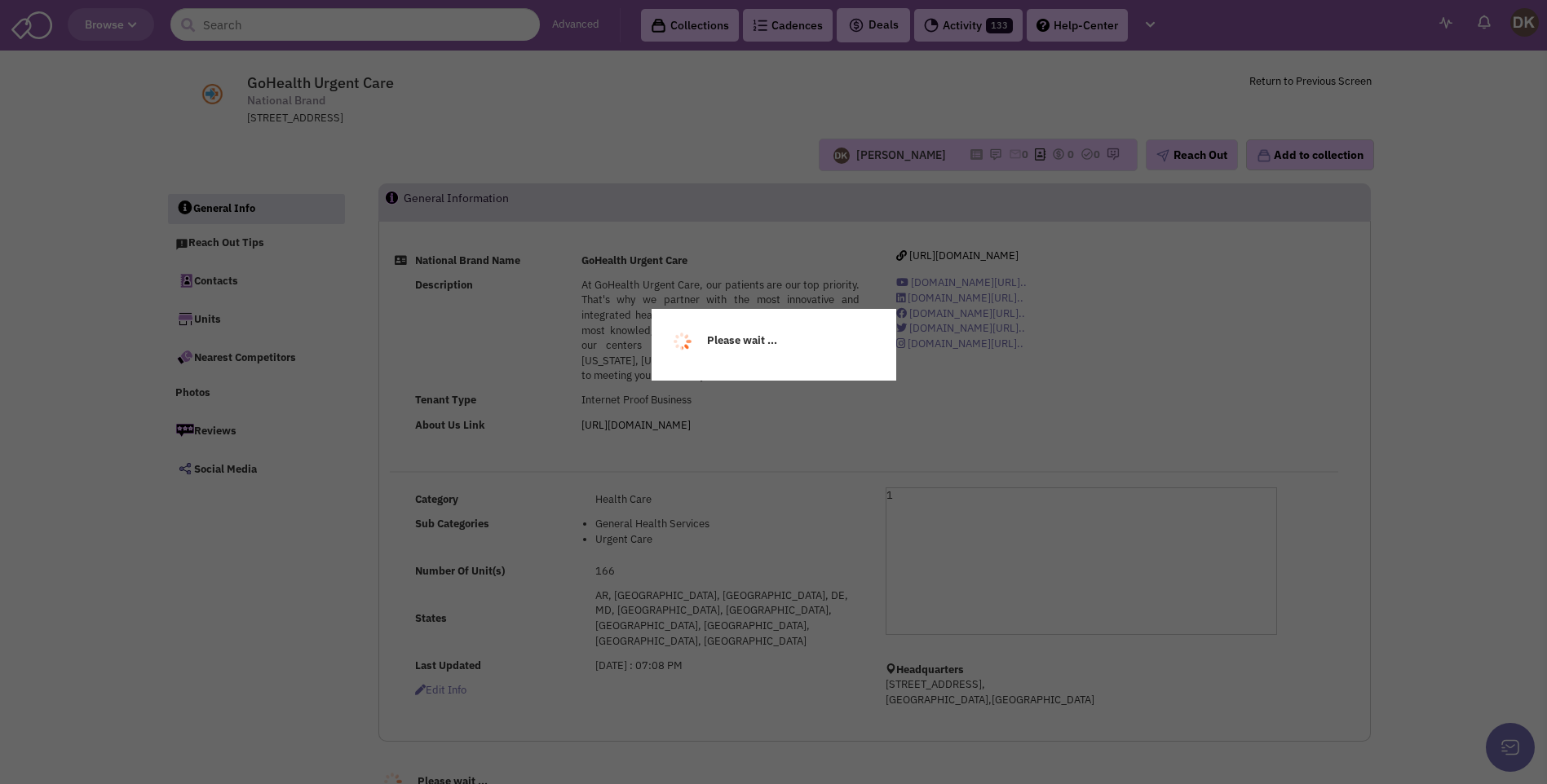
select select
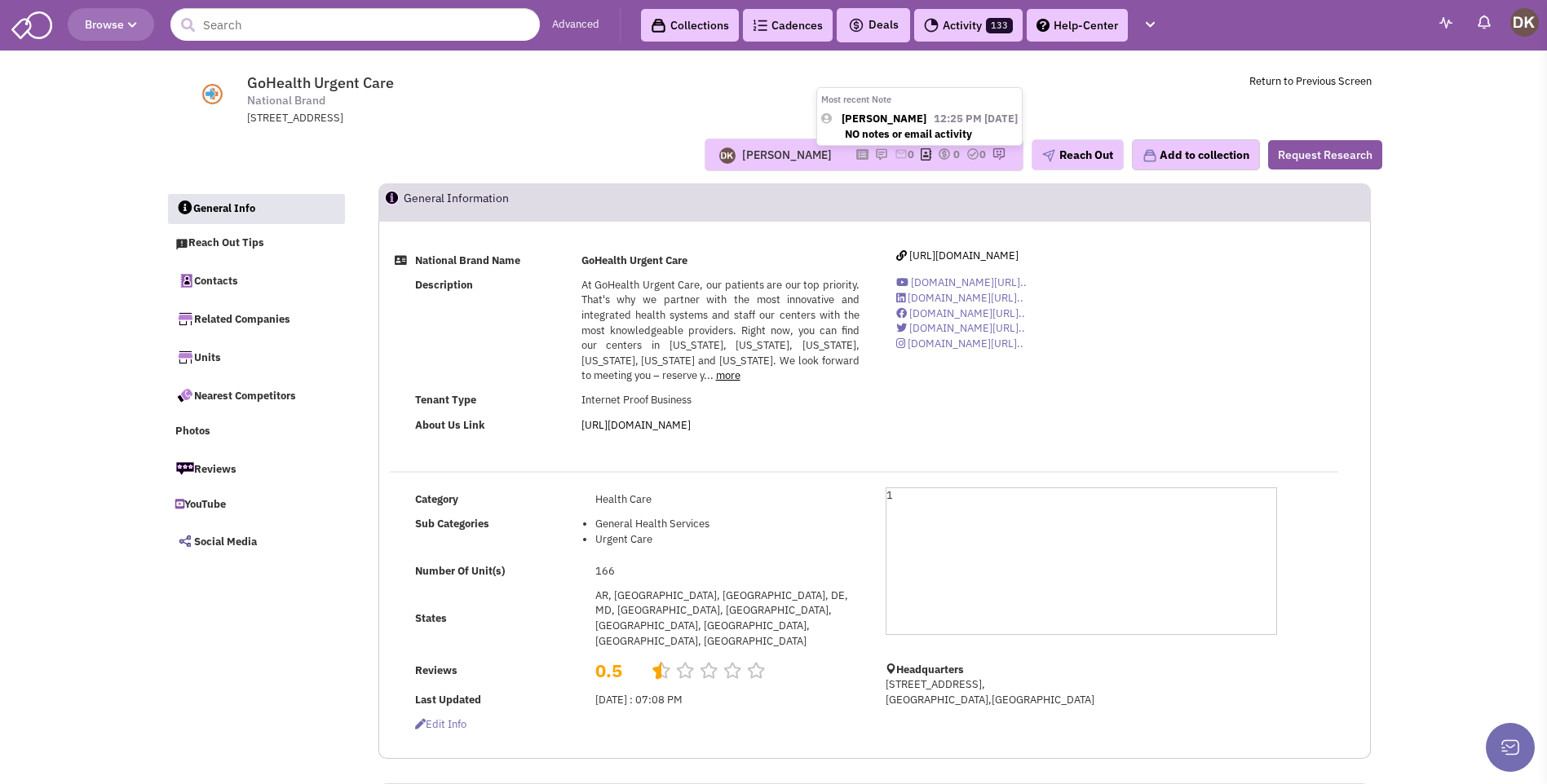
click at [875, 155] on img at bounding box center [882, 154] width 13 height 13
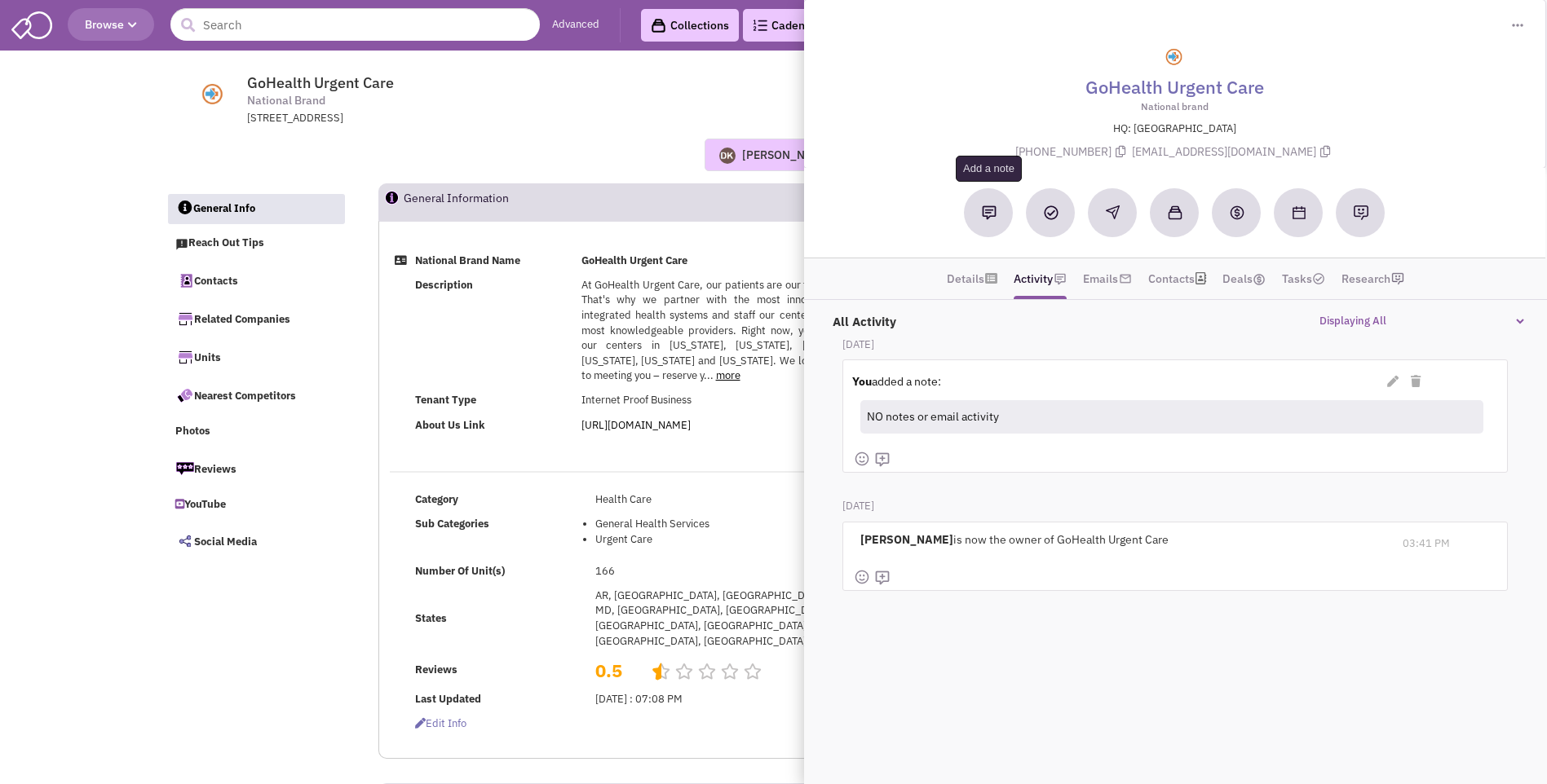
click at [989, 222] on button at bounding box center [988, 212] width 49 height 49
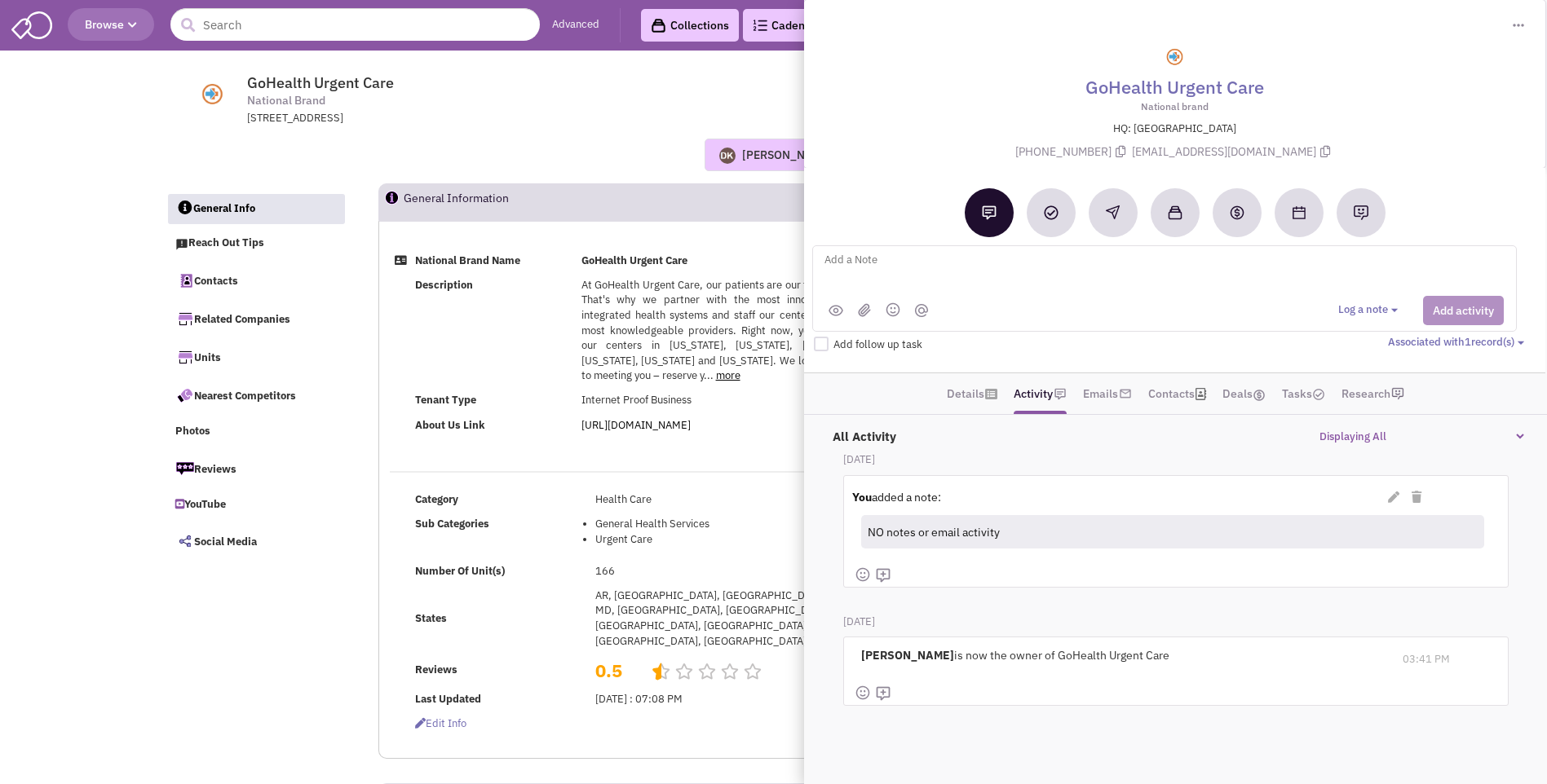
click at [850, 266] on textarea at bounding box center [1024, 272] width 404 height 45
type textarea "p"
click at [1204, 257] on textarea "direct phone # pending - sent email and LinkedIn request to Director of R.E." at bounding box center [1024, 272] width 404 height 45
type textarea "direct phone # pending - sent email and LinkedIn request to Director of [PERSON…"
click at [1465, 311] on button "Add activity" at bounding box center [1463, 311] width 81 height 29
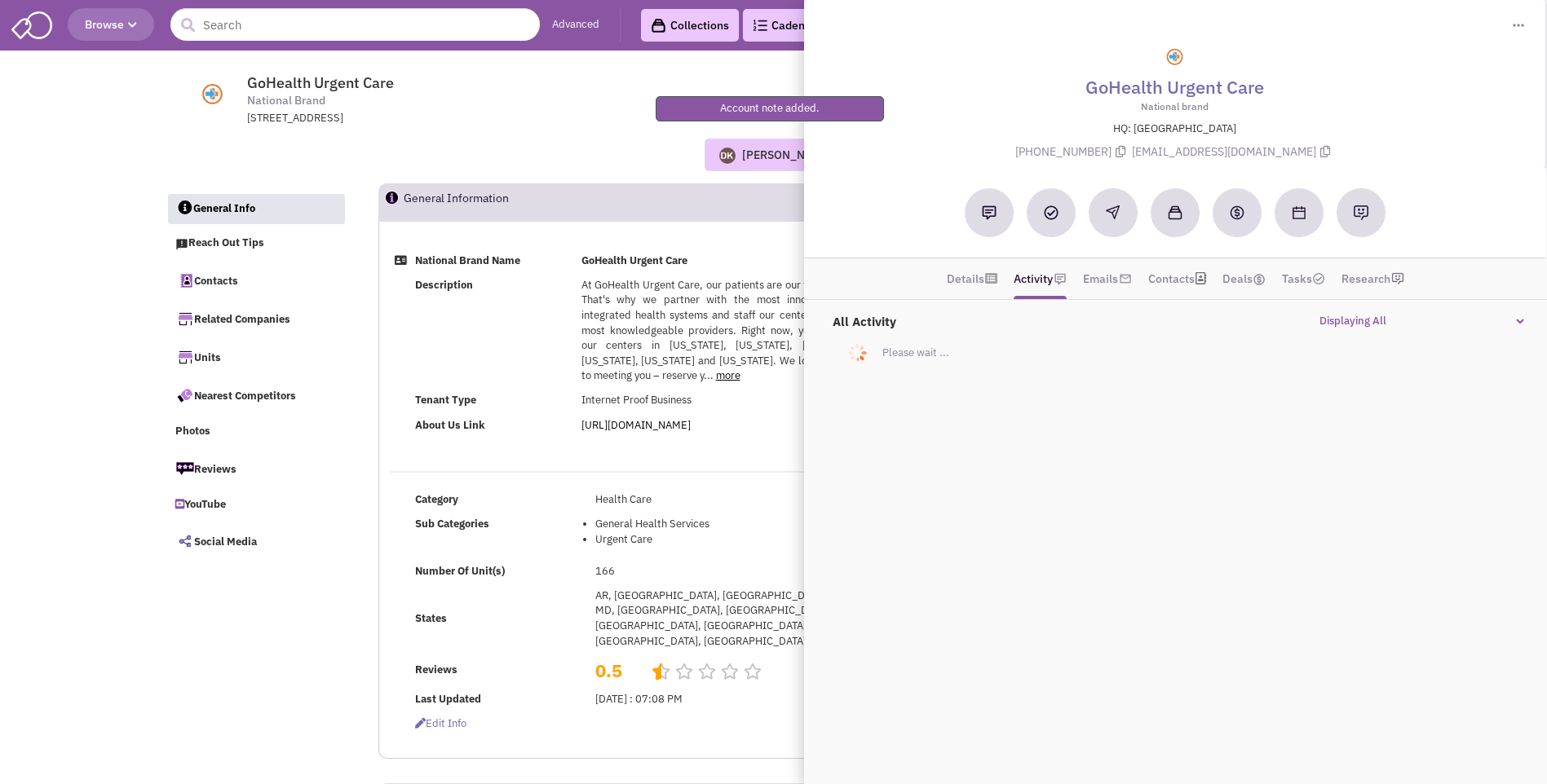
click at [599, 153] on div "[PERSON_NAME] Most recent Note [PERSON_NAME] 12:25 PM [DATE] NO notes or email …" at bounding box center [774, 154] width 1237 height 32
